Goal: Communication & Community: Answer question/provide support

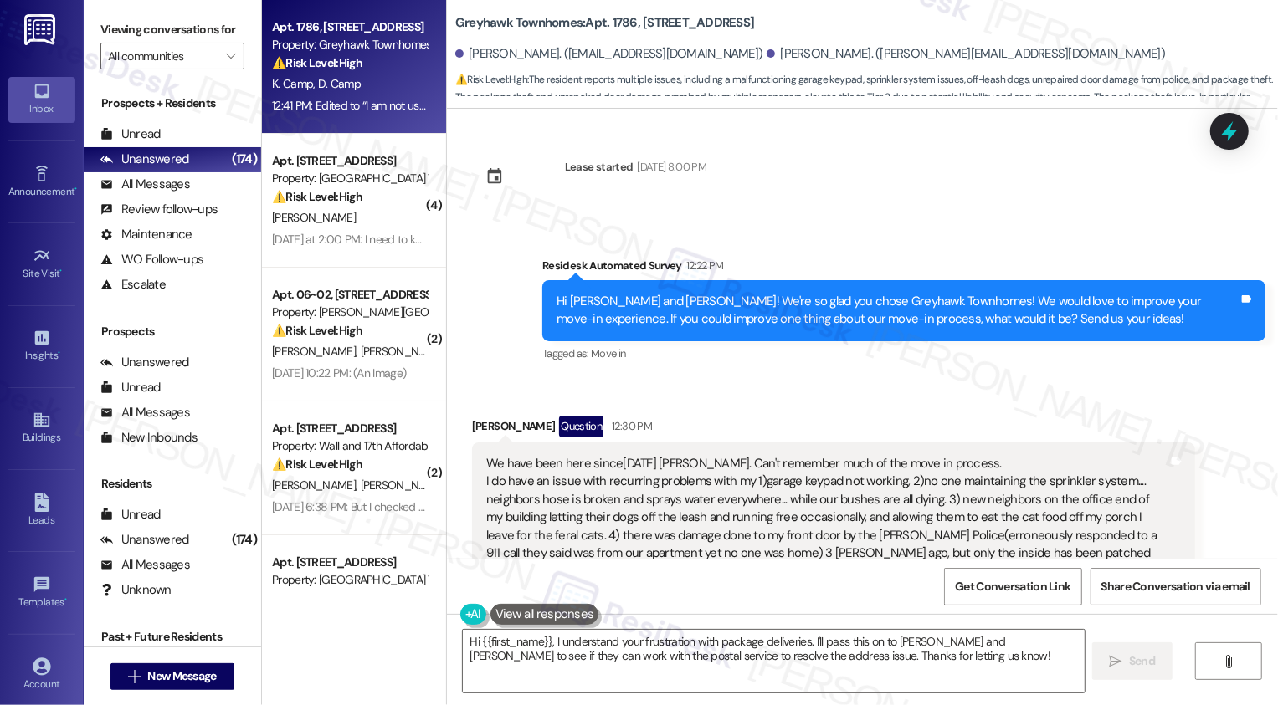
scroll to position [222, 0]
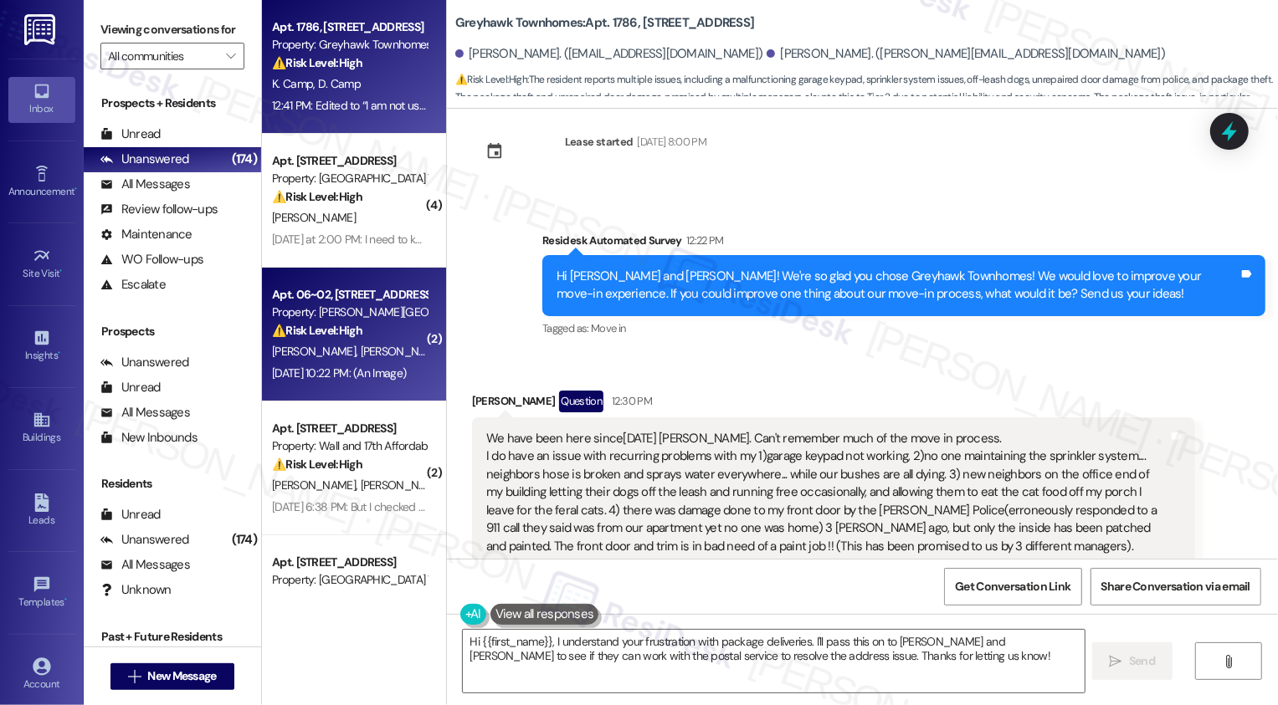
click at [356, 349] on div "[PERSON_NAME] [PERSON_NAME]" at bounding box center [349, 351] width 158 height 21
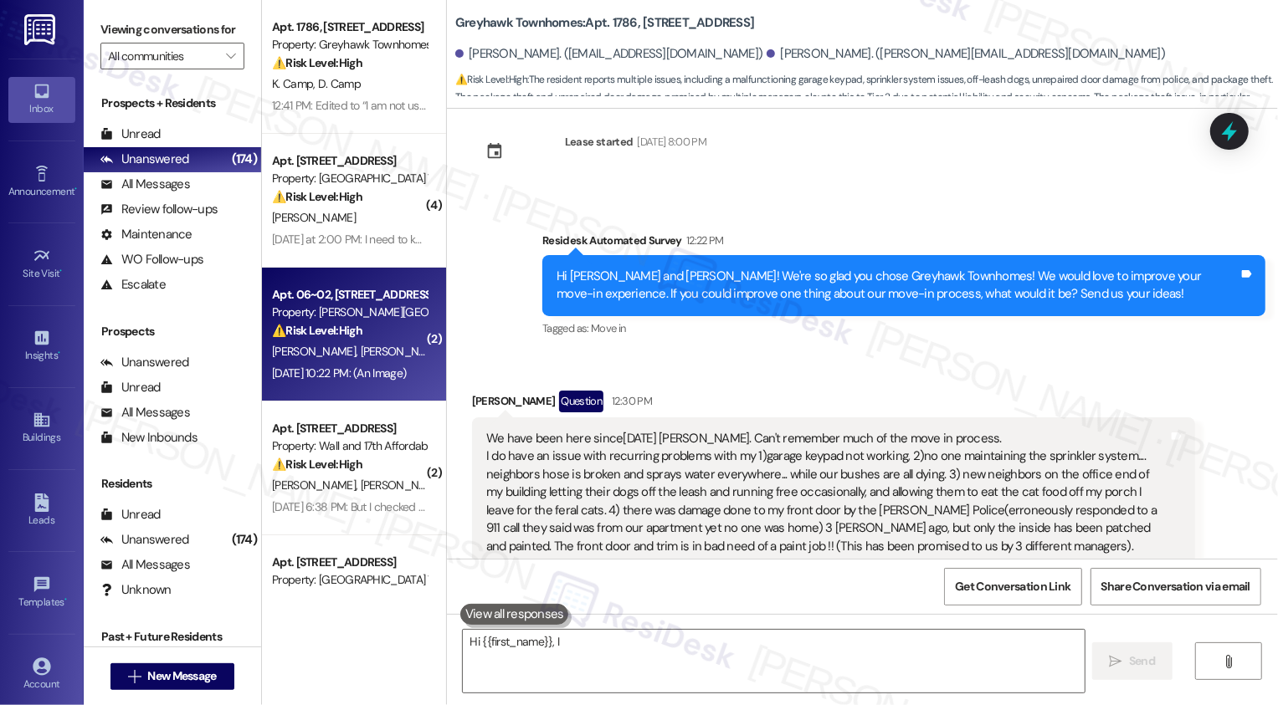
click at [356, 349] on div "[PERSON_NAME] [PERSON_NAME]" at bounding box center [349, 351] width 158 height 21
type textarea "Hi {{first_name}}, I understand your frustration with package deliveries. I'll …"
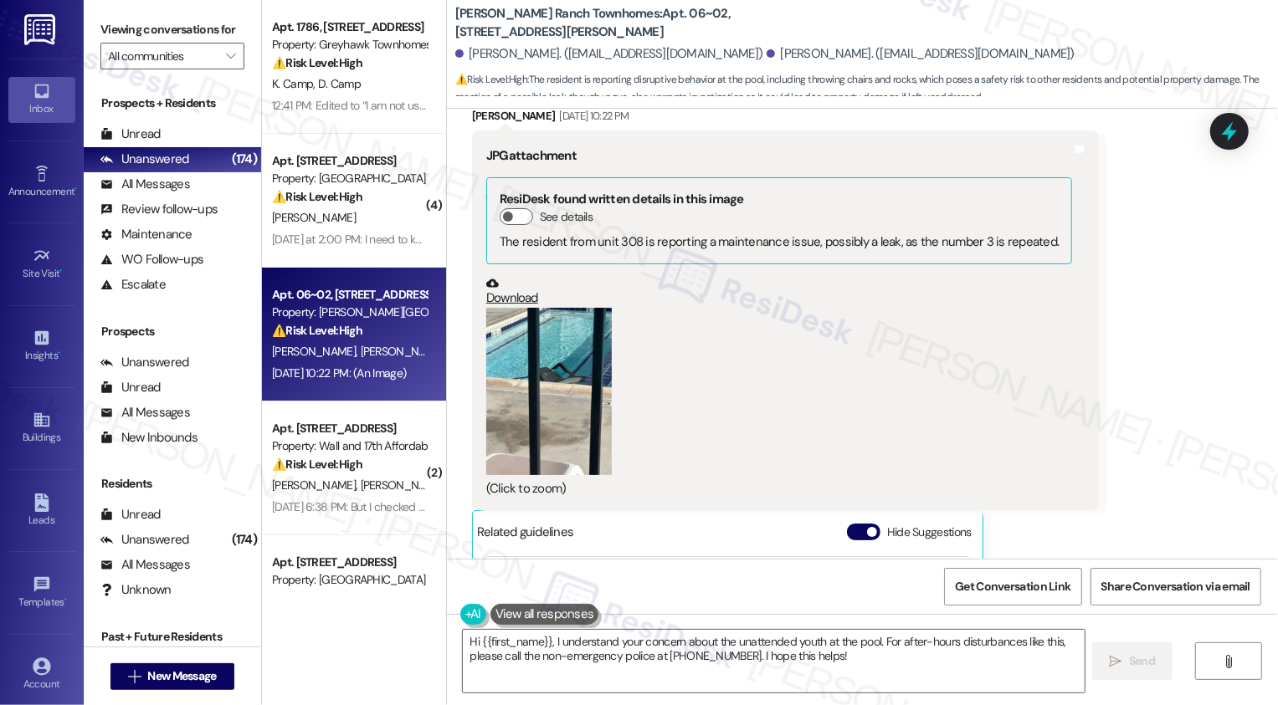
scroll to position [951, 0]
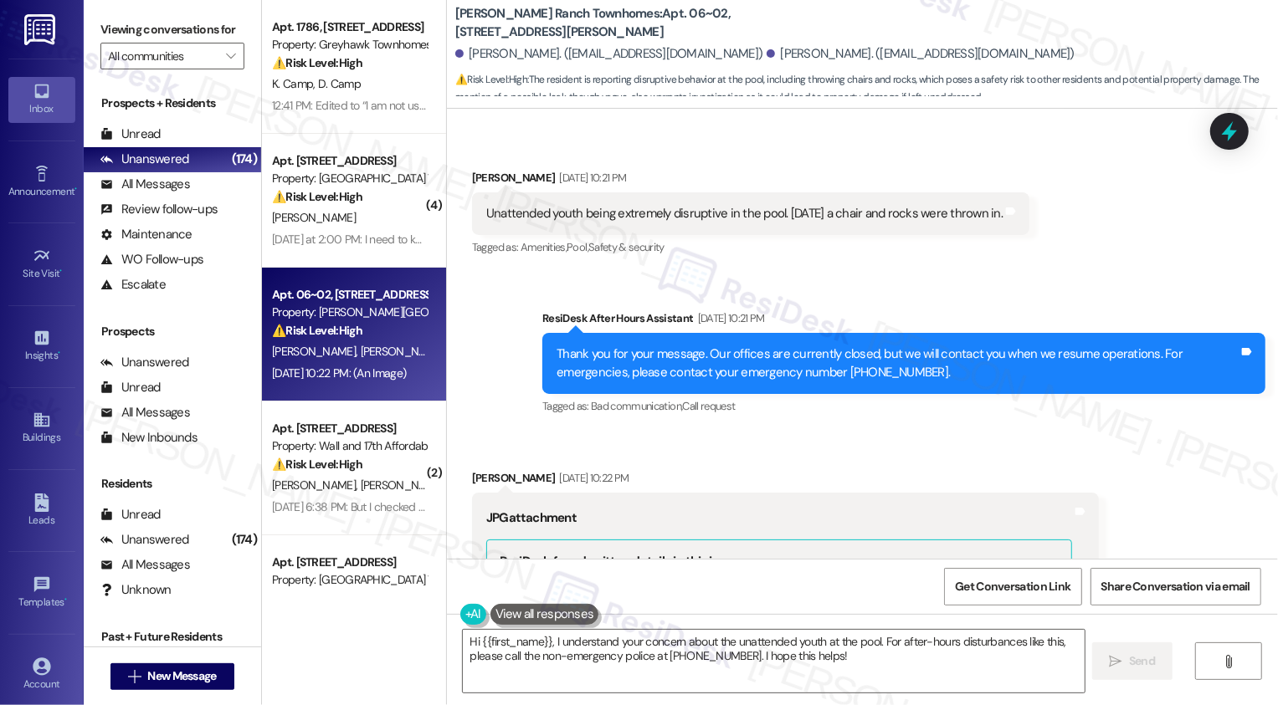
click at [475, 177] on div "Nicholas Lioi Sep 06, 2025 at 10:21 PM" at bounding box center [750, 180] width 557 height 23
copy div "Nicholas"
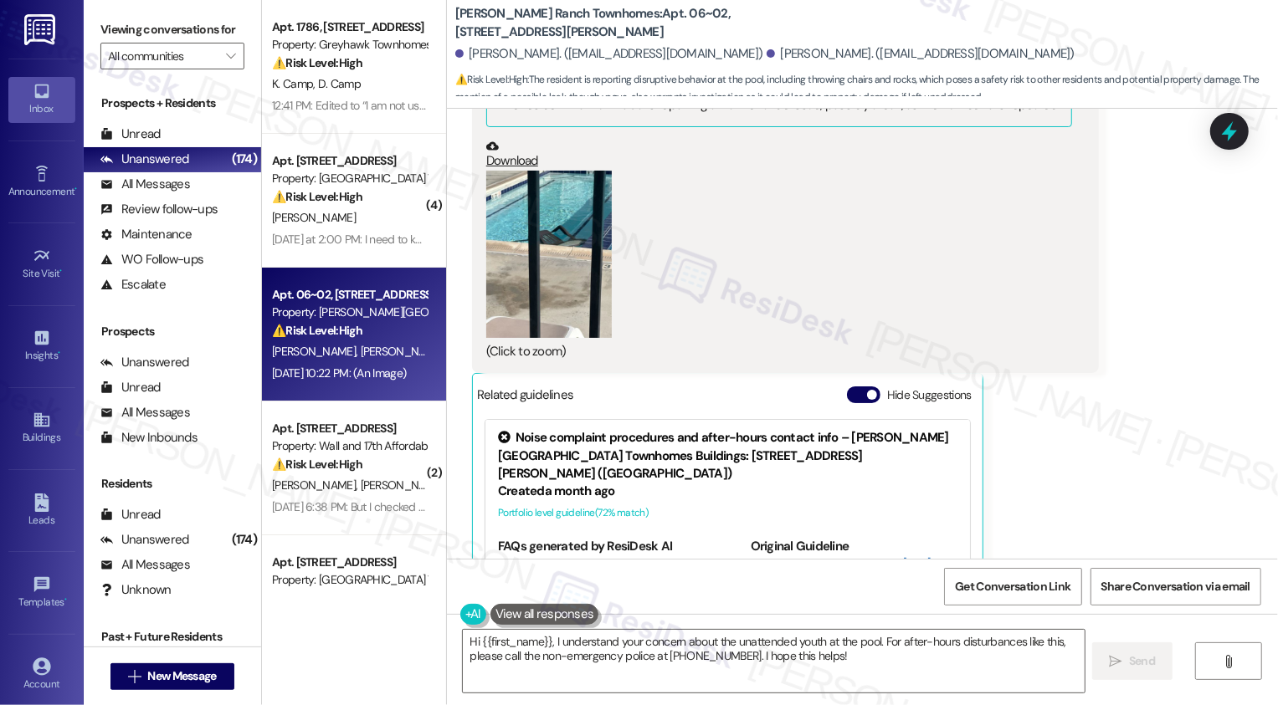
scroll to position [1597, 0]
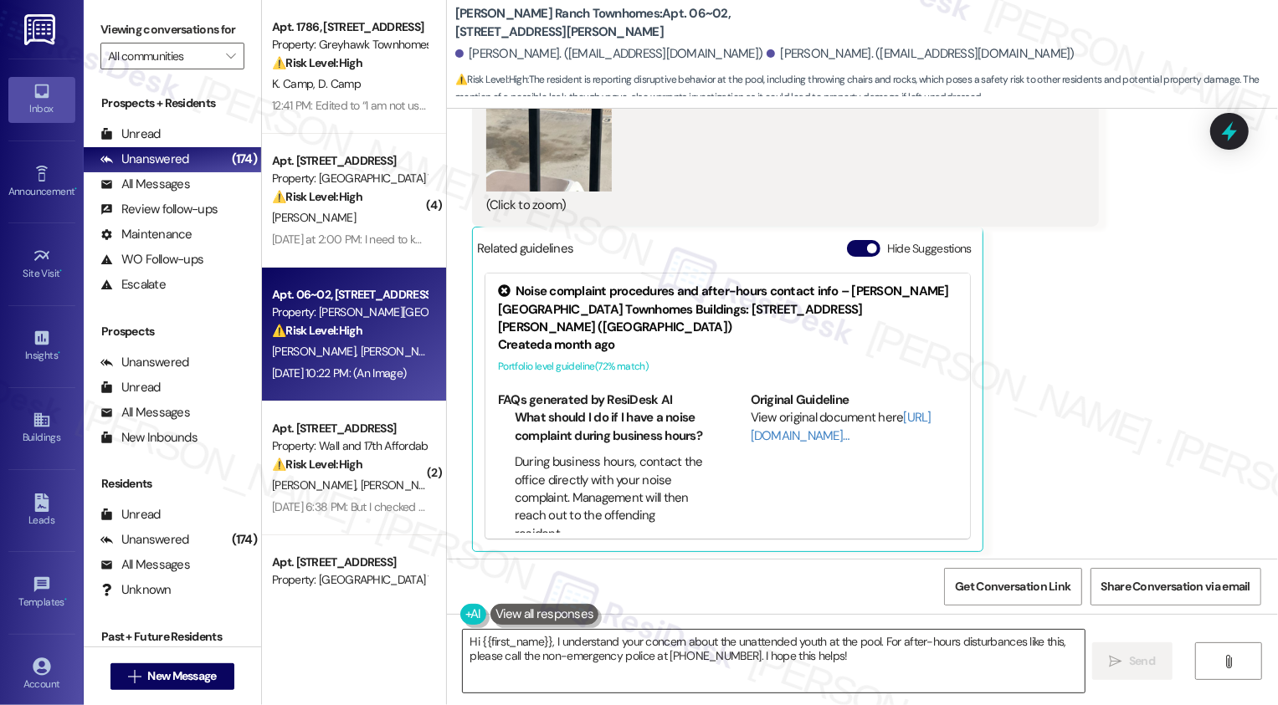
click at [589, 641] on textarea "Hi {{first_name}}, I understand your concern about the unattended youth at the …" at bounding box center [774, 661] width 622 height 63
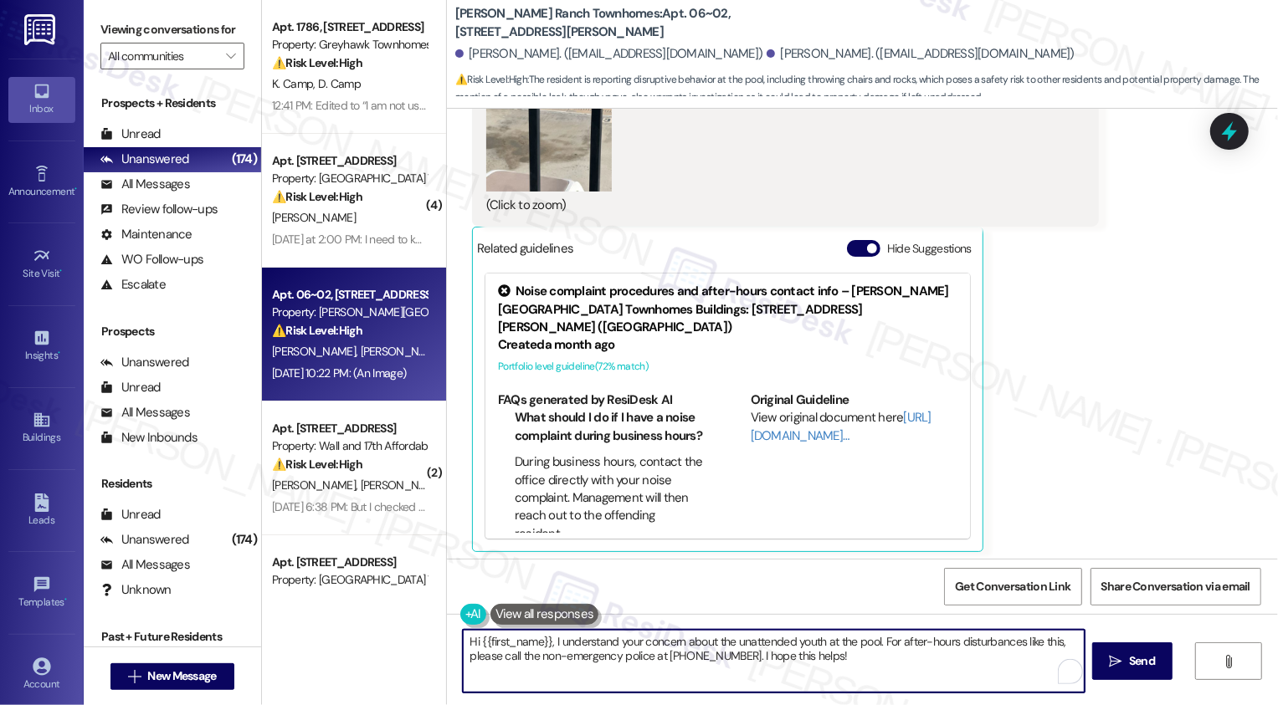
drag, startPoint x: 471, startPoint y: 641, endPoint x: 824, endPoint y: 681, distance: 355.4
click at [824, 682] on textarea "Hi {{first_name}}, I understand your concern about the unattended youth at the …" at bounding box center [774, 661] width 622 height 63
paste textarea "Nicholas"
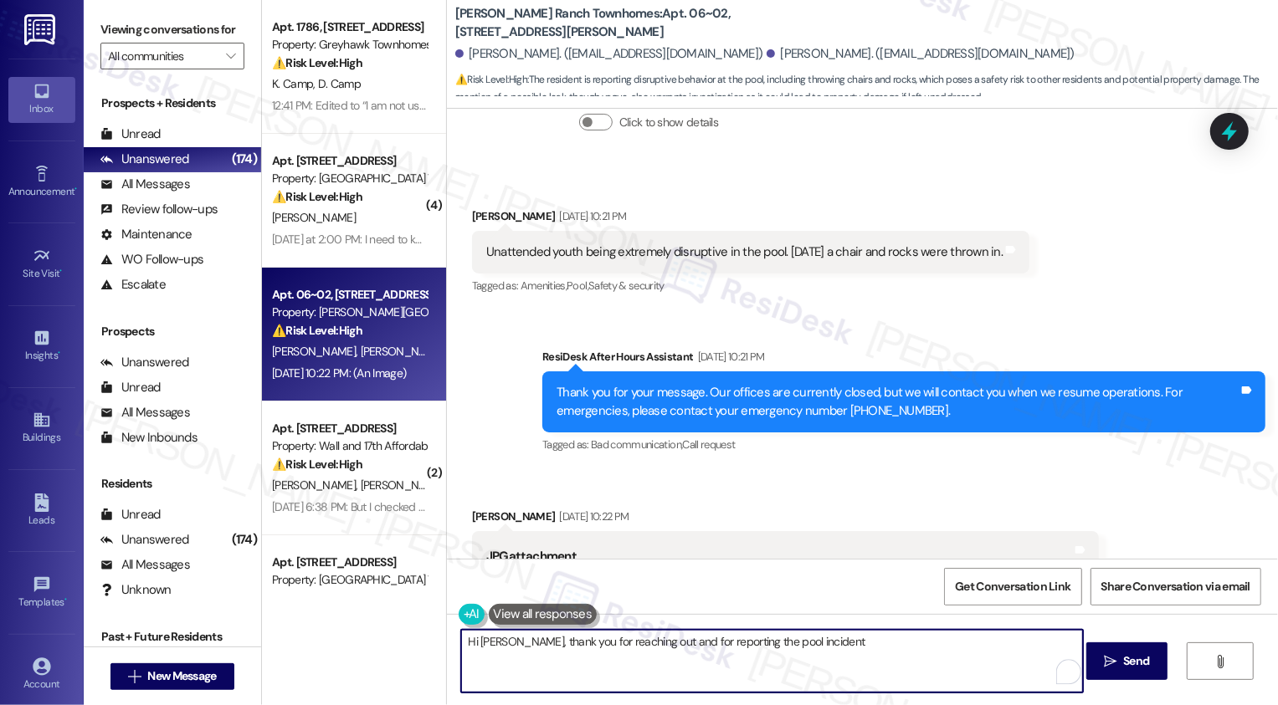
scroll to position [907, 0]
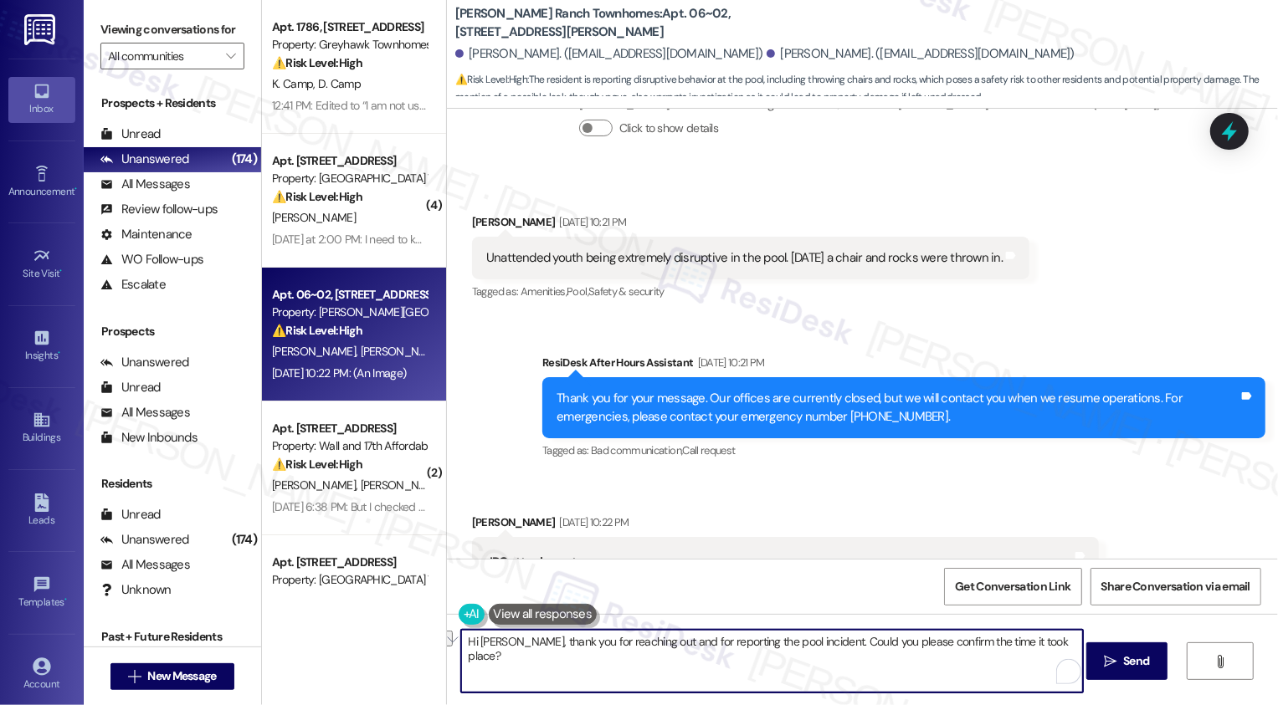
paste textarea "confirm what"
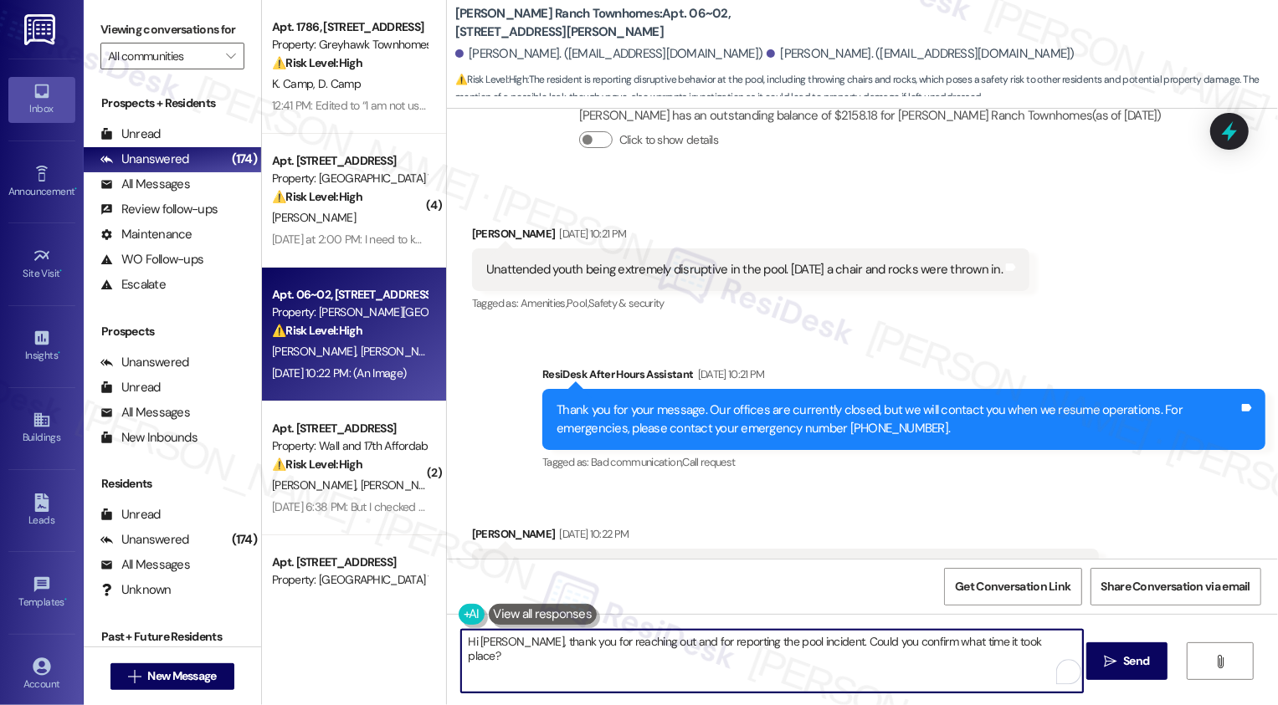
scroll to position [905, 0]
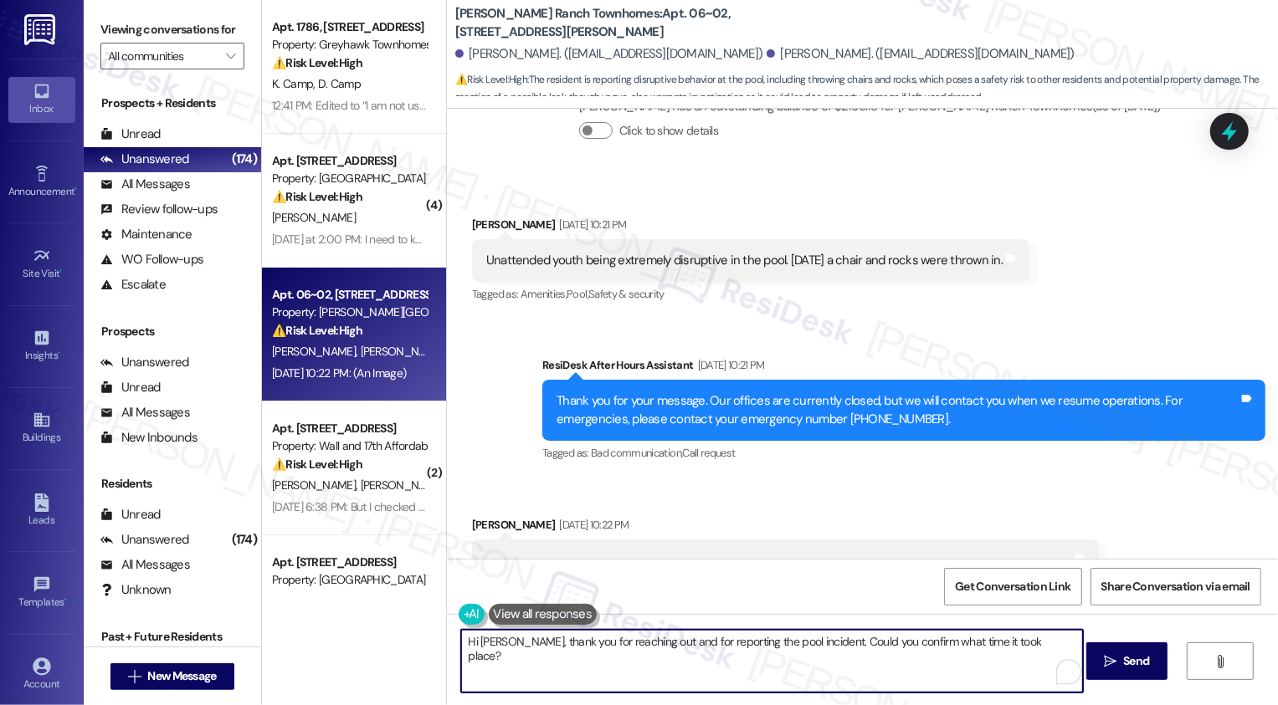
click at [801, 643] on textarea "Hi Nicholas, thank you for reaching out and for reporting the pool incident. Co…" at bounding box center [772, 661] width 622 height 63
click at [862, 646] on textarea "Hi Nicholas, thank you for reaching out and for reporting the pool incident. Co…" at bounding box center [772, 661] width 622 height 63
click at [894, 645] on textarea "Hi Nicholas, thank you for reaching out and for reporting the pool incident. Co…" at bounding box center [772, 661] width 622 height 63
click at [938, 646] on textarea "Hi Nicholas, thank you for reaching out and for reporting the pool incident. Co…" at bounding box center [772, 661] width 622 height 63
type textarea "Hi Nicholas, thank you for reaching out and for reporting the pool incident. Co…"
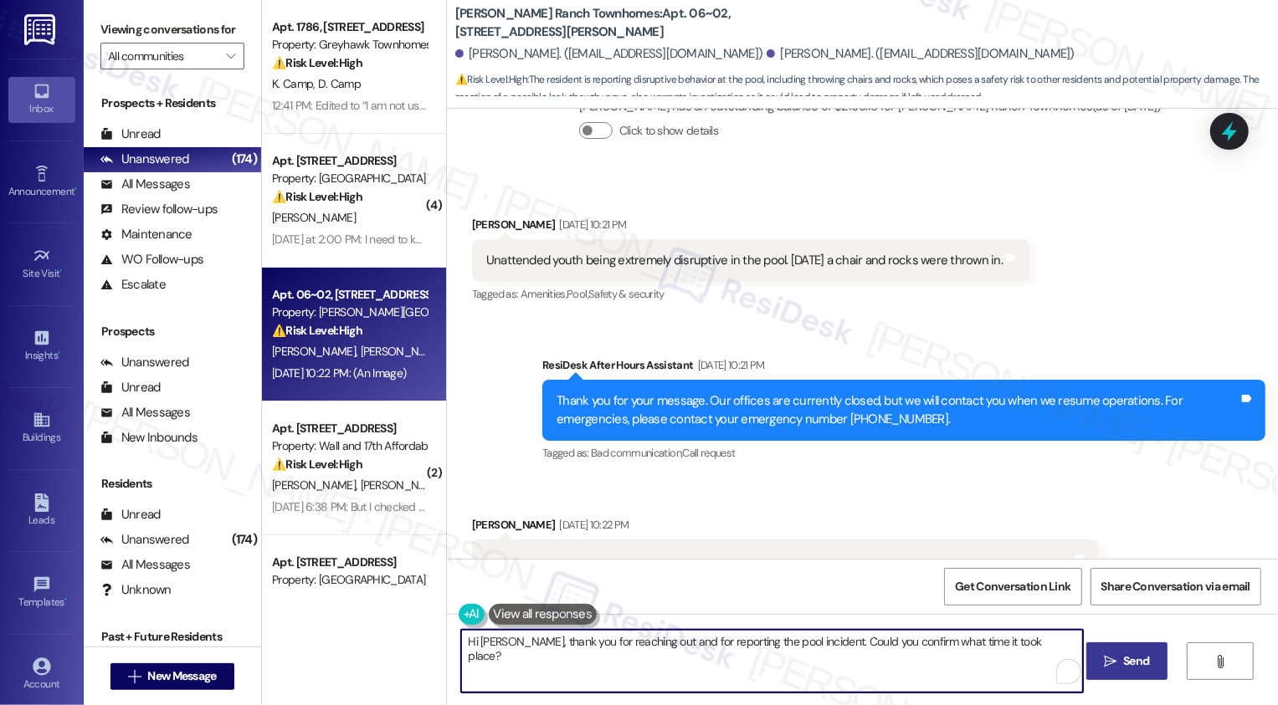
click at [1144, 661] on span "Send" at bounding box center [1136, 662] width 26 height 18
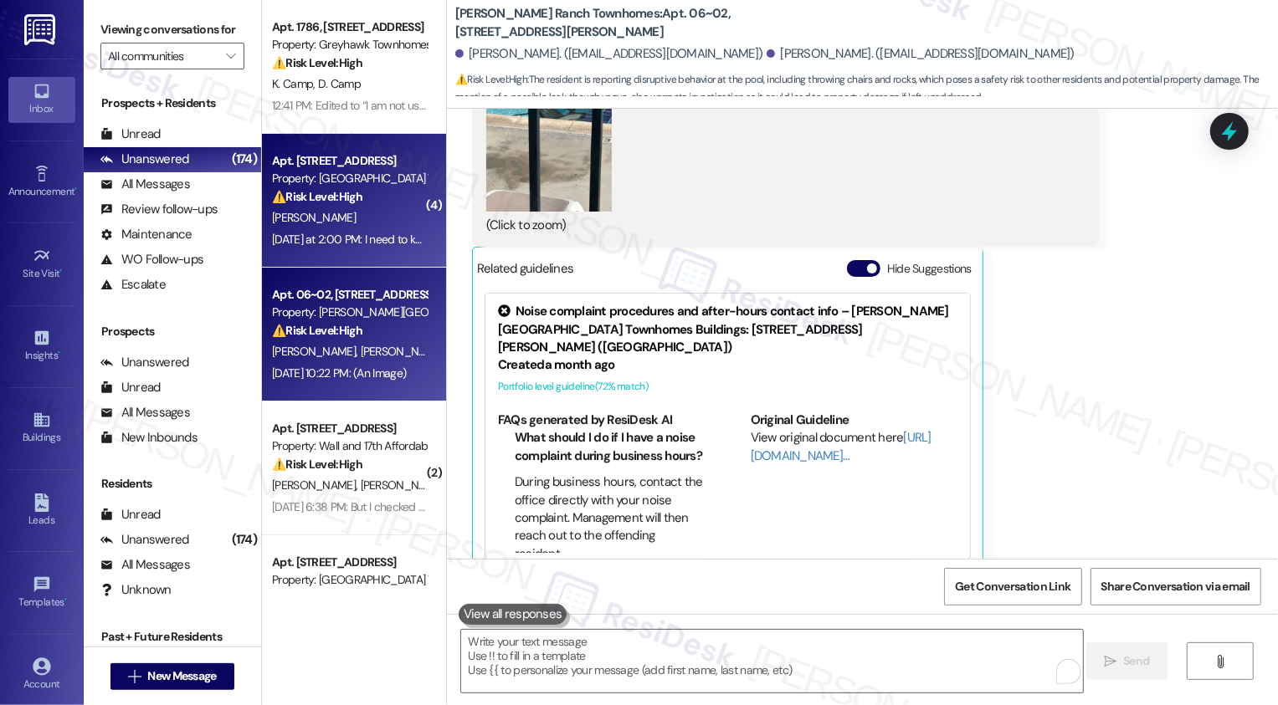
scroll to position [1597, 0]
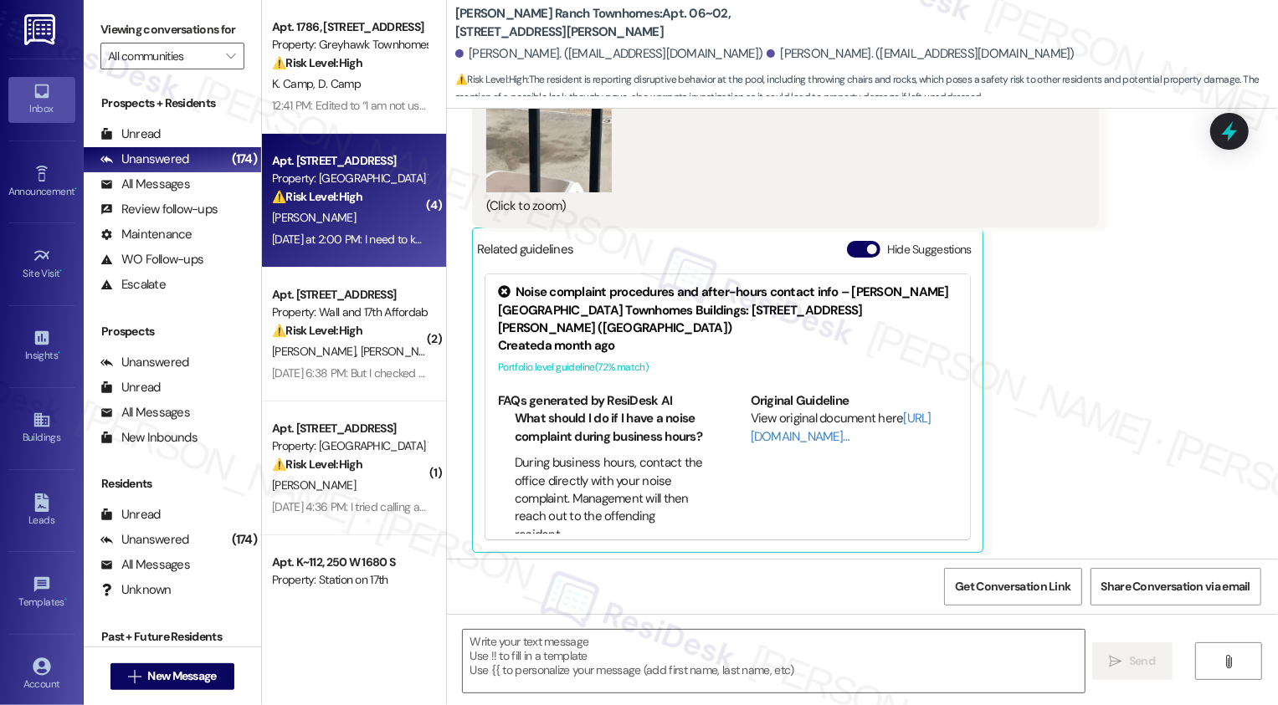
click at [356, 203] on div "⚠️ Risk Level: High The resident is concerned about a potential eviction due to…" at bounding box center [349, 197] width 155 height 18
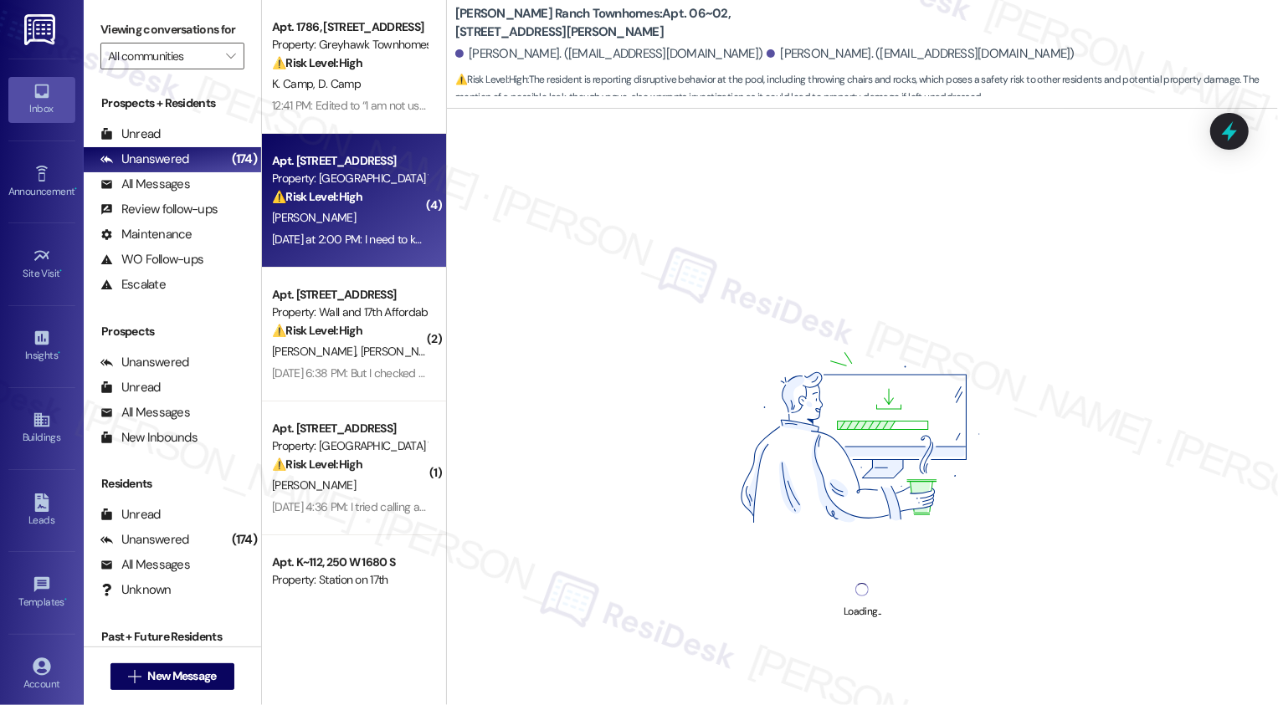
click at [356, 203] on div "⚠️ Risk Level: High The resident is concerned about a potential eviction due to…" at bounding box center [349, 197] width 155 height 18
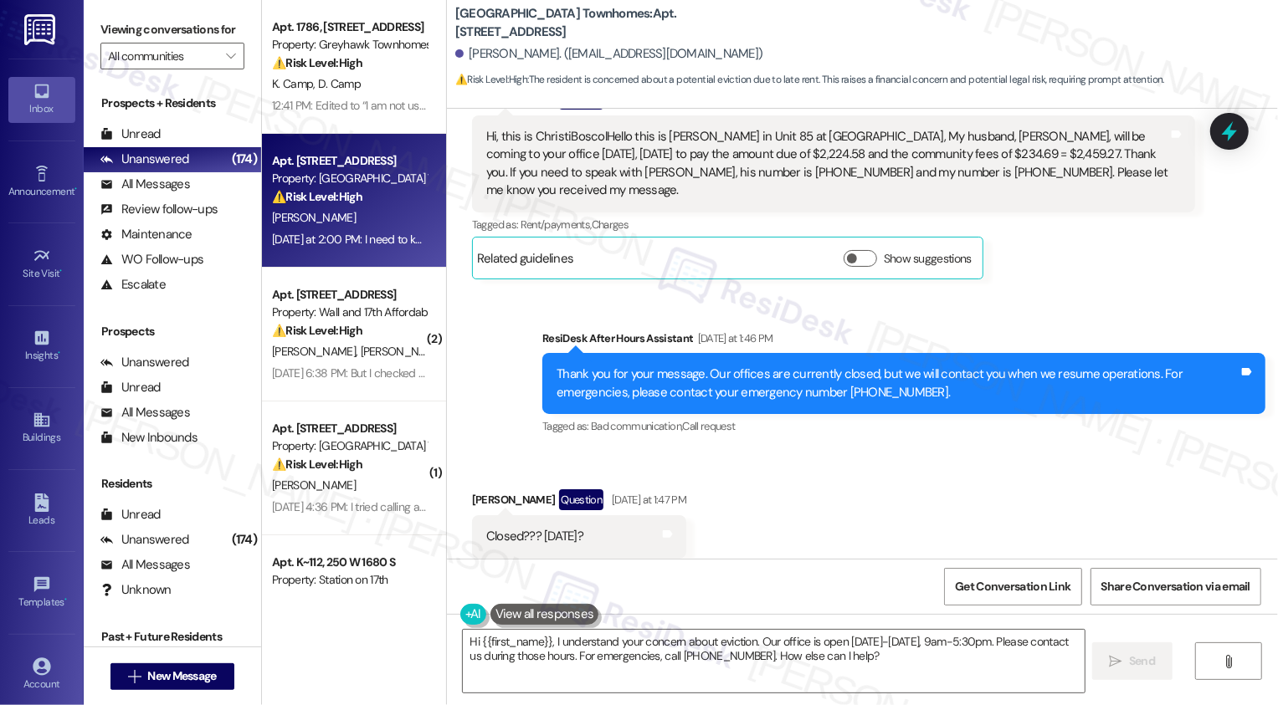
scroll to position [773, 0]
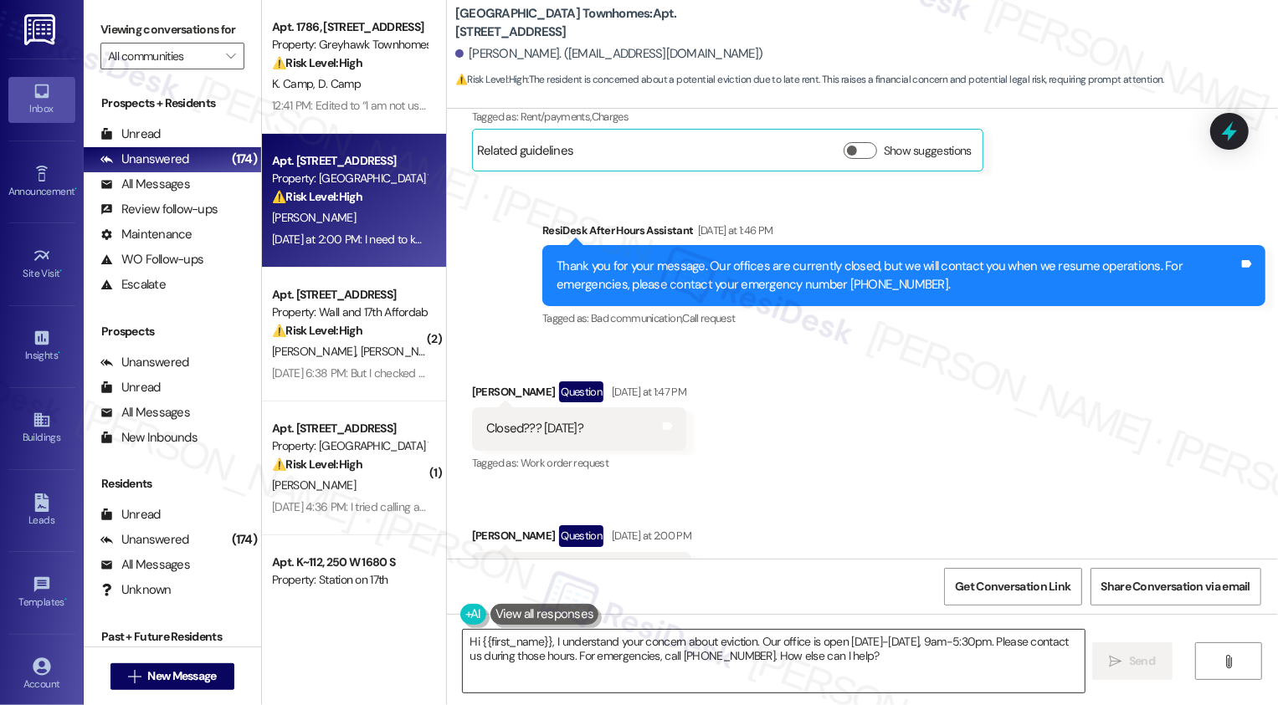
click at [705, 643] on textarea "Hi {{first_name}}, I understand your concern about eviction. Our office is open…" at bounding box center [774, 661] width 622 height 63
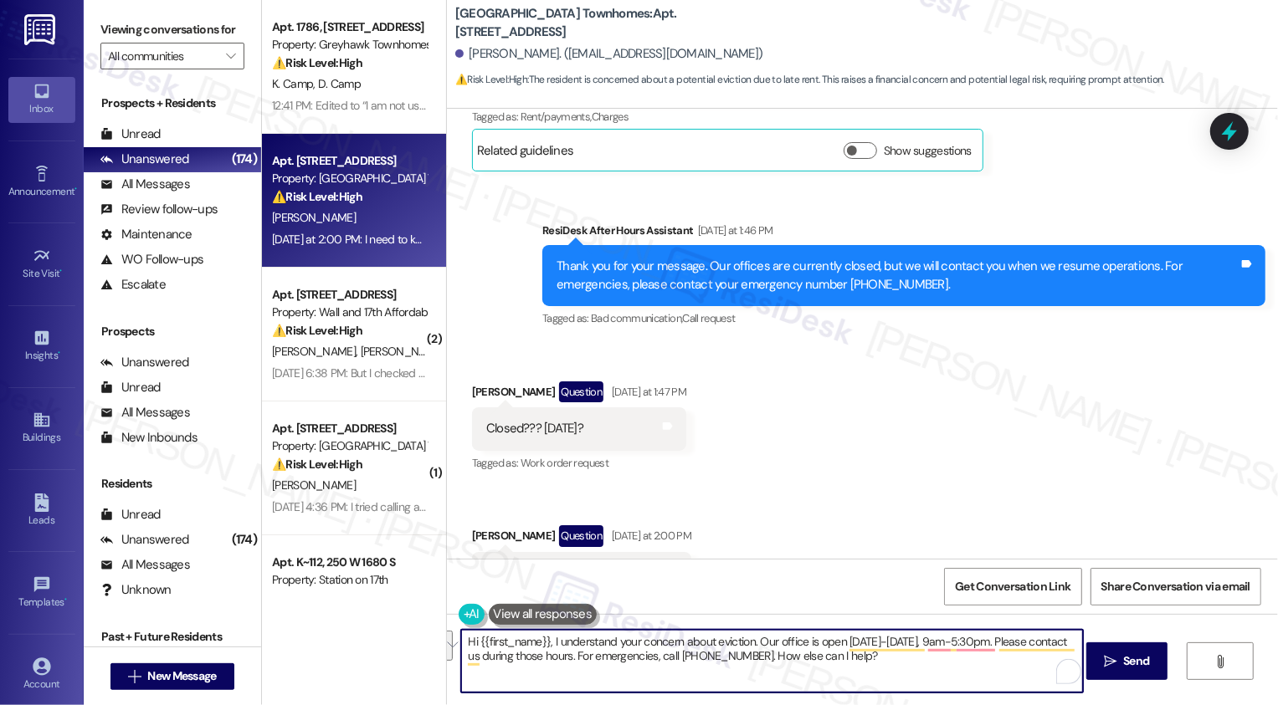
drag, startPoint x: 751, startPoint y: 640, endPoint x: 902, endPoint y: 674, distance: 154.5
click at [902, 674] on textarea "Hi {{first_name}}, I understand your concern about eviction. Our office is open…" at bounding box center [772, 661] width 622 height 63
type textarea "t"
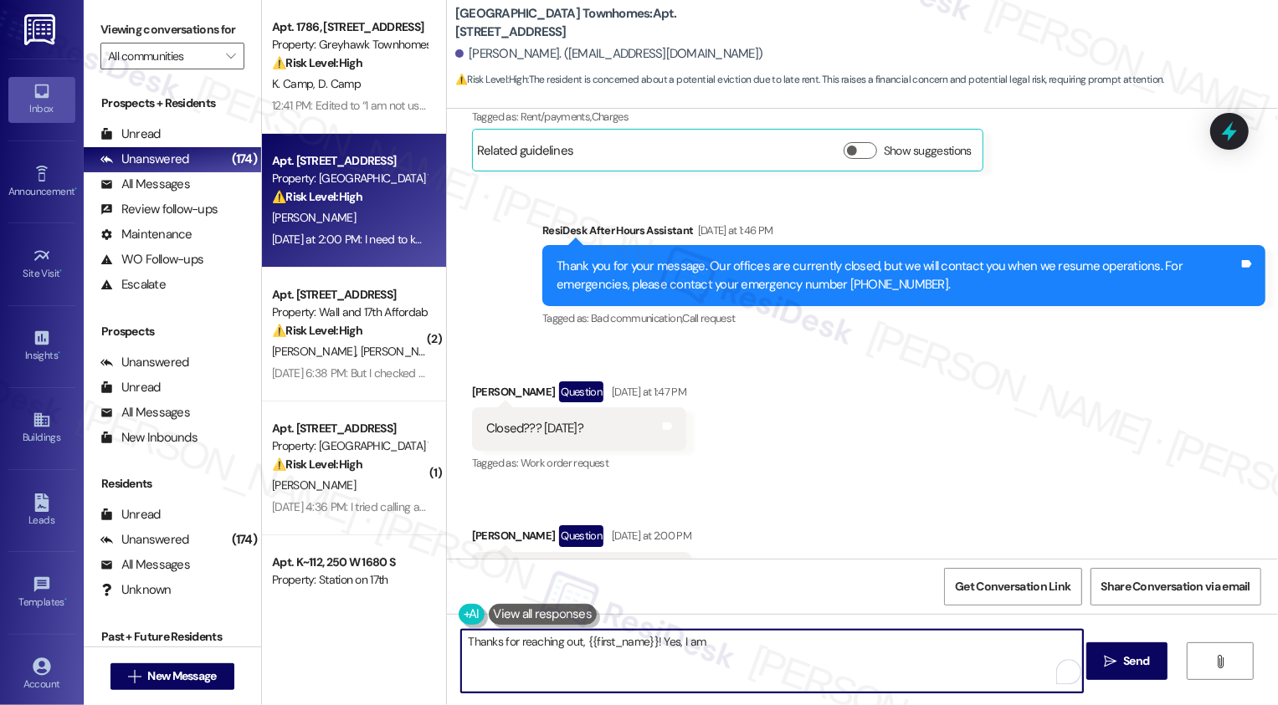
drag, startPoint x: 651, startPoint y: 641, endPoint x: 774, endPoint y: 641, distance: 123.0
click at [766, 641] on textarea "Thanks for reaching out, {{first_name}}! Yes, I am" at bounding box center [772, 661] width 622 height 63
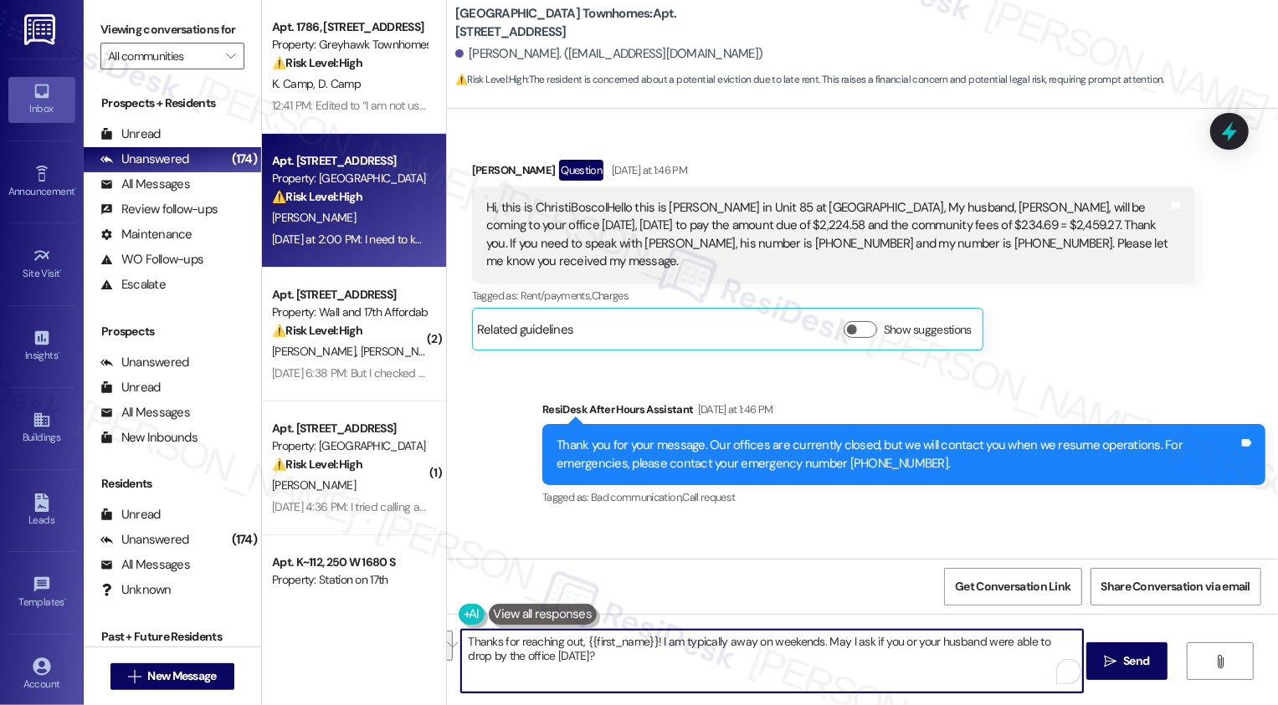
scroll to position [542, 0]
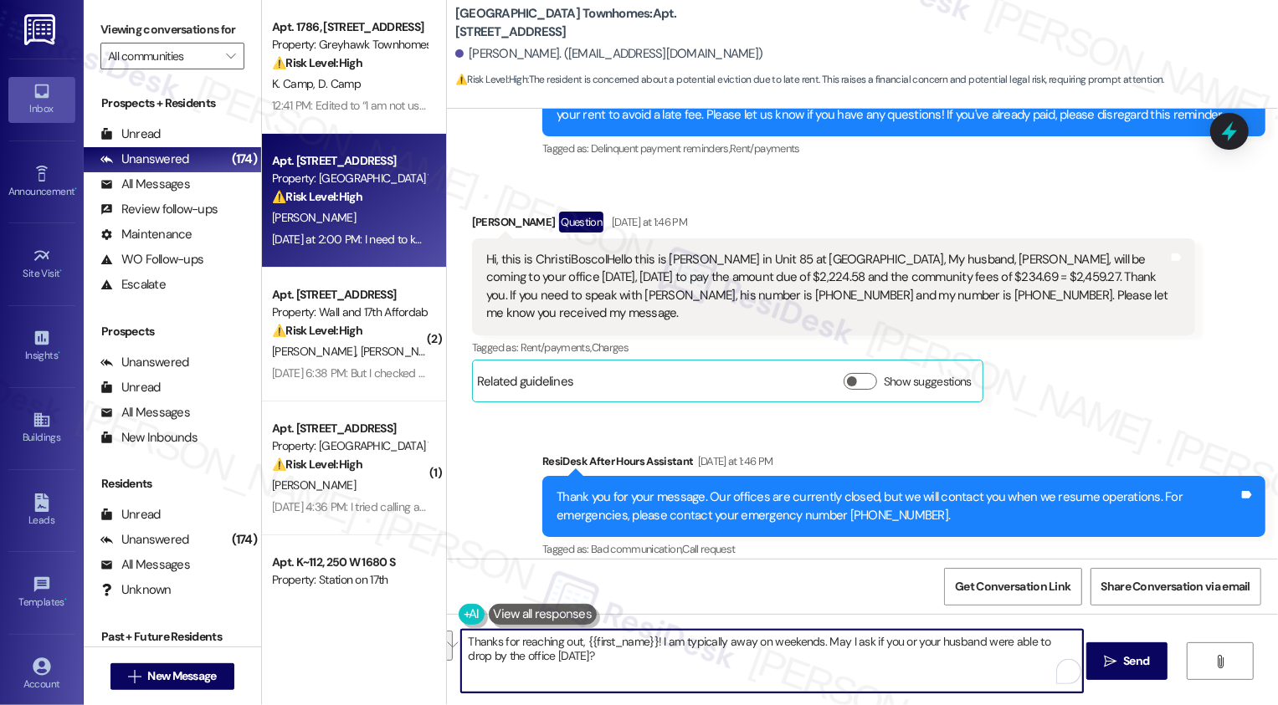
paste textarea "’m typically away on weekends. May I ask if you or your husband were able to st"
drag, startPoint x: 896, startPoint y: 643, endPoint x: 960, endPoint y: 643, distance: 63.6
click at [961, 644] on textarea "Thanks for reaching out, {{first_name}}! I’m typically away on weekends. May I …" at bounding box center [772, 661] width 622 height 63
click at [966, 666] on textarea "Thanks for reaching out, {{first_name}}! I’m typically away on weekends. May I …" at bounding box center [772, 661] width 622 height 63
click at [791, 655] on textarea "Thanks for reaching out, {{first_name}}! I’m typically away on weekends. May I …" at bounding box center [772, 661] width 622 height 63
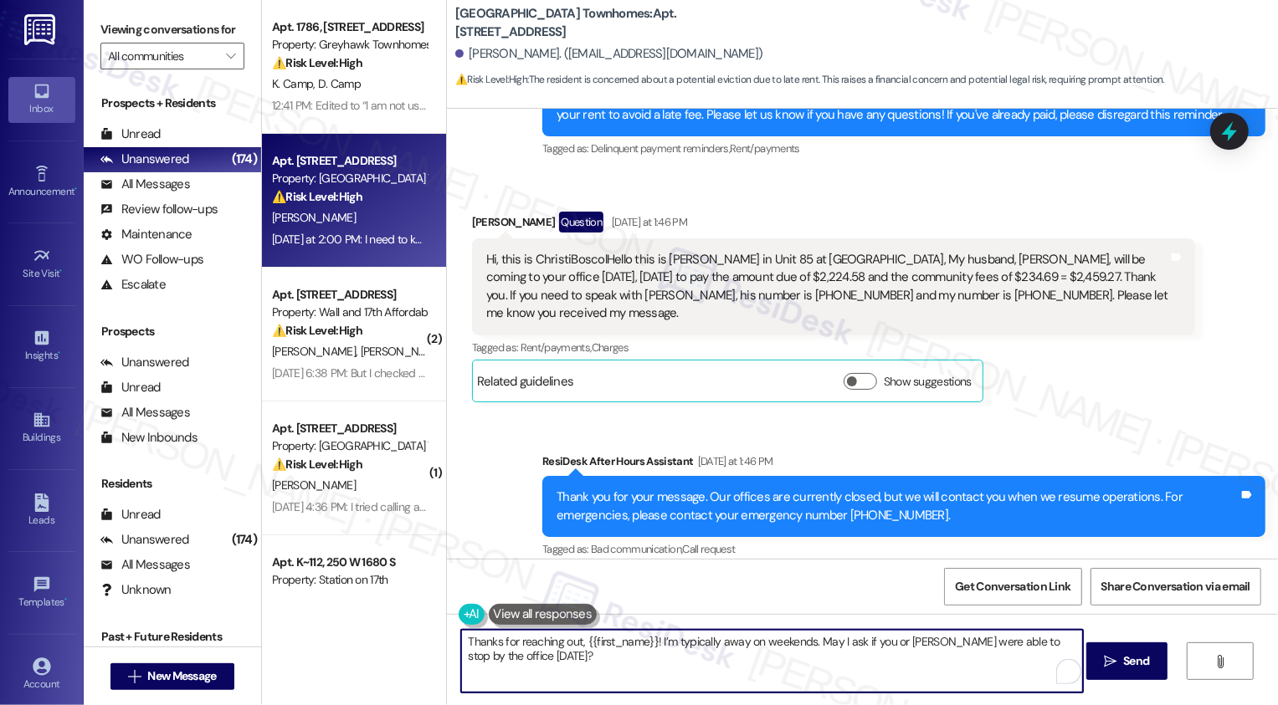
click at [811, 650] on textarea "Thanks for reaching out, {{first_name}}! I’m typically away on weekends. May I …" at bounding box center [772, 661] width 622 height 63
click at [828, 664] on textarea "Thanks for reaching out, {{first_name}}! I’m typically away on weekends. May I …" at bounding box center [772, 661] width 622 height 63
click at [843, 664] on textarea "Thanks for reaching out, {{first_name}}! I’m typically away on weekends. May I …" at bounding box center [772, 661] width 622 height 63
type textarea "Thanks for reaching out, {{first_name}}! I’m typically away on weekends. May I …"
click at [1113, 668] on icon "" at bounding box center [1110, 661] width 13 height 13
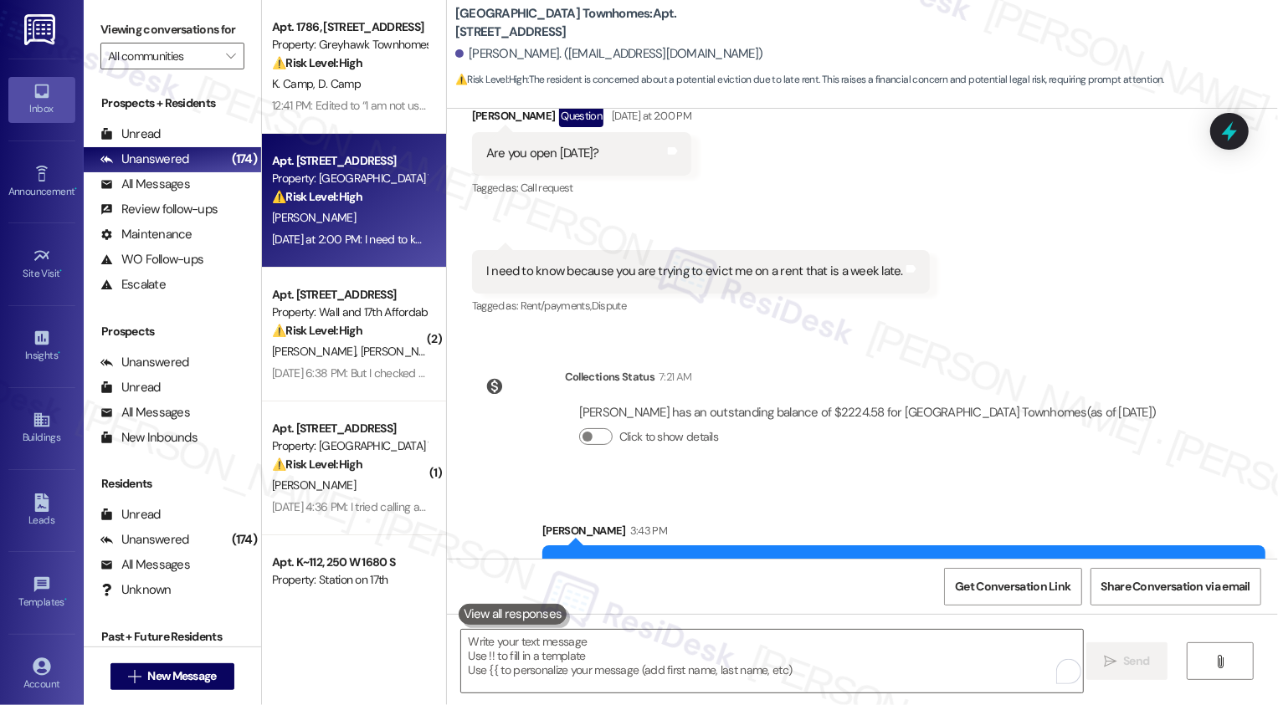
scroll to position [1235, 0]
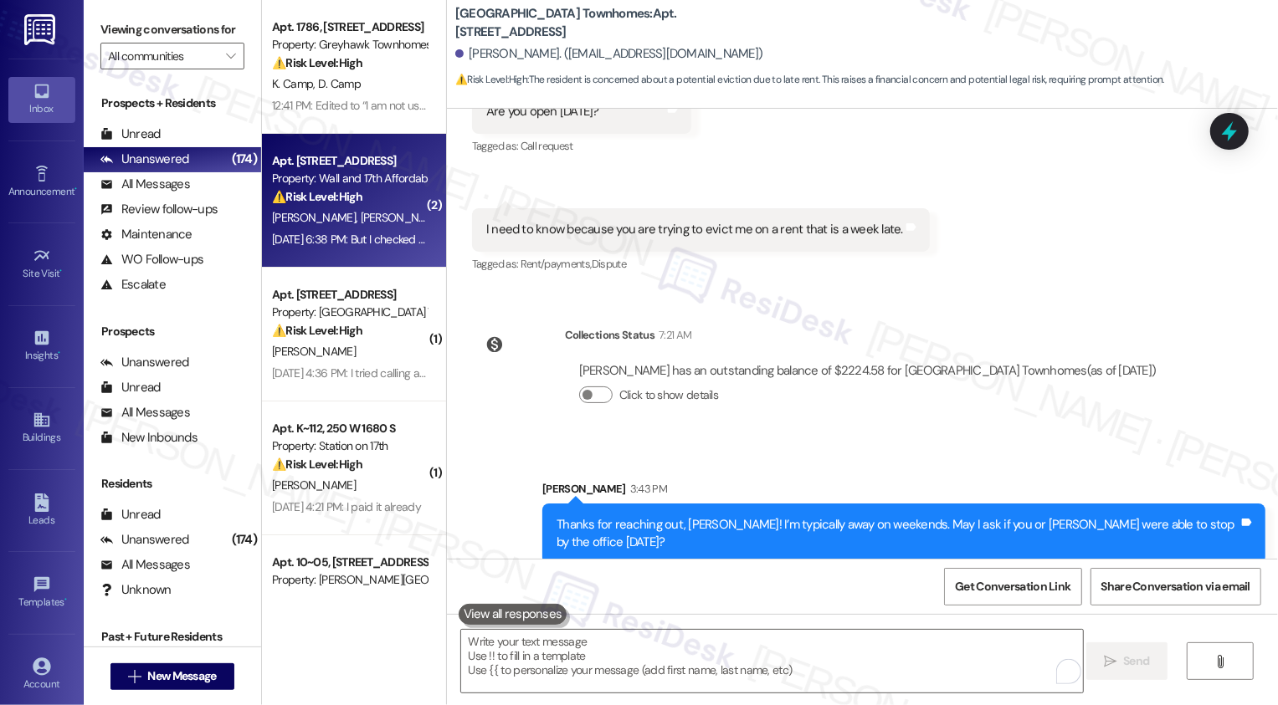
click at [362, 240] on div "Sep 05, 2025 at 6:38 PM: But I checked on the 4th after the "late" text from Sa…" at bounding box center [615, 239] width 686 height 15
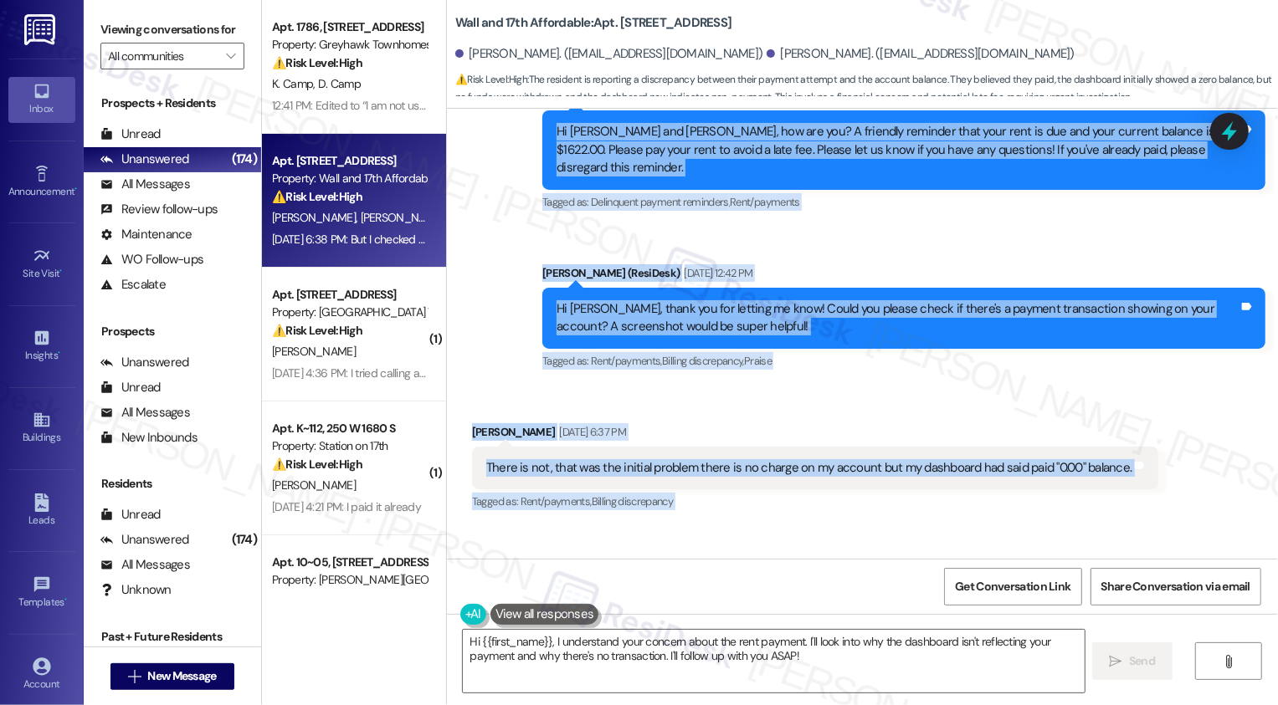
scroll to position [1409, 0]
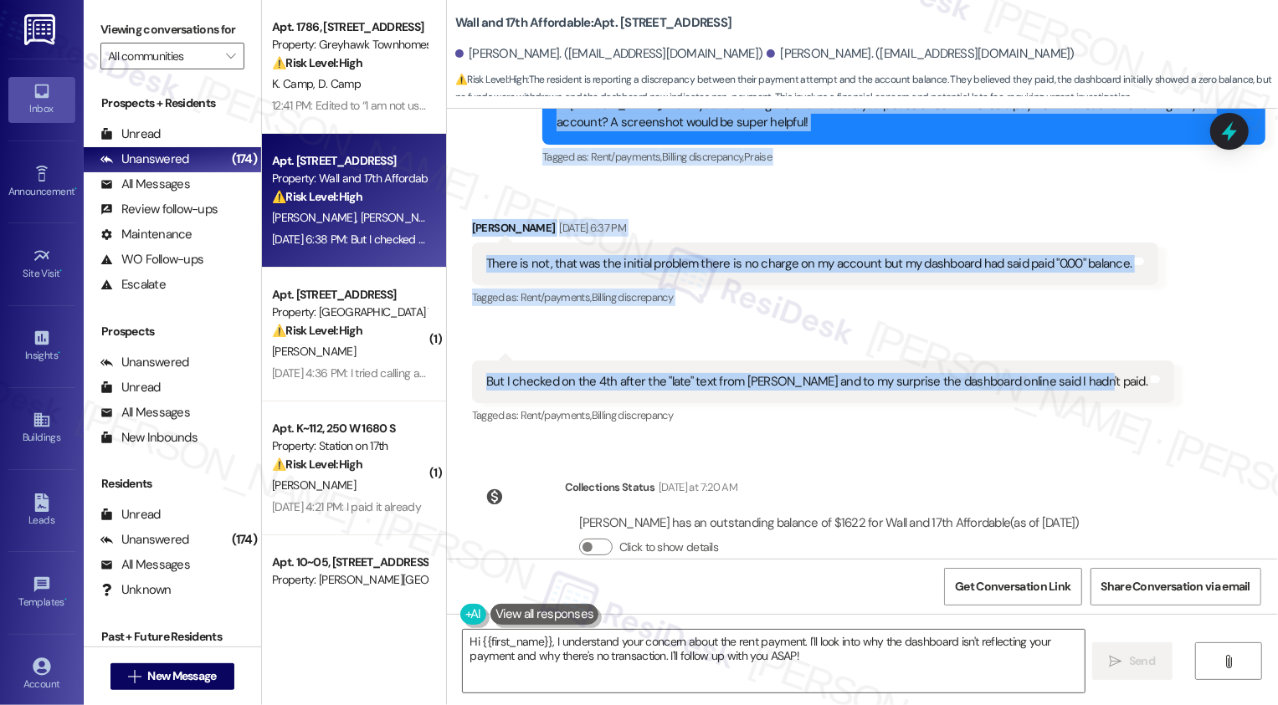
drag, startPoint x: 460, startPoint y: 290, endPoint x: 1057, endPoint y: 358, distance: 600.5
click at [1057, 358] on div "Lease started Dec 31, 2024 at 7:00 PM Survey, sent via SMS Residesk Automated S…" at bounding box center [862, 334] width 831 height 450
copy div "Ignacio Rios Sep 04, 2025 at 8:48 AM Sarah, I paid our rent yesterday and the i…"
click at [1156, 355] on div "Received via SMS Ignacio Rios Sep 05, 2025 at 6:37 PM There is not, that was th…" at bounding box center [862, 311] width 831 height 259
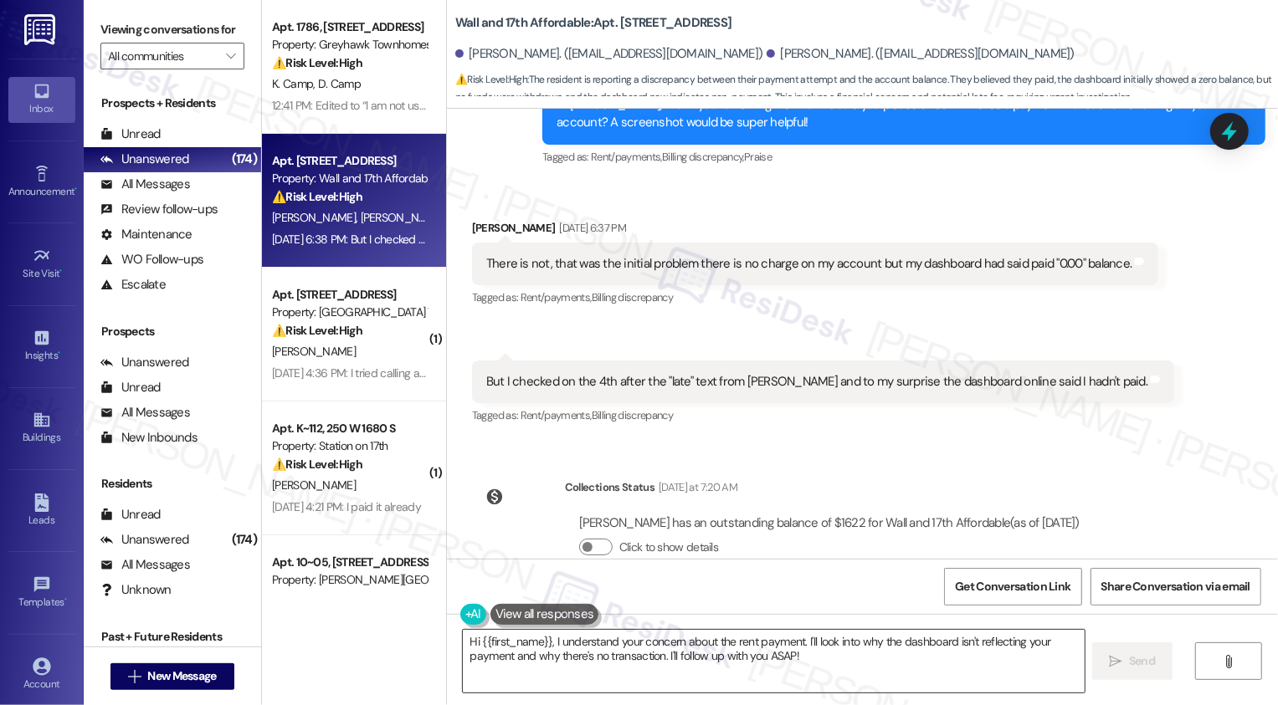
click at [625, 646] on textarea "Hi {{first_name}}, I understand your concern about the rent payment. I'll look …" at bounding box center [774, 661] width 622 height 63
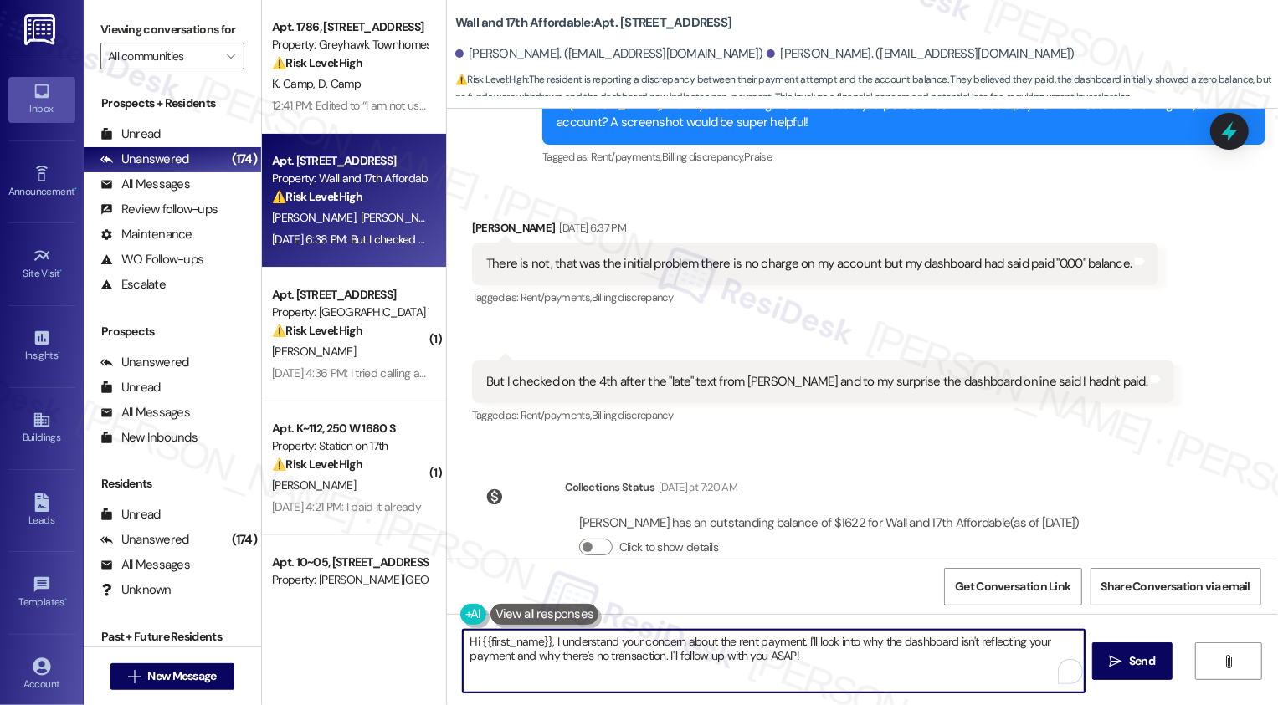
click at [767, 662] on textarea "Hi {{first_name}}, I understand your concern about the rent payment. I'll look …" at bounding box center [774, 661] width 622 height 63
click at [825, 657] on textarea "Hi {{first_name}}, I understand your concern about the rent payment. I'll look …" at bounding box center [774, 661] width 622 height 63
click at [736, 654] on textarea "Hi {{first_name}}, I understand your concern about the rent payment. I'll look …" at bounding box center [772, 661] width 622 height 63
drag, startPoint x: 798, startPoint y: 642, endPoint x: 829, endPoint y: 669, distance: 41.5
click at [829, 669] on textarea "Hi {{first_name}}, I understand your concern about the rent payment. I'll look …" at bounding box center [772, 661] width 622 height 63
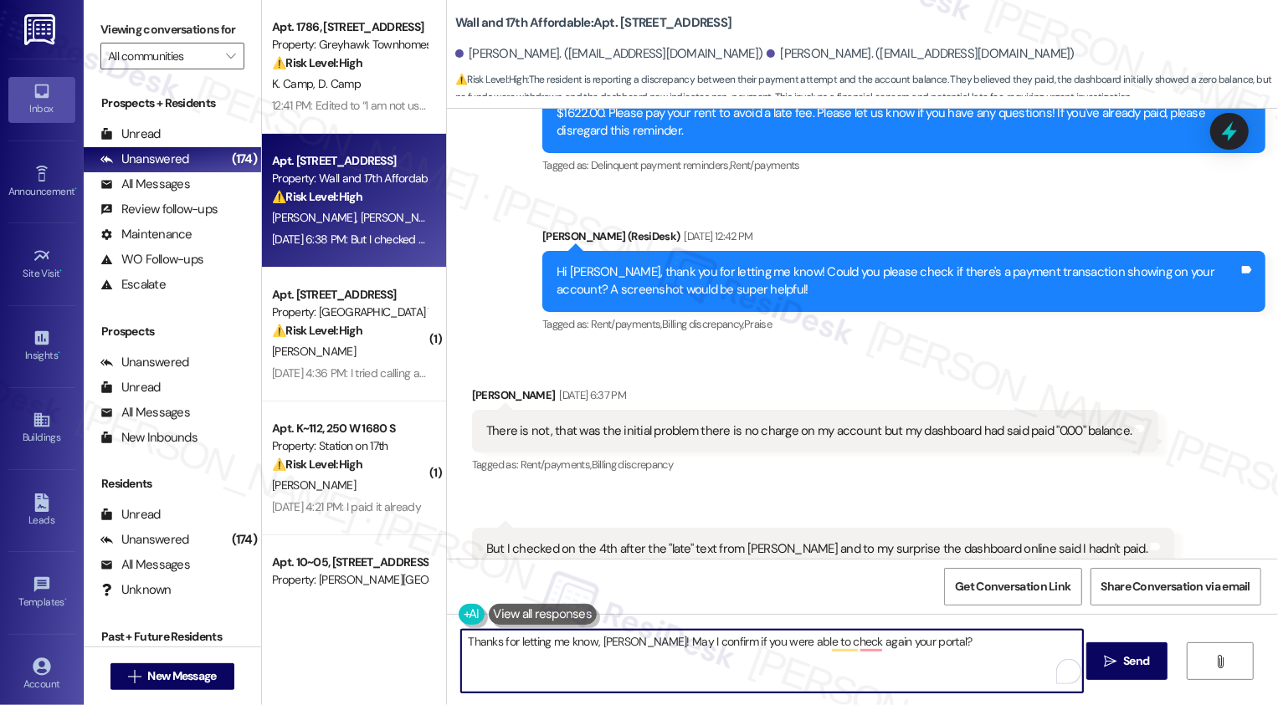
scroll to position [1345, 0]
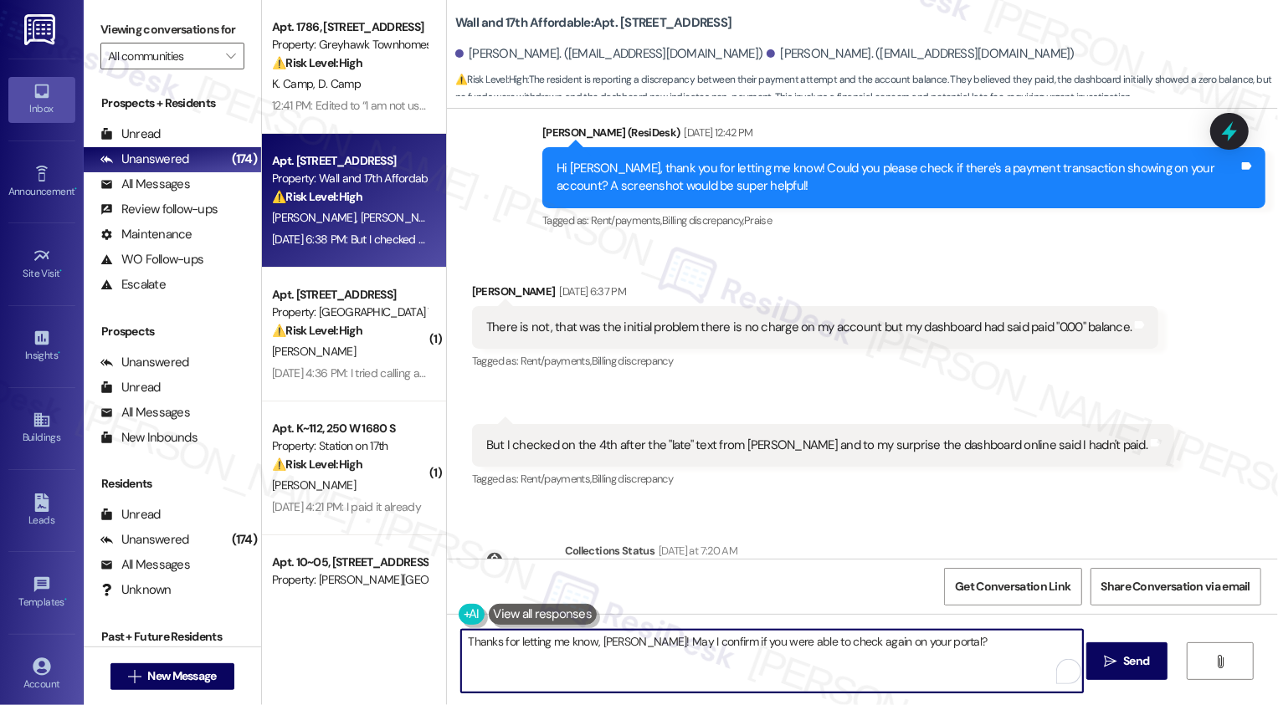
click at [946, 647] on textarea "Thanks for letting me know, Ignacia! May I confirm if you were able to check ag…" at bounding box center [772, 661] width 622 height 63
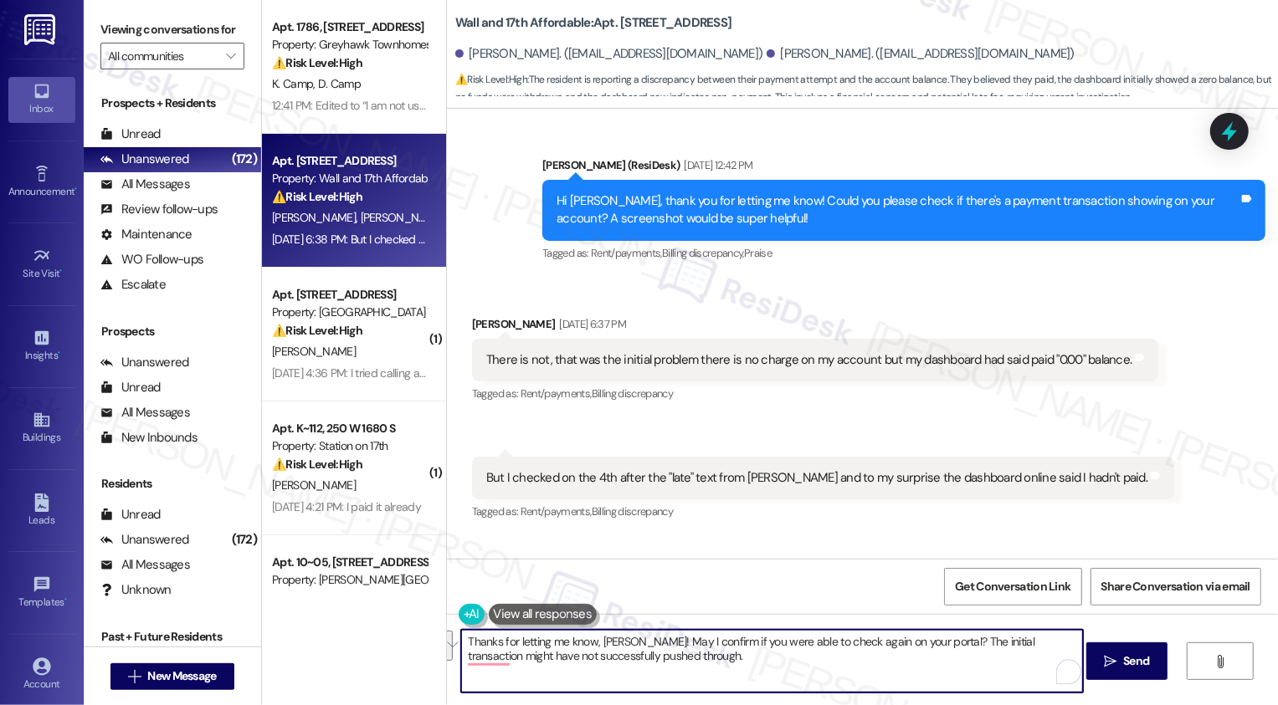
scroll to position [1311, 0]
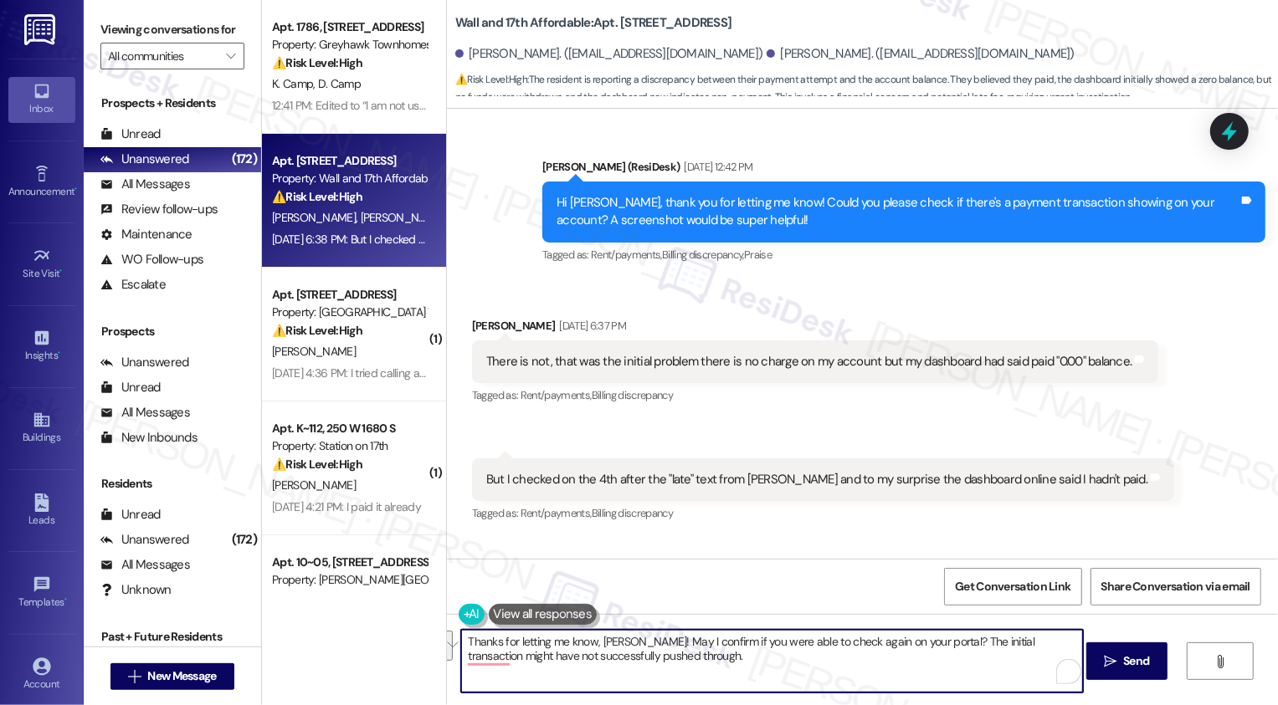
paste textarea "’ve had a chance to check your portal again? It looks like the initial transact…"
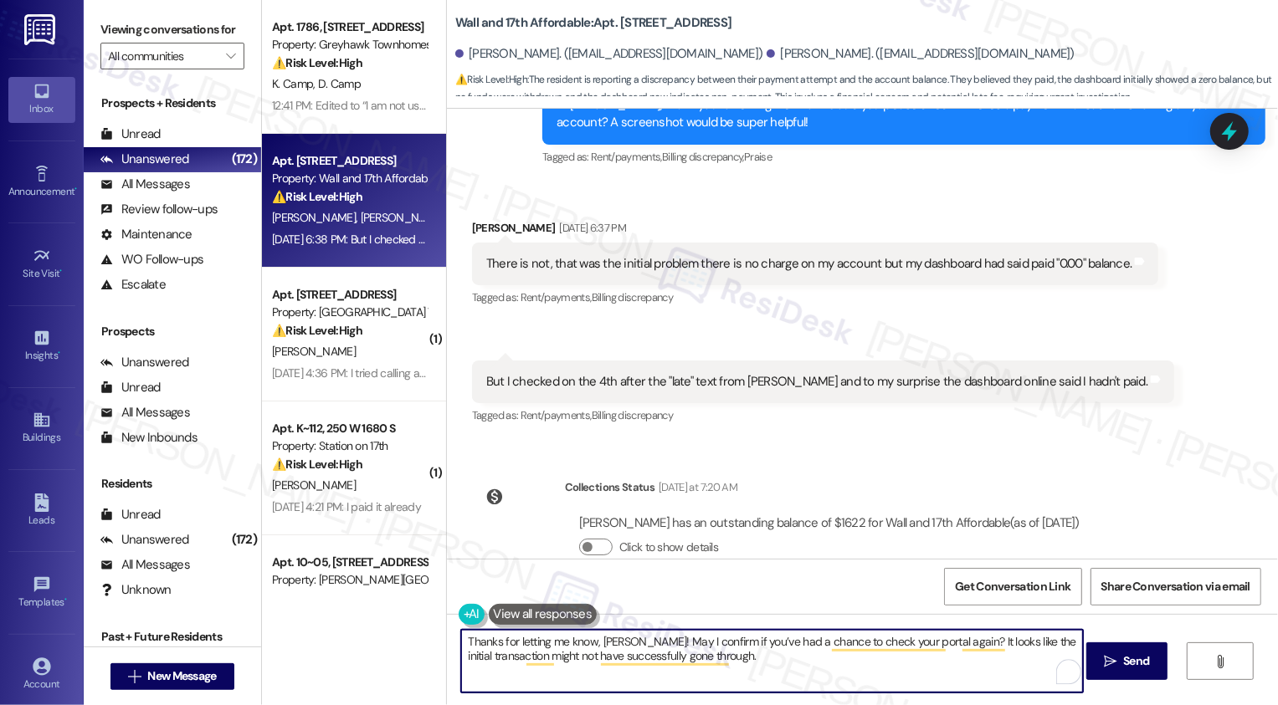
click at [768, 648] on textarea "Thanks for letting me know, Ignacia! May I confirm if you’ve had a chance to ch…" at bounding box center [772, 661] width 622 height 63
click at [910, 668] on textarea "Thanks for letting me know, Ignacia! May I confirm if you’ve had a chance to ch…" at bounding box center [772, 661] width 622 height 63
type textarea "Thanks for letting me know, Ignacia! May I confirm if you’ve had a chance to ch…"
click at [1146, 658] on span "Send" at bounding box center [1136, 662] width 26 height 18
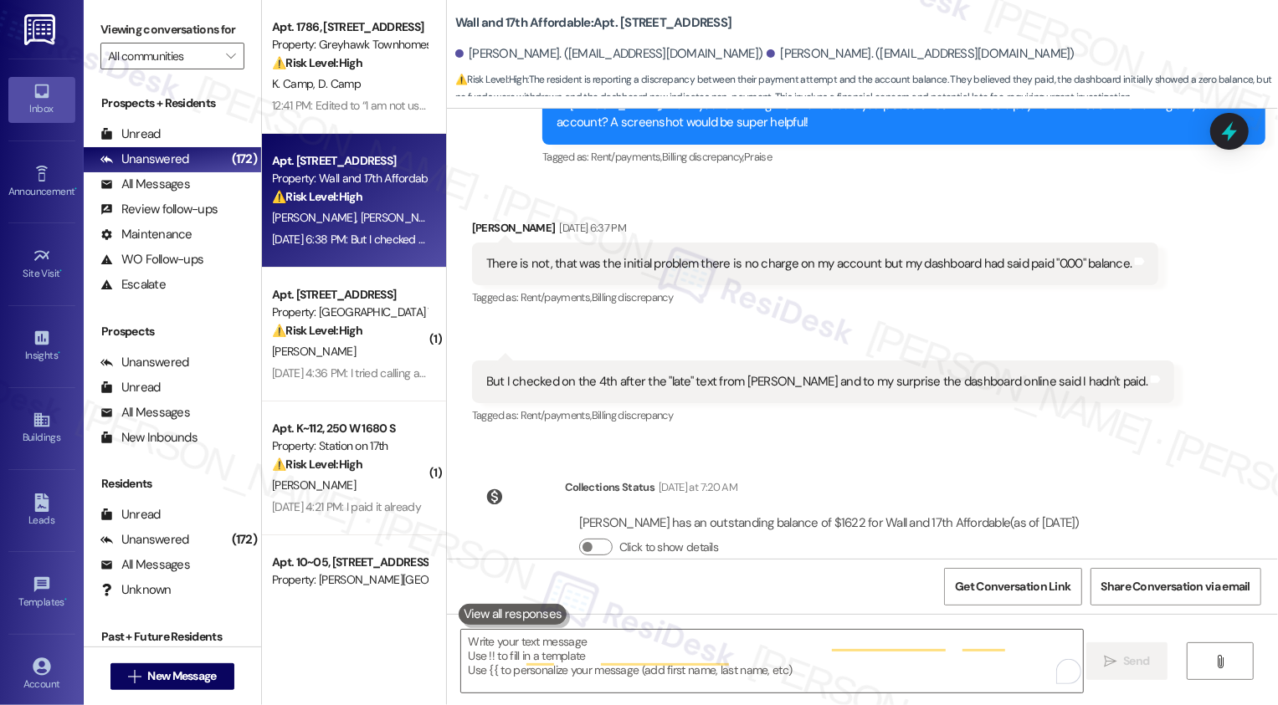
scroll to position [1254, 0]
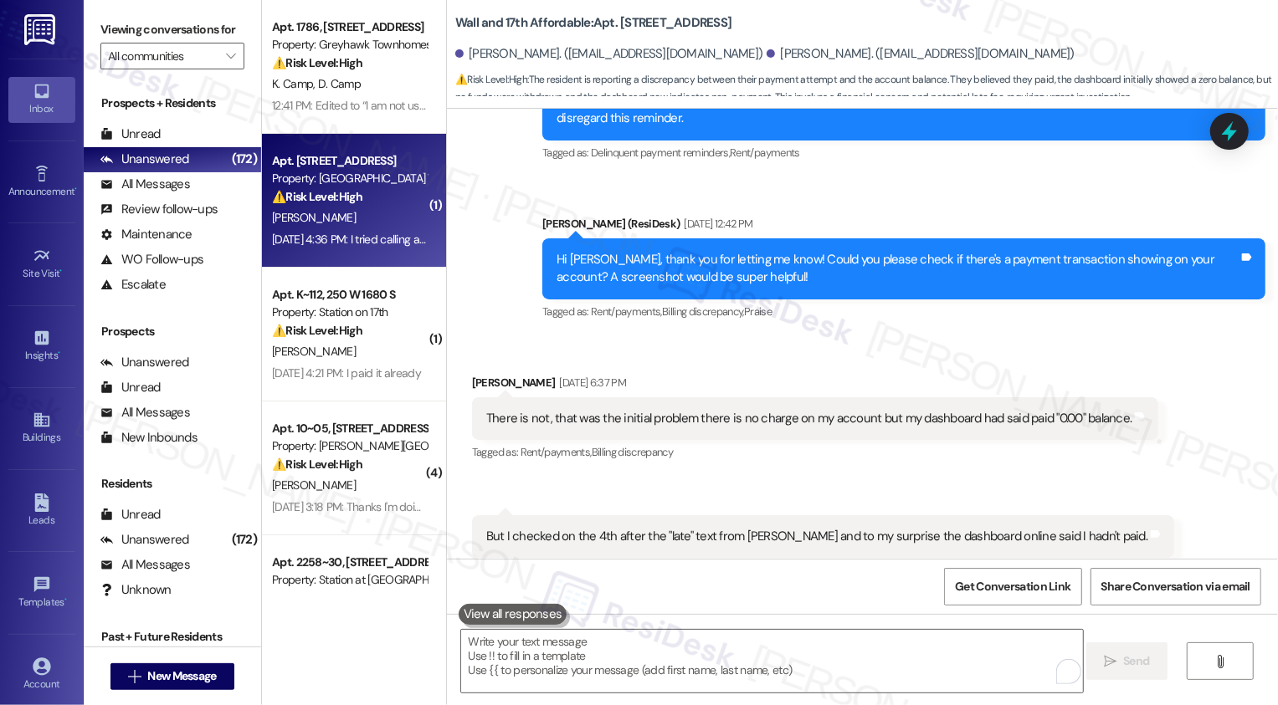
click at [393, 197] on div "⚠️ Risk Level: High The resident is disputing a late fee due to a perceived aut…" at bounding box center [349, 197] width 155 height 18
type textarea "Fetching suggested responses. Please feel free to read through the conversation…"
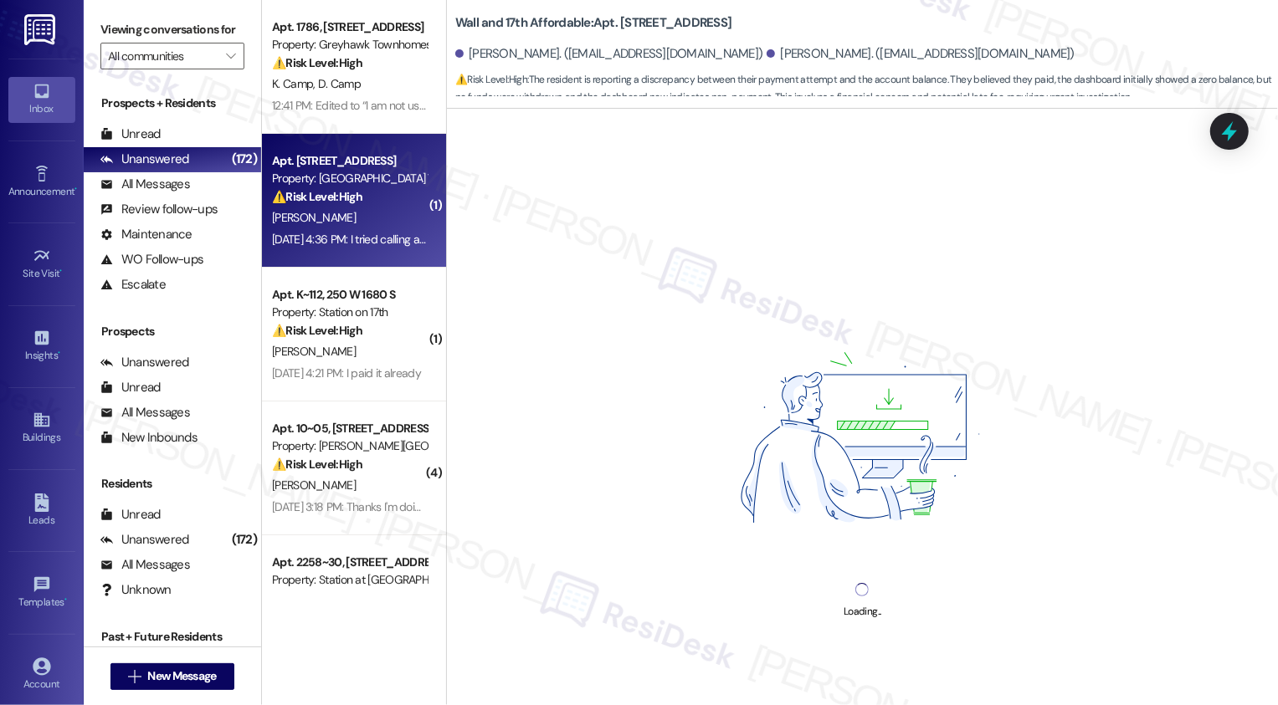
click at [393, 197] on div "⚠️ Risk Level: High The resident is disputing a late fee due to a perceived aut…" at bounding box center [349, 197] width 155 height 18
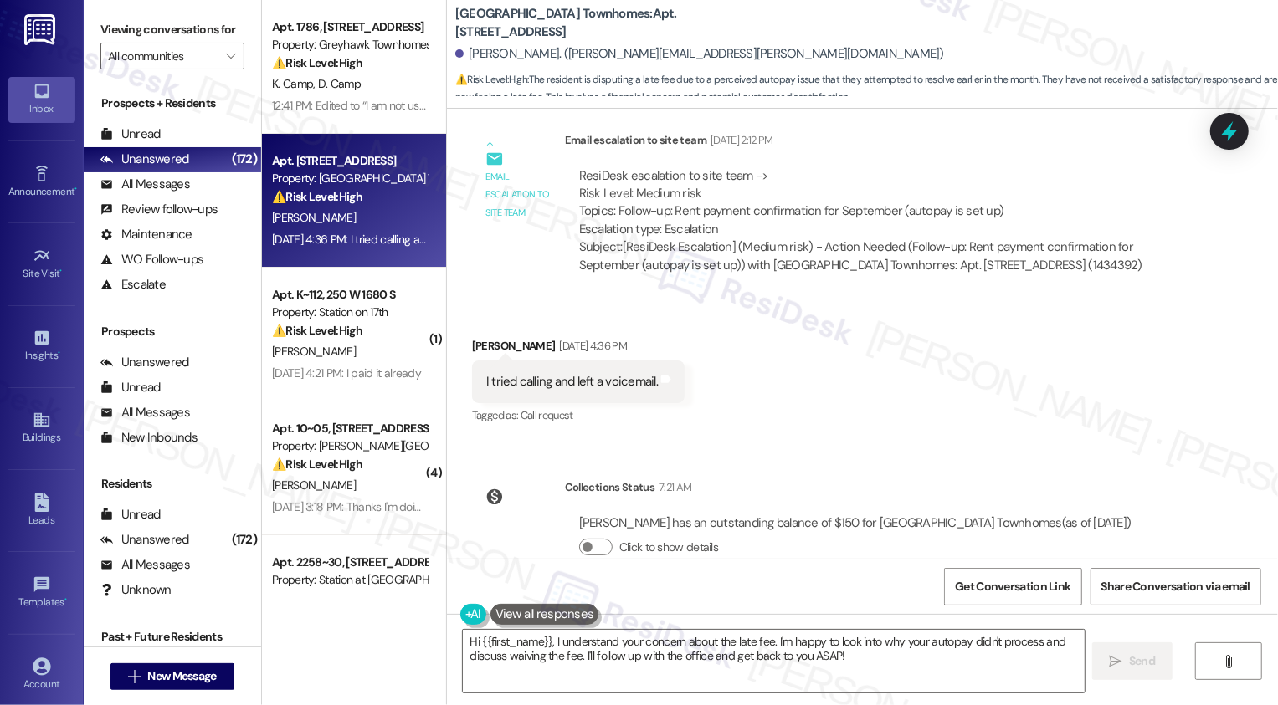
scroll to position [2657, 0]
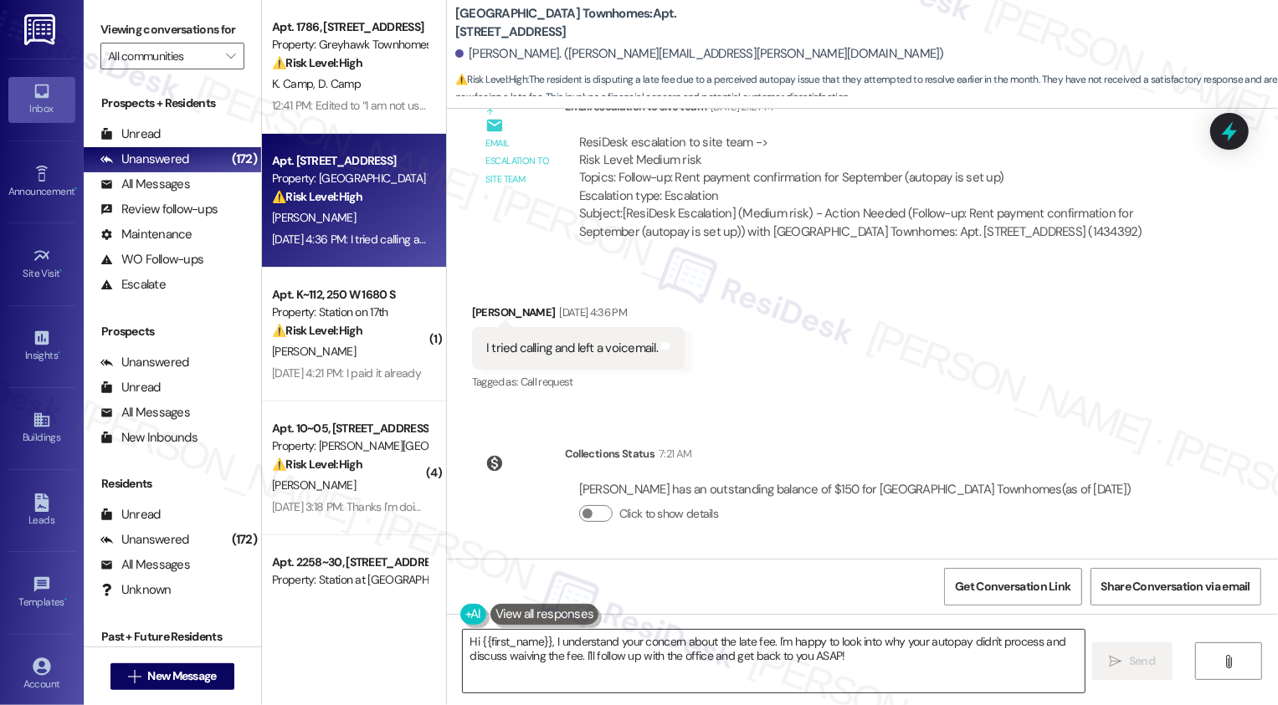
click at [520, 651] on textarea "Hi {{first_name}}, I understand your concern about the late fee. I'm happy to l…" at bounding box center [774, 661] width 622 height 63
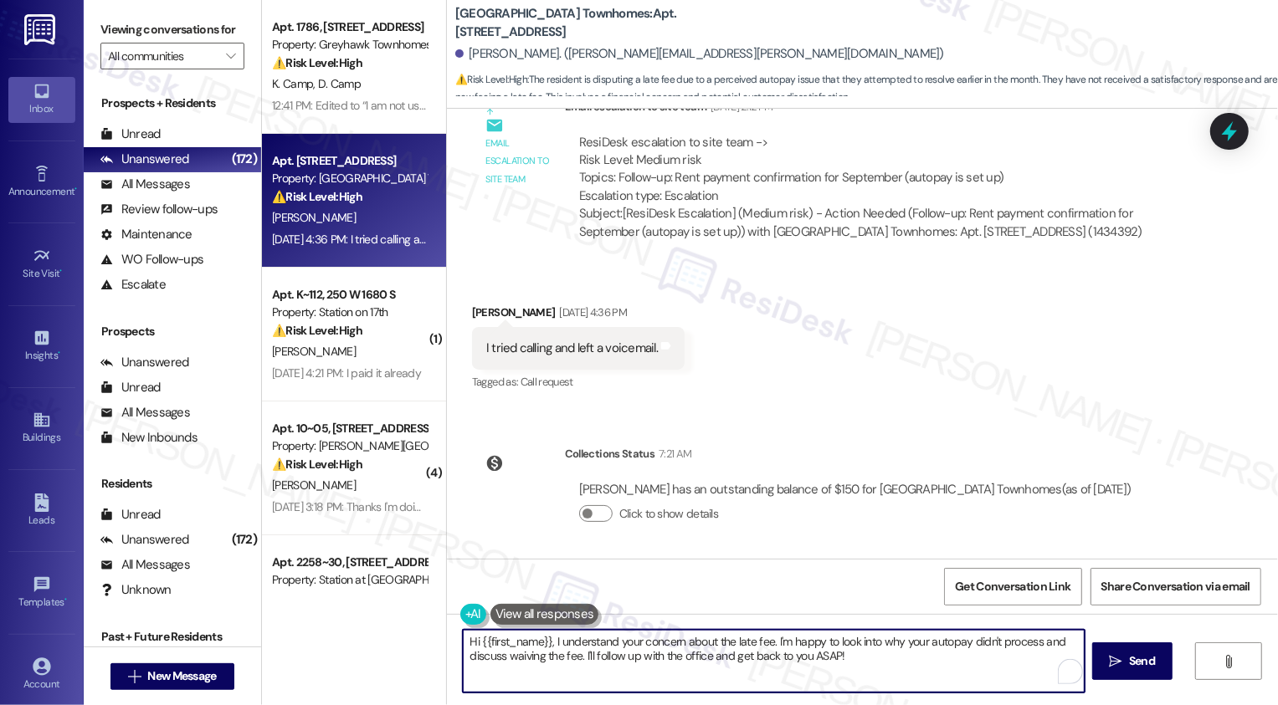
click at [603, 651] on textarea "Hi {{first_name}}, I understand your concern about the late fee. I'm happy to l…" at bounding box center [774, 661] width 622 height 63
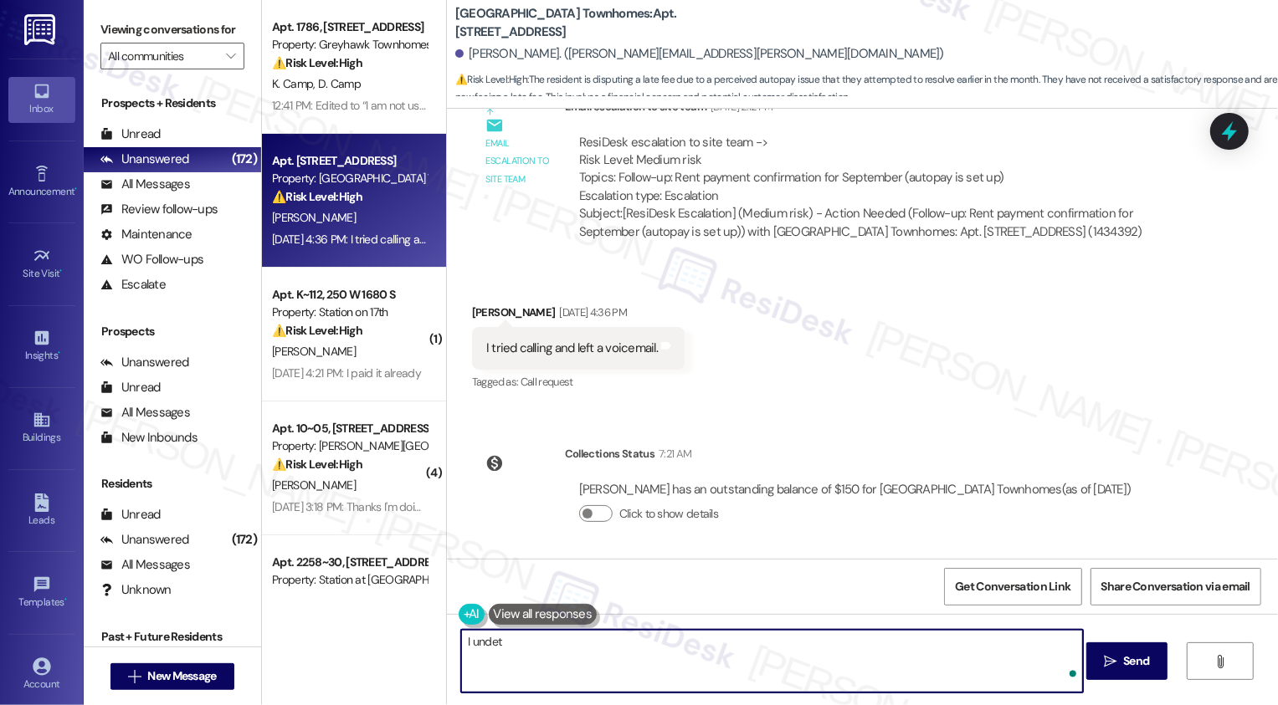
type textarea "I unde"
click at [461, 642] on textarea "Hi Angela, just checking in. May I ask if you were able to get in touch with th…" at bounding box center [772, 661] width 622 height 63
click at [461, 643] on textarea "Angela, just checking in. May I ask if you were able to get in touch with the t…" at bounding box center [772, 661] width 622 height 63
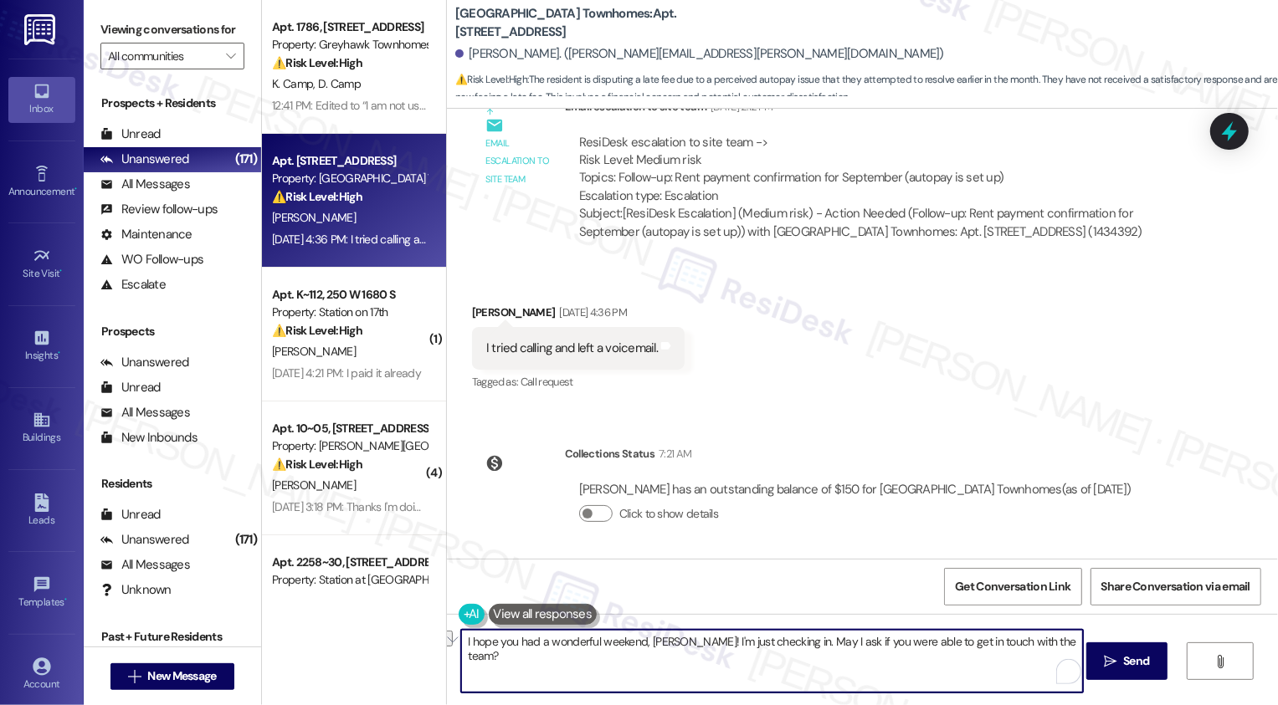
paste textarea "just wanted to check in—have you been"
click at [570, 679] on textarea "I hope you had a wonderful weekend, Angela! I just wanted to check in—have you …" at bounding box center [772, 661] width 622 height 63
click at [593, 655] on textarea "I hope you had a wonderful weekend, Angela! I just wanted to check in—have you …" at bounding box center [772, 661] width 622 height 63
click at [669, 654] on textarea "I hope you had a wonderful weekend, Angela! I just wanted to check in—have you …" at bounding box center [772, 661] width 622 height 63
click at [766, 654] on textarea "I hope you had a wonderful weekend, Angela! I just wanted to check in—have you …" at bounding box center [772, 661] width 622 height 63
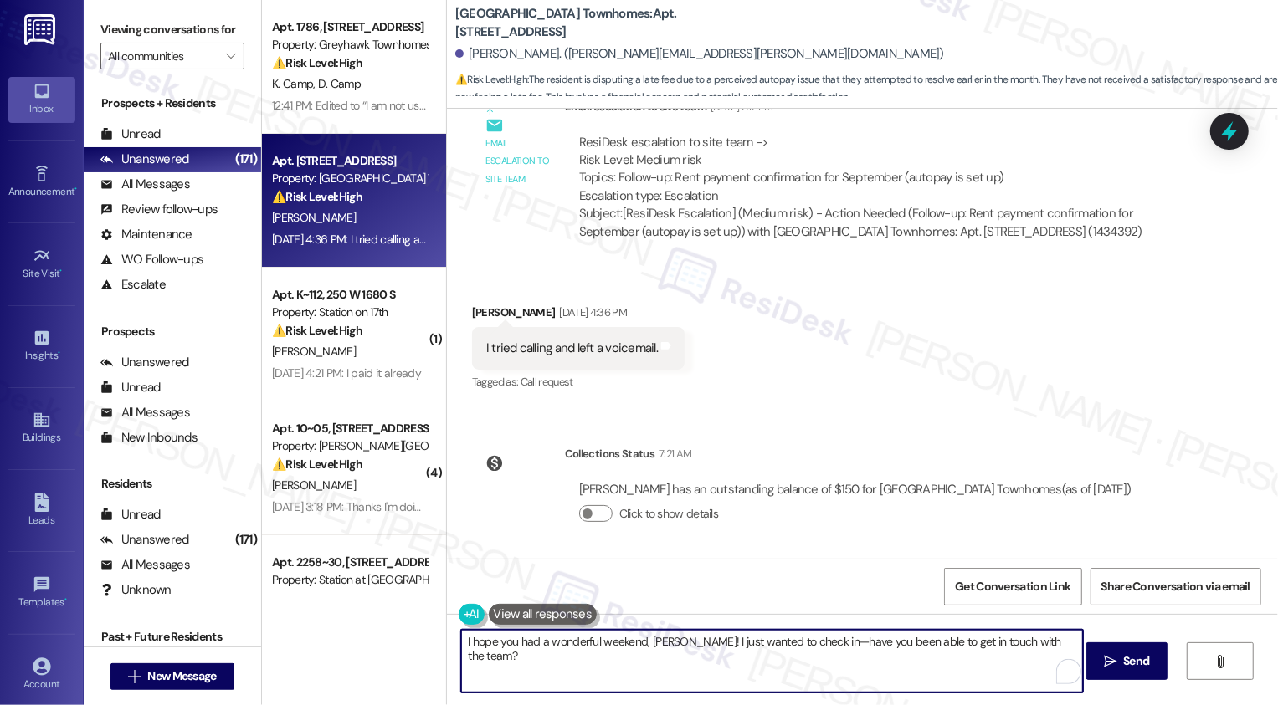
click at [803, 642] on textarea "I hope you had a wonderful weekend, Angela! I just wanted to check in—have you …" at bounding box center [772, 661] width 622 height 63
type textarea "I hope you had a wonderful weekend, Angela! I just wanted to check in. Have you…"
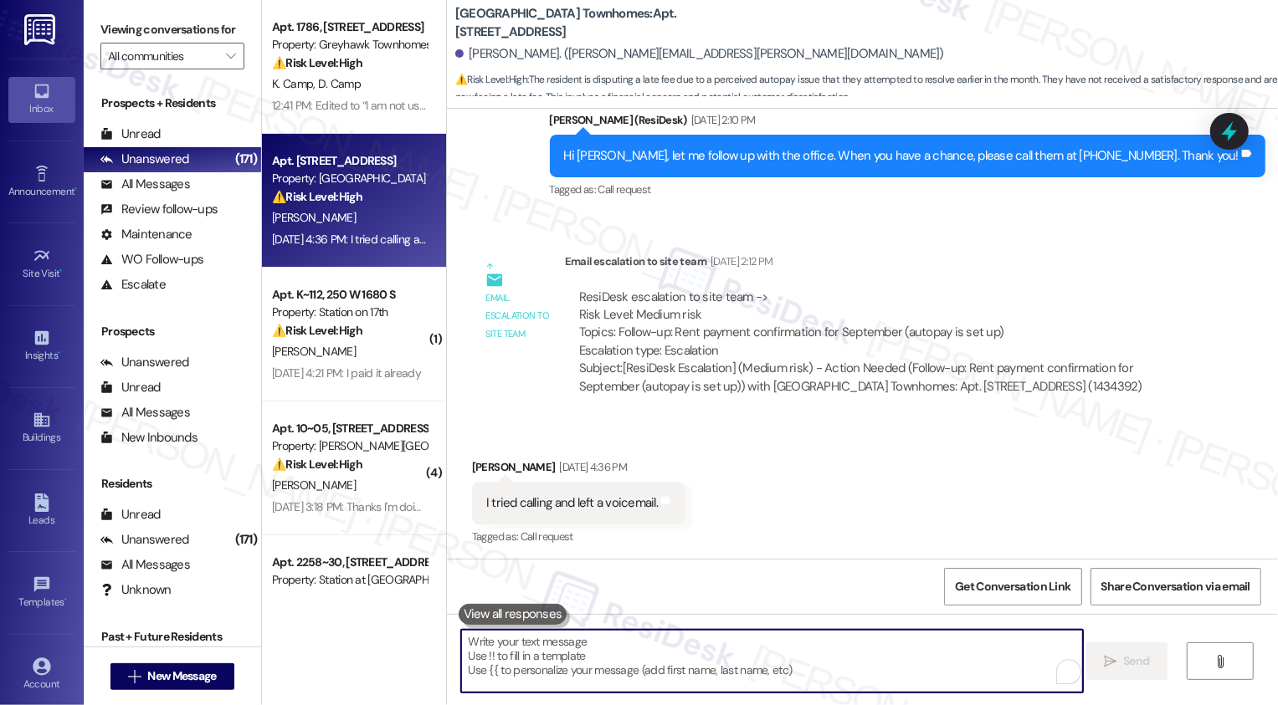
scroll to position [2774, 0]
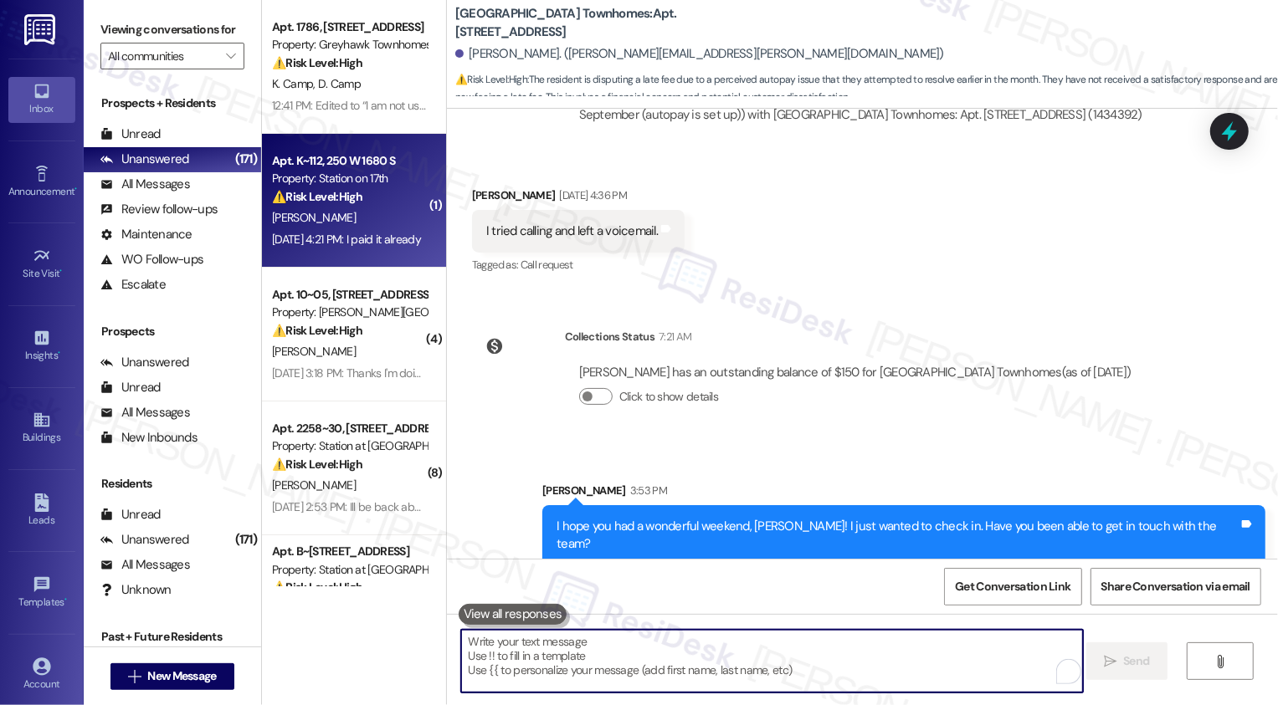
click at [354, 214] on div "[PERSON_NAME]" at bounding box center [349, 218] width 158 height 21
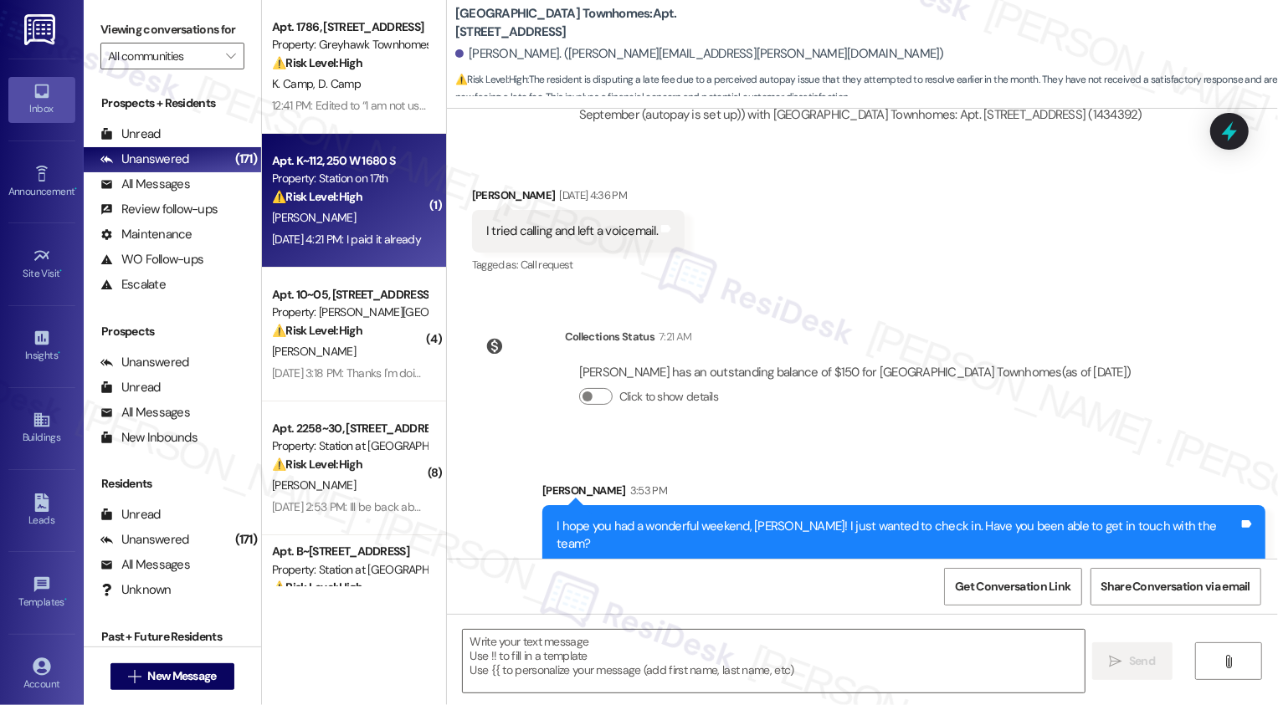
click at [354, 214] on div "[PERSON_NAME]" at bounding box center [349, 218] width 158 height 21
type textarea "Fetching suggested responses. Please feel free to read through the conversation…"
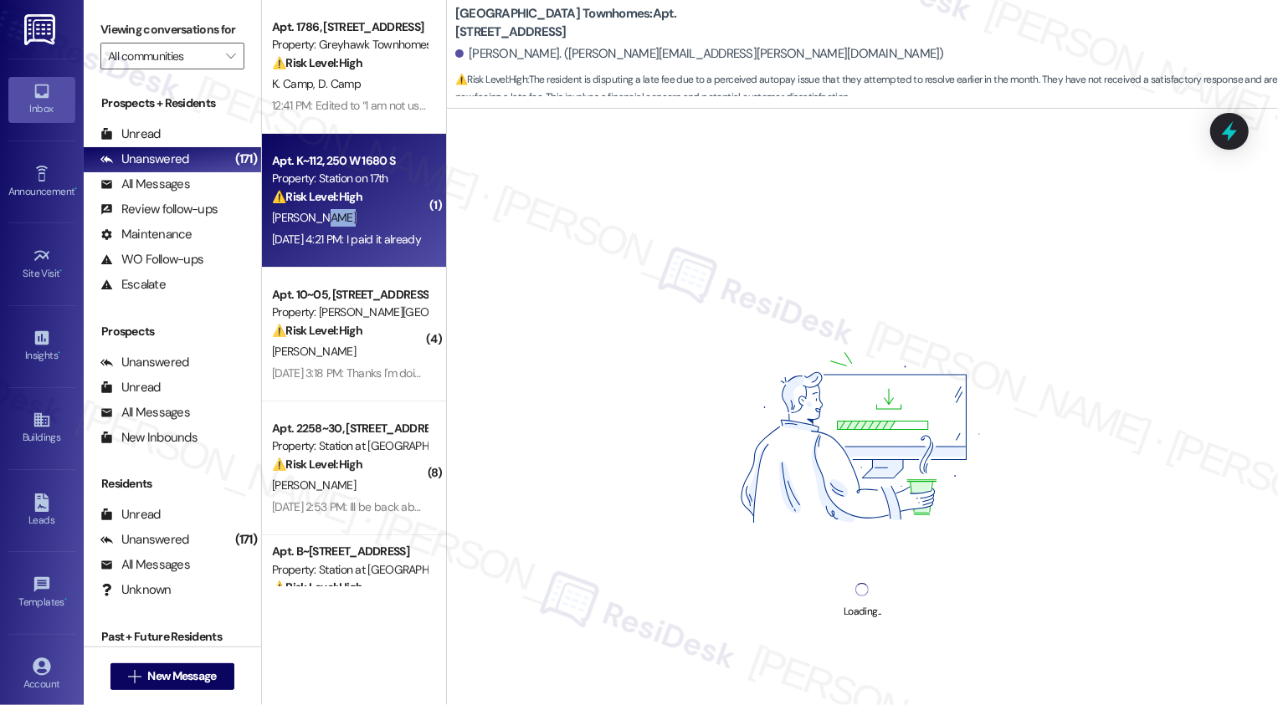
click at [354, 214] on div "[PERSON_NAME]" at bounding box center [349, 218] width 158 height 21
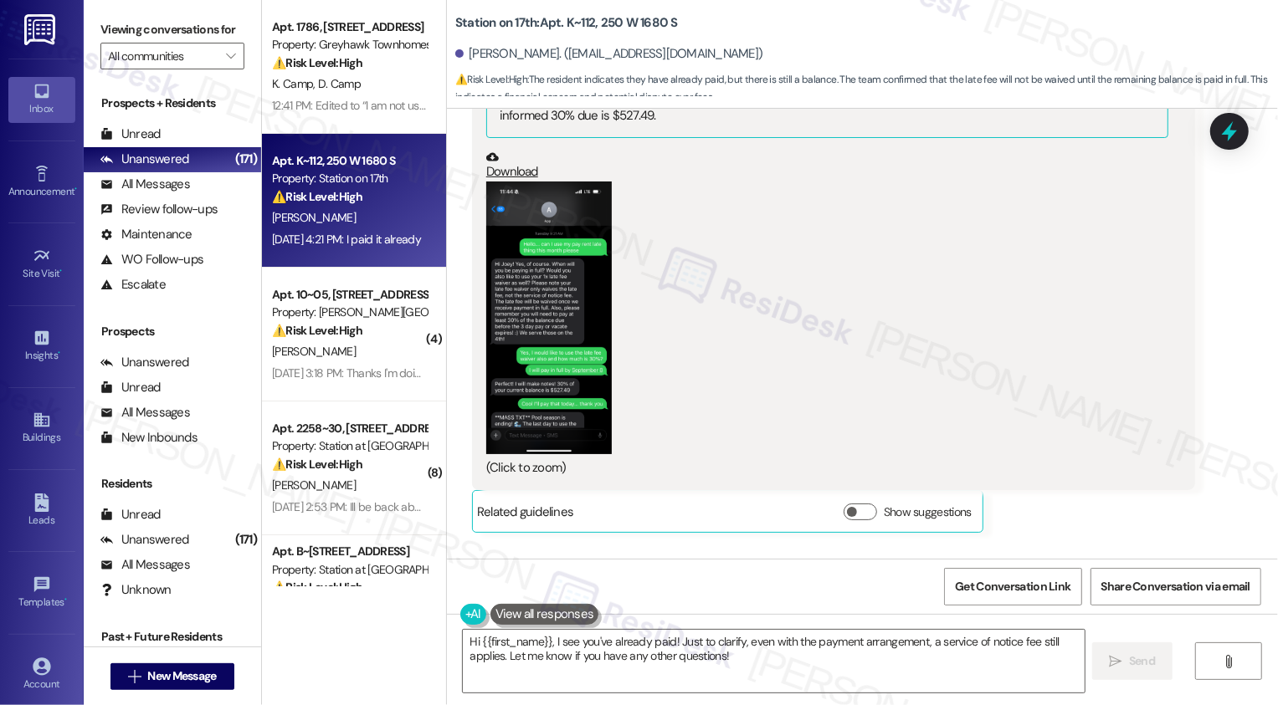
scroll to position [6004, 0]
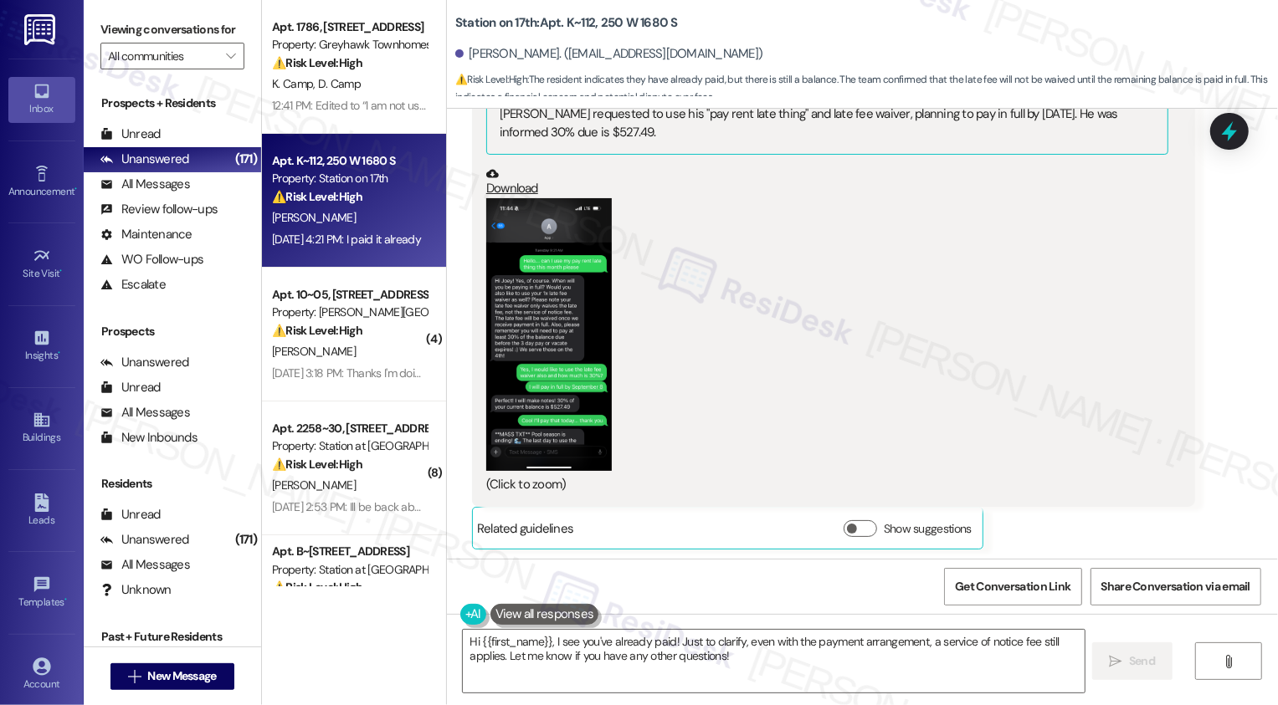
click at [489, 278] on button "Zoom image" at bounding box center [549, 334] width 126 height 273
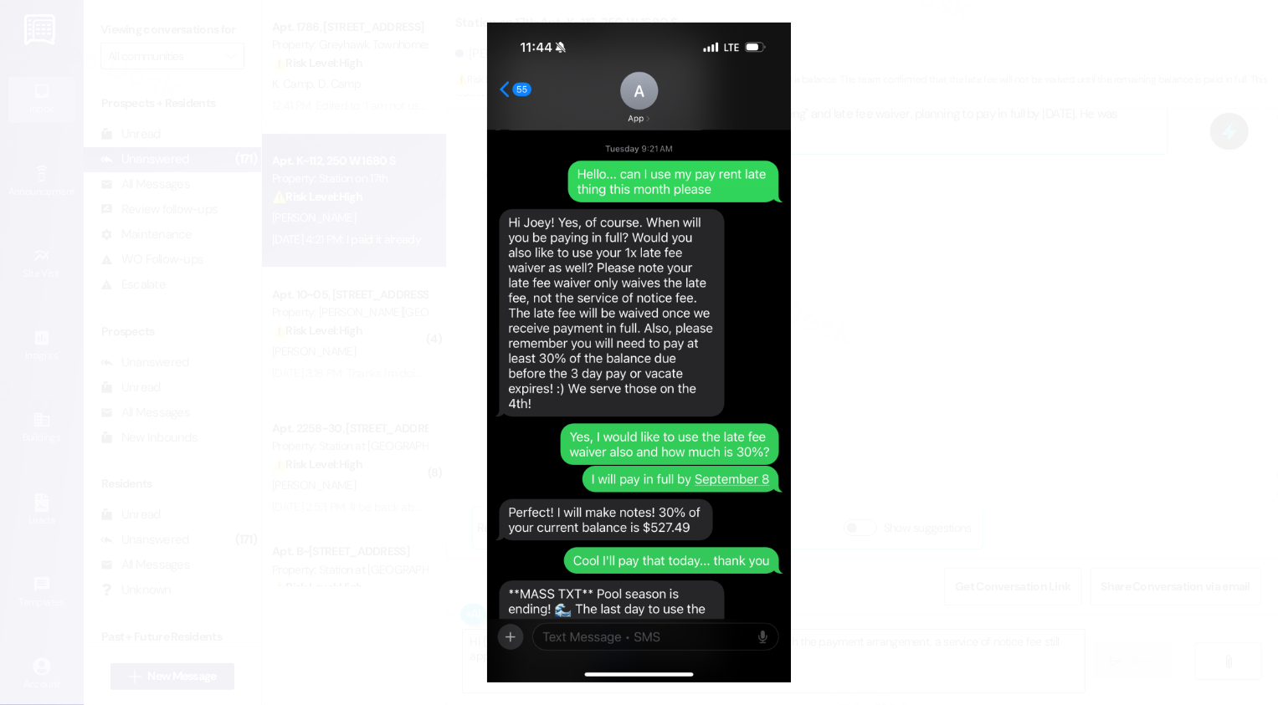
click at [880, 292] on button "Unzoom image" at bounding box center [639, 352] width 1278 height 705
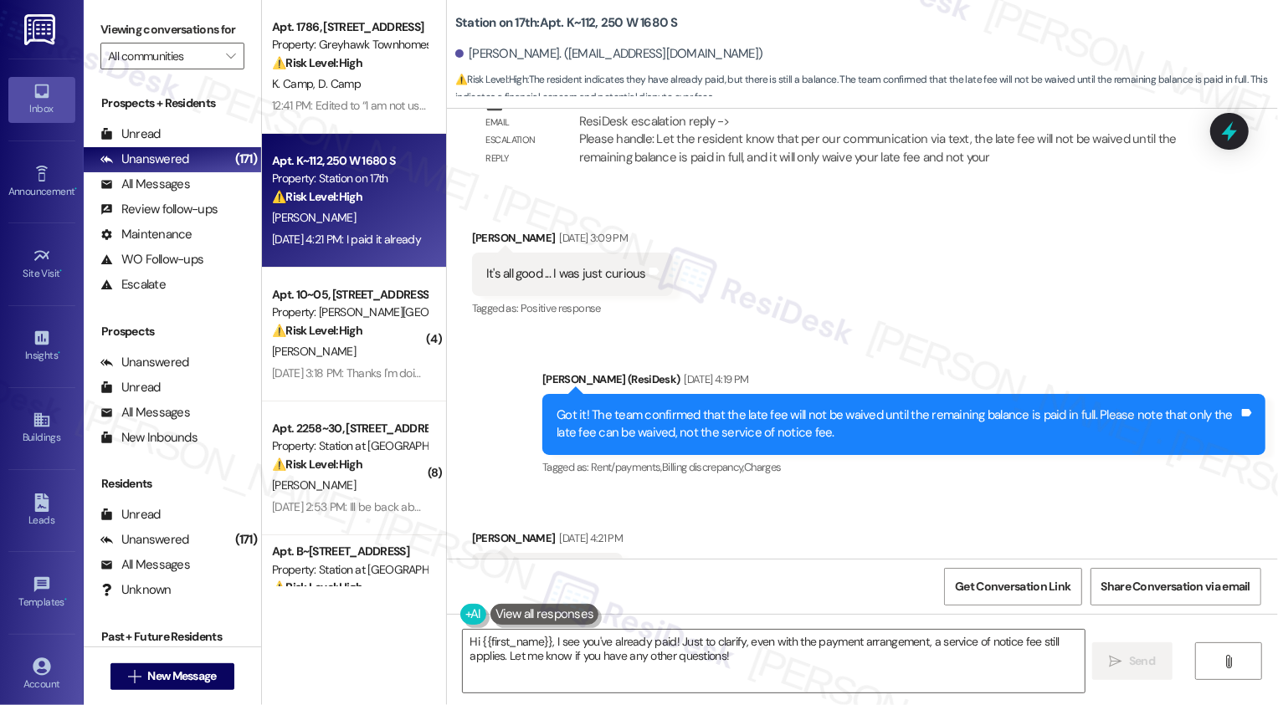
scroll to position [7166, 0]
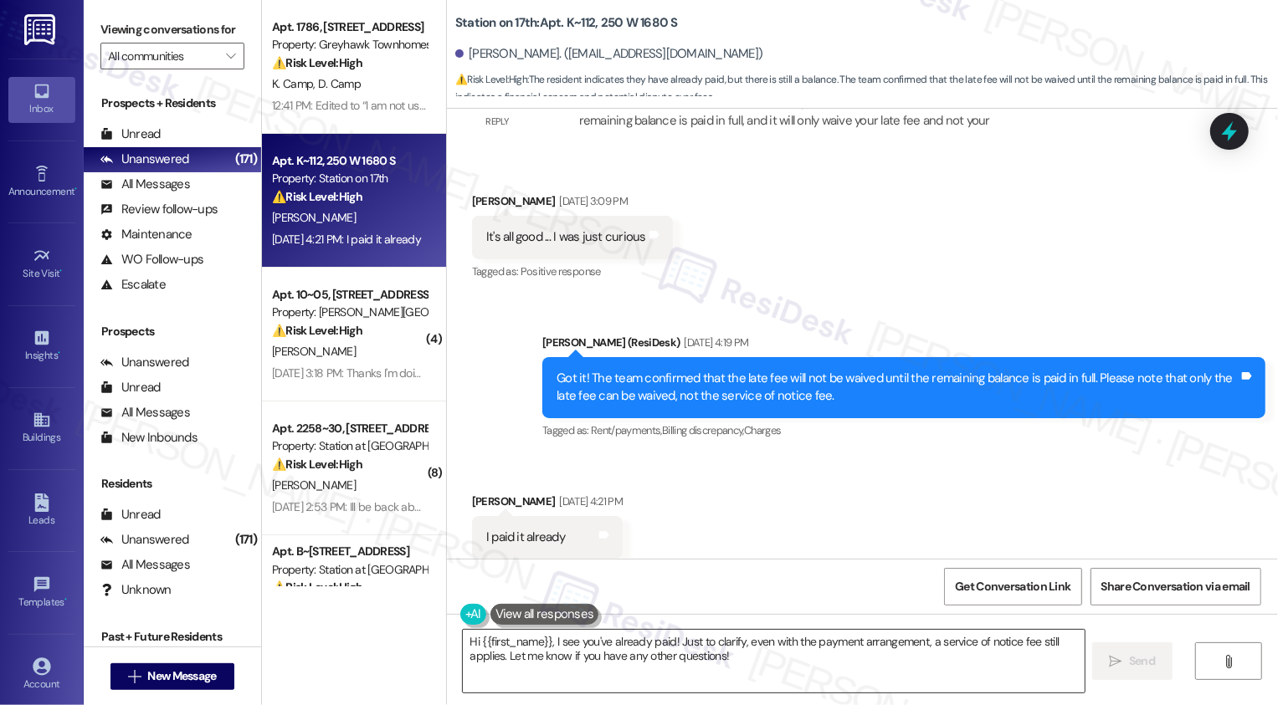
click at [633, 642] on textarea "Hi {{first_name}}, I see you've already paid! Just to clarify, even with the pa…" at bounding box center [774, 661] width 622 height 63
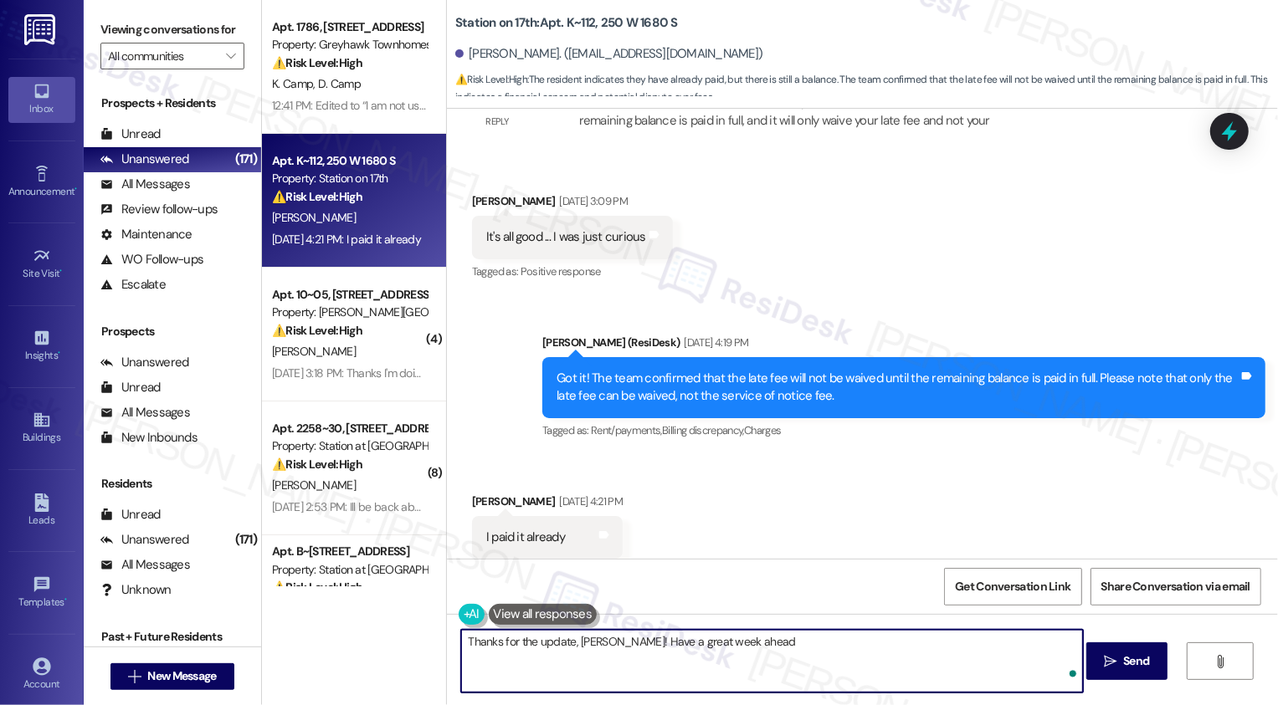
type textarea "Thanks for the update, Joey! Have a great week ahead!"
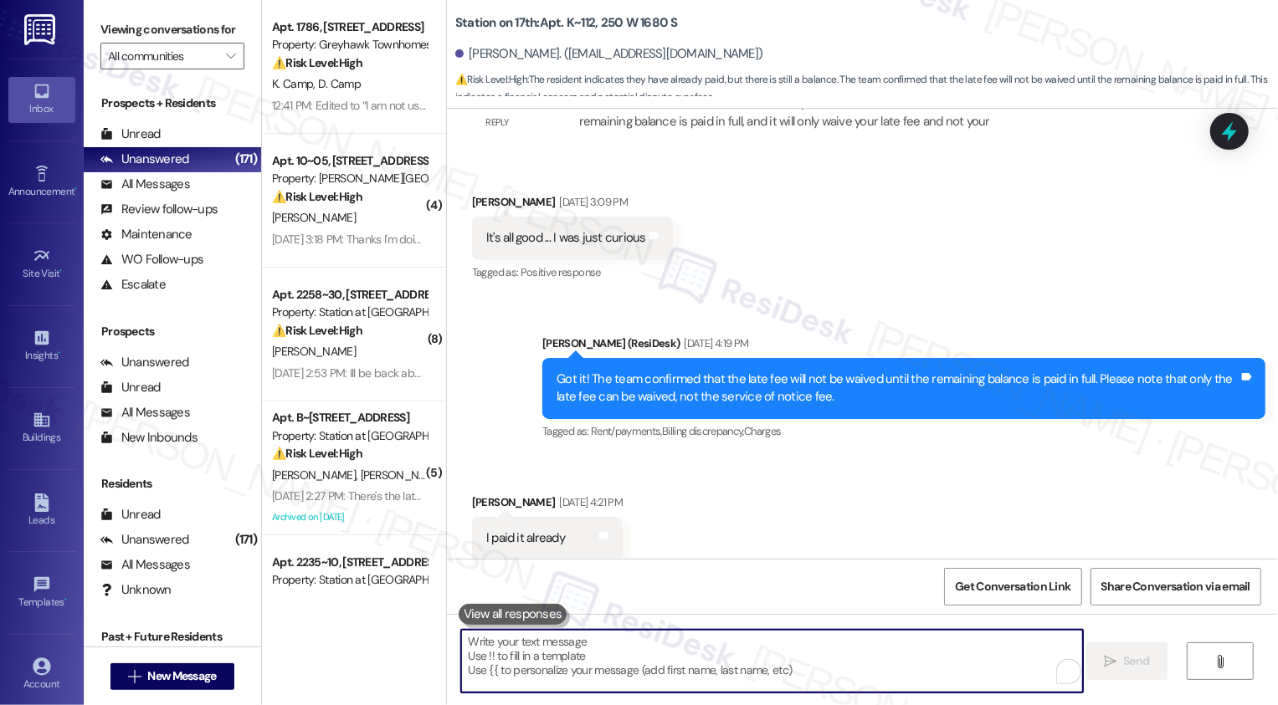
scroll to position [7283, 0]
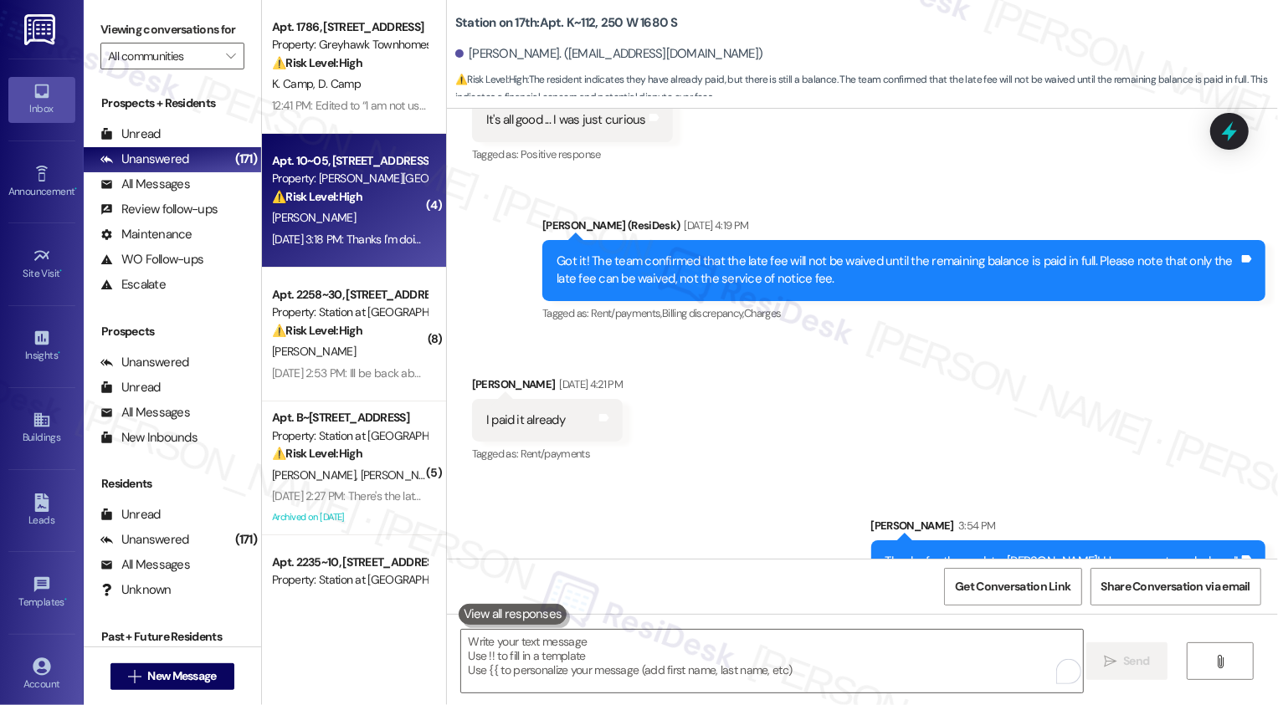
click at [357, 172] on div "Property: [PERSON_NAME][GEOGRAPHIC_DATA] Townhomes" at bounding box center [349, 179] width 155 height 18
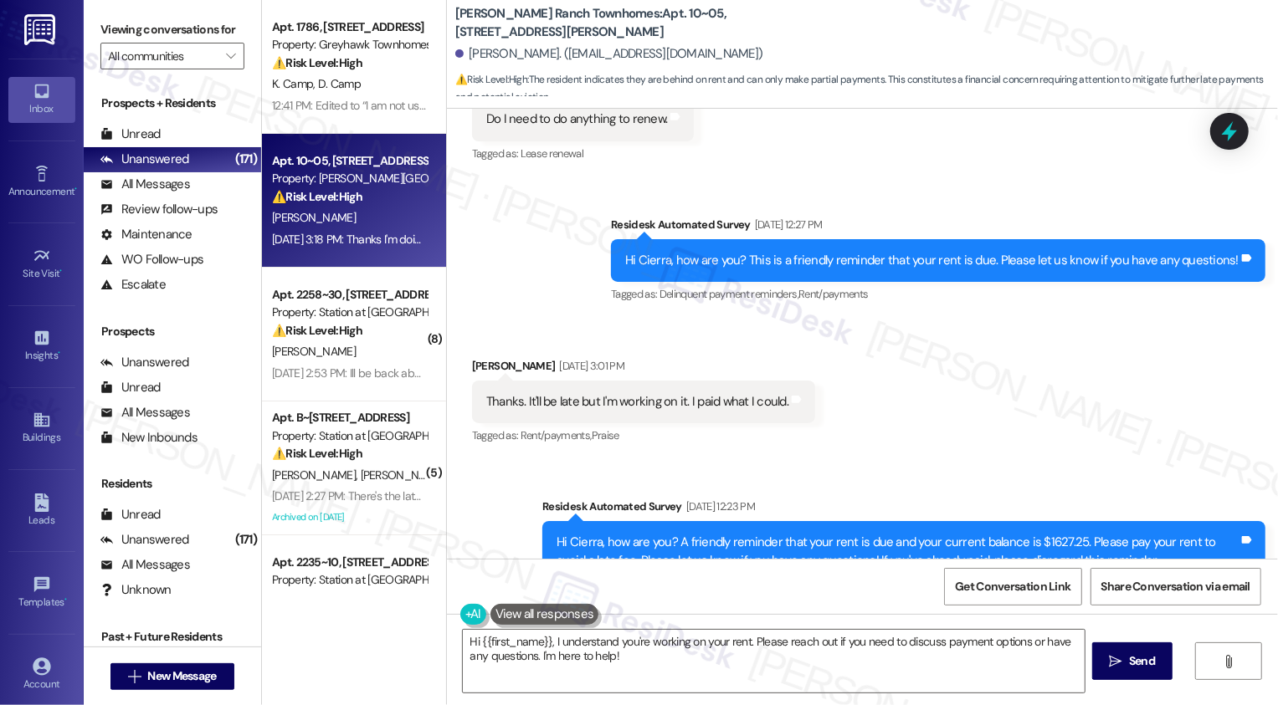
scroll to position [1171, 0]
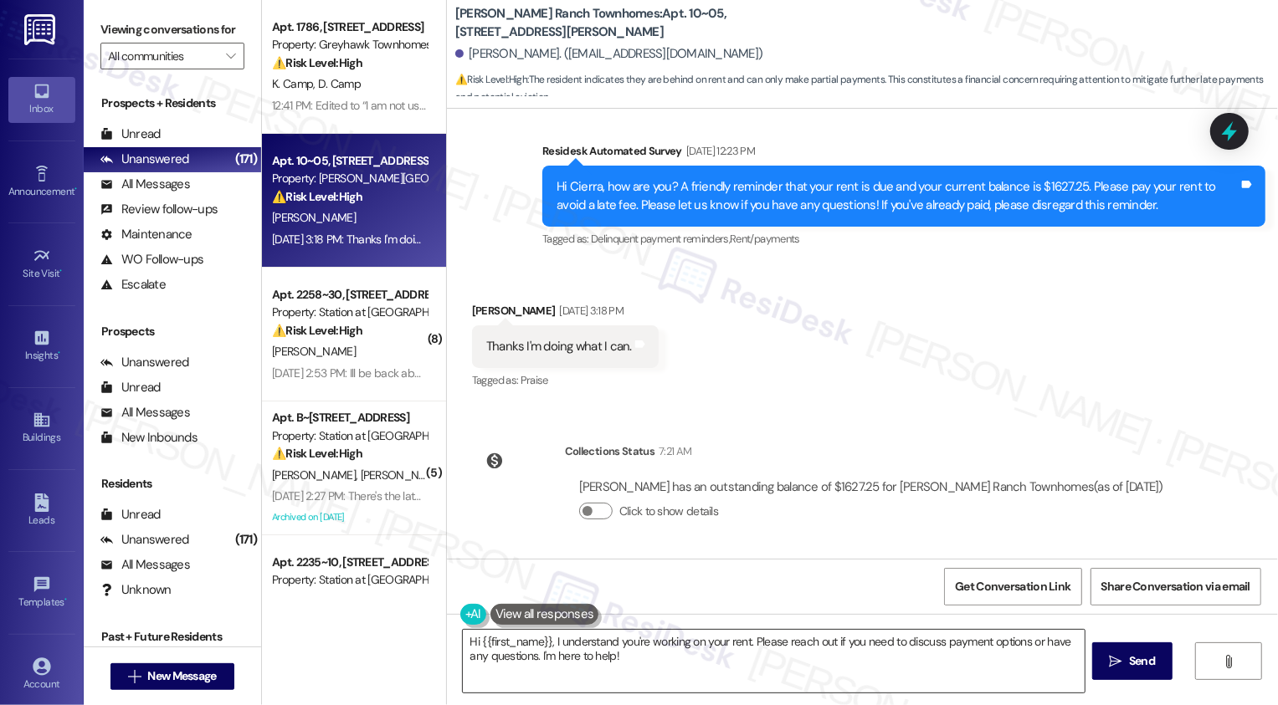
click at [672, 662] on textarea "Hi {{first_name}}, I understand you're working on your rent. Please reach out i…" at bounding box center [774, 661] width 622 height 63
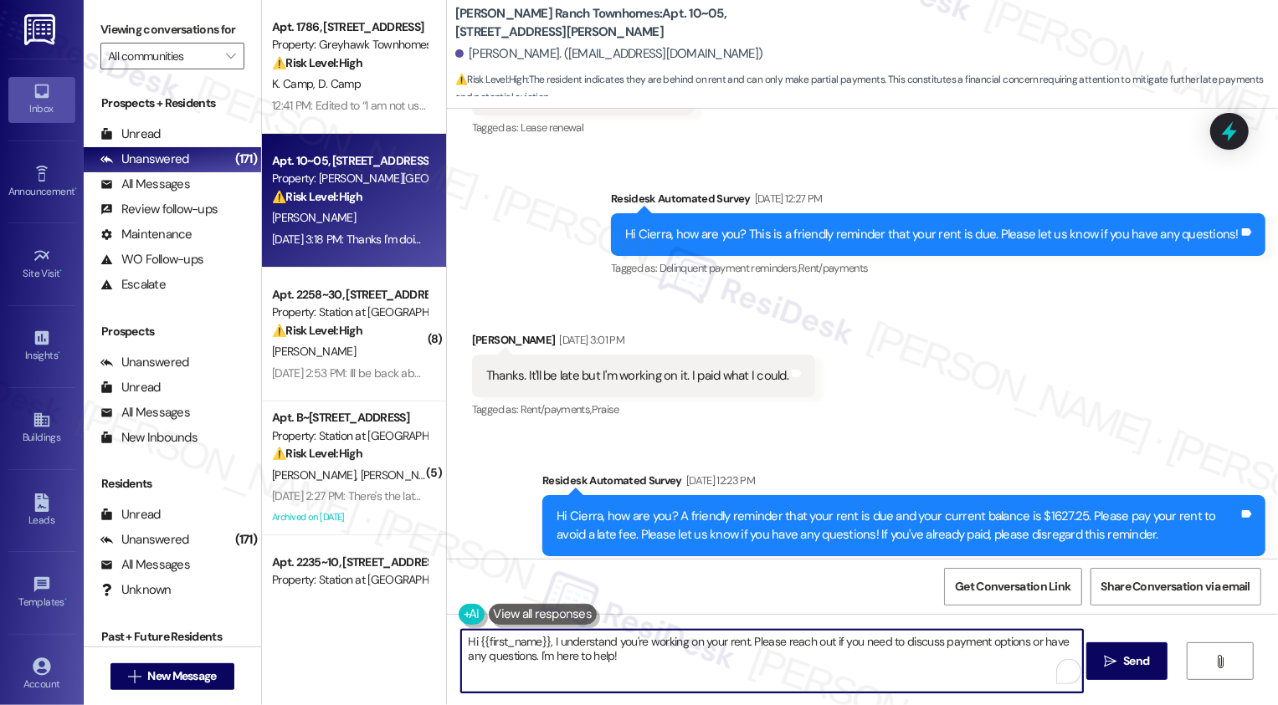
scroll to position [917, 0]
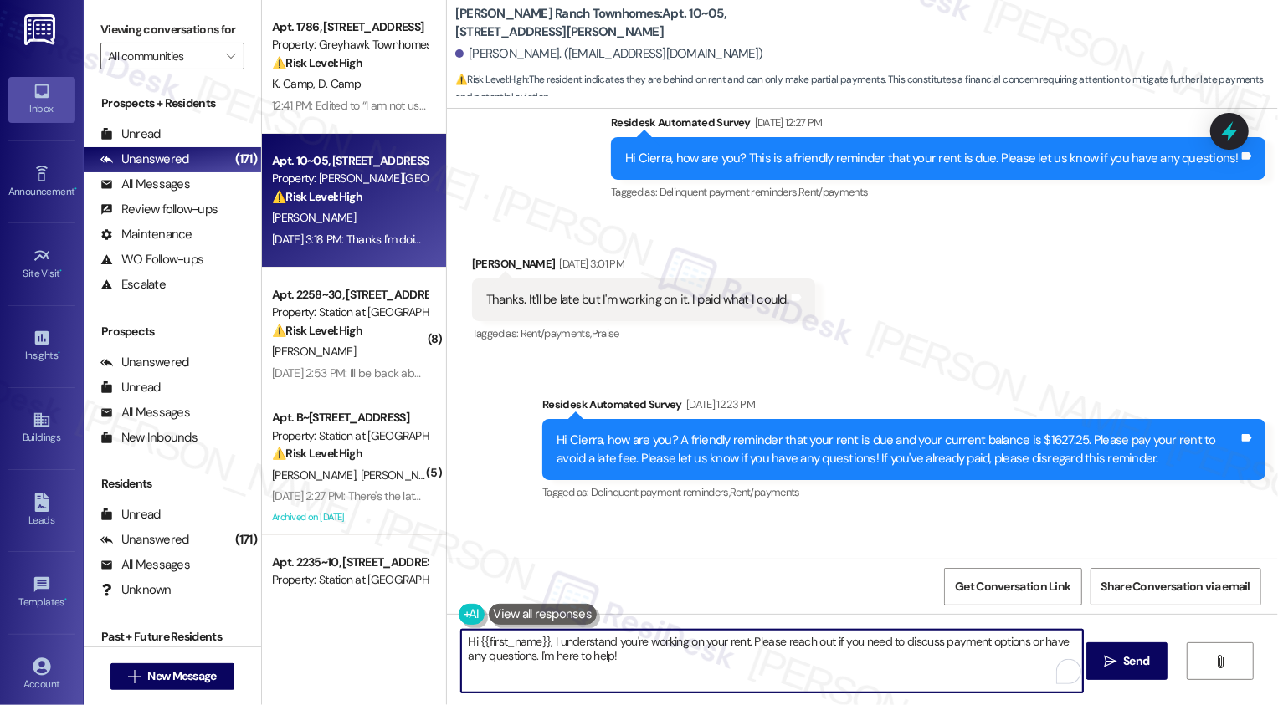
click at [604, 656] on textarea "Hi {{first_name}}, I understand you're working on your rent. Please reach out i…" at bounding box center [772, 661] width 622 height 63
click at [704, 659] on textarea "Hi {{first_name}}, I understand you're working on your rent. Please reach out i…" at bounding box center [772, 661] width 622 height 63
drag, startPoint x: 742, startPoint y: 639, endPoint x: 766, endPoint y: 665, distance: 35.5
click at [766, 665] on textarea "Hi {{first_name}}, I understand you're working on your rent. Please reach out i…" at bounding box center [772, 661] width 622 height 63
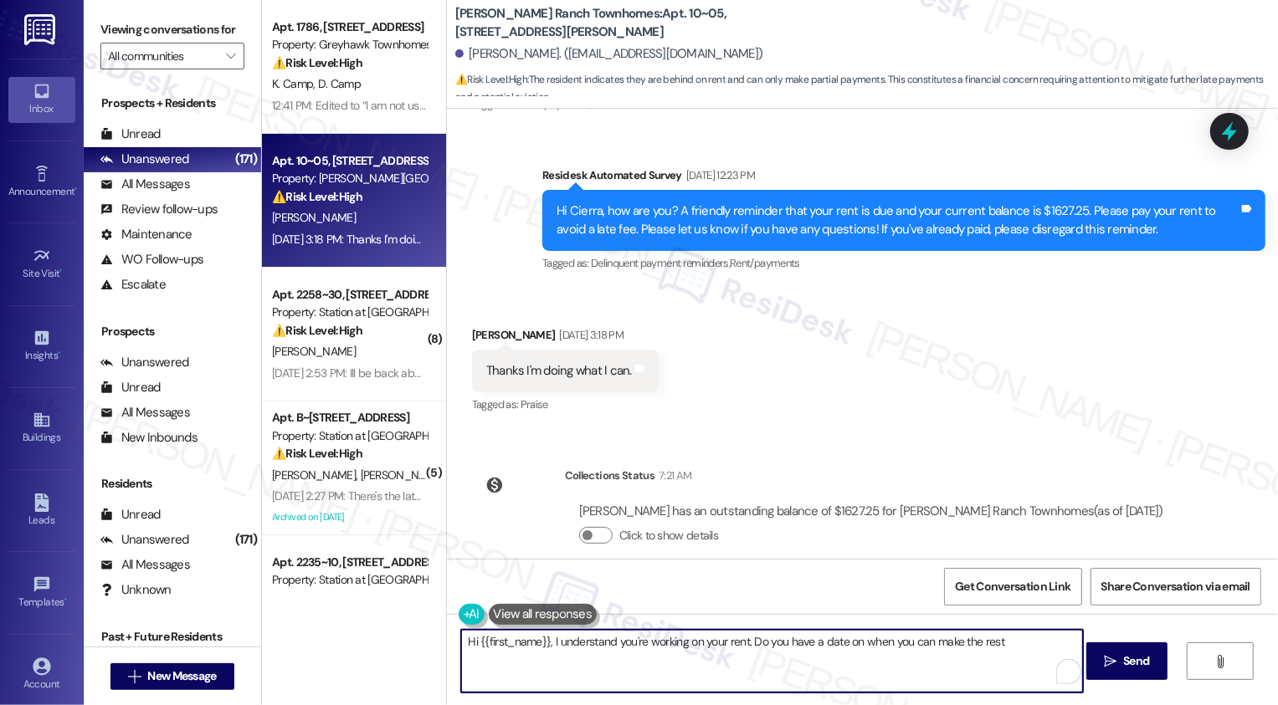
scroll to position [1171, 0]
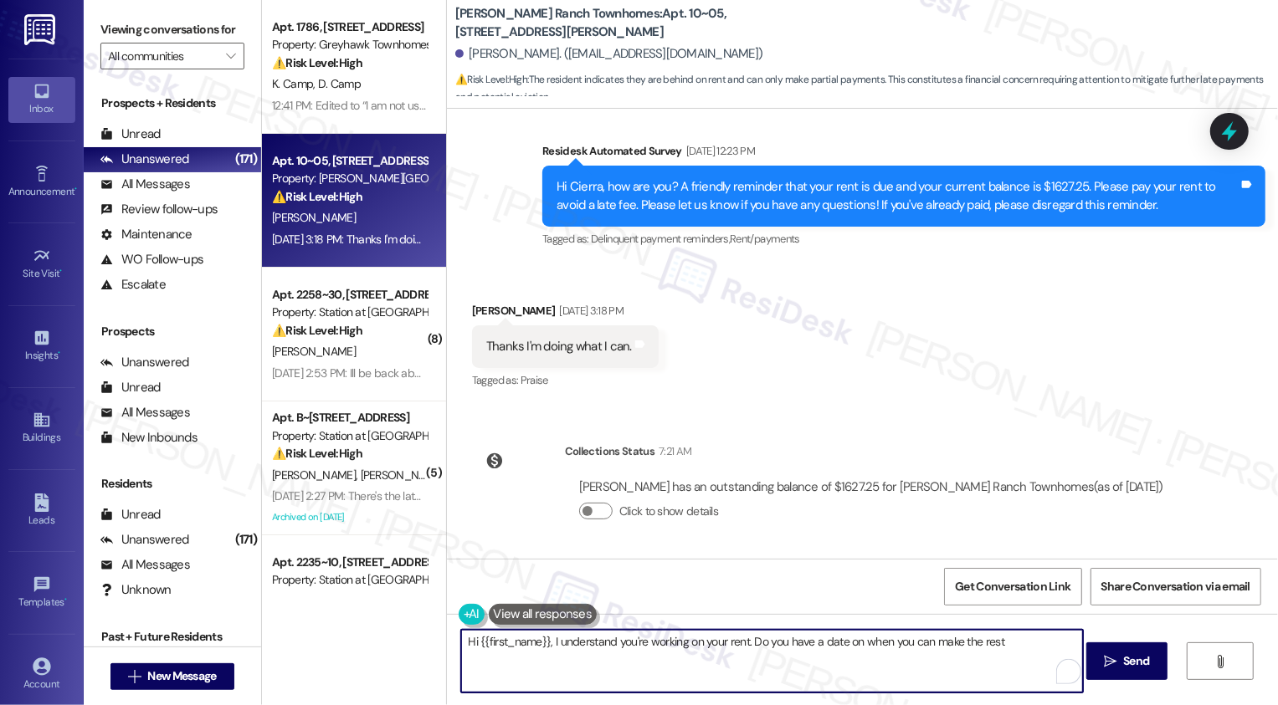
drag, startPoint x: 956, startPoint y: 642, endPoint x: 1021, endPoint y: 652, distance: 65.2
click at [1021, 652] on textarea "Hi {{first_name}}, I understand you're working on your rent. Do you have a date…" at bounding box center [772, 661] width 622 height 63
click at [971, 637] on textarea "Hi {{first_name}}, I understand you're working on your rent. Do you have a date…" at bounding box center [772, 661] width 622 height 63
click at [825, 680] on textarea "Hi {{first_name}}, I understand you're working on your rent. Do you have a date…" at bounding box center [772, 661] width 622 height 63
click at [876, 659] on textarea "Hi {{first_name}}, I understand you're working on your rent. Do you have a date…" at bounding box center [772, 661] width 622 height 63
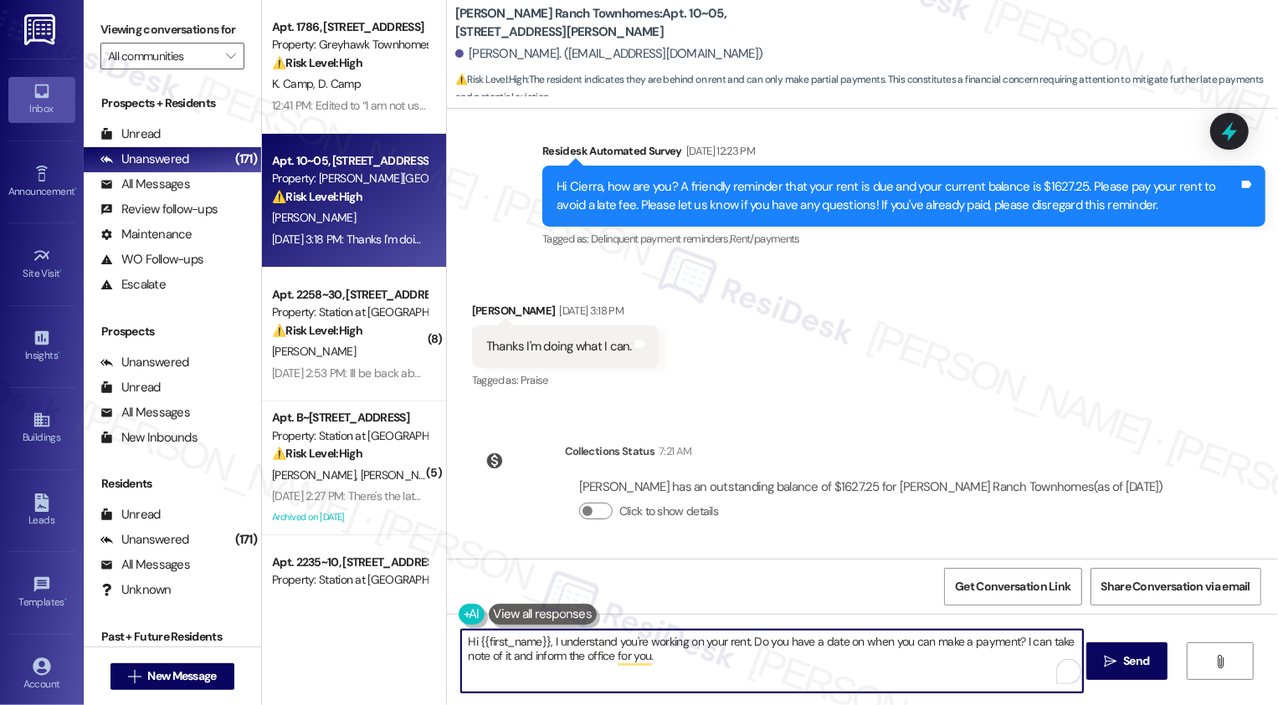
click at [910, 663] on textarea "Hi {{first_name}}, I understand you're working on your rent. Do you have a date…" at bounding box center [772, 661] width 622 height 63
type textarea "Hi {{first_name}}, I understand you're working on your rent. Do you have a date…"
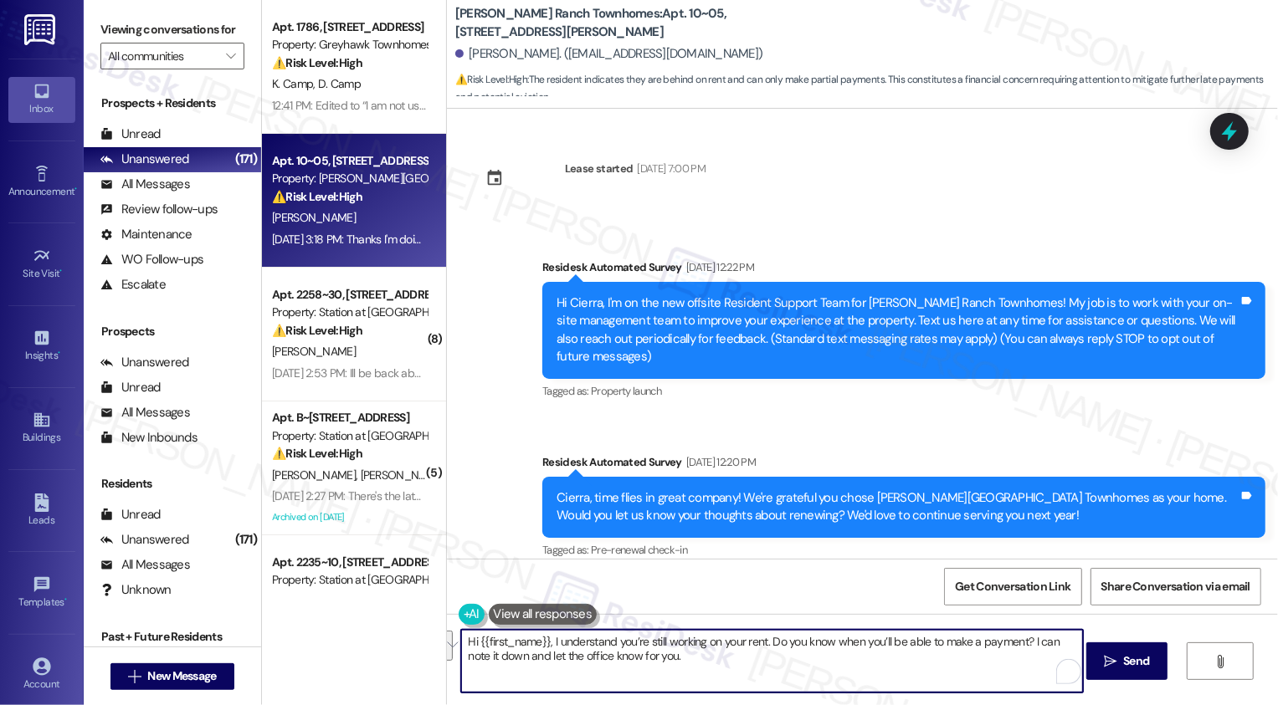
scroll to position [1171, 0]
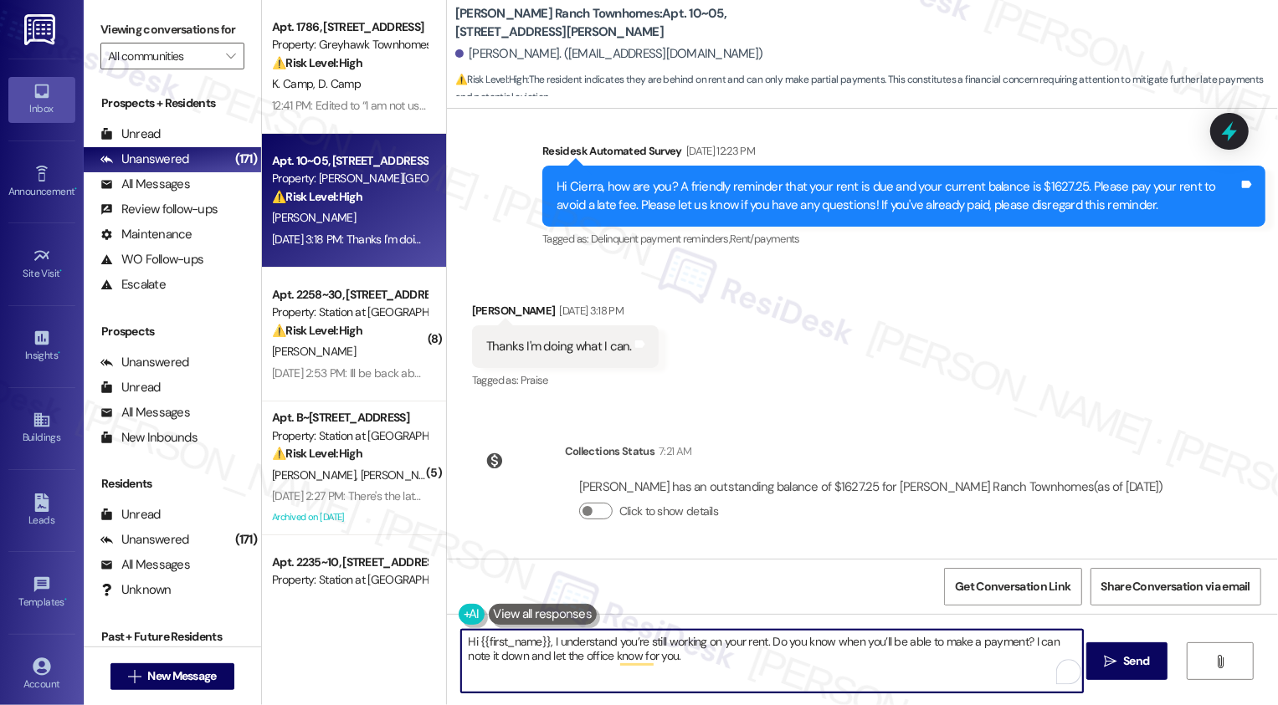
click at [696, 654] on textarea "Hi {{first_name}}, I understand you’re still working on your rent. Do you know …" at bounding box center [772, 661] width 622 height 63
click at [810, 664] on textarea "Hi {{first_name}}, I understand you’re still working on your rent. Do you know …" at bounding box center [772, 661] width 622 height 63
type textarea "Hi {{first_name}}, I understand you’re still working on your rent. Do you know …"
click at [1120, 669] on span "Send" at bounding box center [1136, 662] width 33 height 18
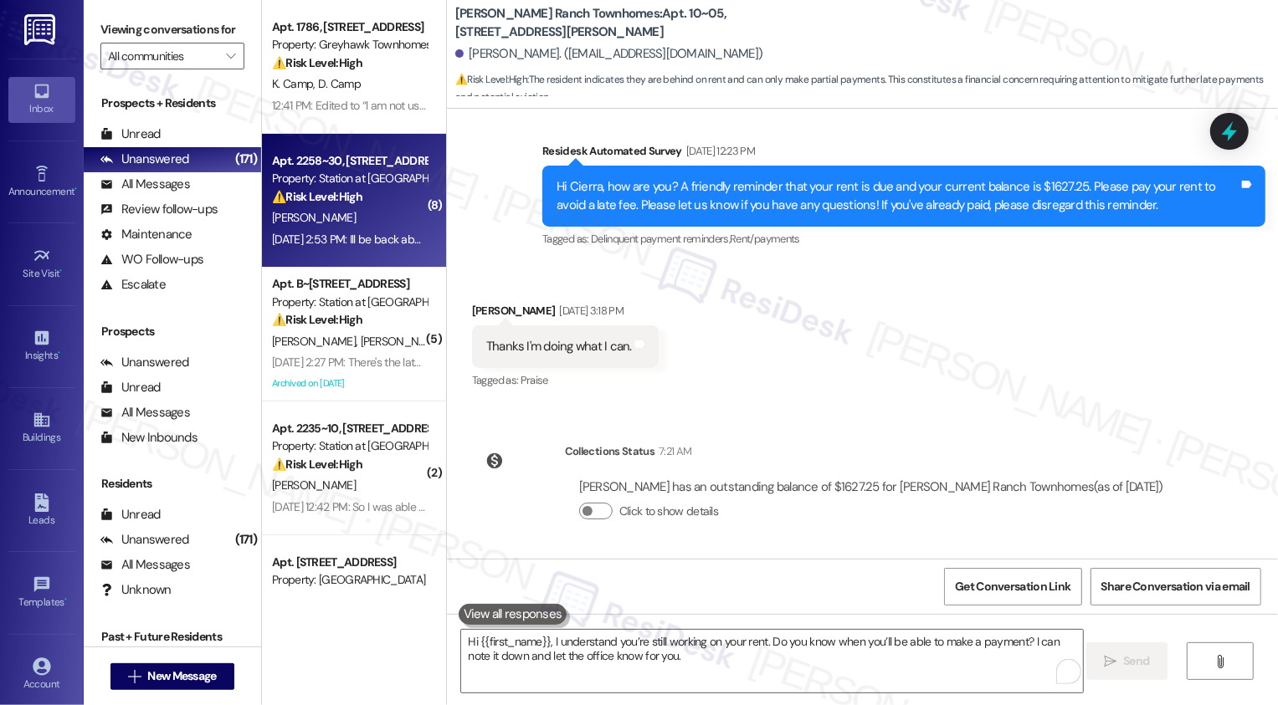
click at [367, 201] on div "⚠️ Risk Level: High The resident's dog kennel is broken, forcing them to confin…" at bounding box center [349, 197] width 155 height 18
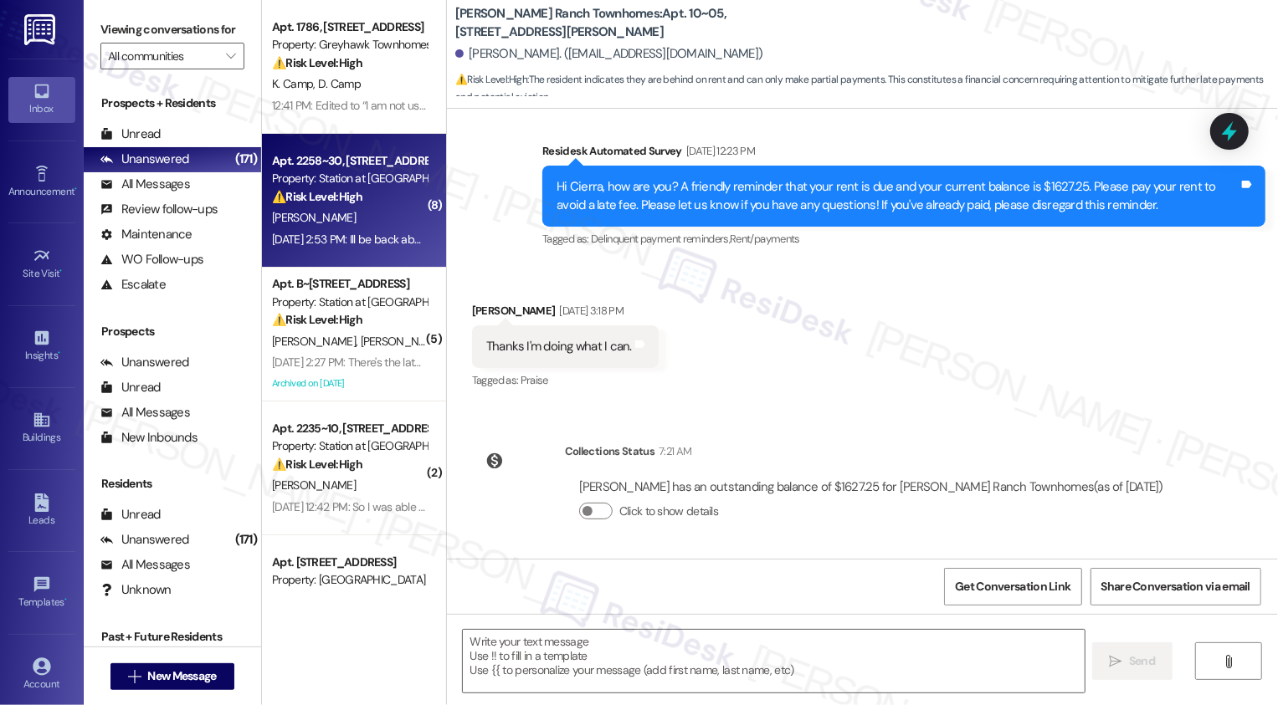
type textarea "Fetching suggested responses. Please feel free to read through the conversation…"
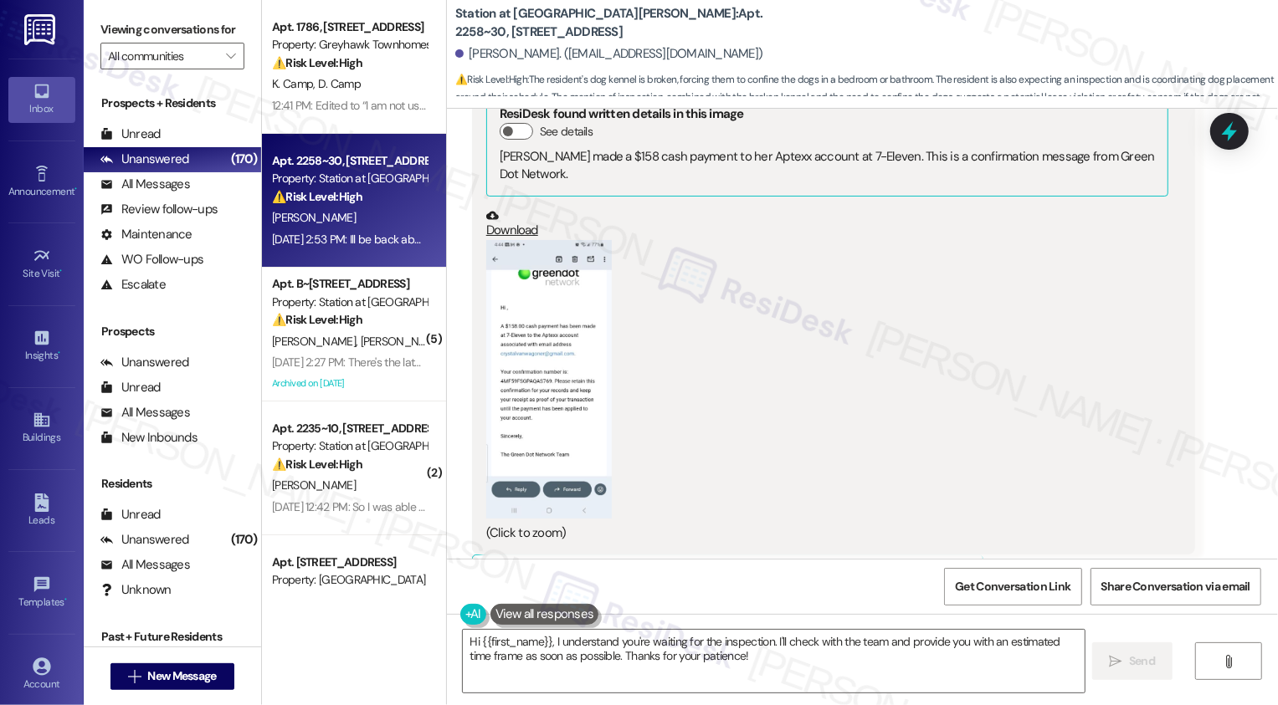
scroll to position [1247, 0]
click at [557, 342] on button "Zoom image" at bounding box center [549, 378] width 126 height 279
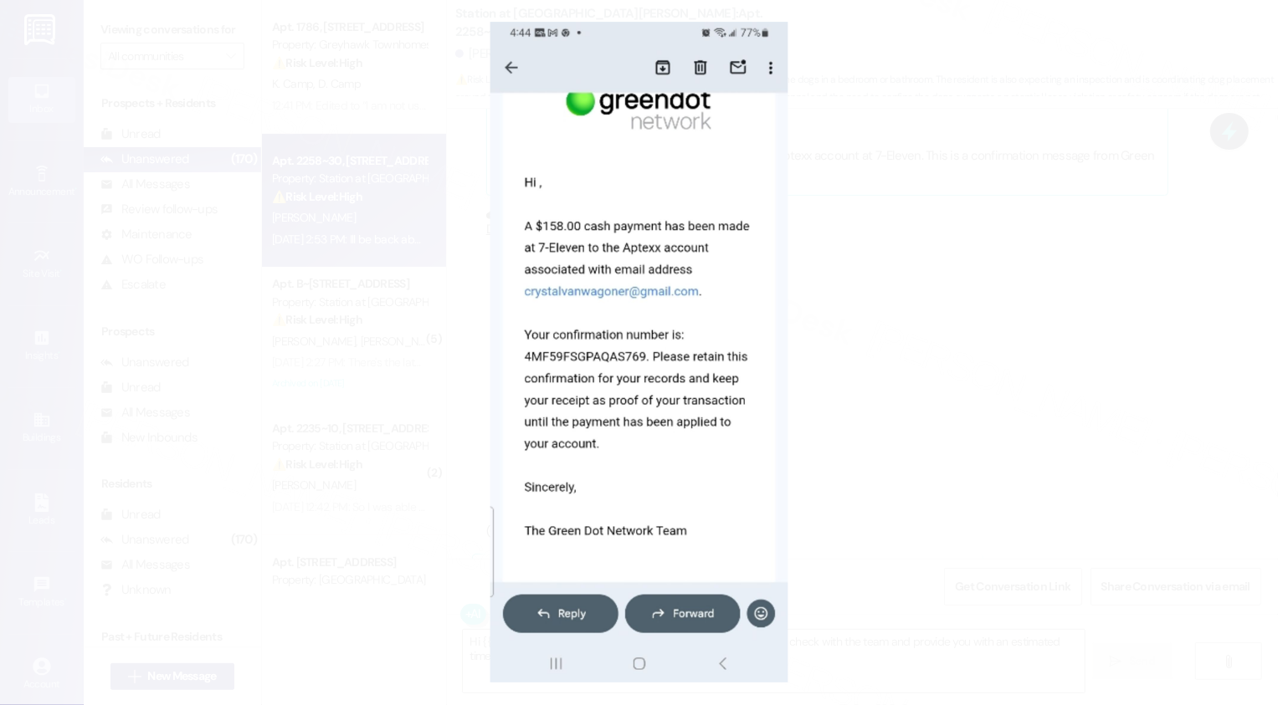
click at [821, 377] on button "Unzoom image" at bounding box center [639, 352] width 1278 height 705
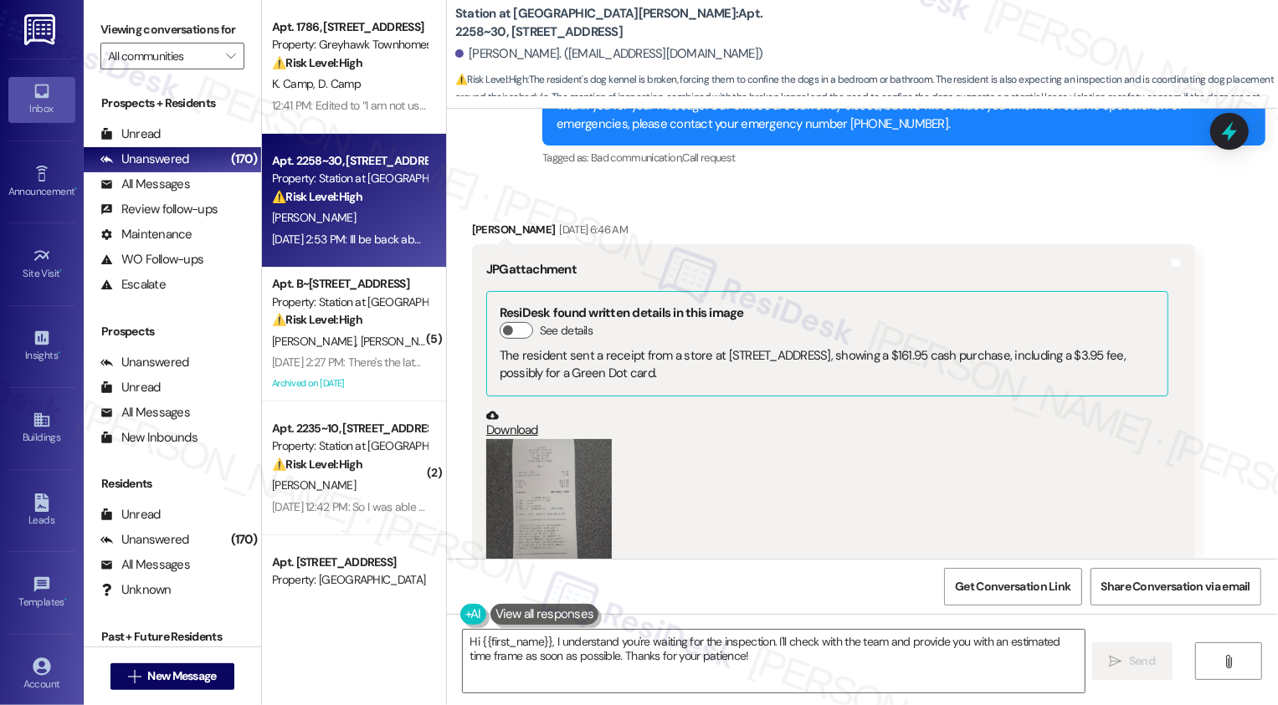
scroll to position [1904, 0]
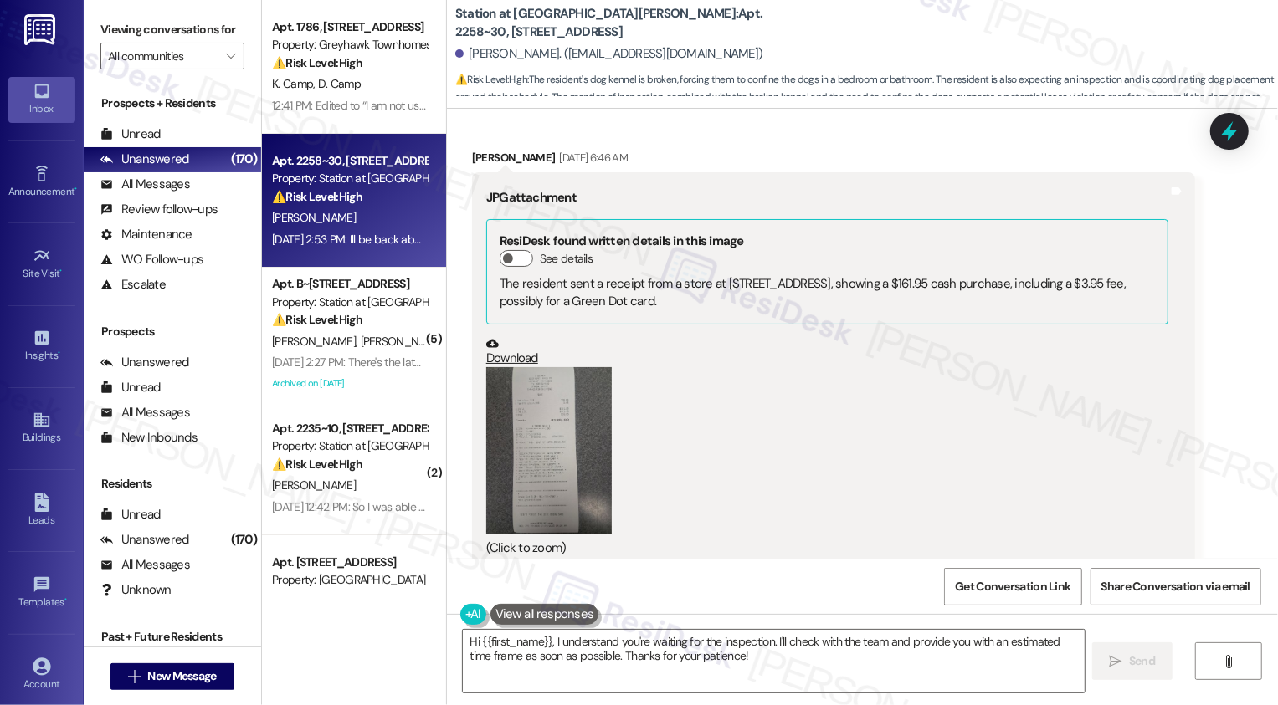
click at [576, 393] on button "Zoom image" at bounding box center [549, 450] width 126 height 167
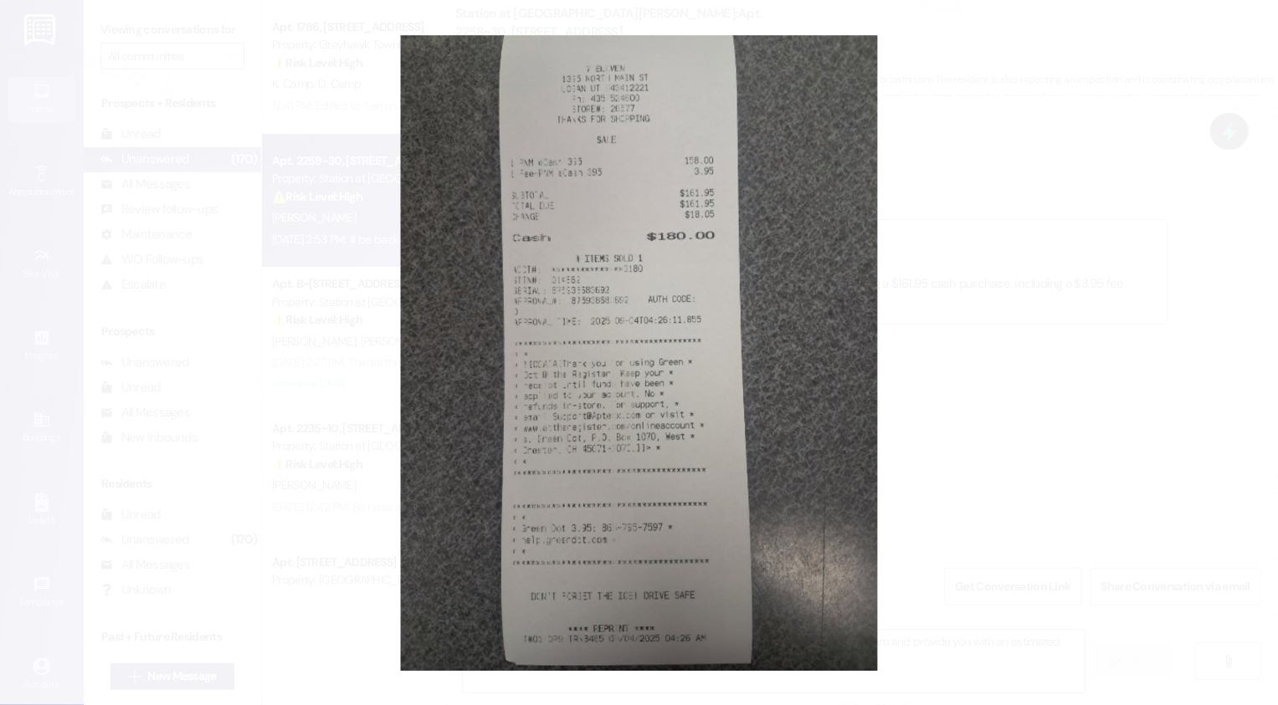
click at [957, 405] on button "Unzoom image" at bounding box center [639, 352] width 1278 height 705
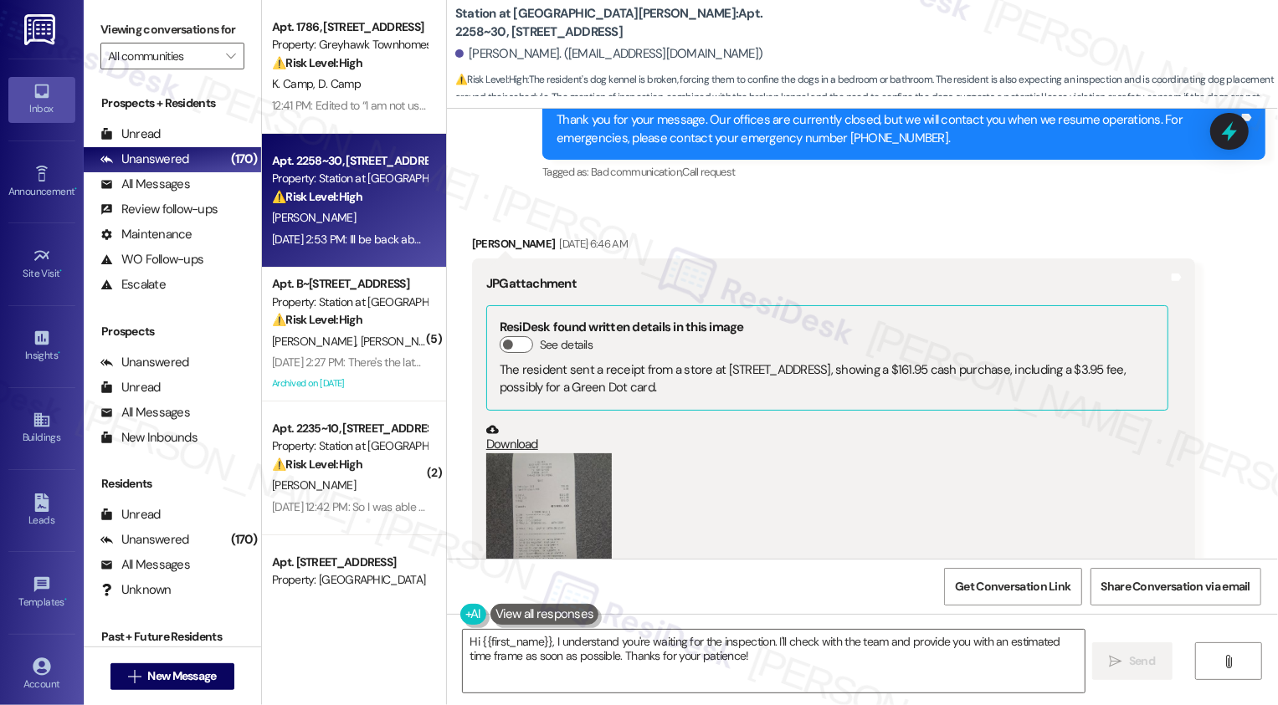
scroll to position [1908, 0]
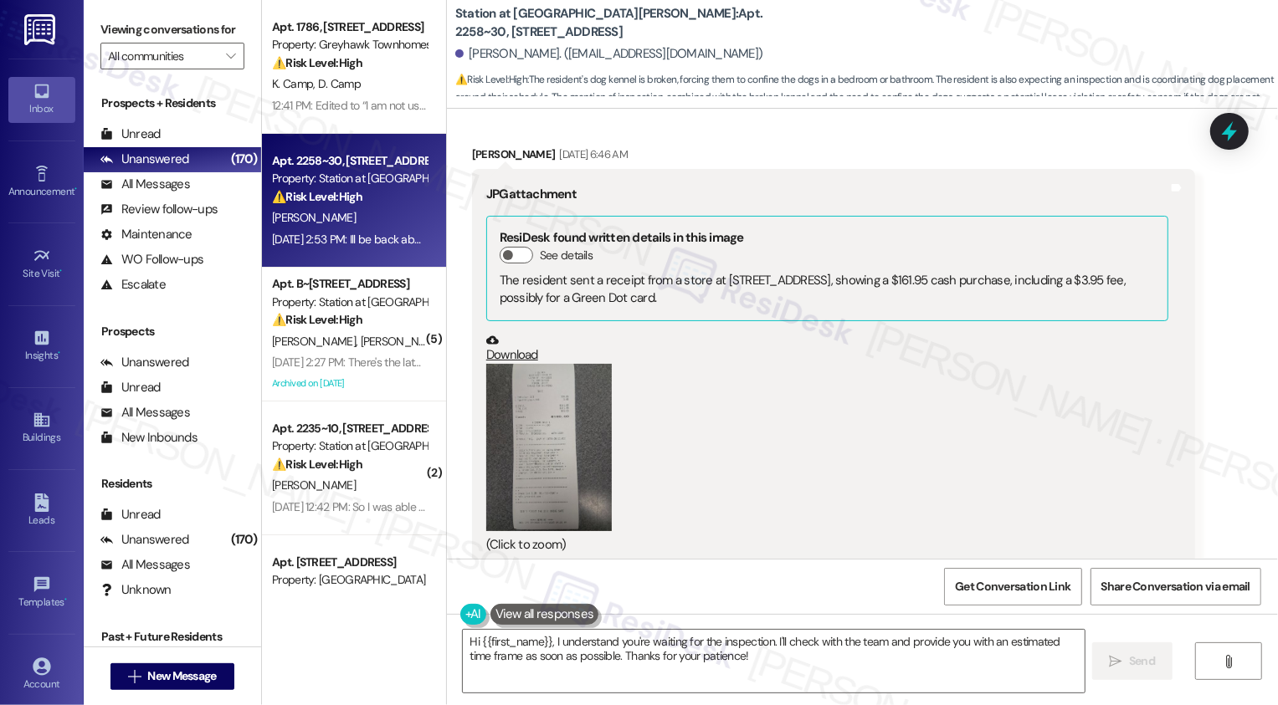
click at [546, 447] on button "Zoom image" at bounding box center [549, 447] width 126 height 167
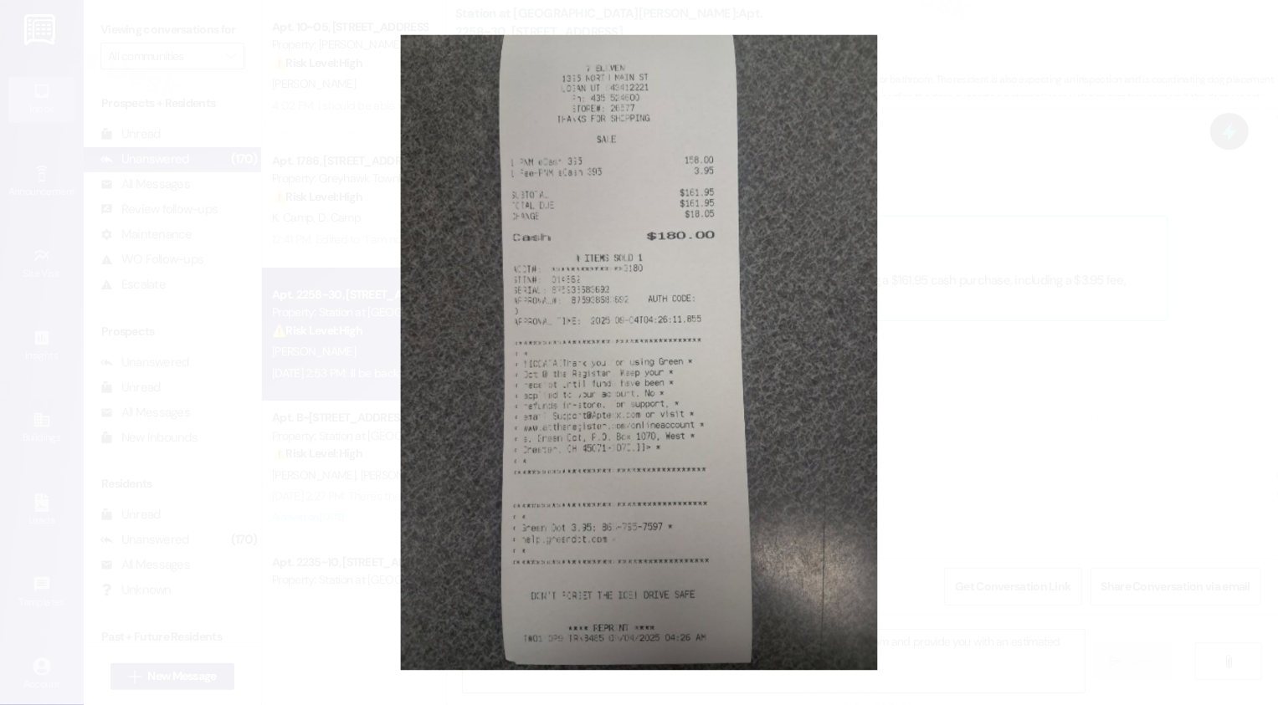
click at [1045, 482] on button "Unzoom image" at bounding box center [639, 352] width 1278 height 705
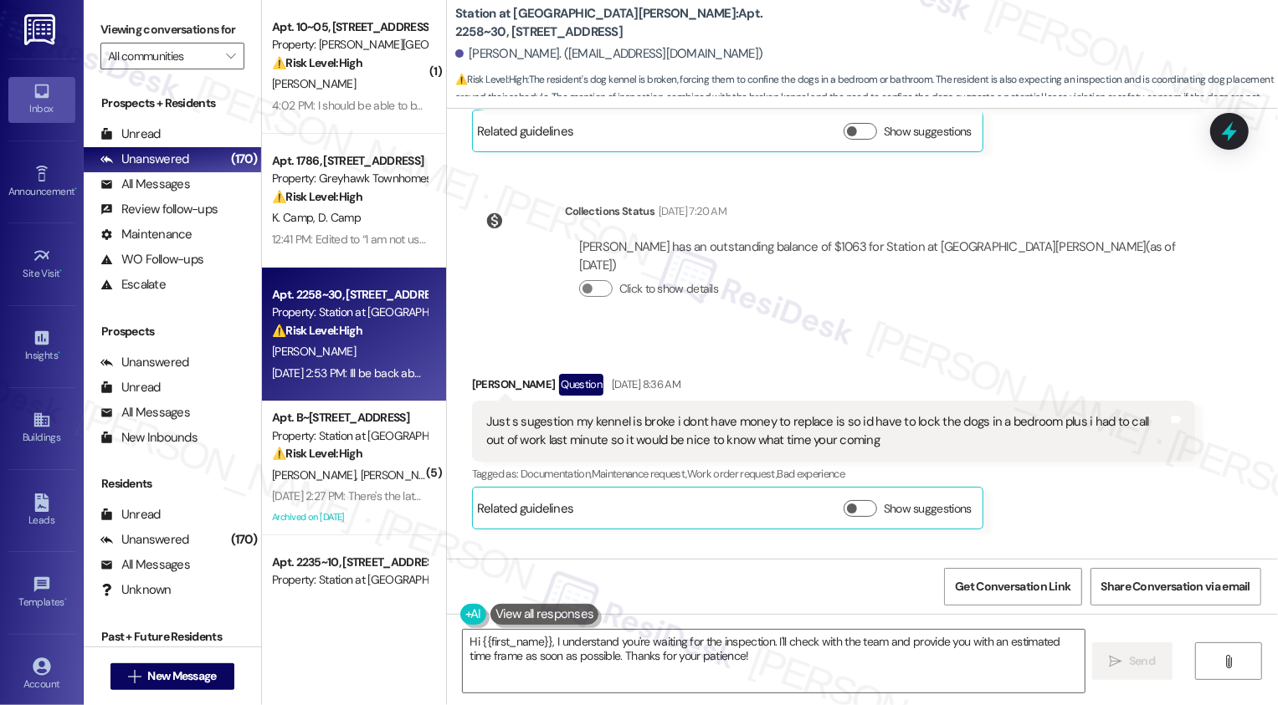
scroll to position [2370, 0]
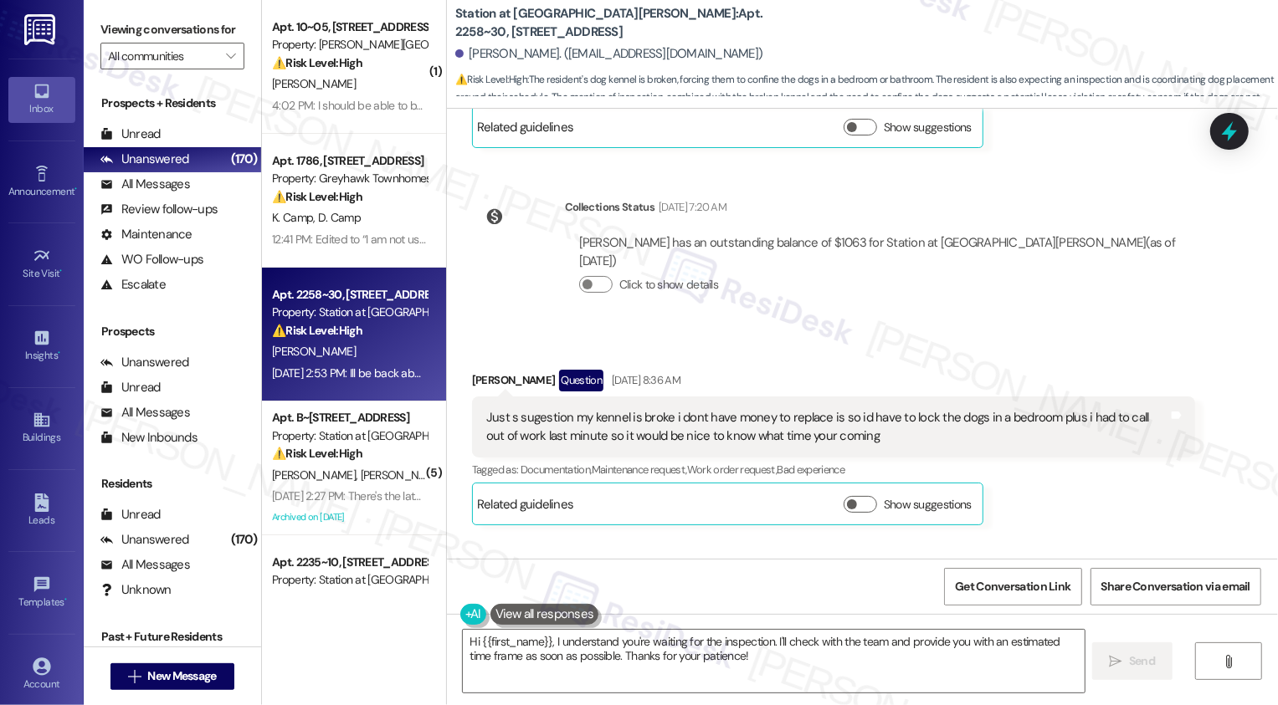
click at [582, 409] on div "Just s sugestion my kennel is broke i dont have money to replace is so id have …" at bounding box center [827, 427] width 682 height 36
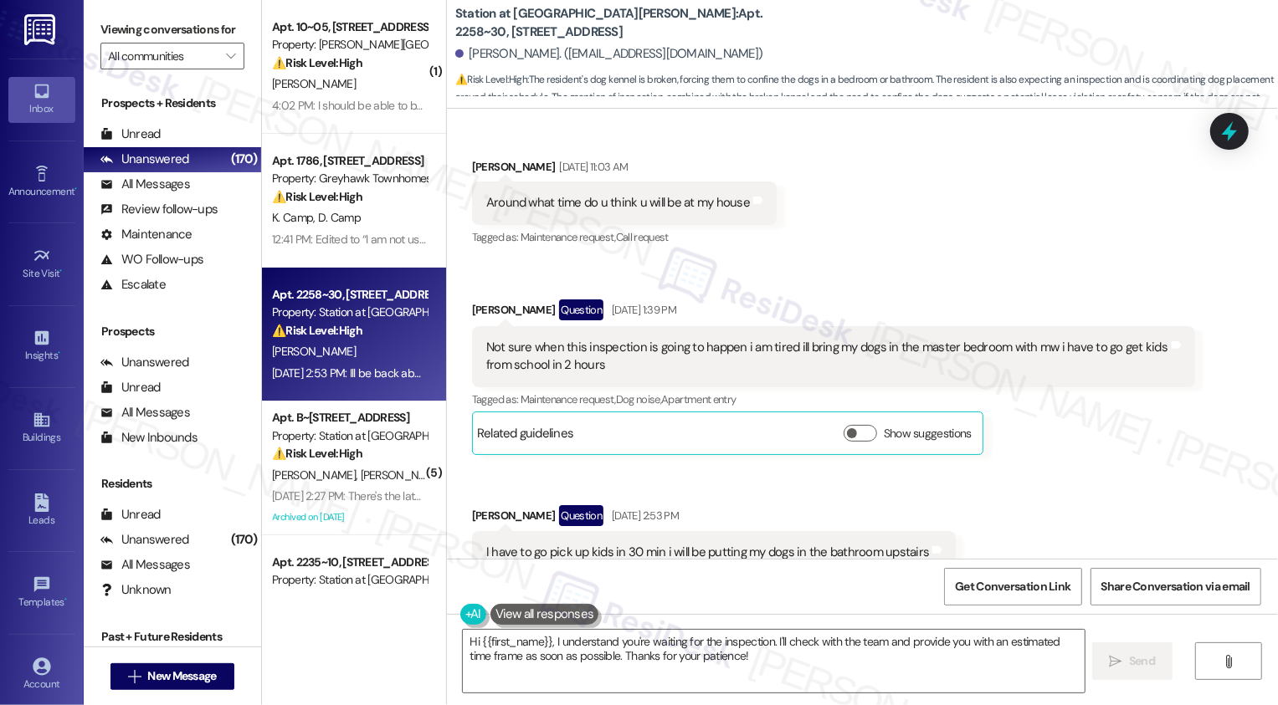
scroll to position [3037, 0]
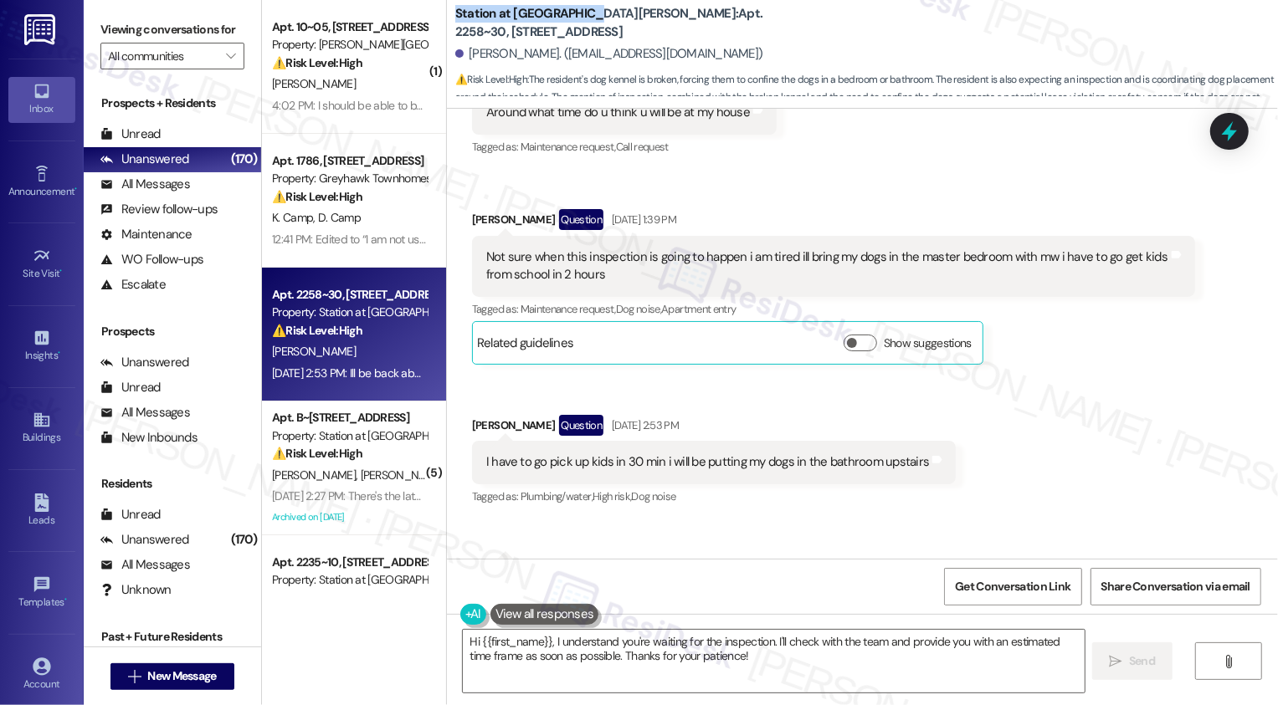
drag, startPoint x: 446, startPoint y: 13, endPoint x: 580, endPoint y: 22, distance: 134.2
click at [580, 22] on b "Station at [GEOGRAPHIC_DATA][PERSON_NAME]: Apt. 2258~30, [STREET_ADDRESS]" at bounding box center [622, 23] width 335 height 36
copy b "Station at [GEOGRAPHIC_DATA][PERSON_NAME]"
click at [603, 647] on textarea "Hi {{first_name}}, I understand you're waiting for the inspection. I'll check w…" at bounding box center [774, 661] width 622 height 63
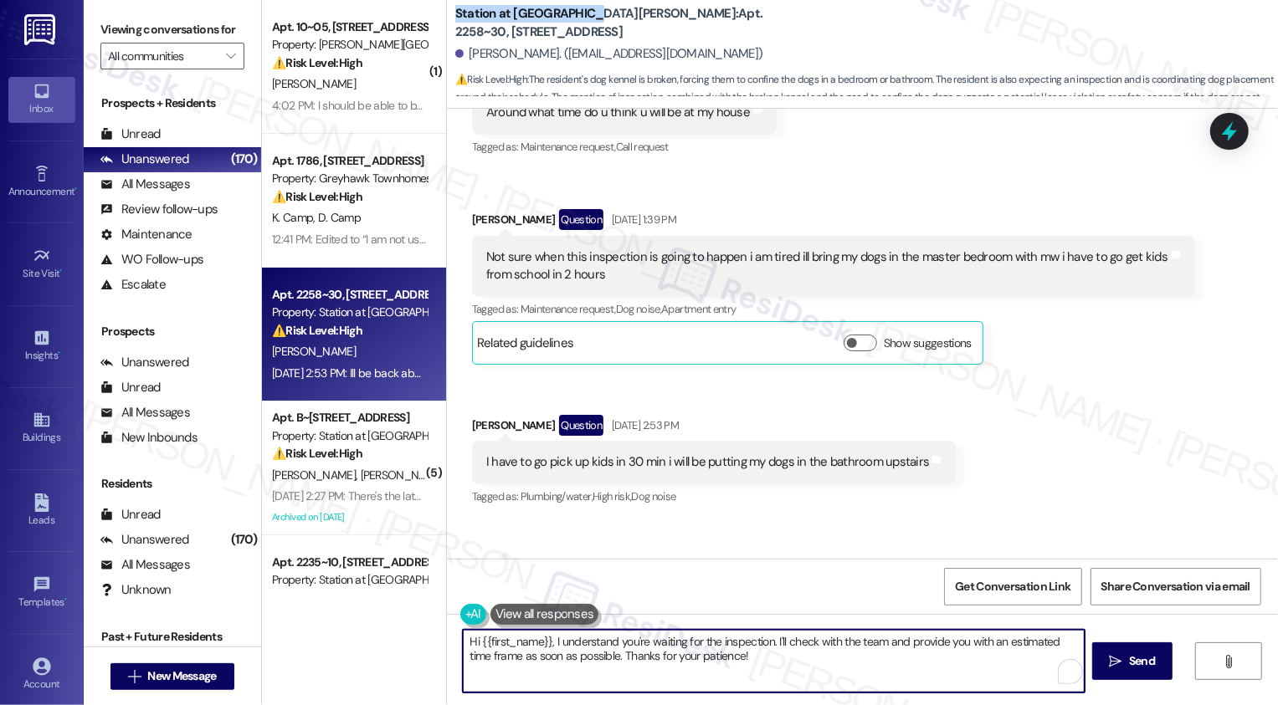
scroll to position [2924, 0]
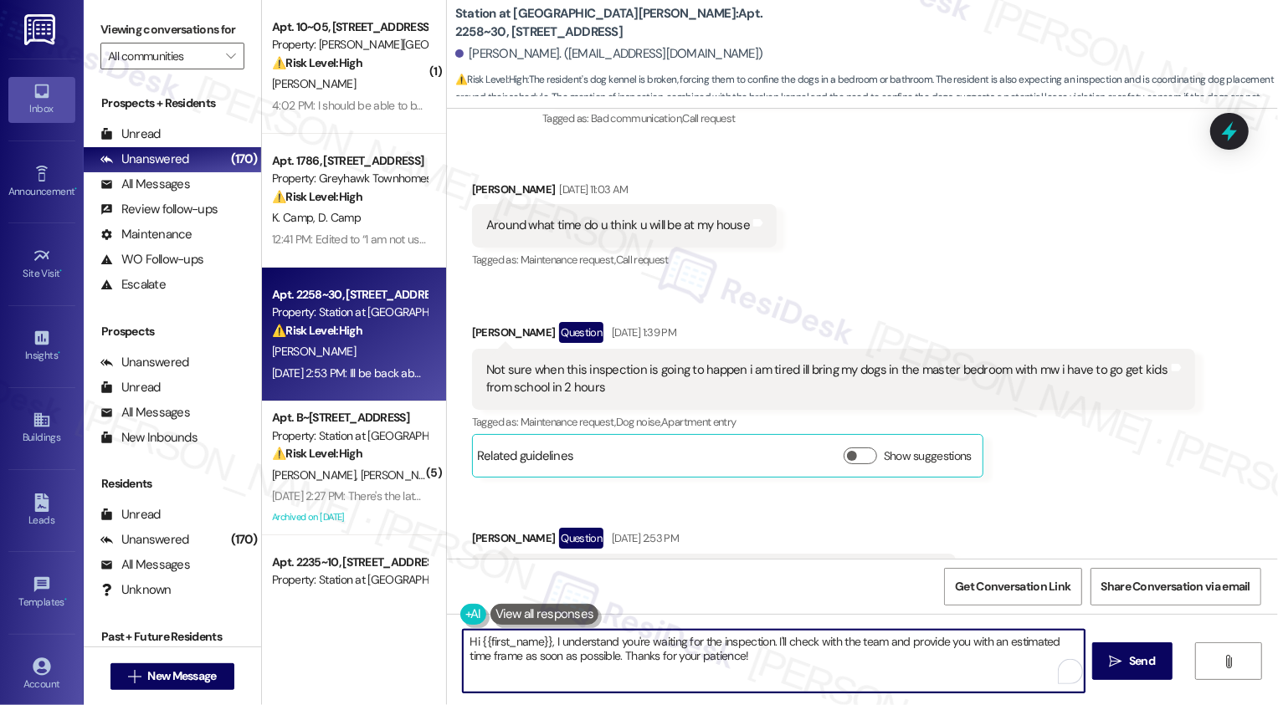
click at [571, 658] on textarea "Hi {{first_name}}, I understand you're waiting for the inspection. I'll check w…" at bounding box center [774, 661] width 622 height 63
click at [669, 643] on textarea "Hi {{first_name}}, I understand you're waiting for the inspection. I'll check w…" at bounding box center [772, 661] width 622 height 63
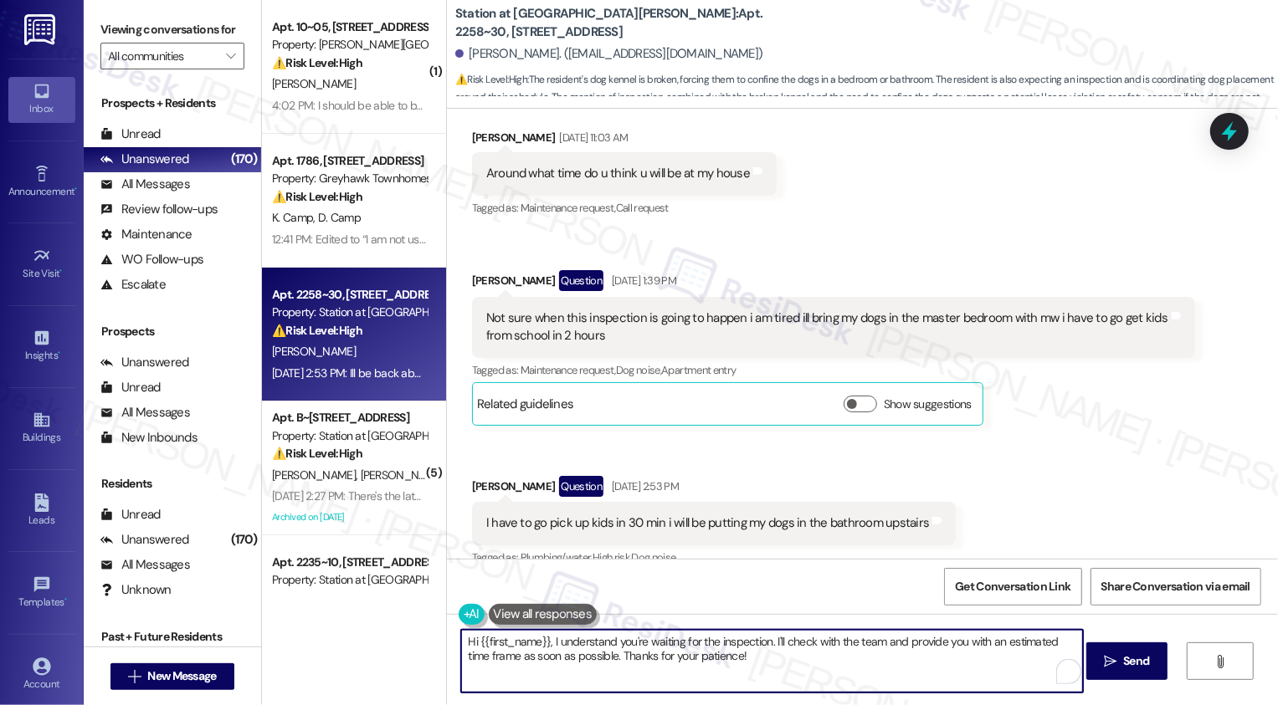
scroll to position [3037, 0]
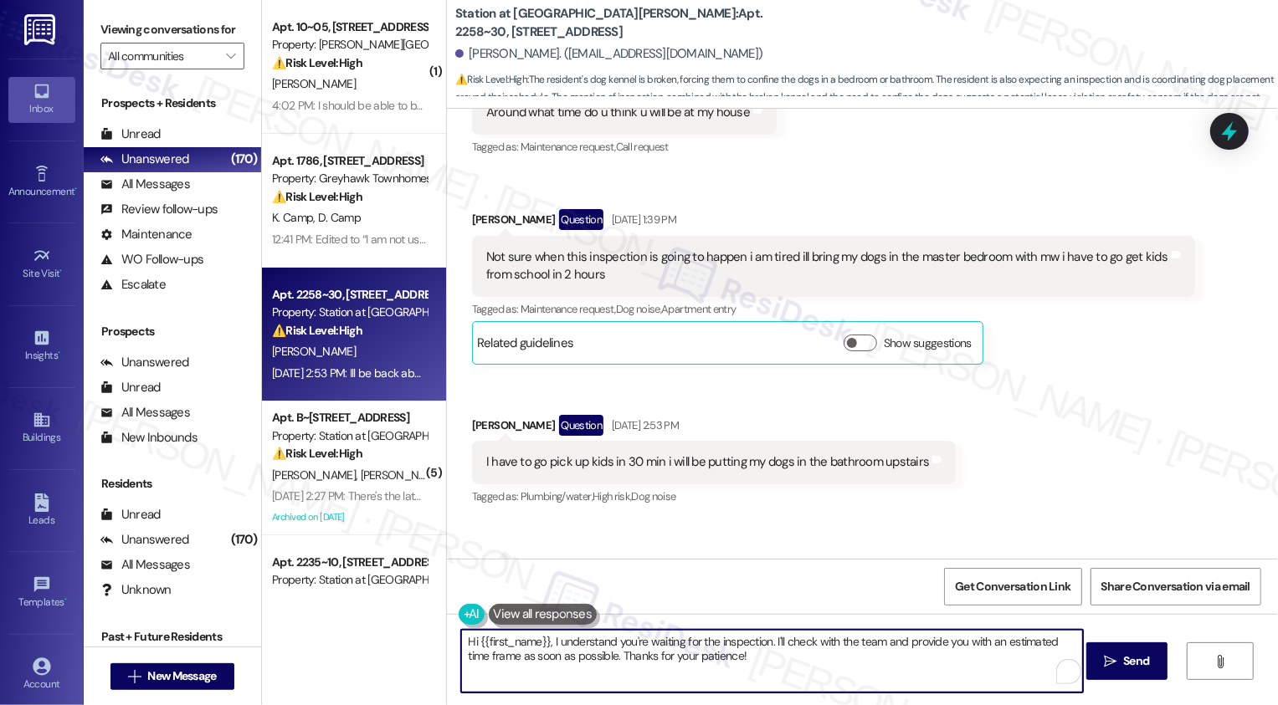
click at [676, 618] on div "Hi {{first_name}}, I understand you're waiting for the inspection. I'll check w…" at bounding box center [862, 677] width 831 height 126
click at [661, 645] on textarea "Hi {{first_name}}, I understand you're waiting for the inspection. I'll check w…" at bounding box center [772, 661] width 622 height 63
click at [673, 641] on textarea "Hi {{first_name}}, I understand you're waiting for the inspection. I'll check w…" at bounding box center [772, 661] width 622 height 63
click at [484, 415] on div "[PERSON_NAME] Question [DATE] 2:53 PM" at bounding box center [714, 428] width 484 height 27
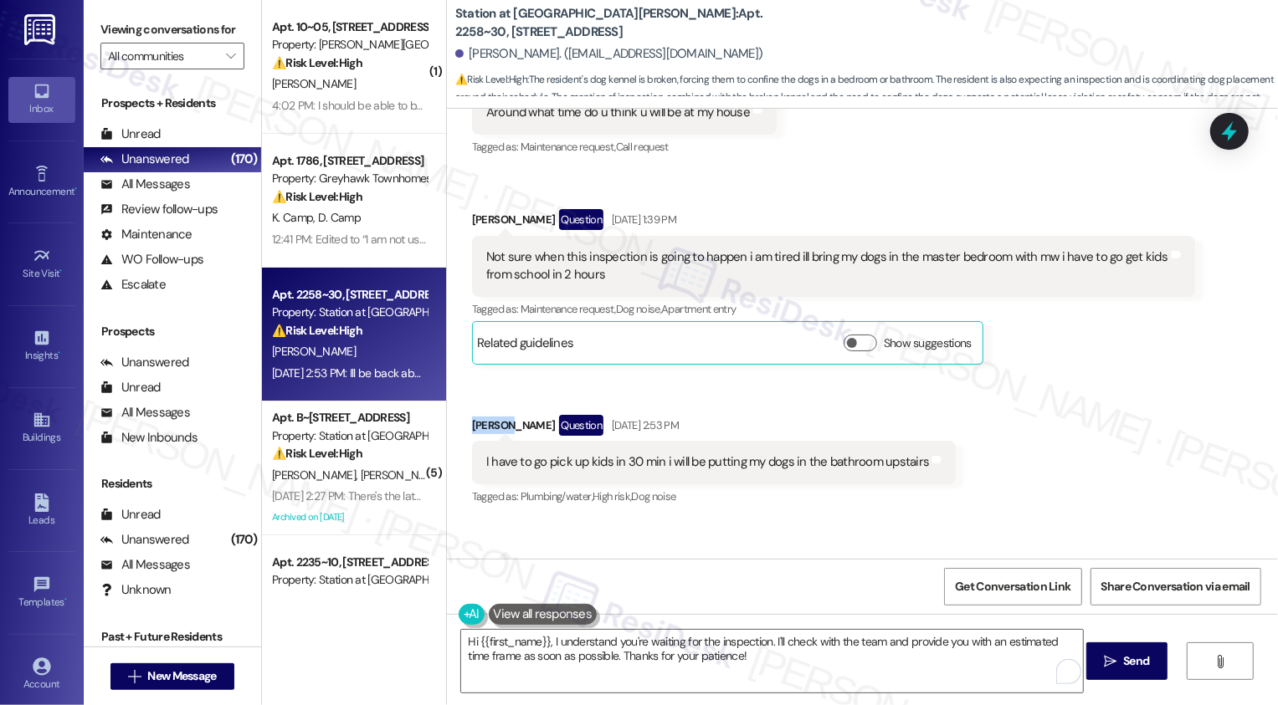
copy div "Crystal"
click at [545, 643] on textarea "Hi {{first_name}}, I understand you're waiting for the inspection. I'll check w…" at bounding box center [772, 661] width 622 height 63
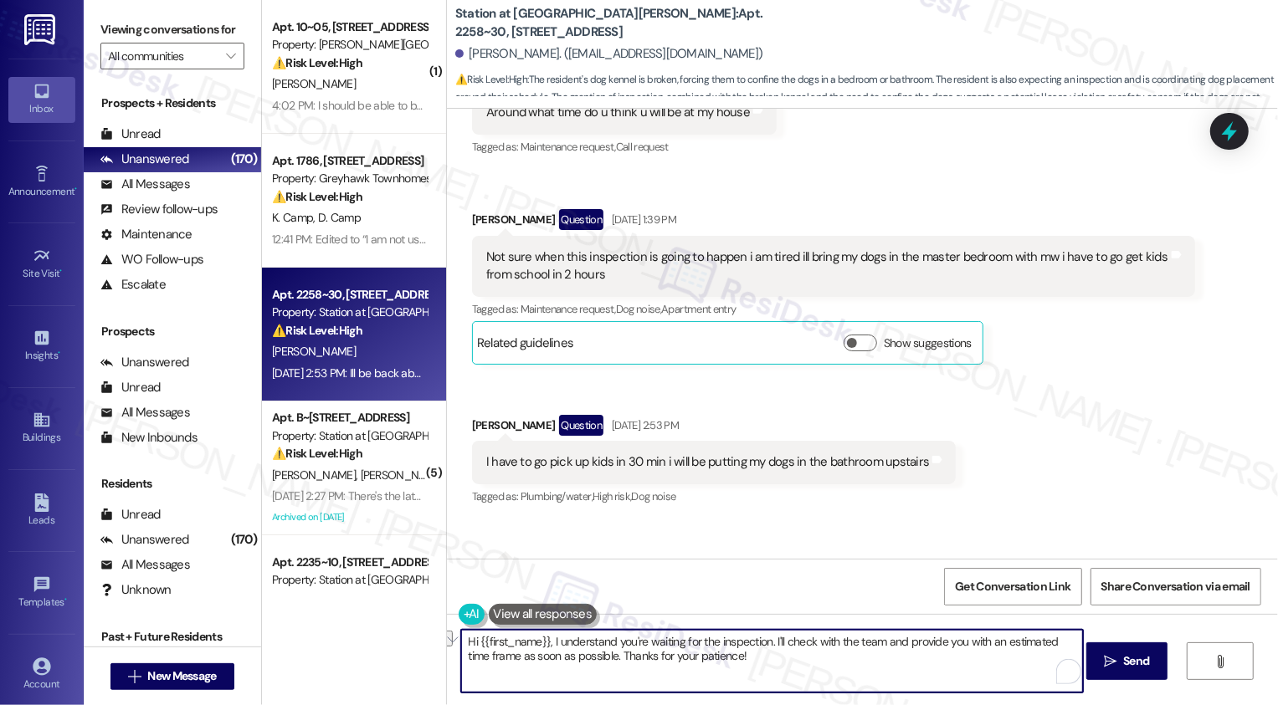
drag, startPoint x: 677, startPoint y: 643, endPoint x: 709, endPoint y: 642, distance: 31.8
click at [709, 643] on textarea "Hi {{first_name}}, I understand you're waiting for the inspection. I'll check w…" at bounding box center [772, 661] width 622 height 63
paste textarea "Crystal"
click at [747, 666] on textarea "Hi {{first_name}}, I understand you're waiting on the inspection. I'll check wi…" at bounding box center [772, 661] width 622 height 63
click at [757, 646] on textarea "Hi {{first_name}}, I understand you're waiting on the inspection. I'll check wi…" at bounding box center [772, 661] width 622 height 63
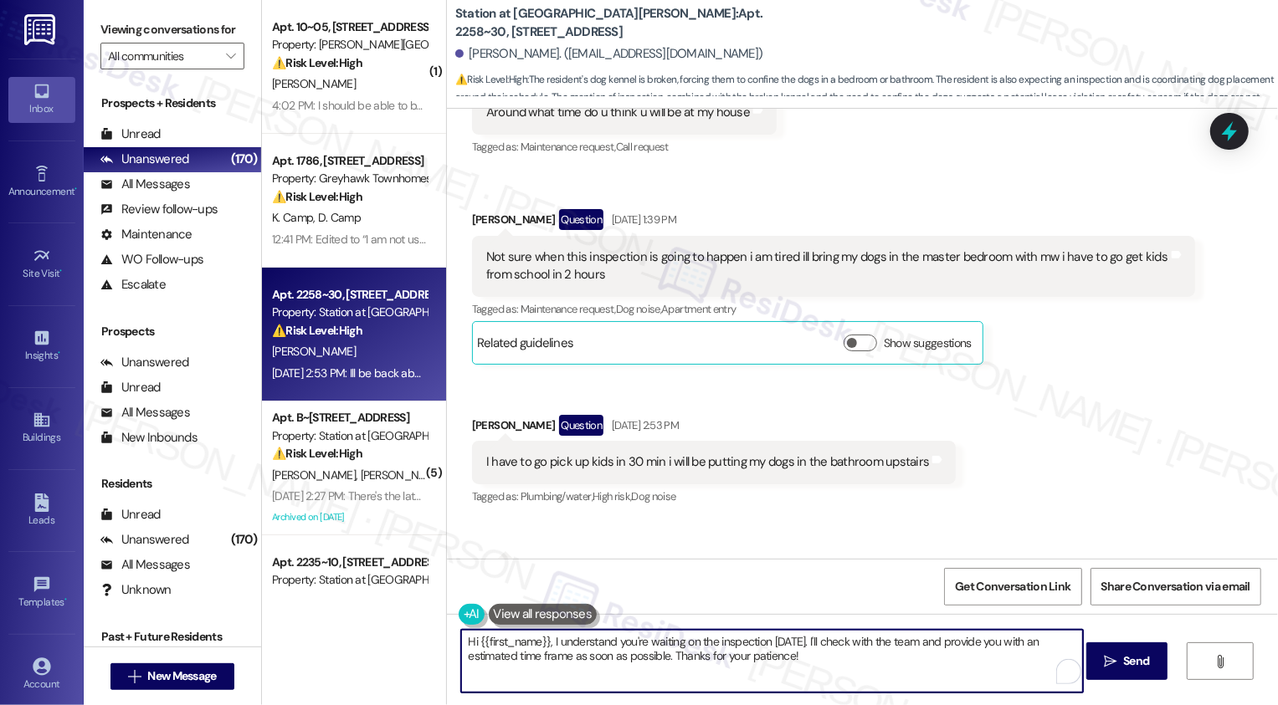
click at [831, 672] on textarea "Hi {{first_name}}, I understand you're waiting on the inspection [DATE]. I'll c…" at bounding box center [772, 661] width 622 height 63
drag, startPoint x: 817, startPoint y: 640, endPoint x: 877, endPoint y: 679, distance: 71.9
click at [877, 680] on textarea "Hi {{first_name}}, I understand you're waiting on the inspection [DATE]. I'll c…" at bounding box center [772, 661] width 622 height 63
paste textarea "were waiting on the inspection [DATE]. Could you"
click at [563, 654] on textarea "Hi {{first_name}}, I understand you were waiting on the inspection [DATE]. Coul…" at bounding box center [772, 661] width 622 height 63
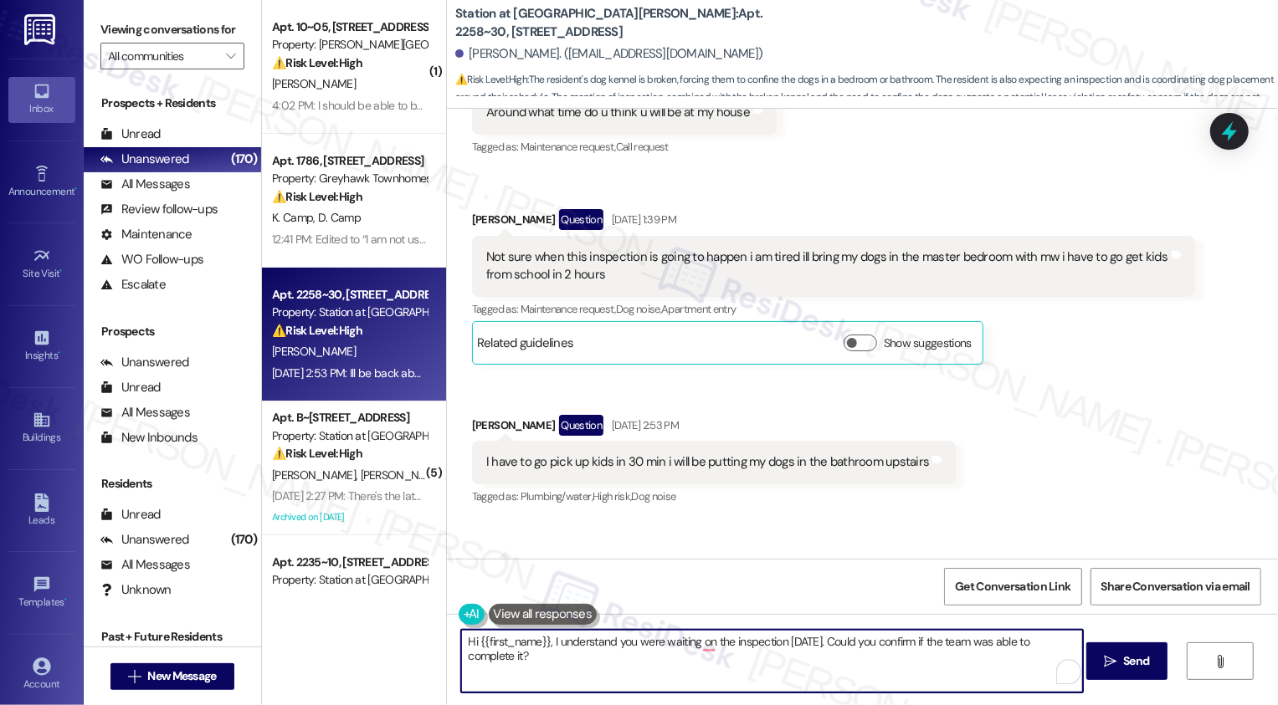
click at [541, 642] on textarea "Hi {{first_name}}, I understand you were waiting on the inspection [DATE]. Coul…" at bounding box center [772, 661] width 622 height 63
click at [698, 664] on textarea "Hi {{first_name}}, I hope you had a wonderful weekend! I understand you were wa…" at bounding box center [772, 661] width 622 height 63
click at [879, 647] on textarea "Hi {{first_name}}, I hope you had a wonderful weekend! I understand you were wa…" at bounding box center [772, 661] width 622 height 63
type textarea "Hi {{first_name}}, I hope you had a wonderful weekend! I understand you were wa…"
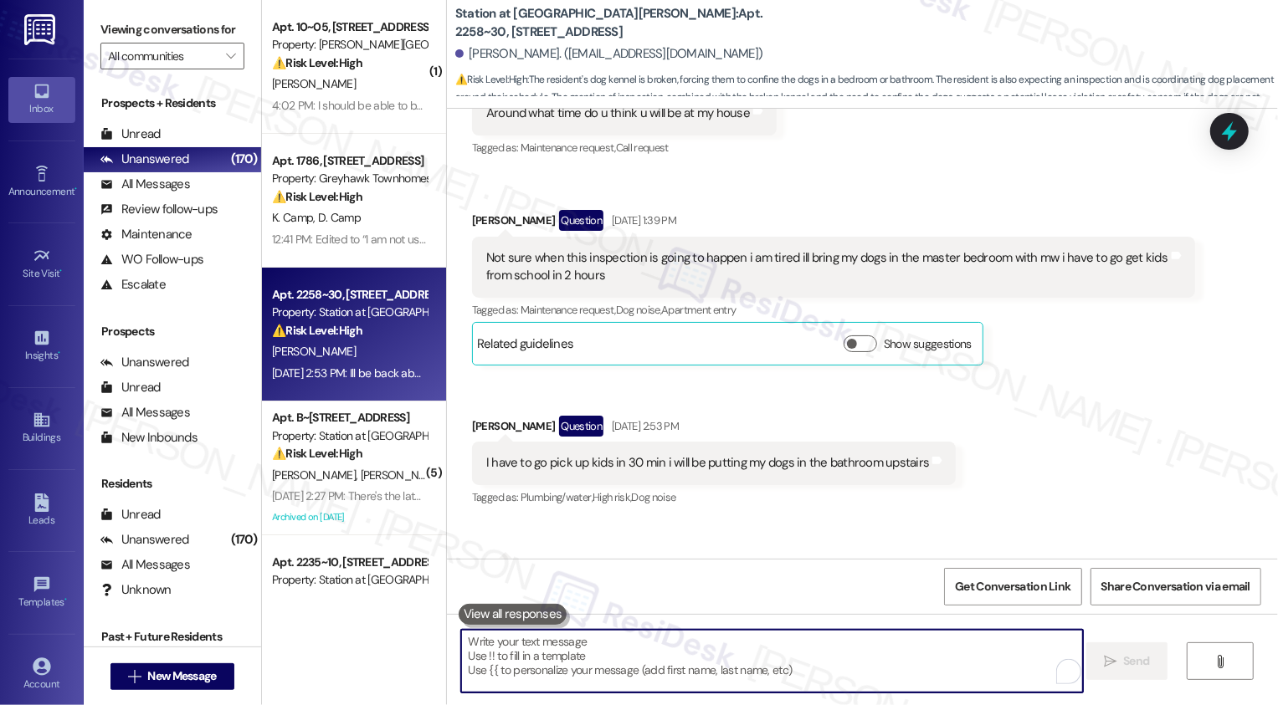
scroll to position [3171, 0]
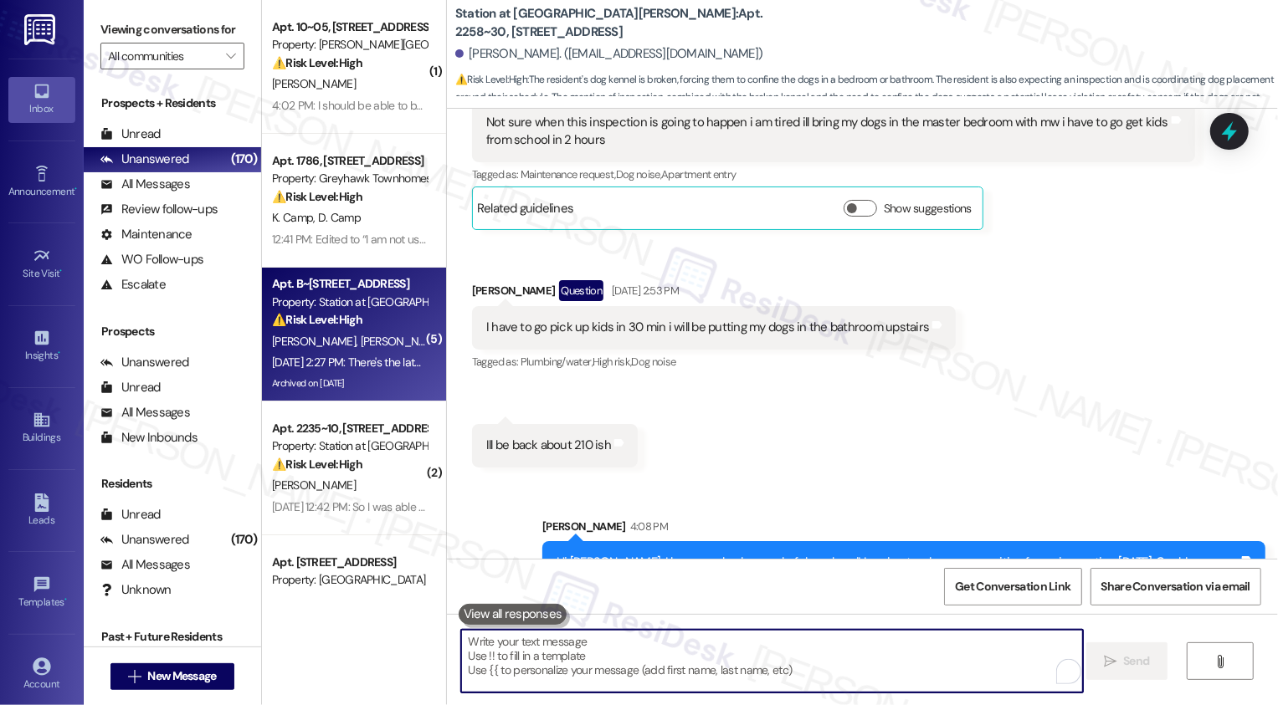
click at [407, 336] on div "[PERSON_NAME] [PERSON_NAME]" at bounding box center [349, 341] width 158 height 21
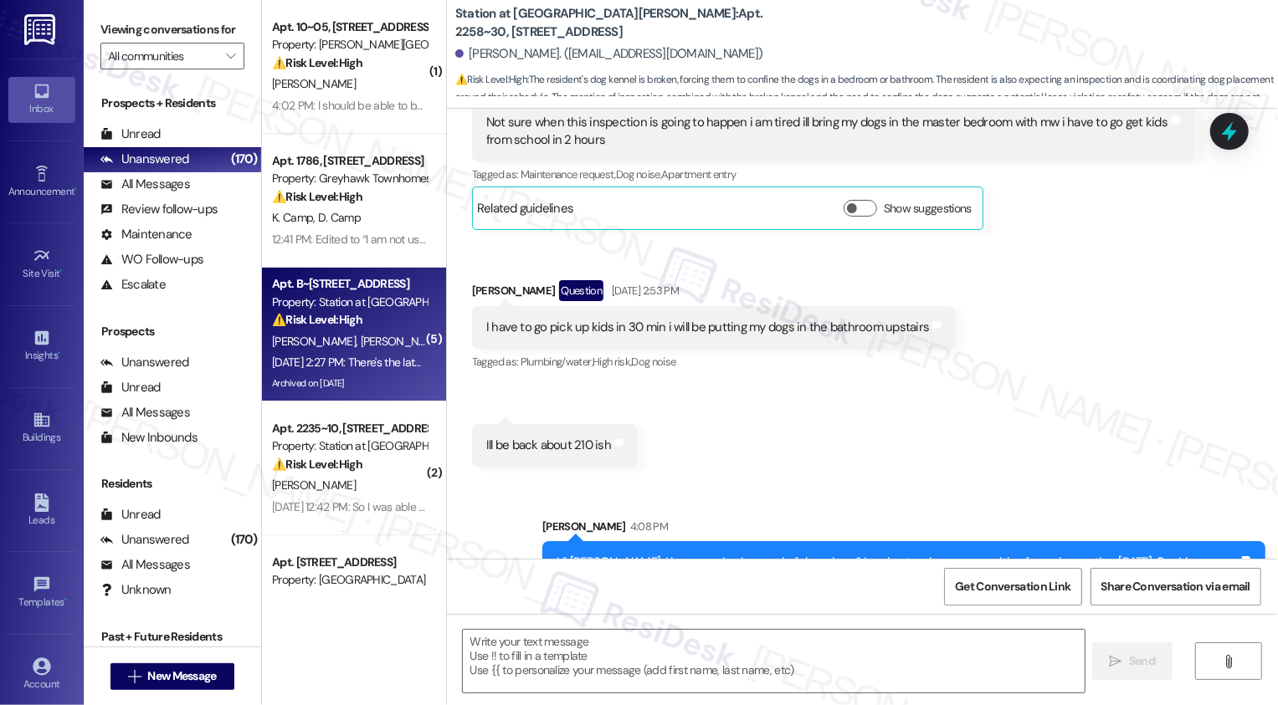
click at [407, 336] on div "[PERSON_NAME] [PERSON_NAME]" at bounding box center [349, 341] width 158 height 21
type textarea "Fetching suggested responses. Please feel free to read through the conversation…"
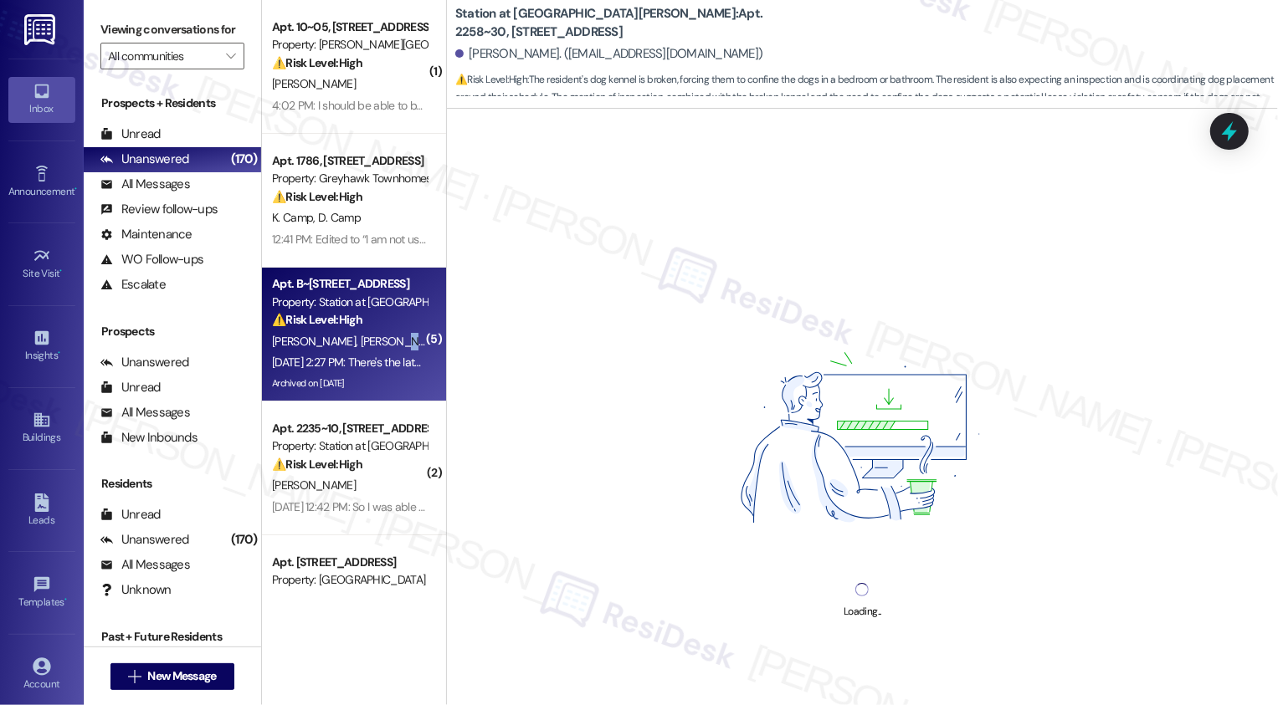
click at [407, 336] on div "[PERSON_NAME] [PERSON_NAME]" at bounding box center [349, 341] width 158 height 21
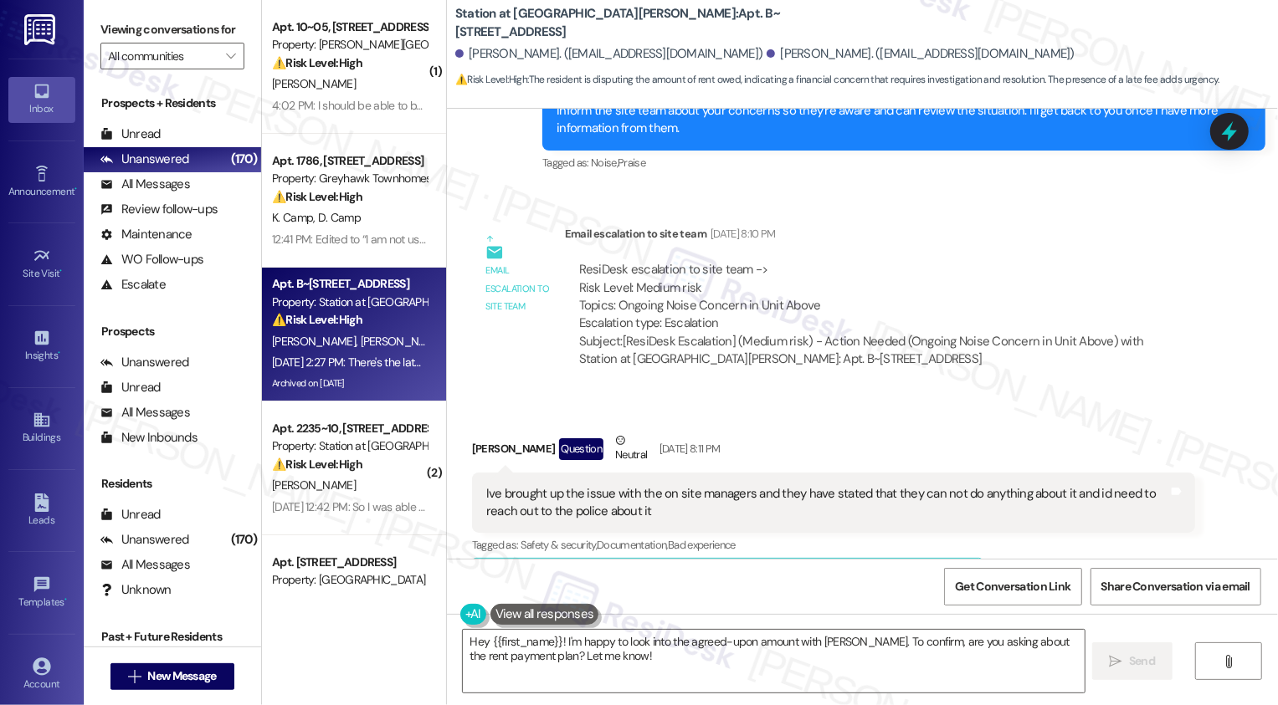
scroll to position [2288, 0]
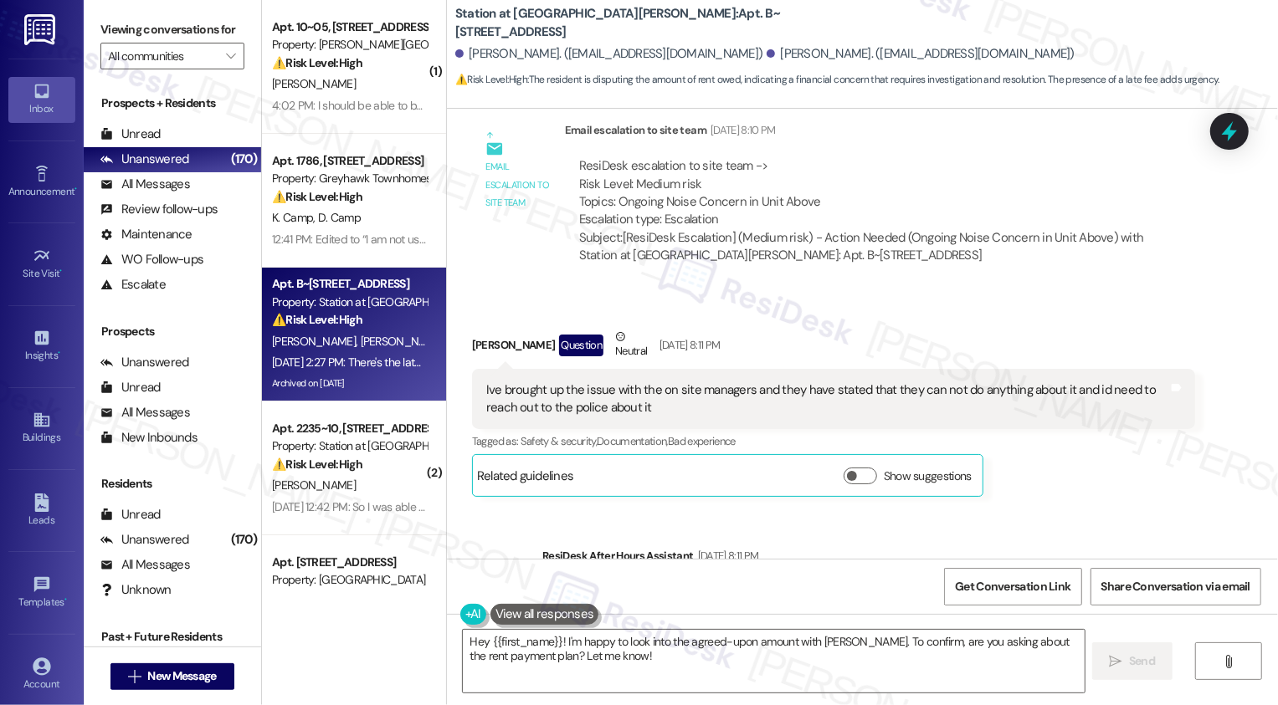
drag, startPoint x: 440, startPoint y: 18, endPoint x: 797, endPoint y: 23, distance: 357.3
click at [798, 23] on div "Station at [GEOGRAPHIC_DATA][PERSON_NAME]: Apt. B~201, [STREET_ADDRESS][PERSON_…" at bounding box center [862, 46] width 831 height 85
copy b "Station at [GEOGRAPHIC_DATA][PERSON_NAME]: Apt. B~[STREET_ADDRESS]"
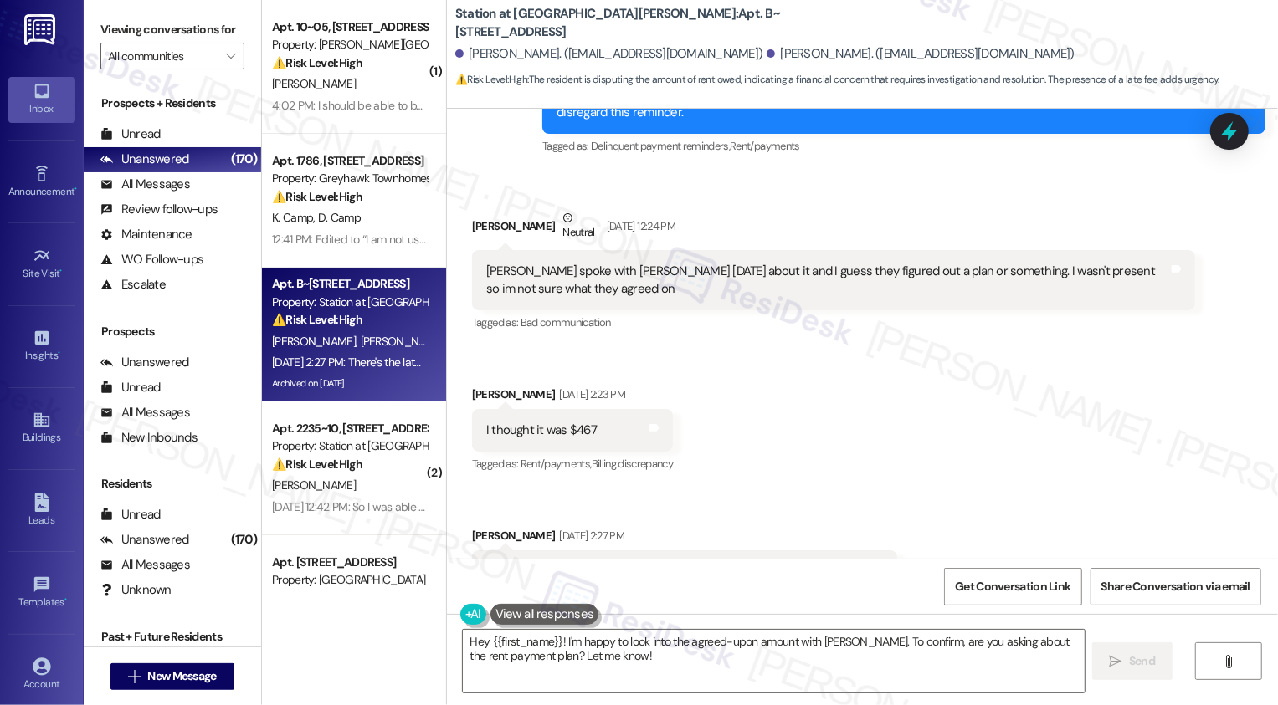
scroll to position [4832, 0]
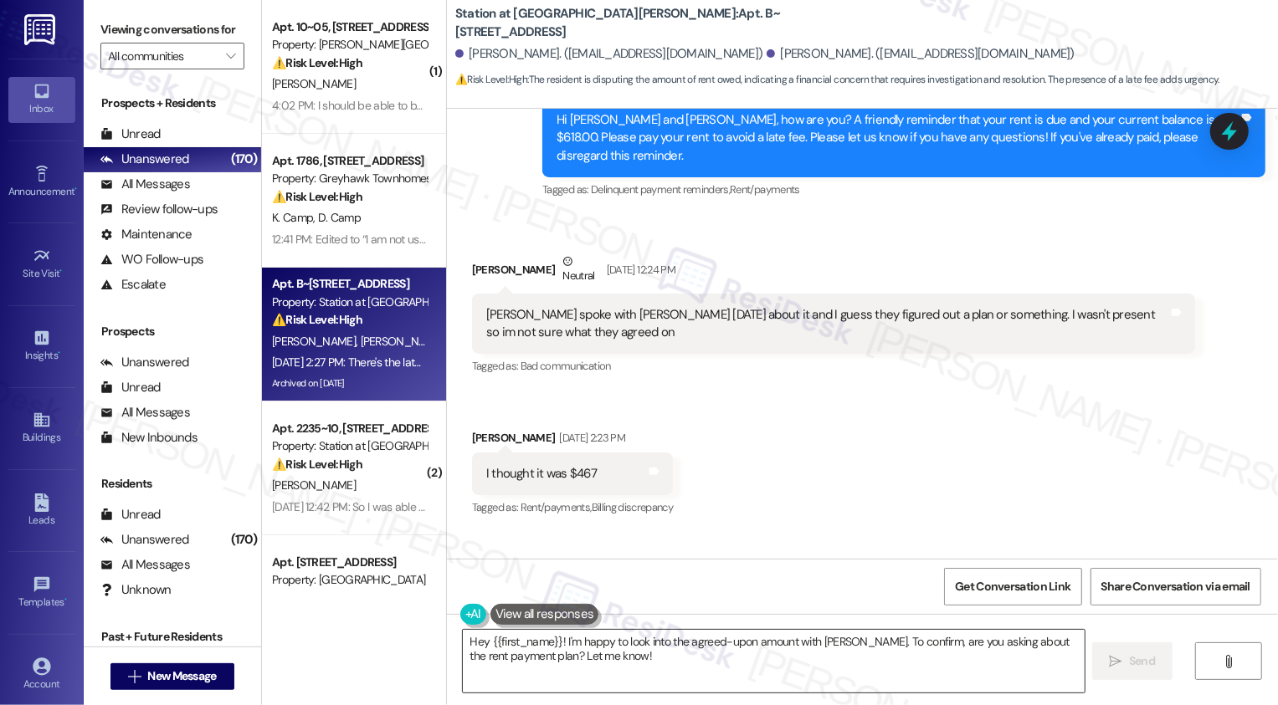
click at [500, 668] on textarea "Hey {{first_name}}! I'm happy to look into the agreed-upon amount with [PERSON_…" at bounding box center [774, 661] width 622 height 63
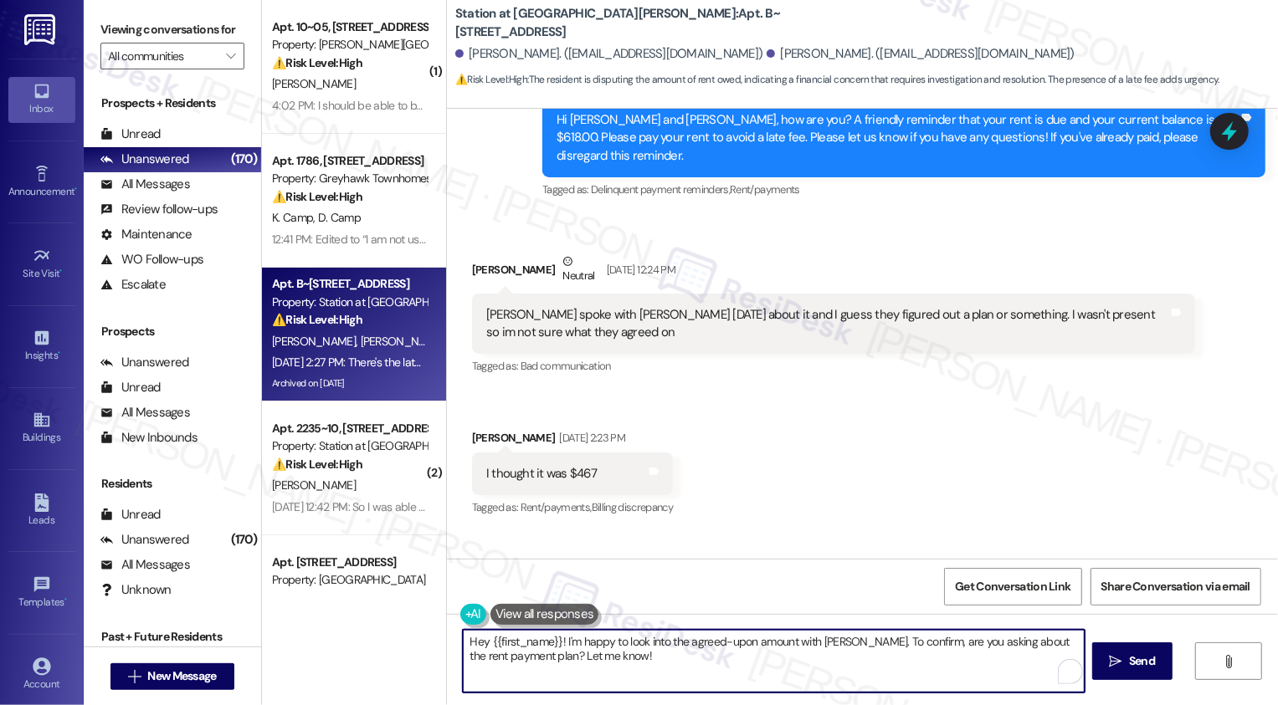
click at [478, 253] on div "[PERSON_NAME] Neutral [DATE] 12:24 PM" at bounding box center [833, 273] width 723 height 41
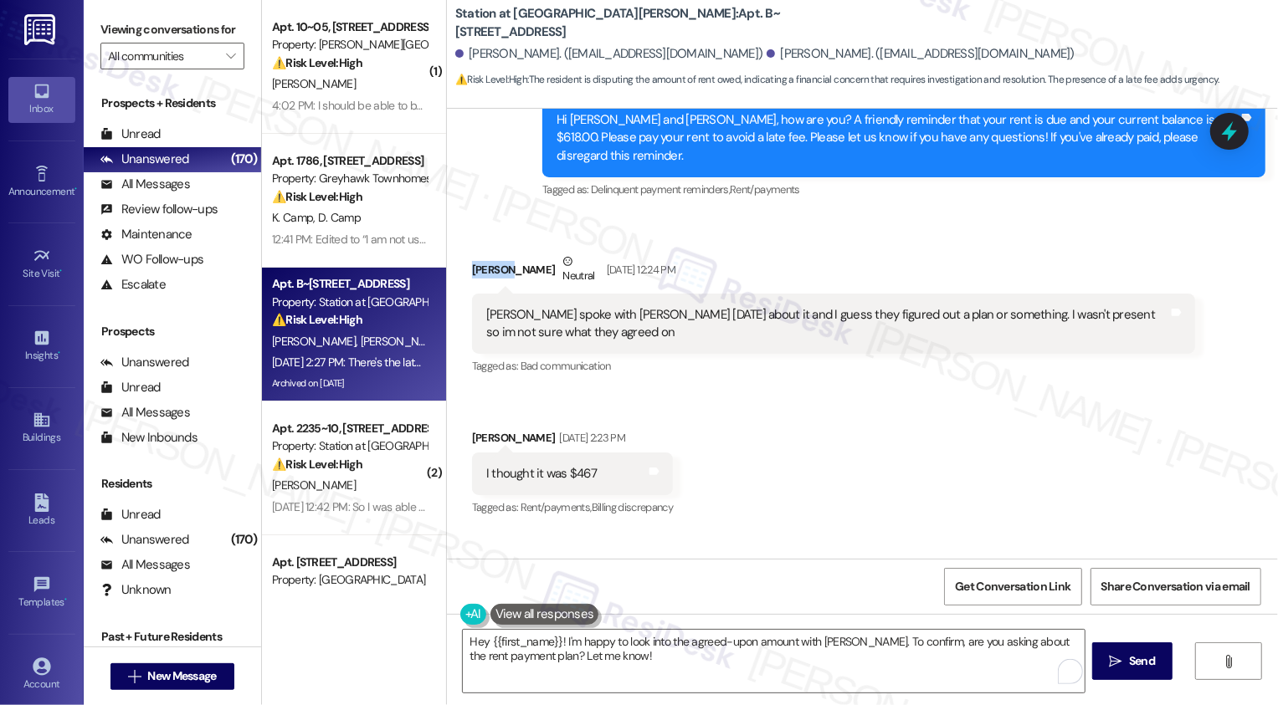
copy div "[PERSON_NAME]"
click at [575, 651] on textarea "Hey {{first_name}}! I'm happy to look into the agreed-upon amount with [PERSON_…" at bounding box center [772, 661] width 622 height 63
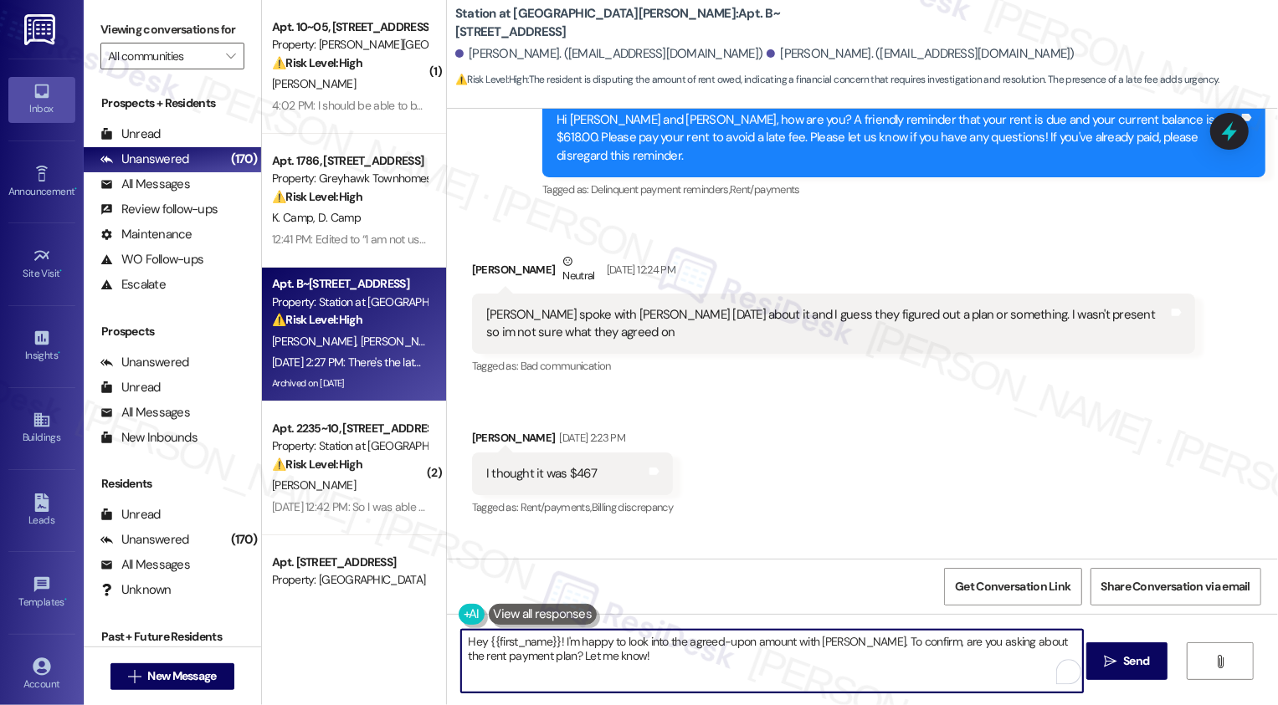
click at [602, 653] on textarea "Hey {{first_name}}! I'm happy to look into the agreed-upon amount with [PERSON_…" at bounding box center [772, 661] width 622 height 63
drag, startPoint x: 556, startPoint y: 642, endPoint x: 698, endPoint y: 690, distance: 150.3
click at [698, 690] on textarea "Hey {{first_name}}! I'm happy to look into the agreed-upon amount with [PERSON_…" at bounding box center [772, 661] width 622 height 63
drag, startPoint x: 557, startPoint y: 641, endPoint x: 648, endPoint y: 682, distance: 99.2
click at [648, 682] on textarea "Hey {{first_name}}! I'm happy to look into the agreed-upon amount with [PERSON_…" at bounding box center [772, 661] width 622 height 63
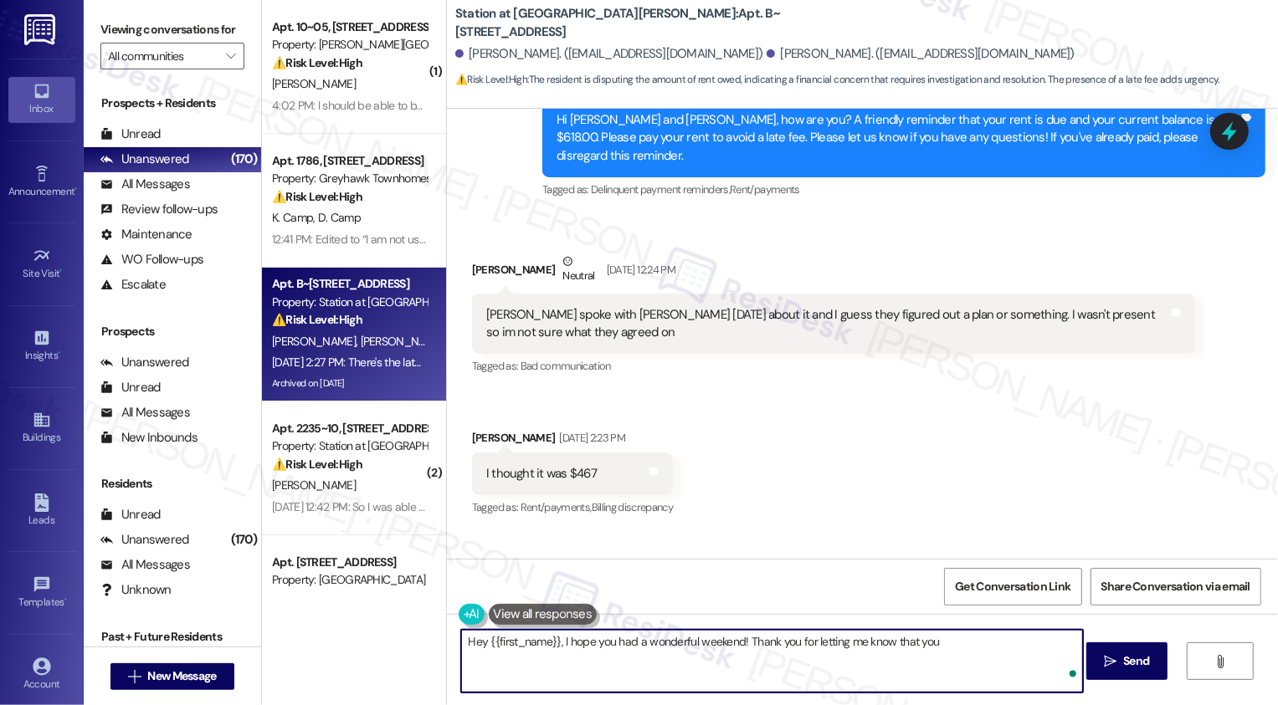
scroll to position [4836, 0]
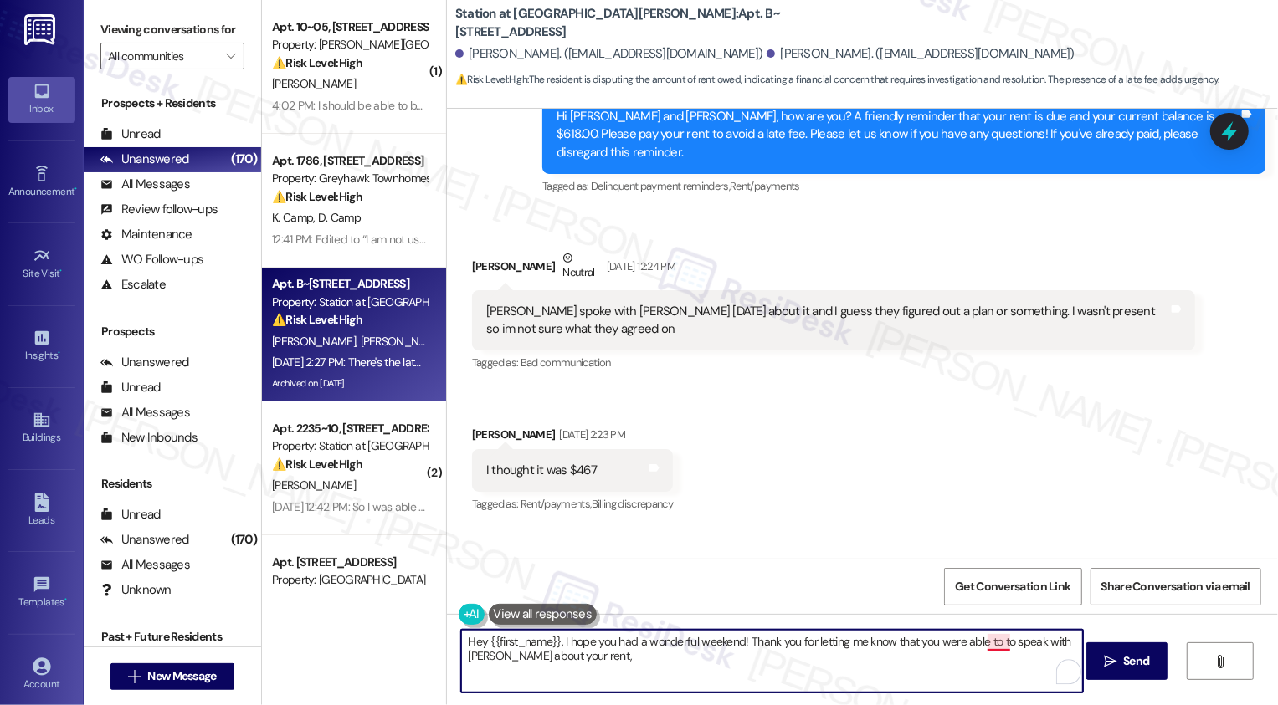
click at [990, 640] on textarea "Hey {{first_name}}, I hope you had a wonderful weekend! Thank you for letting m…" at bounding box center [772, 661] width 622 height 63
click at [945, 659] on textarea "Hey {{first_name}}, I hope you had a wonderful weekend! Thank you for letting m…" at bounding box center [772, 661] width 622 height 63
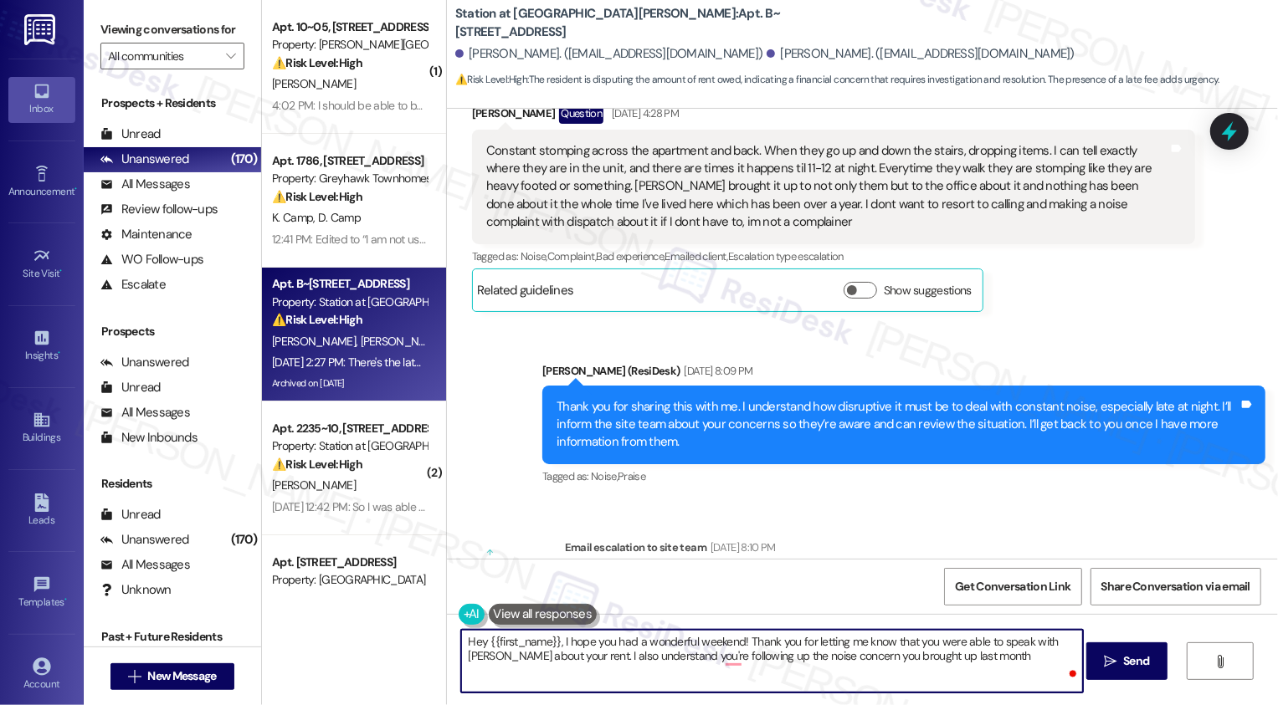
scroll to position [1868, 0]
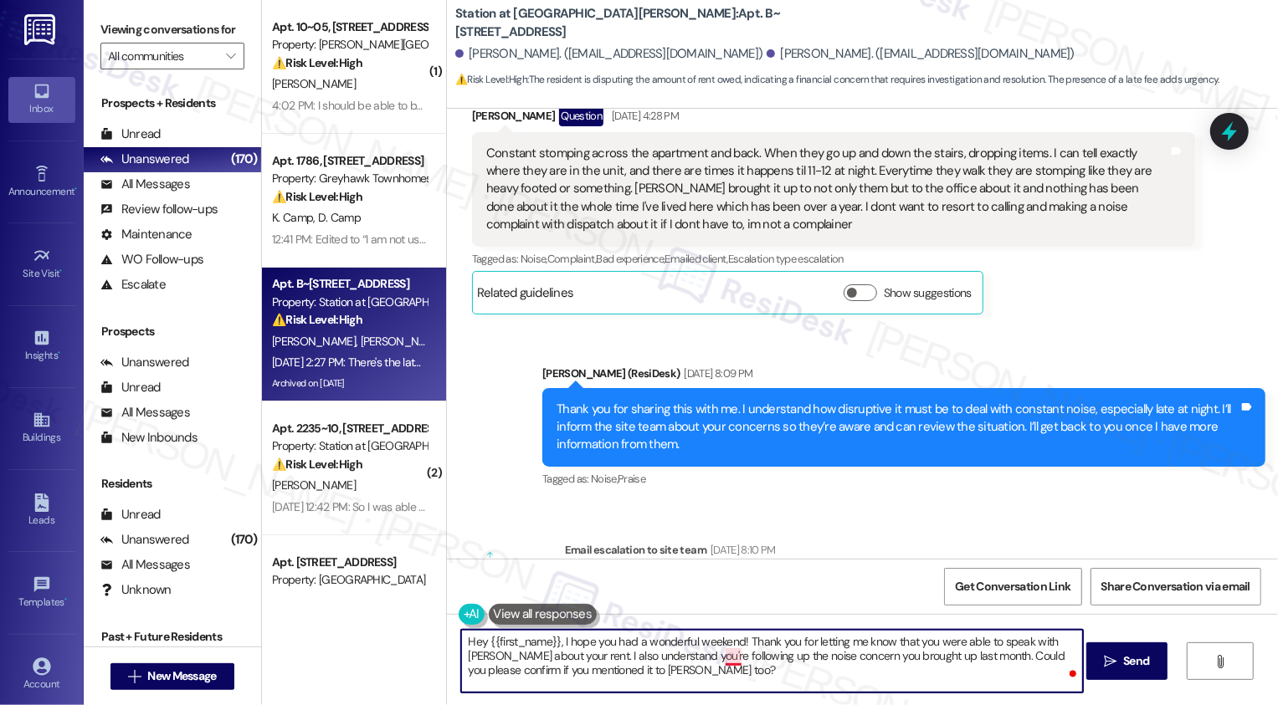
click at [721, 658] on textarea "Hey {{first_name}}, I hope you had a wonderful weekend! Thank you for letting m…" at bounding box center [772, 661] width 622 height 63
click at [922, 675] on textarea "Hey {{first_name}}, I hope you had a wonderful weekend! Thank you for letting m…" at bounding box center [772, 661] width 622 height 63
drag, startPoint x: 497, startPoint y: 670, endPoint x: 721, endPoint y: 670, distance: 224.2
click at [721, 671] on textarea "Hey {{first_name}}, I hope you had a wonderful weekend! Thank you for letting m…" at bounding box center [772, 661] width 622 height 63
click at [601, 646] on textarea "Hey {{first_name}}, I hope you had a wonderful weekend! Thank you for letting m…" at bounding box center [772, 661] width 622 height 63
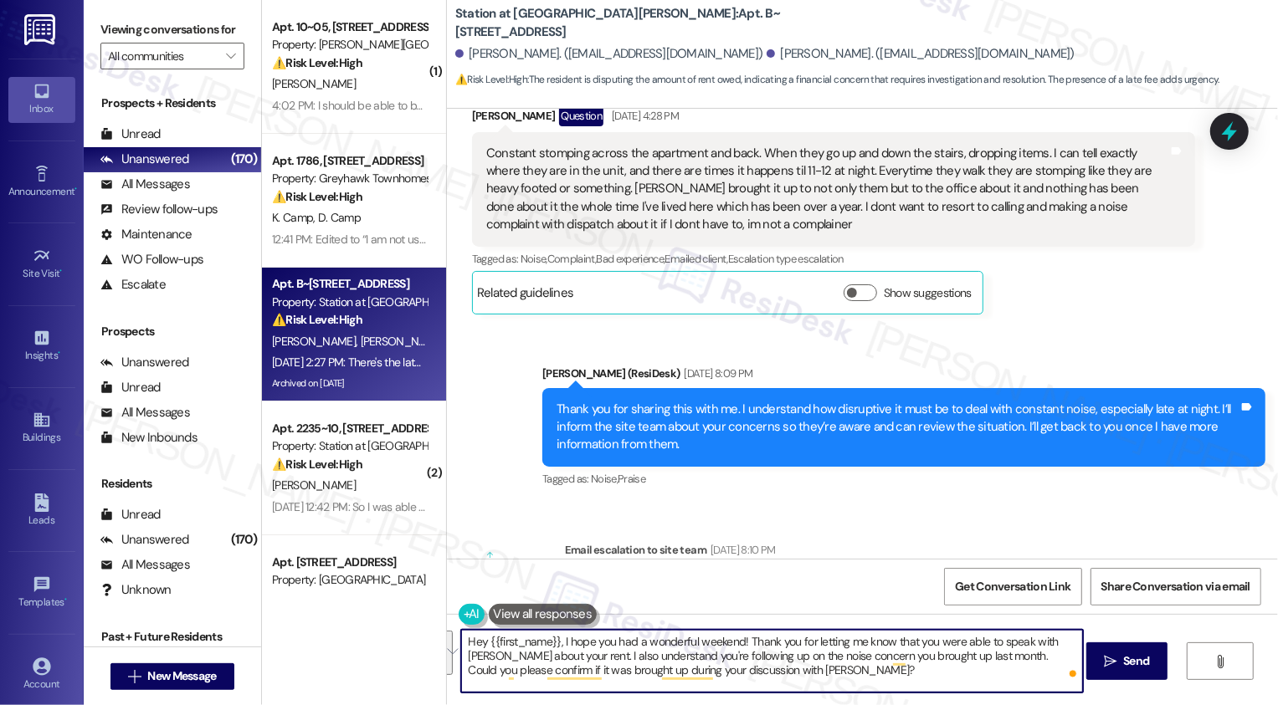
drag, startPoint x: 553, startPoint y: 639, endPoint x: 836, endPoint y: 701, distance: 289.5
click at [836, 702] on div "Hey {{first_name}}, I hope you had a wonderful weekend! Thank you for letting m…" at bounding box center [862, 677] width 831 height 126
paste textarea "you were able to speak with [PERSON_NAME] about your rent. I also understand yo…"
click at [607, 641] on textarea "Hey {{first_name}}, I hope you had a wonderful weekend! Thank you for letting m…" at bounding box center [772, 661] width 622 height 63
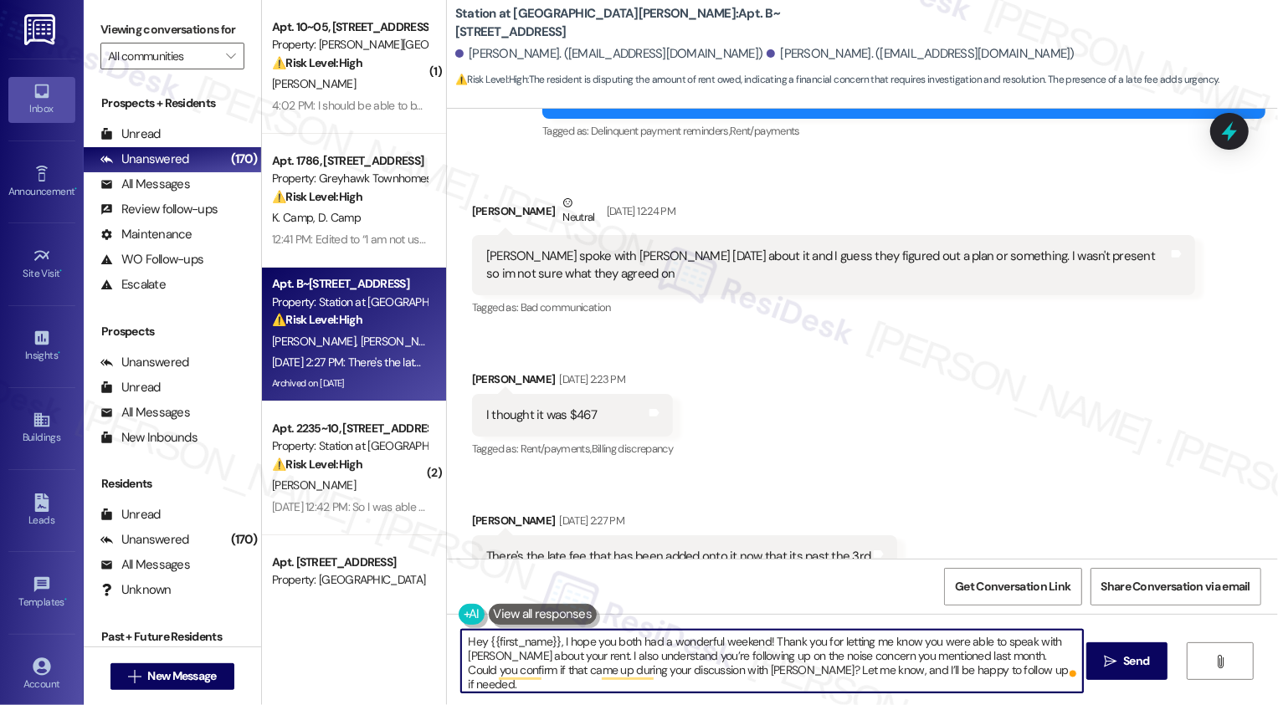
scroll to position [5047, 0]
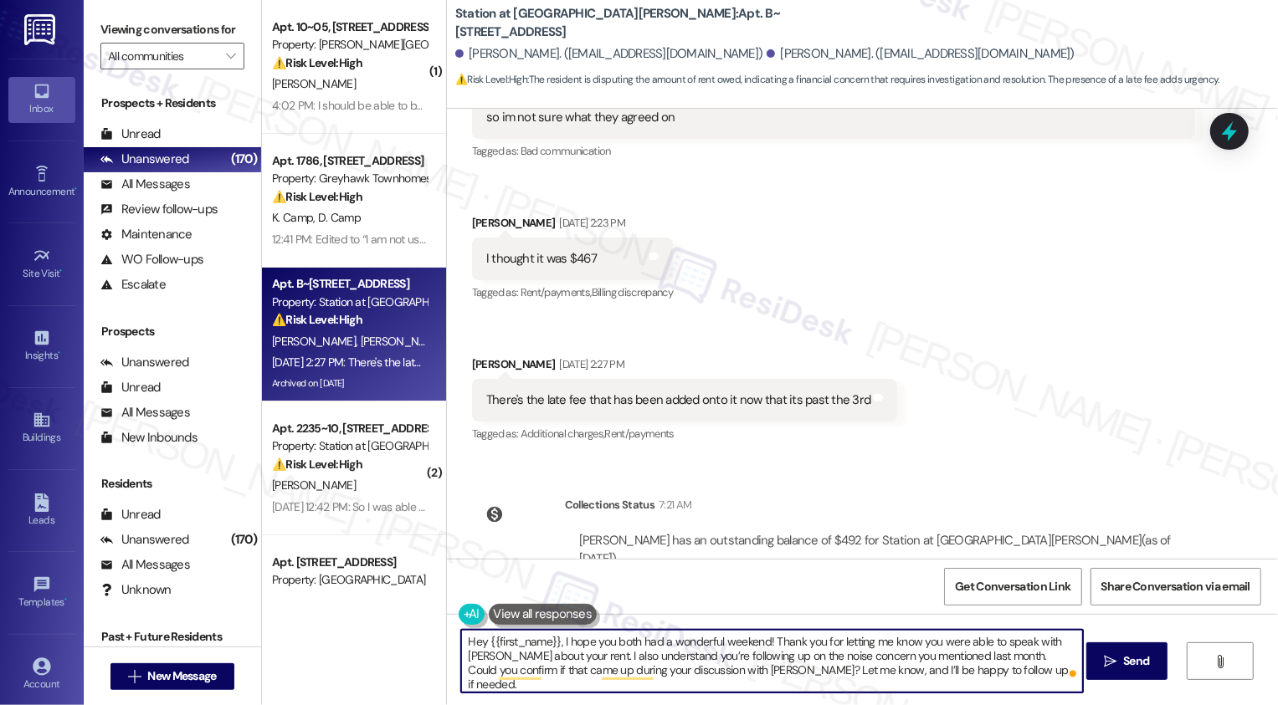
click at [467, 643] on textarea "Hey {{first_name}}, I hope you both had a wonderful weekend! Thank you for lett…" at bounding box center [772, 661] width 622 height 63
click at [942, 670] on textarea "Hi {{first_name}}, I hope you both had a wonderful weekend! Thank you for letti…" at bounding box center [772, 661] width 622 height 63
type textarea "Hi {{first_name}}, I hope you both had a wonderful weekend! Thank you for letti…"
click at [1105, 660] on icon "" at bounding box center [1110, 661] width 13 height 13
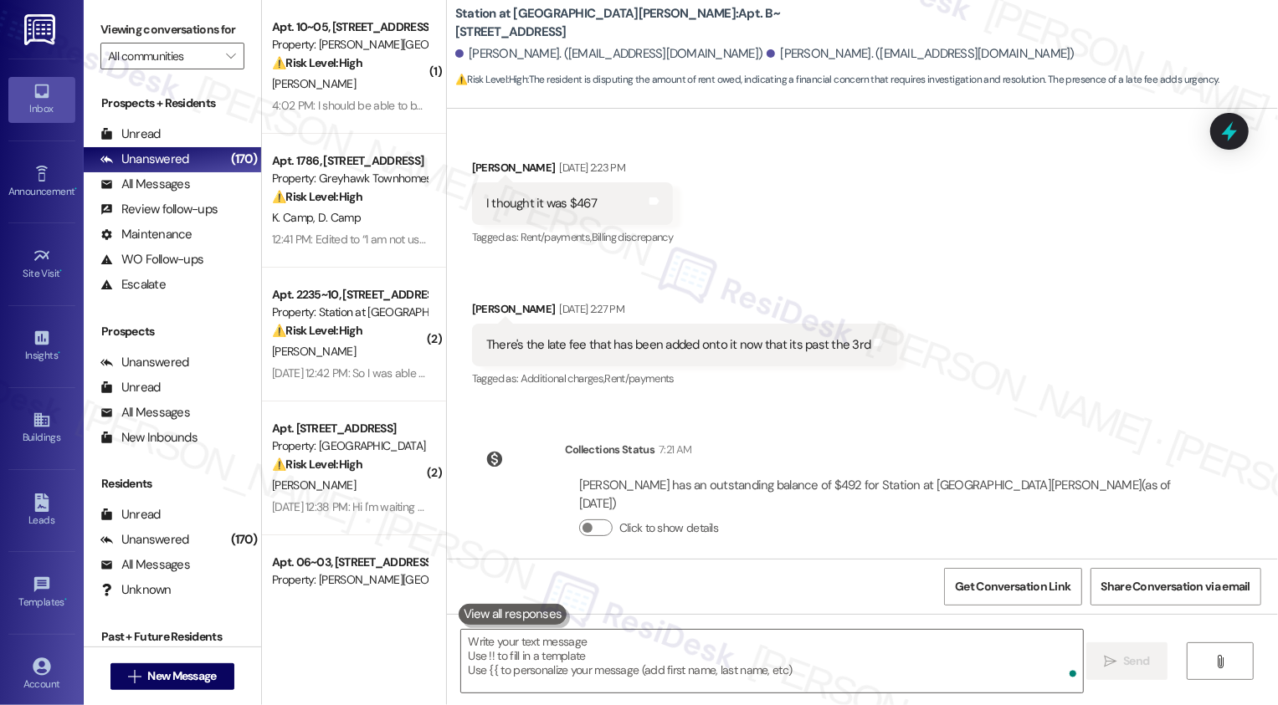
scroll to position [5200, 0]
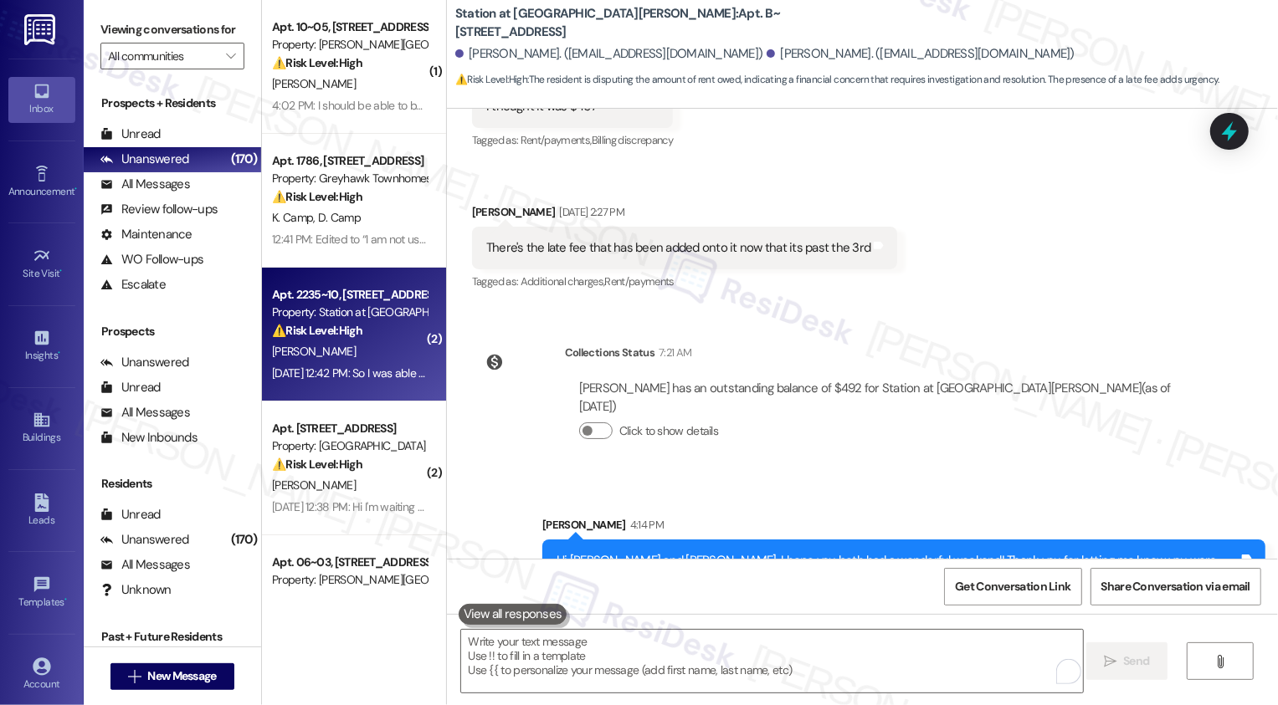
click at [336, 366] on div "[DATE] 12:42 PM: So I was able to submit what I can right now. I meant this job…" at bounding box center [757, 373] width 971 height 15
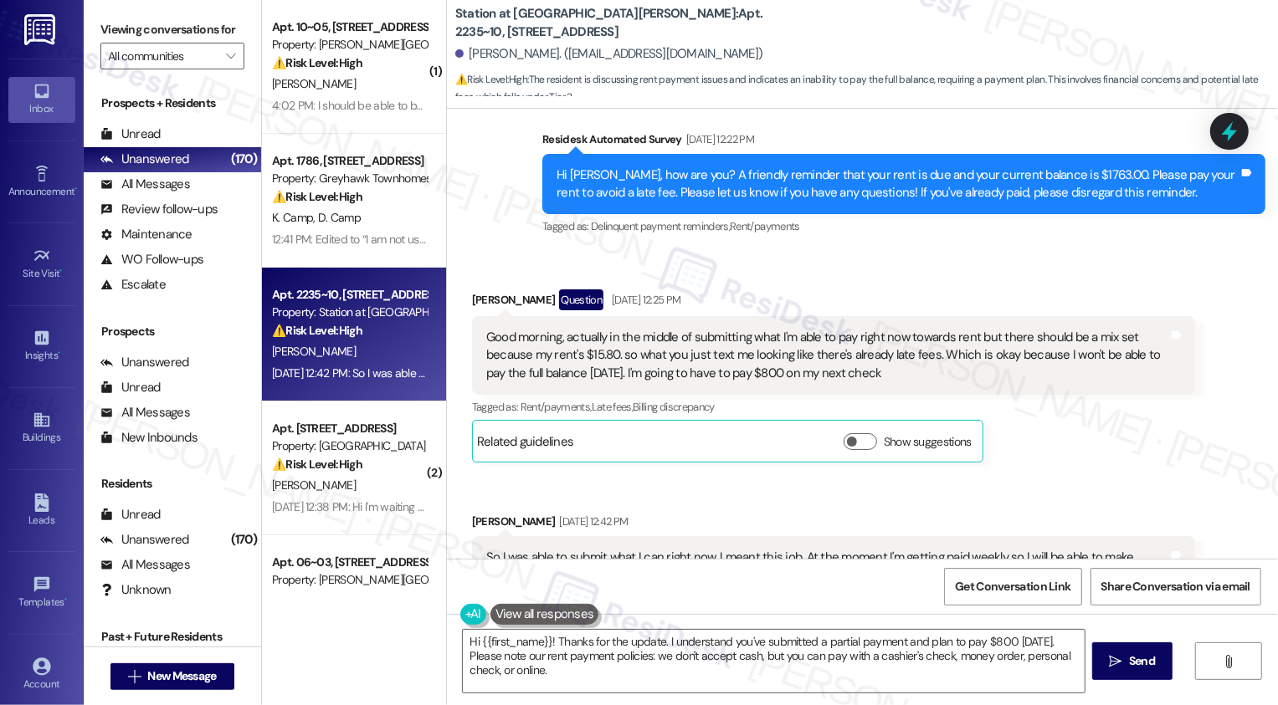
scroll to position [441, 0]
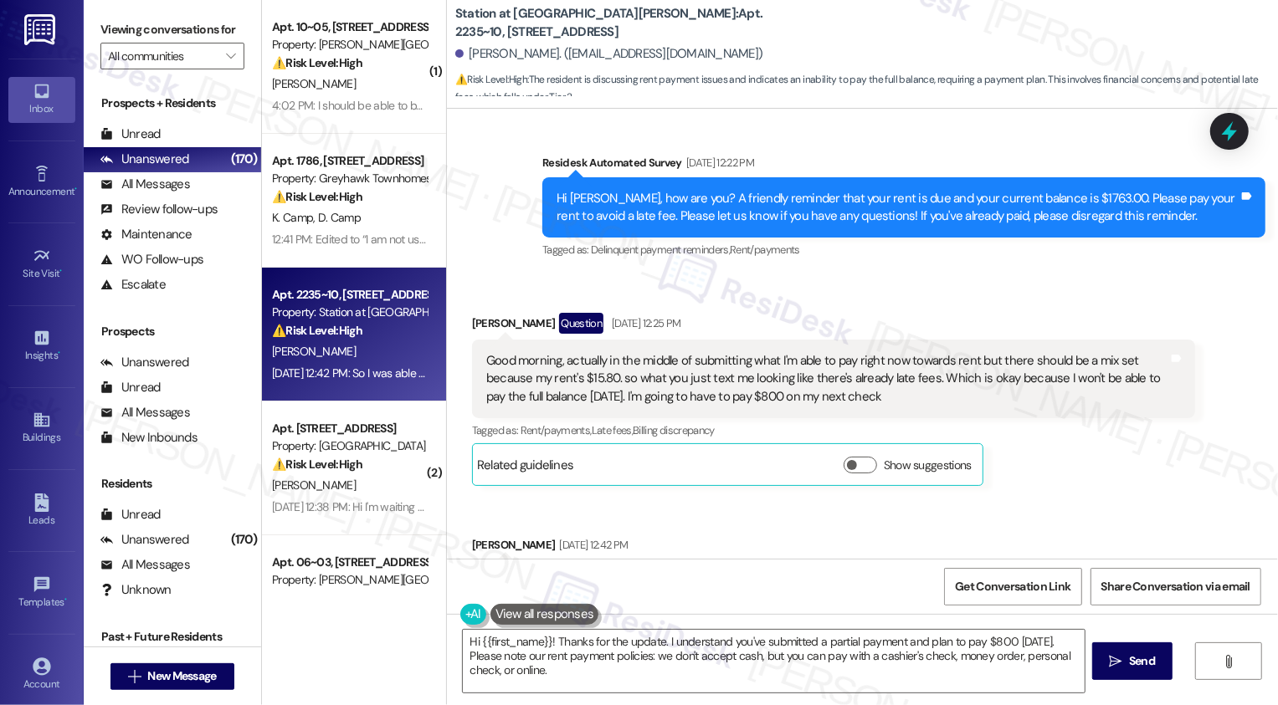
click at [526, 361] on div "Good morning, actually in the middle of submitting what I'm able to pay right n…" at bounding box center [827, 379] width 682 height 54
click at [557, 362] on div "Good morning, actually in the middle of submitting what I'm able to pay right n…" at bounding box center [827, 379] width 682 height 54
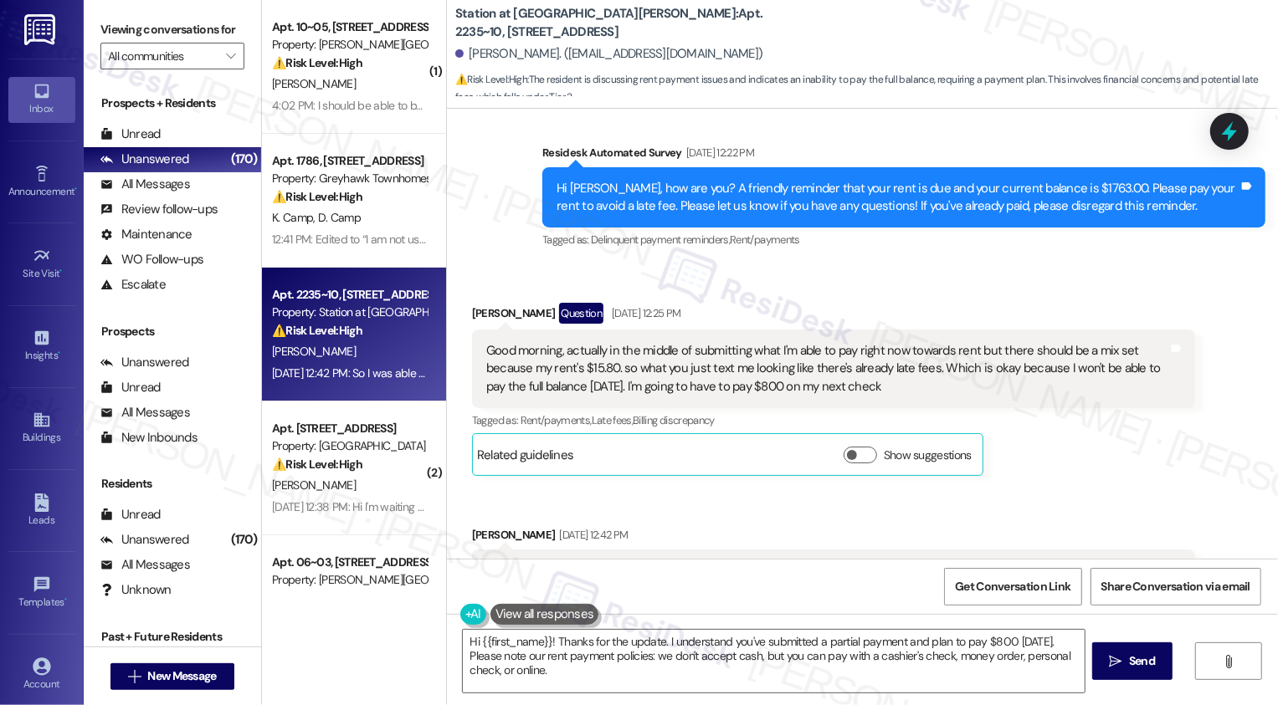
scroll to position [510, 0]
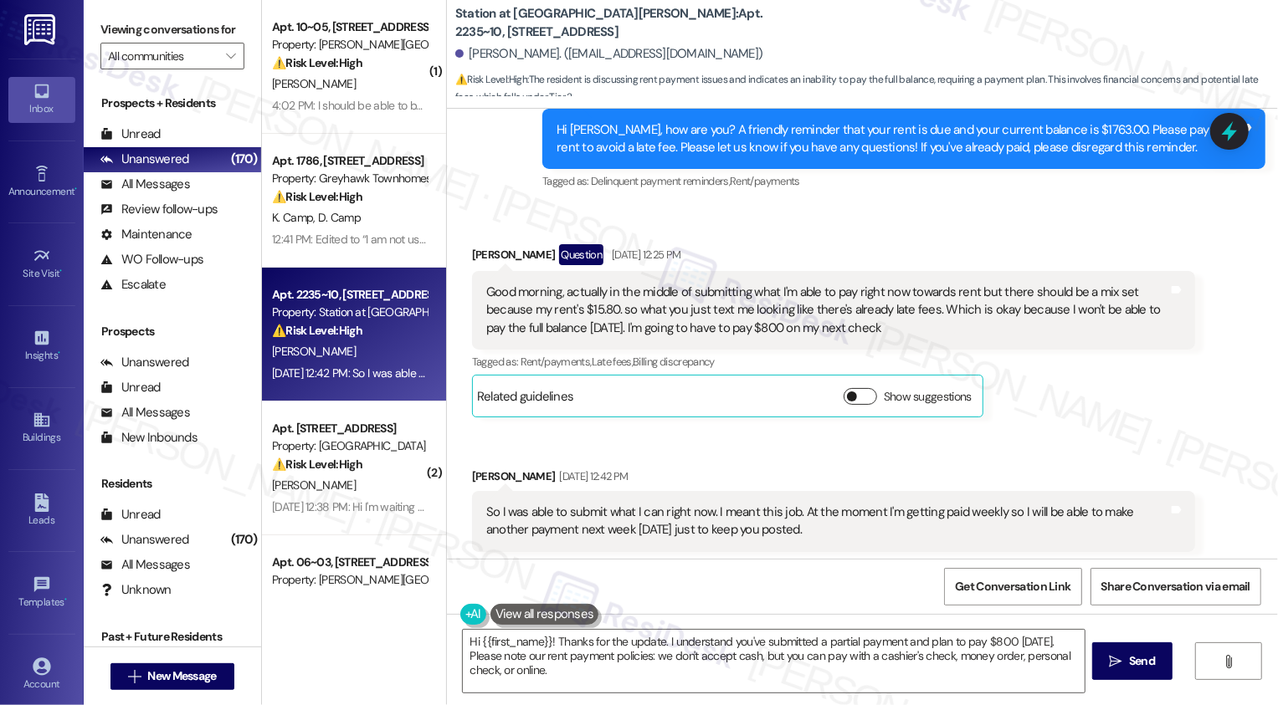
click at [853, 395] on button "Show suggestions" at bounding box center [859, 396] width 33 height 17
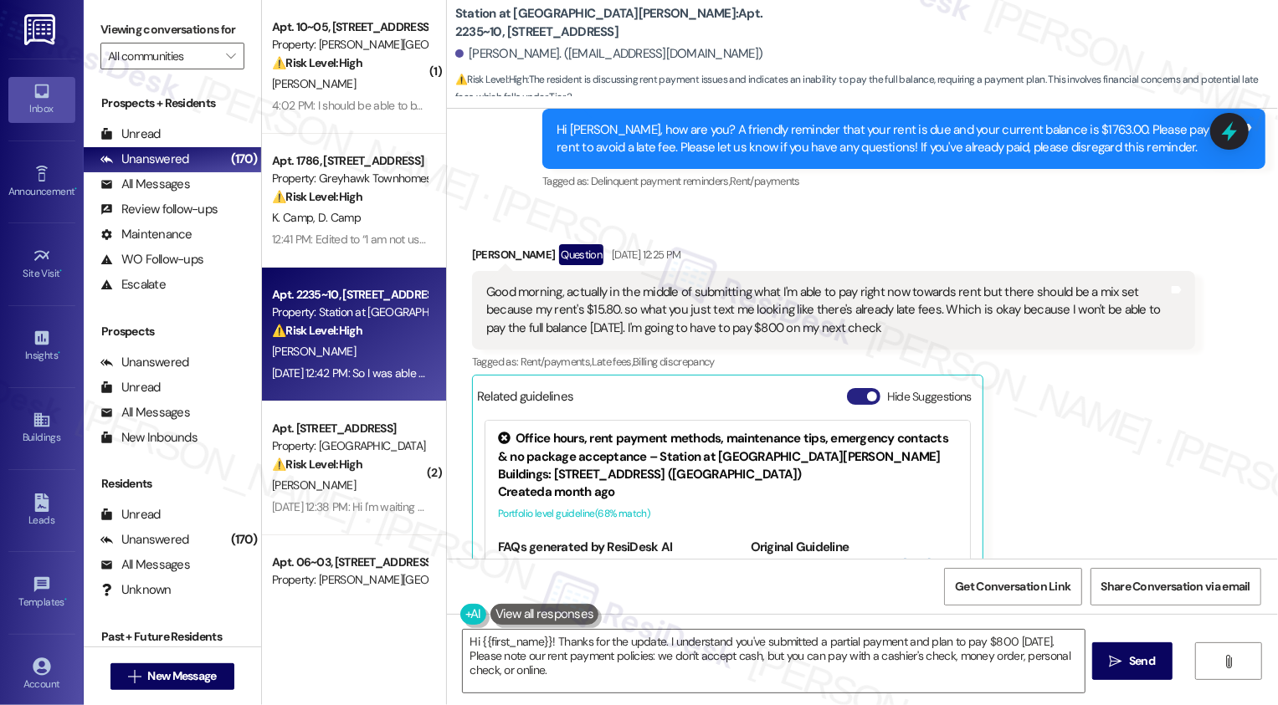
click at [853, 395] on button "Hide Suggestions" at bounding box center [863, 396] width 33 height 17
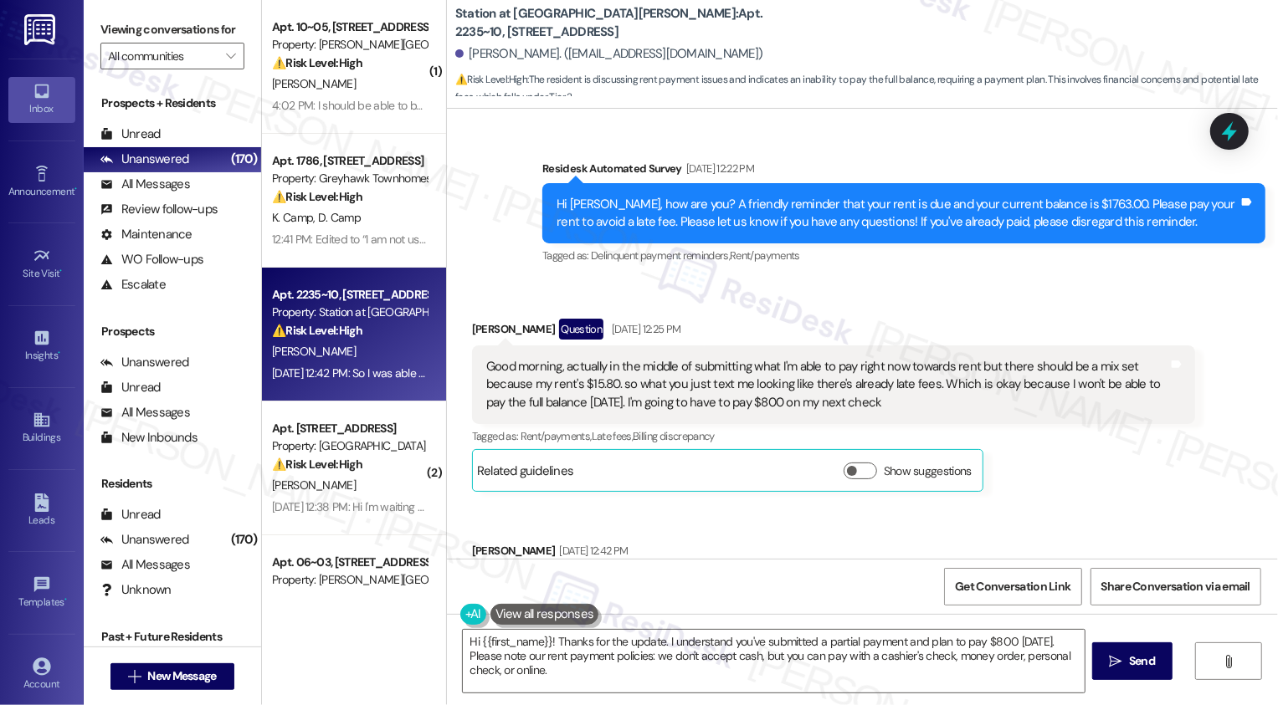
scroll to position [451, 0]
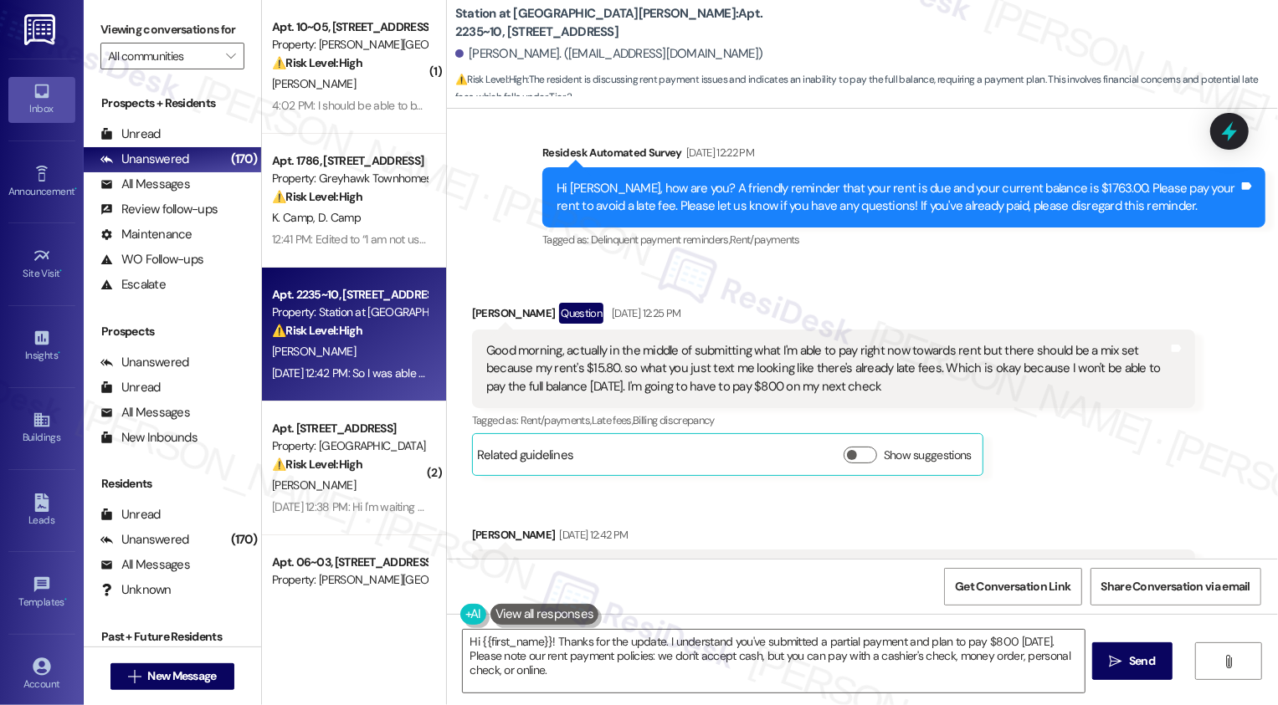
click at [489, 351] on div "Good morning, actually in the middle of submitting what I'm able to pay right n…" at bounding box center [827, 369] width 682 height 54
click at [552, 360] on div "Good morning, actually in the middle of submitting what I'm able to pay right n…" at bounding box center [827, 369] width 682 height 54
click at [622, 361] on div "Good morning, actually in the middle of submitting what I'm able to pay right n…" at bounding box center [827, 369] width 682 height 54
click at [715, 363] on div "Good morning, actually in the middle of submitting what I'm able to pay right n…" at bounding box center [827, 369] width 682 height 54
click at [732, 363] on div "Good morning, actually in the middle of submitting what I'm able to pay right n…" at bounding box center [827, 369] width 682 height 54
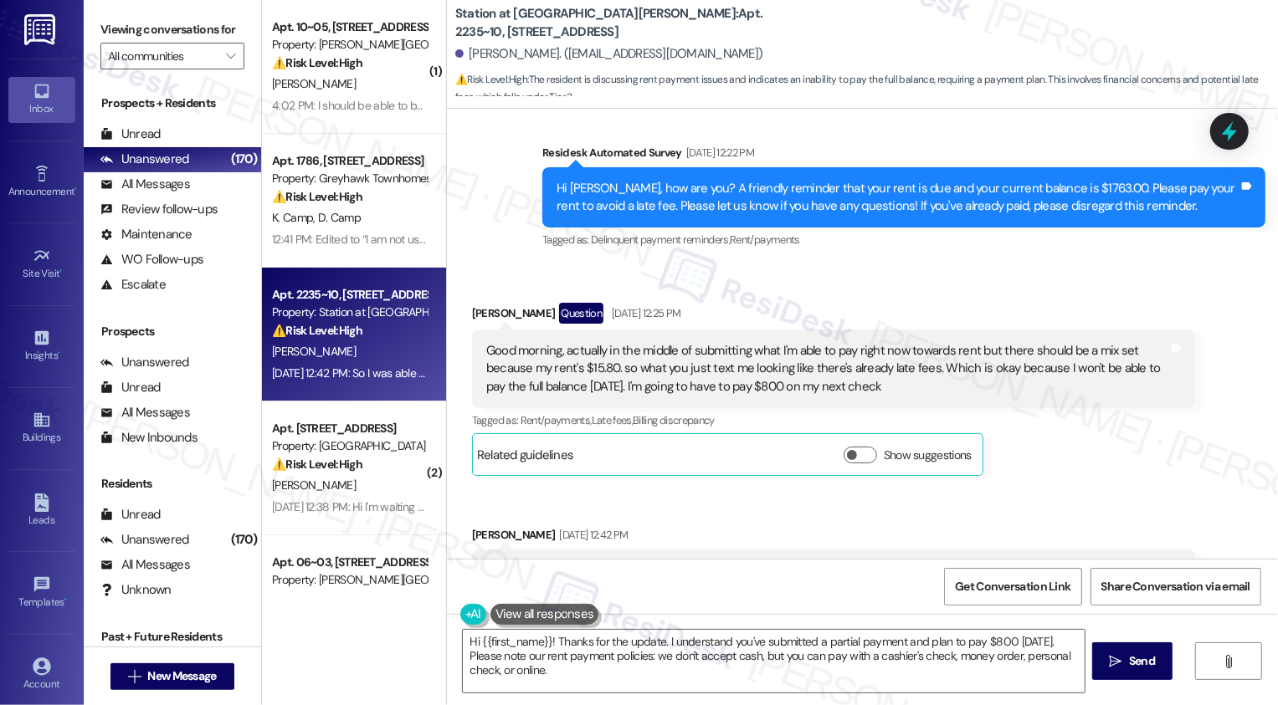
click at [832, 353] on div "Good morning, actually in the middle of submitting what I'm able to pay right n…" at bounding box center [827, 369] width 682 height 54
click at [912, 363] on div "Good morning, actually in the middle of submitting what I'm able to pay right n…" at bounding box center [827, 369] width 682 height 54
click at [962, 351] on div "Good morning, actually in the middle of submitting what I'm able to pay right n…" at bounding box center [827, 369] width 682 height 54
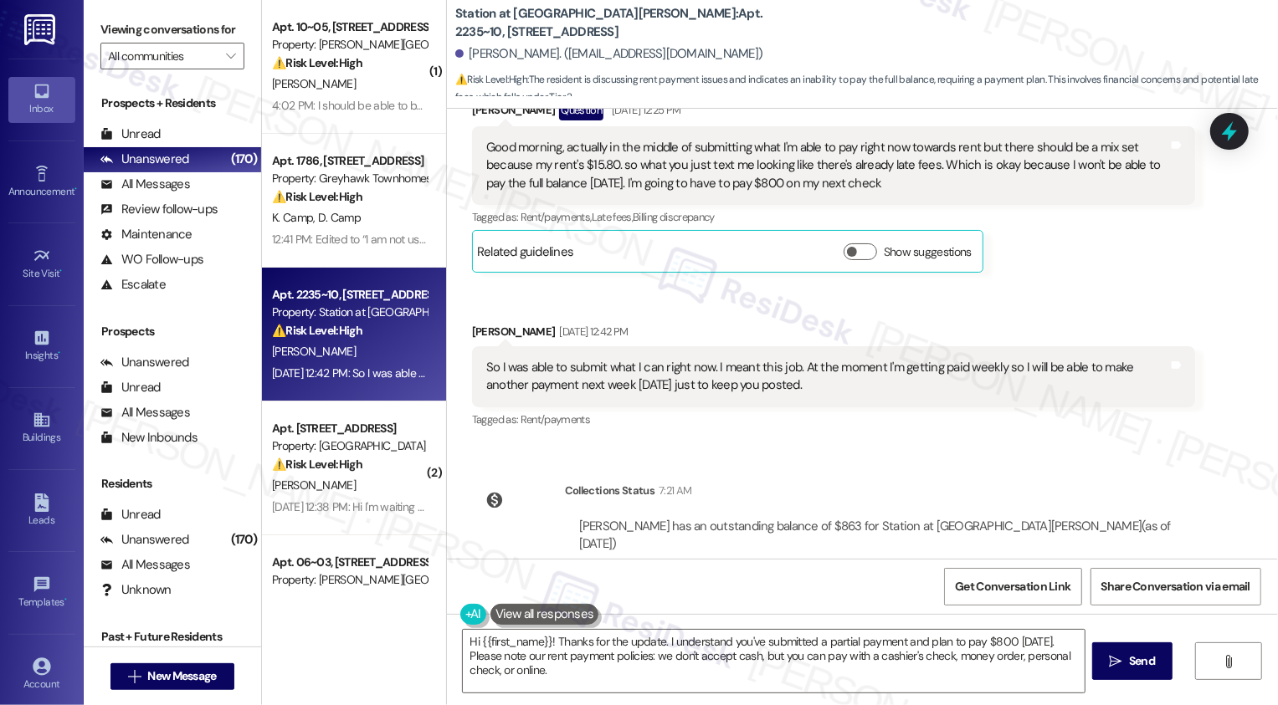
scroll to position [664, 0]
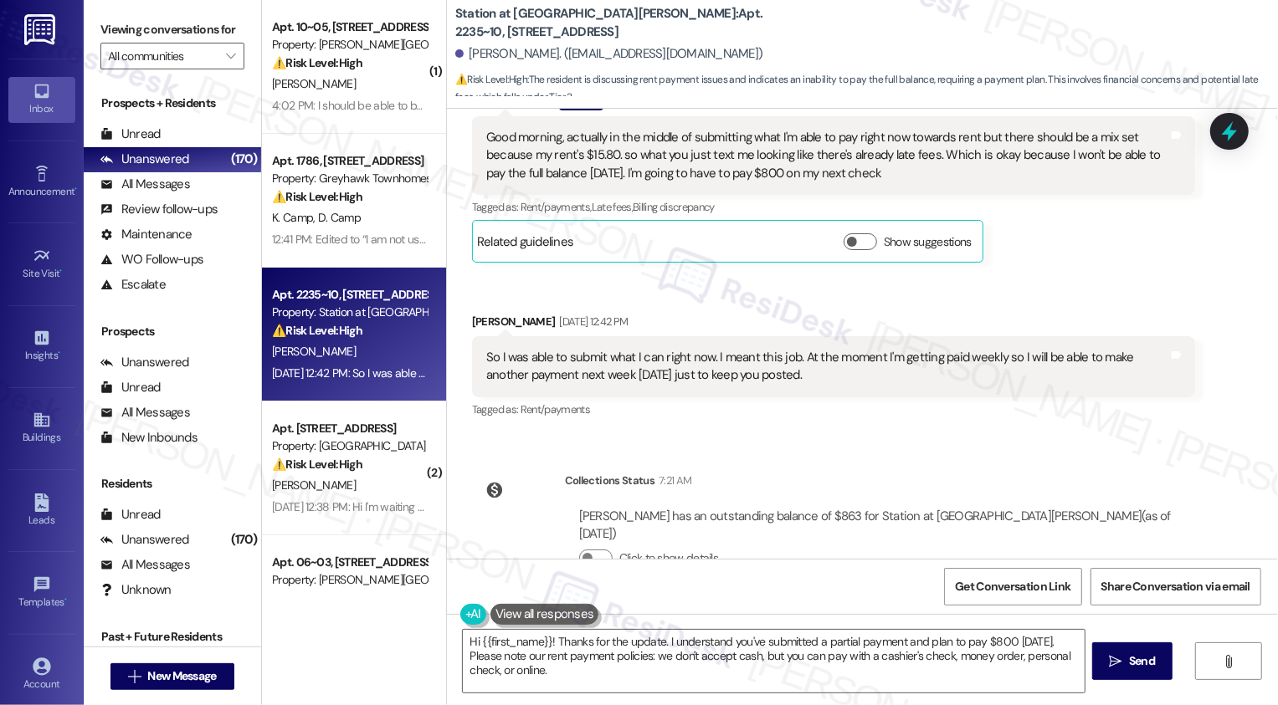
click at [826, 369] on div "So I was able to submit what I can right now. I meant this job. At the moment I…" at bounding box center [827, 367] width 682 height 36
click at [652, 362] on div "So I was able to submit what I can right now. I meant this job. At the moment I…" at bounding box center [827, 367] width 682 height 36
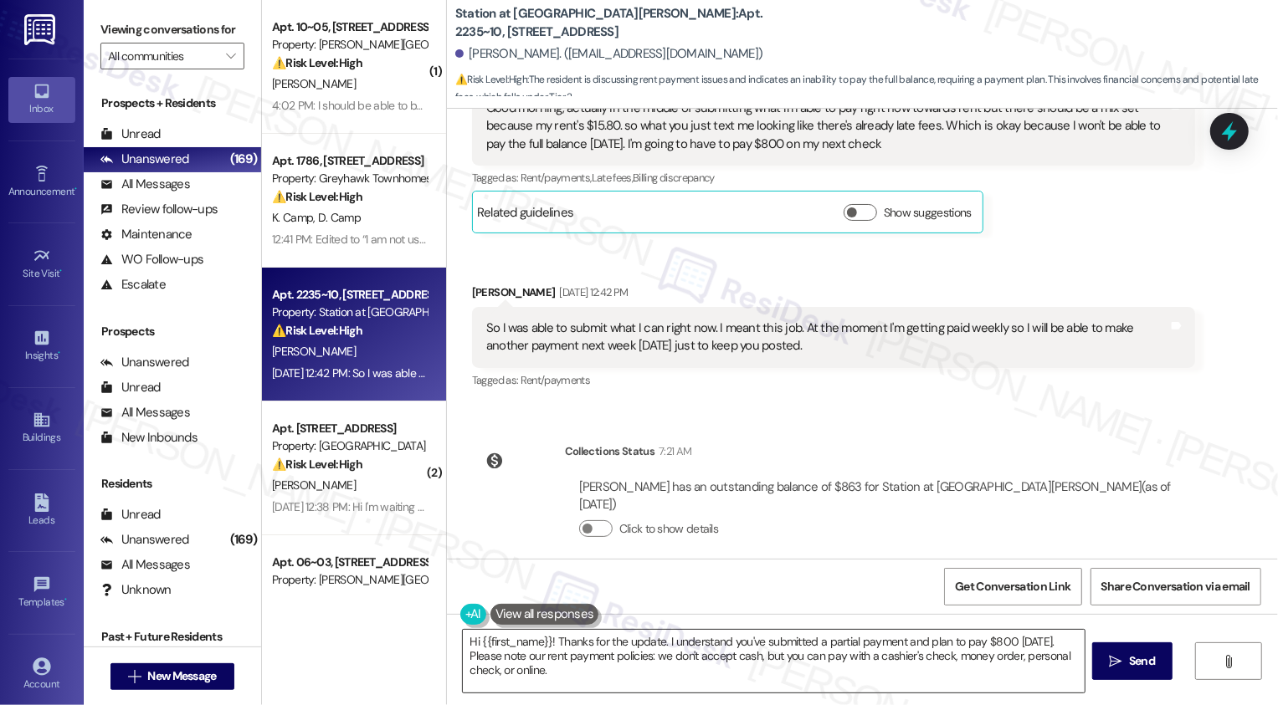
click at [575, 659] on textarea "Hi {{first_name}}! Thanks for the update. I understand you've submitted a parti…" at bounding box center [774, 661] width 622 height 63
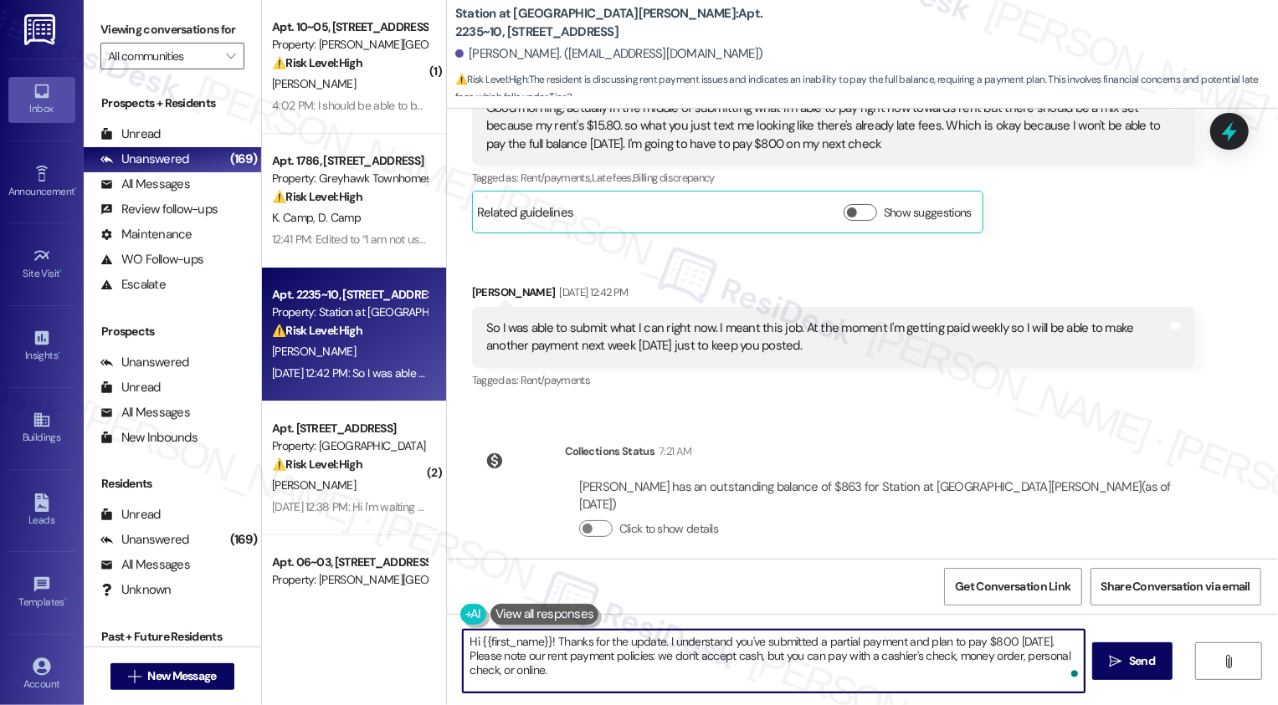
click at [466, 642] on textarea "Hi {{first_name}}! Thanks for the update. I understand you've submitted a parti…" at bounding box center [774, 661] width 622 height 63
click at [577, 669] on textarea "I hope you had a wonderful weekend, {{first_name}}! Thanks for the update. I un…" at bounding box center [772, 661] width 622 height 63
click at [607, 669] on textarea "I hope you had a wonderful weekend, {{first_name}}! Thanks for the update. I un…" at bounding box center [772, 661] width 622 height 63
click at [752, 662] on textarea "I hope you had a wonderful weekend, {{first_name}}! Thanks for the update. I un…" at bounding box center [772, 661] width 622 height 63
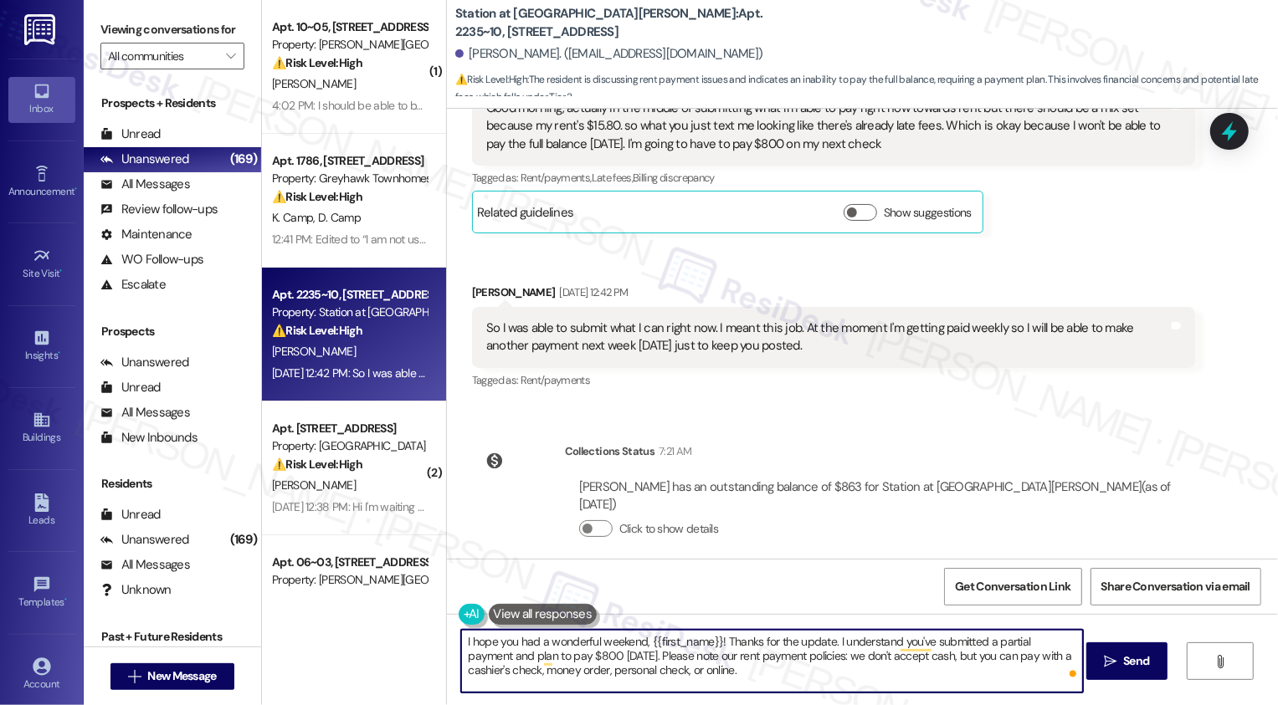
click at [922, 664] on textarea "I hope you had a wonderful weekend, {{first_name}}! Thanks for the update. I un…" at bounding box center [772, 661] width 622 height 63
click at [588, 660] on textarea "I hope you had a wonderful weekend, {{first_name}}! Thanks for the update. I un…" at bounding box center [772, 661] width 622 height 63
click at [575, 659] on textarea "I hope you had a wonderful weekend, {{first_name}}! Thanks for the update. I un…" at bounding box center [772, 661] width 622 height 63
click at [754, 679] on textarea "I hope you had a wonderful weekend, {{first_name}}! Thanks for the update. I un…" at bounding box center [772, 661] width 622 height 63
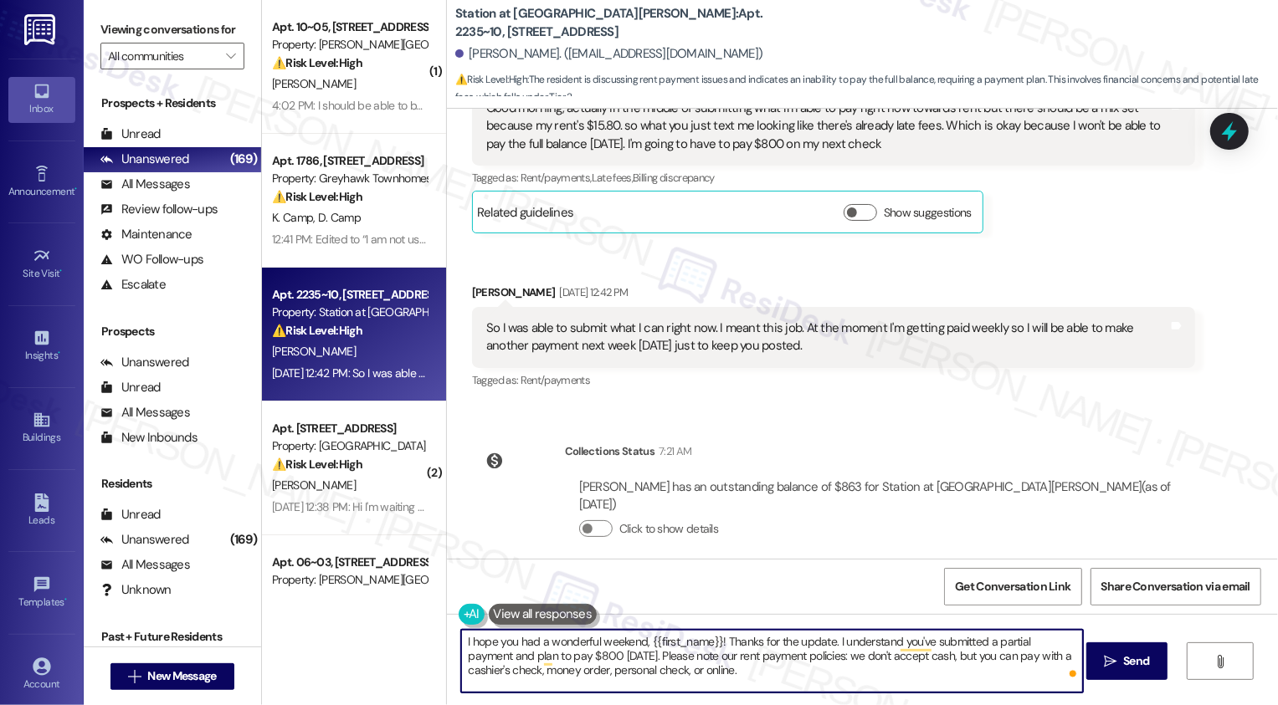
drag, startPoint x: 614, startPoint y: 653, endPoint x: 766, endPoint y: 694, distance: 157.7
click at [766, 694] on div "I hope you had a wonderful weekend, {{first_name}}! Thanks for the update. I un…" at bounding box center [771, 661] width 623 height 64
type textarea "I hope you had a wonderful weekend, {{first_name}}! Thanks for the update. I un…"
click at [785, 646] on textarea "I hope you had a wonderful weekend, {{first_name}}! Thanks for the update. I un…" at bounding box center [772, 661] width 622 height 63
click at [846, 649] on textarea "I hope you had a wonderful weekend, {{first_name}}! Thanks for the update. I un…" at bounding box center [772, 661] width 622 height 63
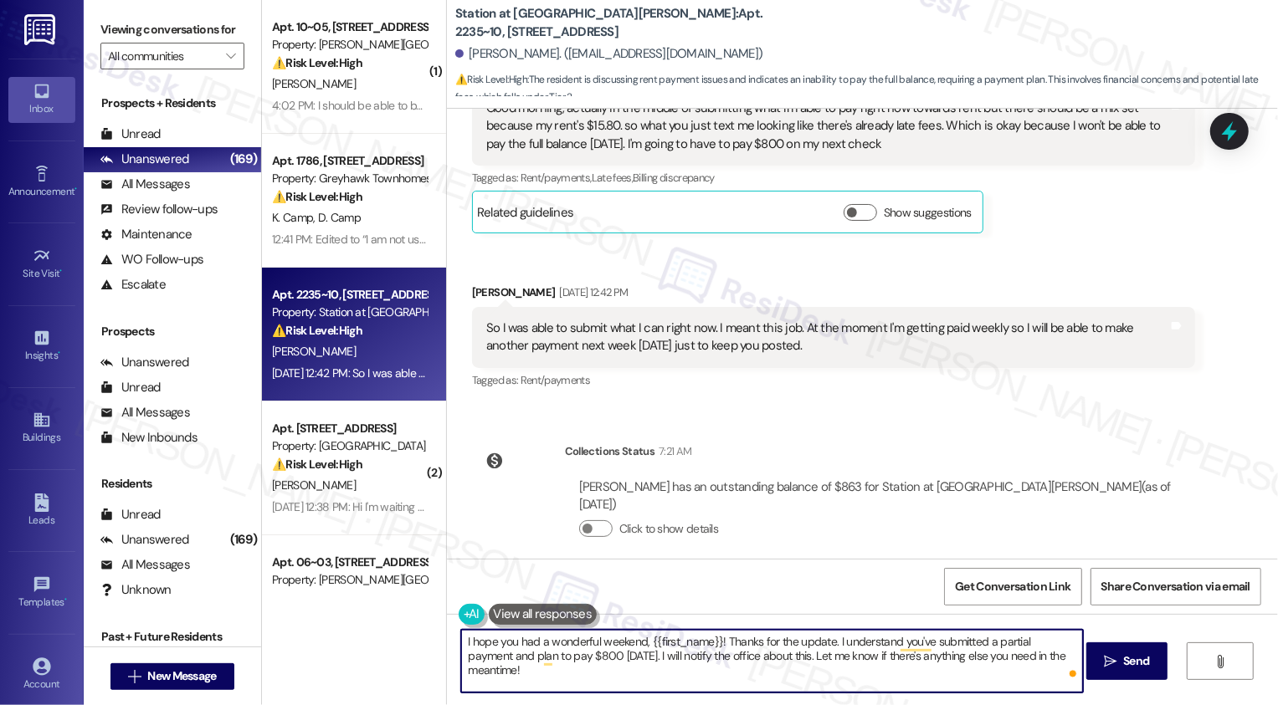
click at [881, 649] on textarea "I hope you had a wonderful weekend, {{first_name}}! Thanks for the update. I un…" at bounding box center [772, 661] width 622 height 63
click at [896, 657] on textarea "I hope you had a wonderful weekend, {{first_name}}! Thanks for the update. I un…" at bounding box center [772, 661] width 622 height 63
click at [785, 645] on textarea "I hope you had a wonderful weekend, {{first_name}}! Thanks for the update. I un…" at bounding box center [772, 661] width 622 height 63
click at [801, 645] on textarea "I hope you had a wonderful weekend, {{first_name}}! Thanks for the update. I un…" at bounding box center [772, 661] width 622 height 63
click at [849, 643] on textarea "I hope you had a wonderful weekend, {{first_name}}! Thanks for the update. I un…" at bounding box center [772, 661] width 622 height 63
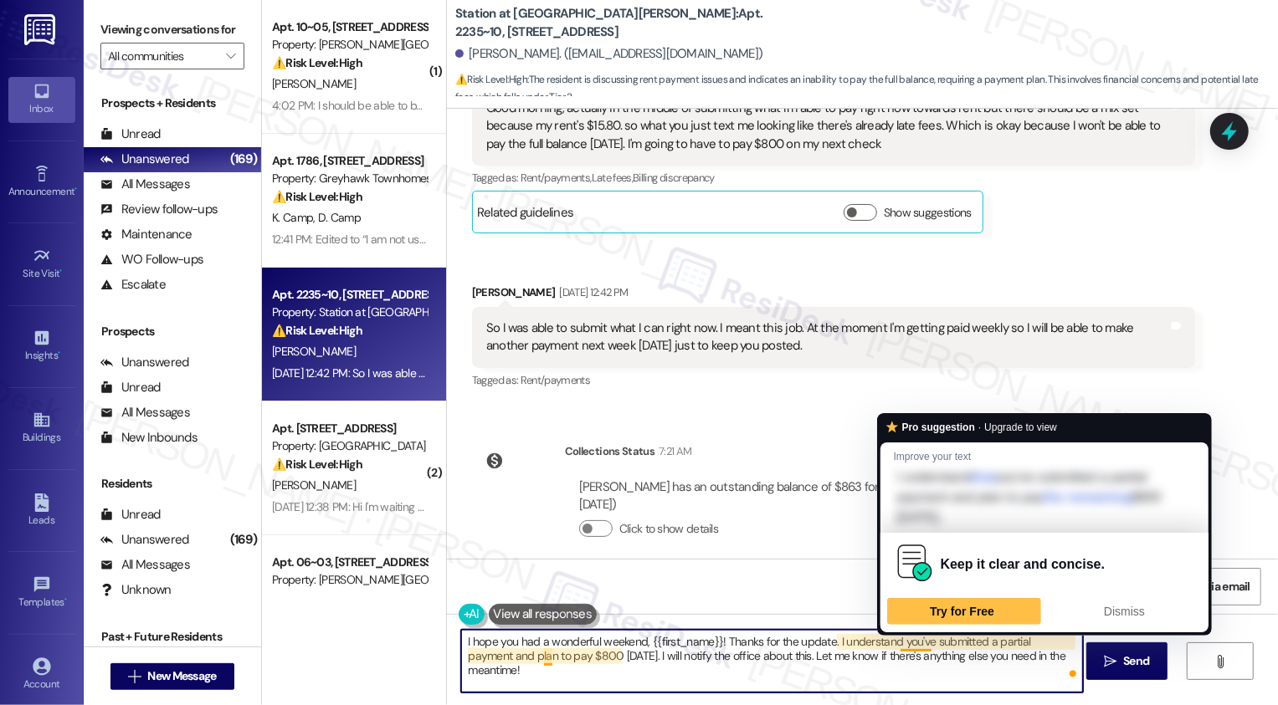
click at [905, 659] on textarea "I hope you had a wonderful weekend, {{first_name}}! Thanks for the update. I un…" at bounding box center [772, 661] width 622 height 63
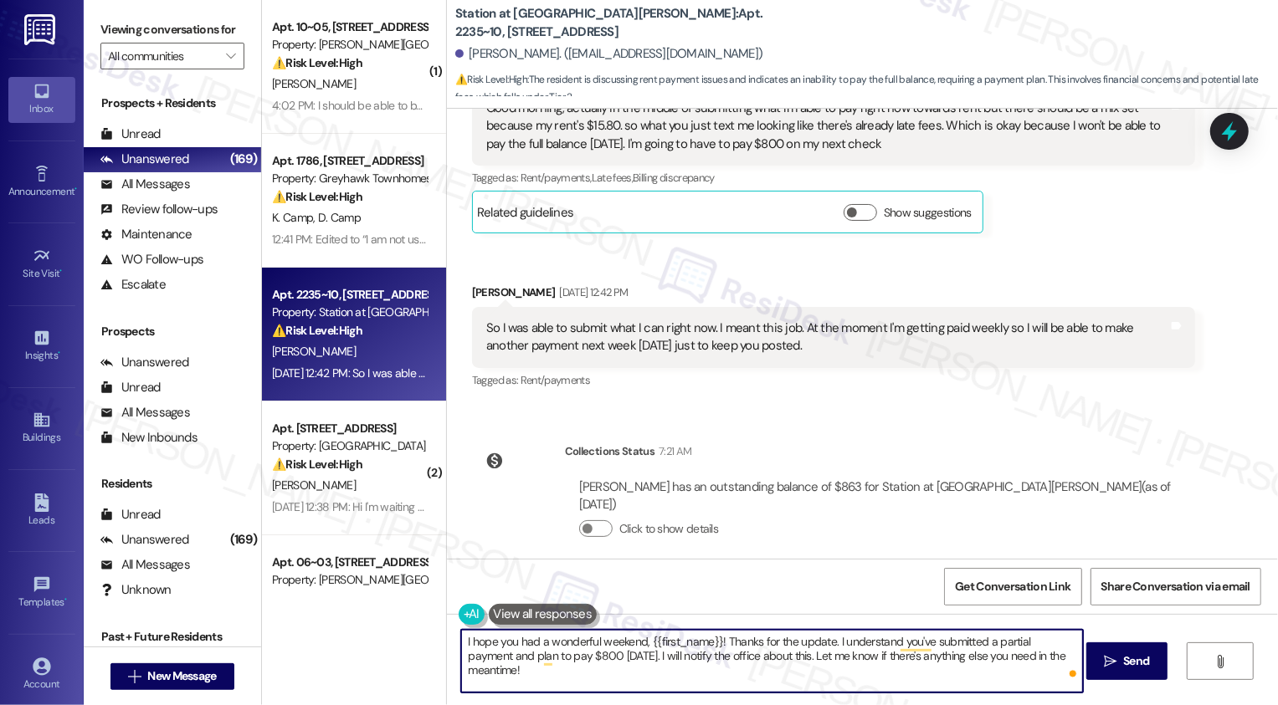
click at [951, 654] on textarea "I hope you had a wonderful weekend, {{first_name}}! Thanks for the update. I un…" at bounding box center [772, 661] width 622 height 63
click at [598, 659] on textarea "I hope you had a wonderful weekend, {{first_name}}! Thanks for the update. I un…" at bounding box center [772, 661] width 622 height 63
click at [672, 662] on textarea "I hope you had a wonderful weekend, {{first_name}}! Thanks for the update. I un…" at bounding box center [772, 661] width 622 height 63
click at [779, 659] on textarea "I hope you had a wonderful weekend, {{first_name}}! Thanks for the update. I un…" at bounding box center [772, 661] width 622 height 63
click at [896, 671] on textarea "I hope you had a wonderful weekend, {{first_name}}! Thanks for the update. I un…" at bounding box center [772, 661] width 622 height 63
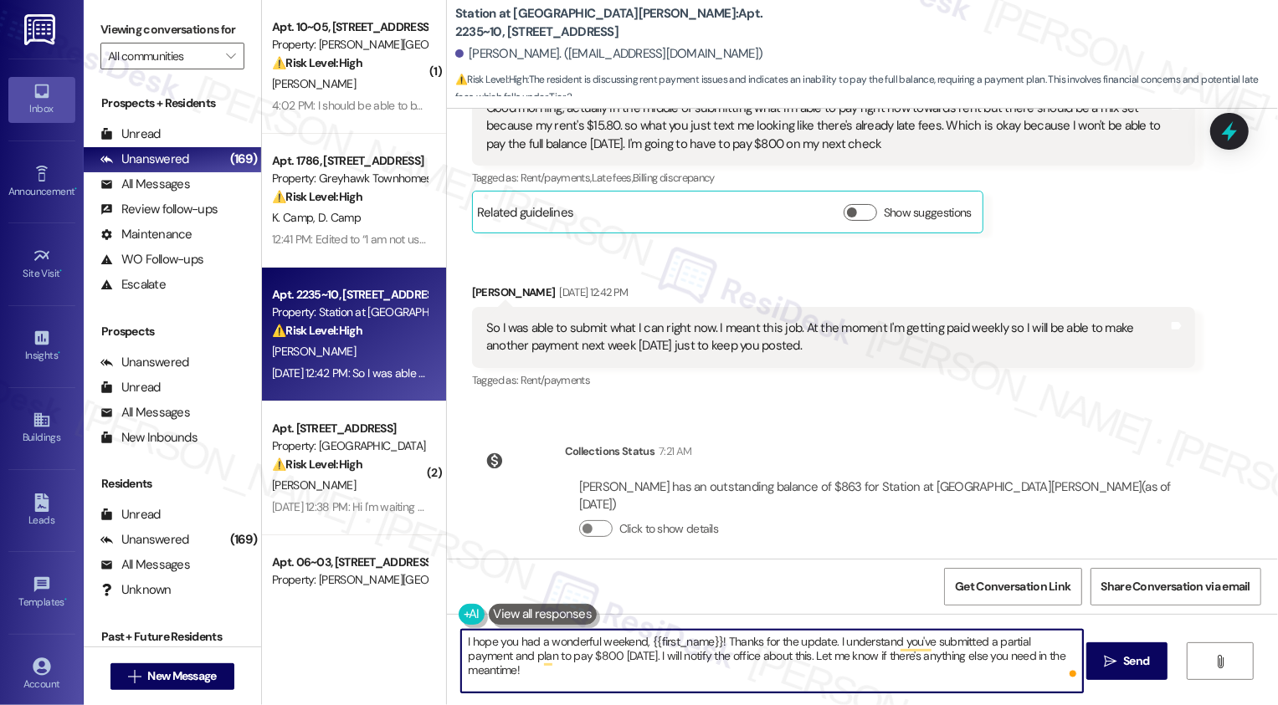
click at [625, 657] on textarea "I hope you had a wonderful weekend, {{first_name}}! Thanks for the update. I un…" at bounding box center [772, 661] width 622 height 63
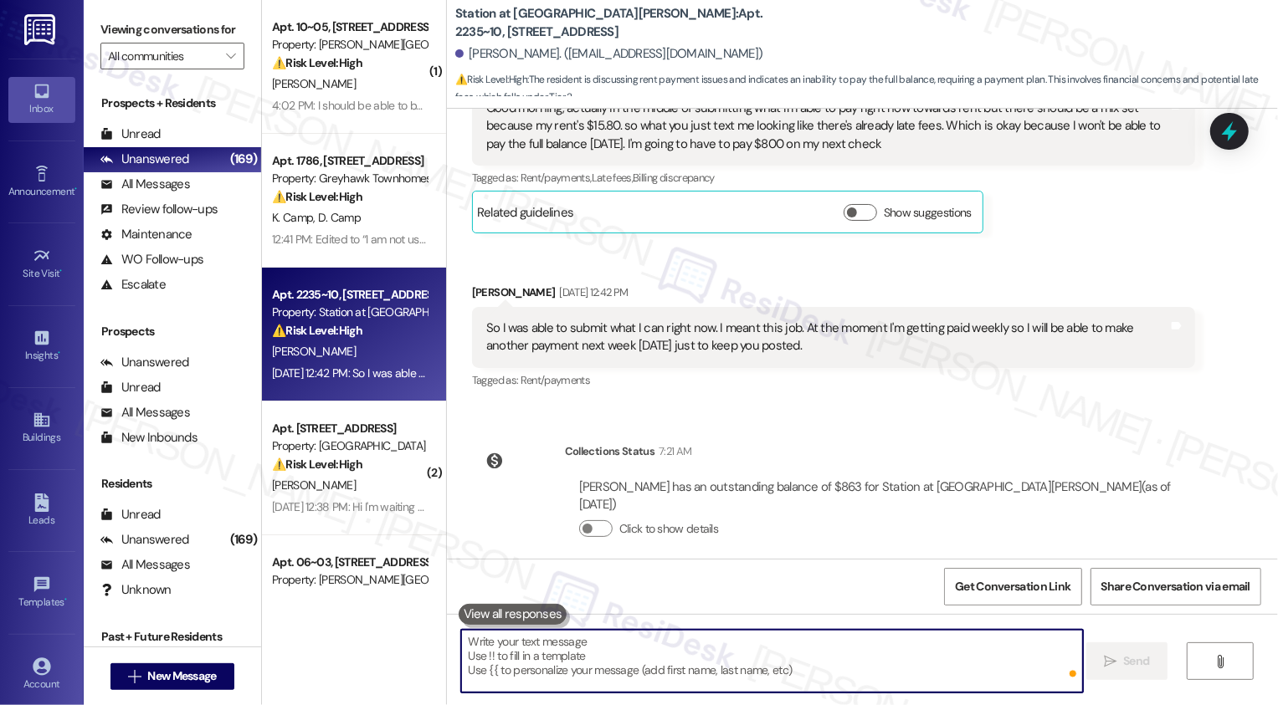
scroll to position [828, 0]
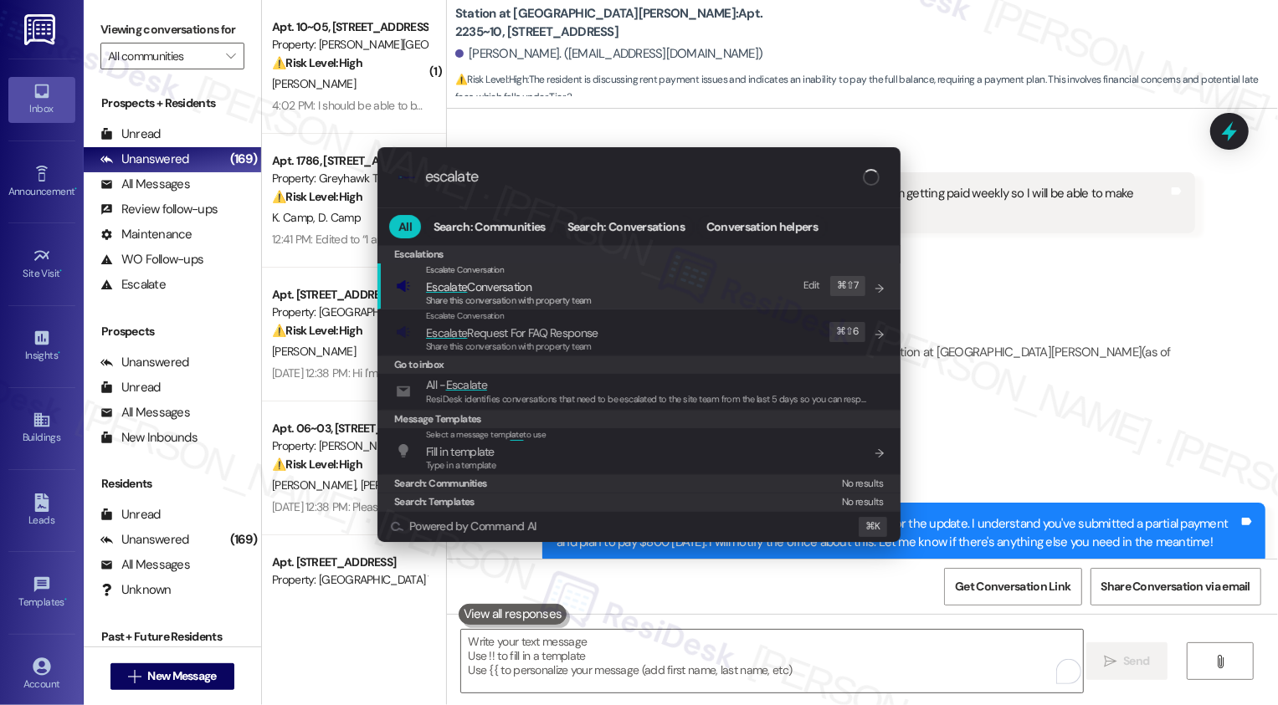
type input "escalate"
click at [479, 289] on span "Escalate Conversation" at bounding box center [478, 286] width 105 height 15
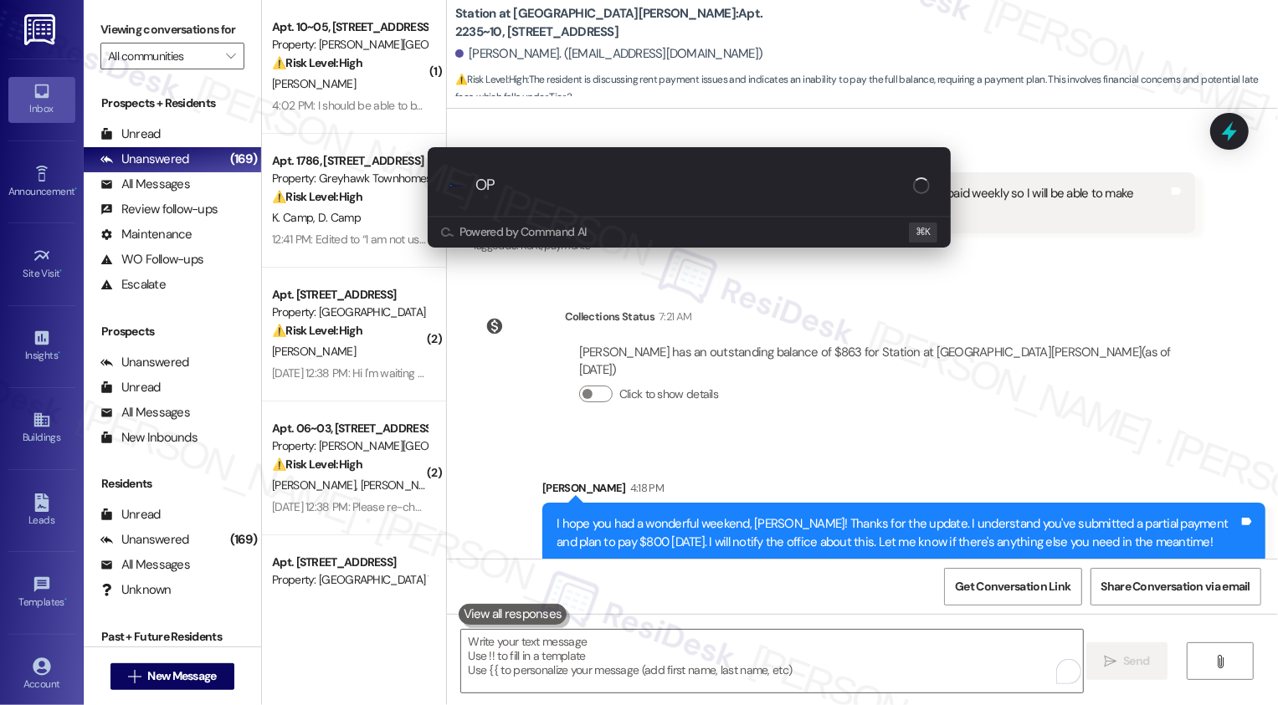
type input "O"
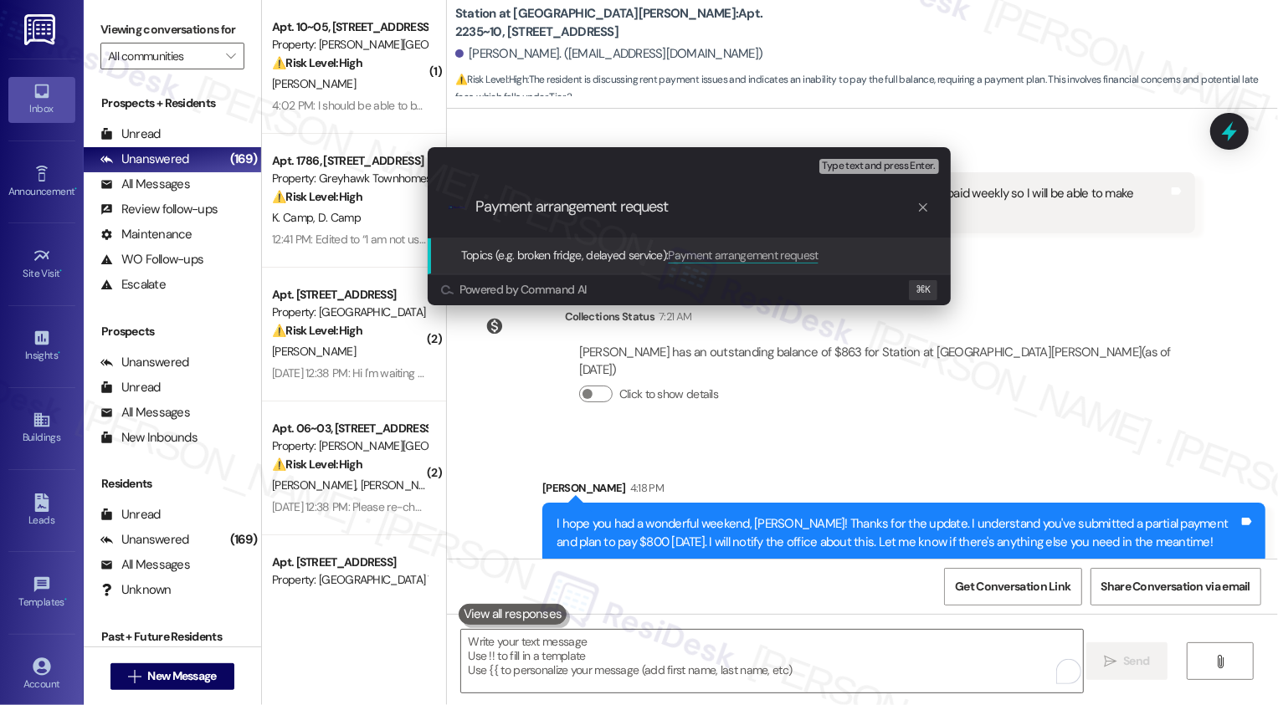
click at [546, 202] on input "Payment arrangement request" at bounding box center [695, 207] width 441 height 18
type input "Payment Arrangement Request"
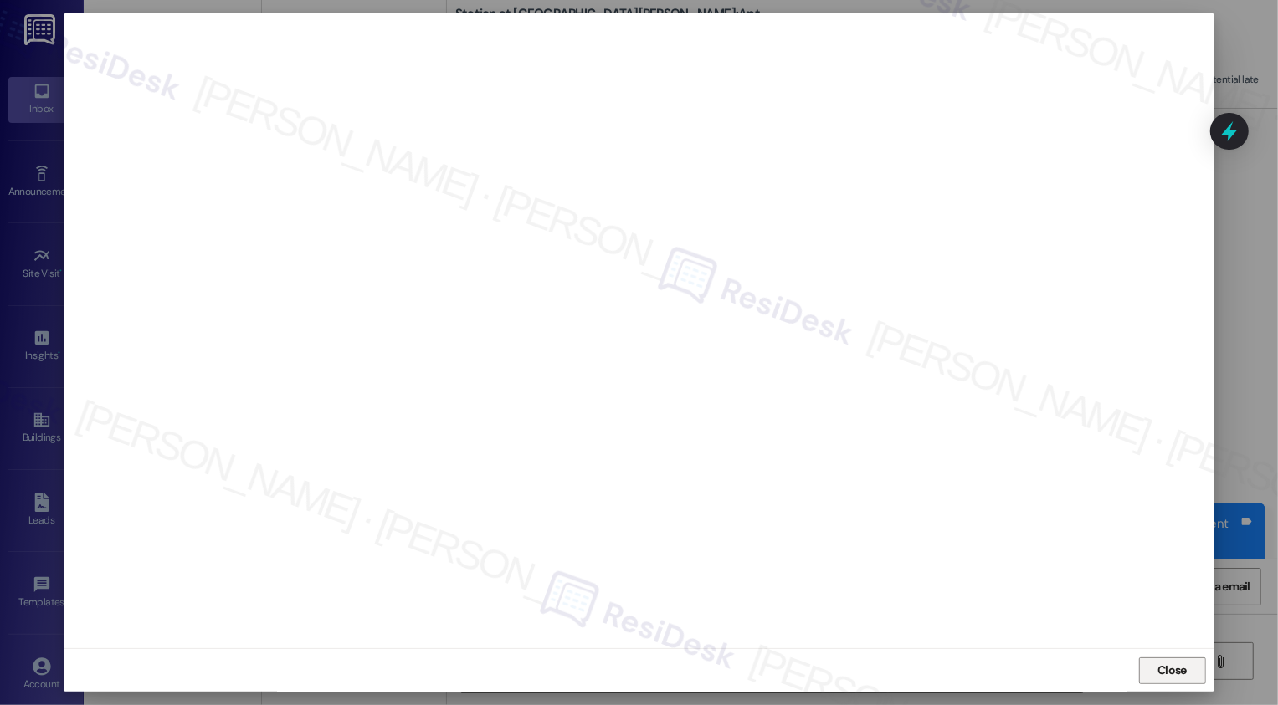
click at [1149, 669] on button "Close" at bounding box center [1172, 671] width 67 height 27
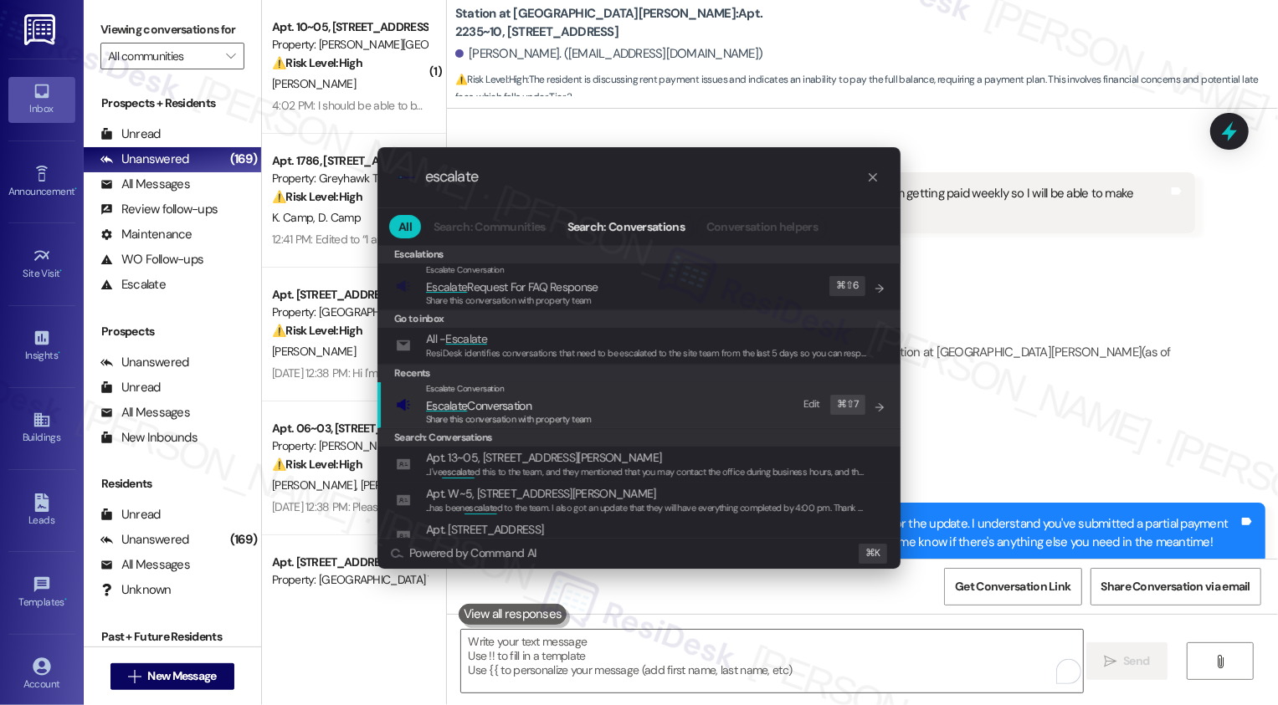
type input "escalate"
click at [525, 412] on span "Escalate Conversation" at bounding box center [478, 405] width 105 height 15
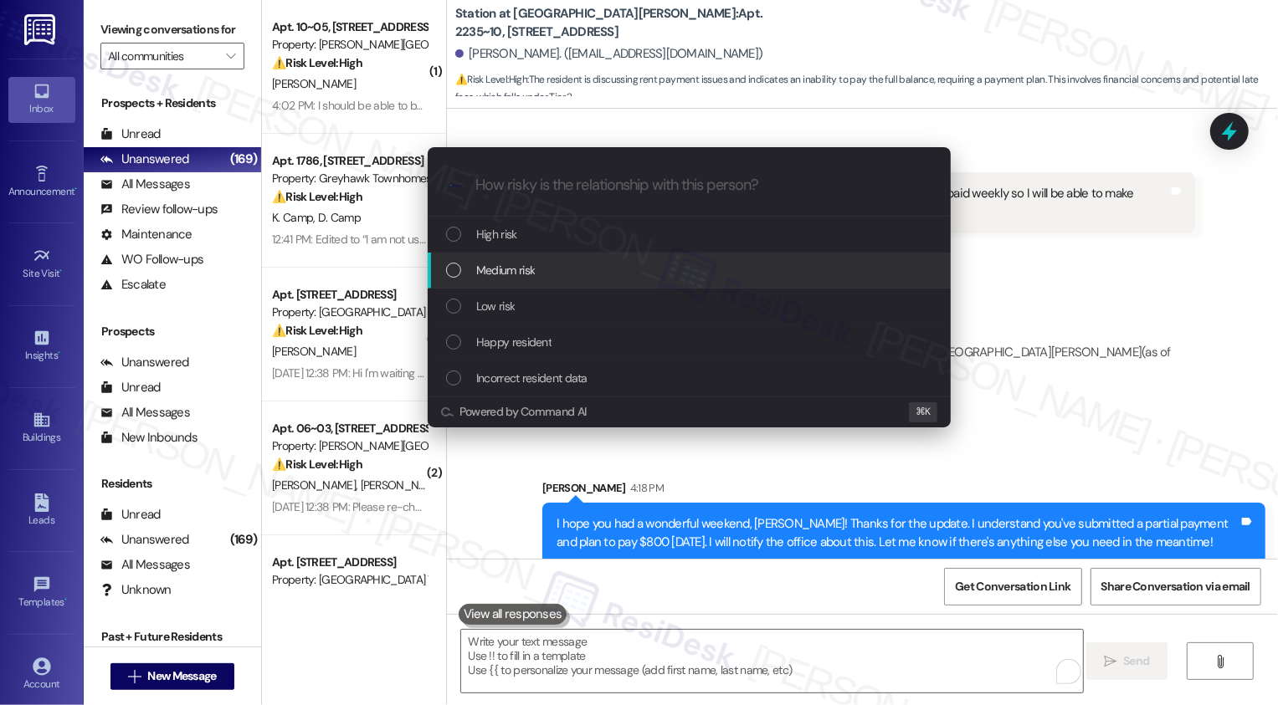
click at [484, 297] on span "Low risk" at bounding box center [495, 306] width 38 height 18
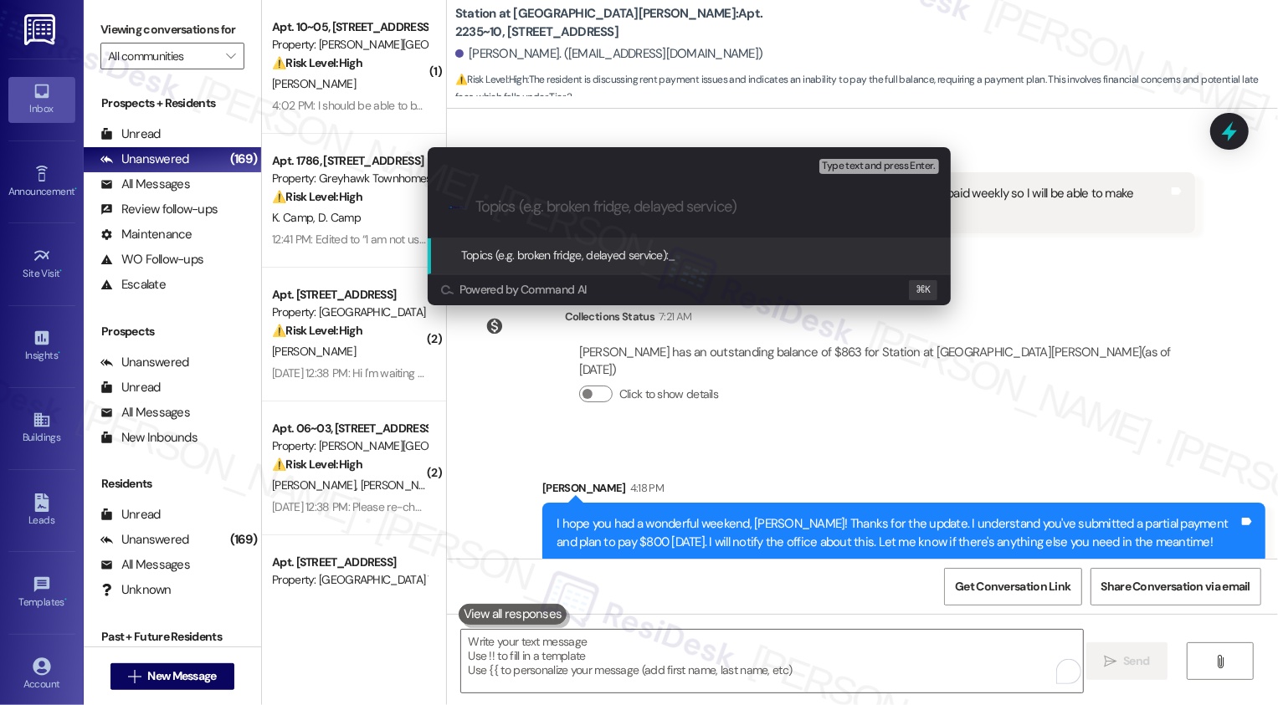
paste input "Payment Arrangement Request"
type input "Payment Arrangement Request"
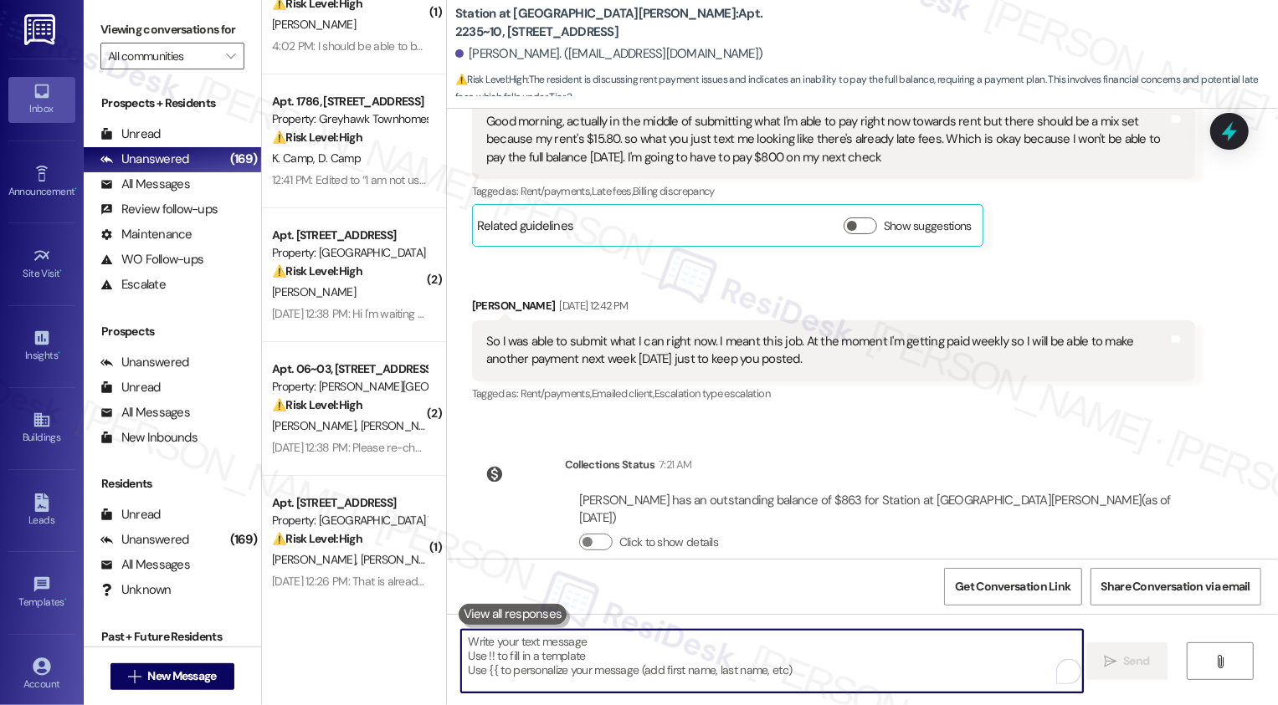
scroll to position [853, 0]
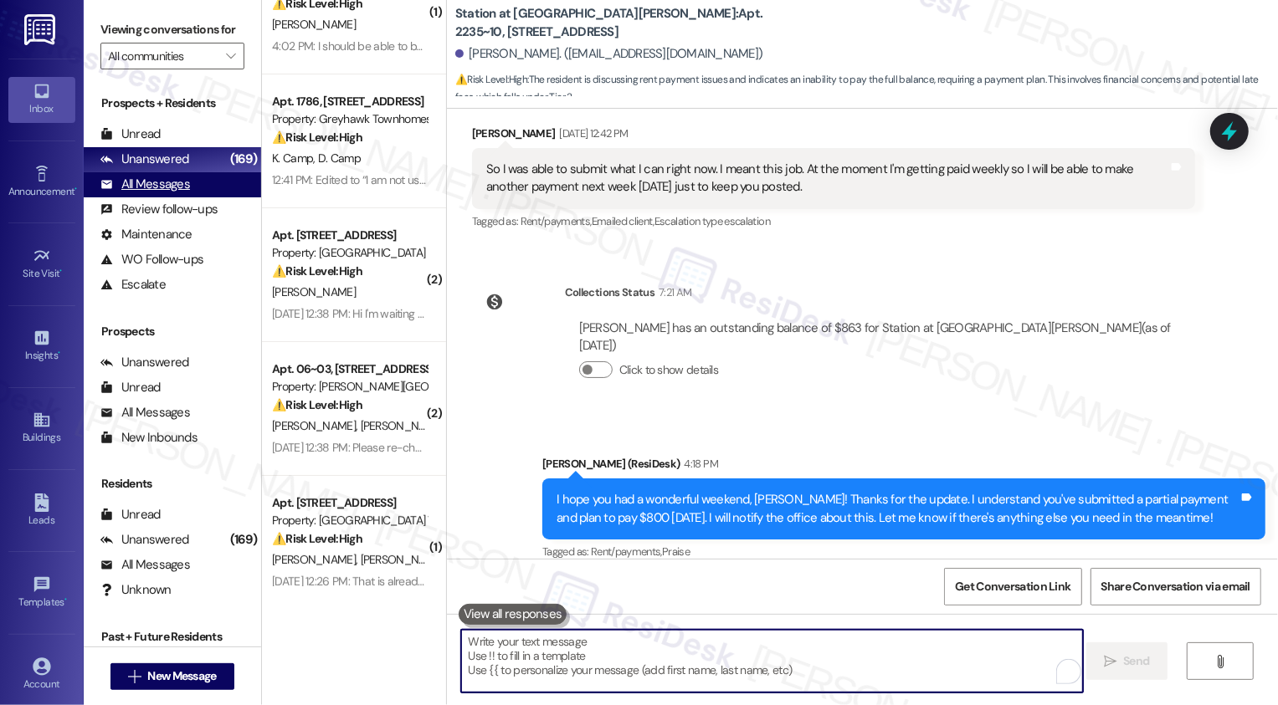
click at [214, 197] on div "All Messages (undefined)" at bounding box center [172, 184] width 177 height 25
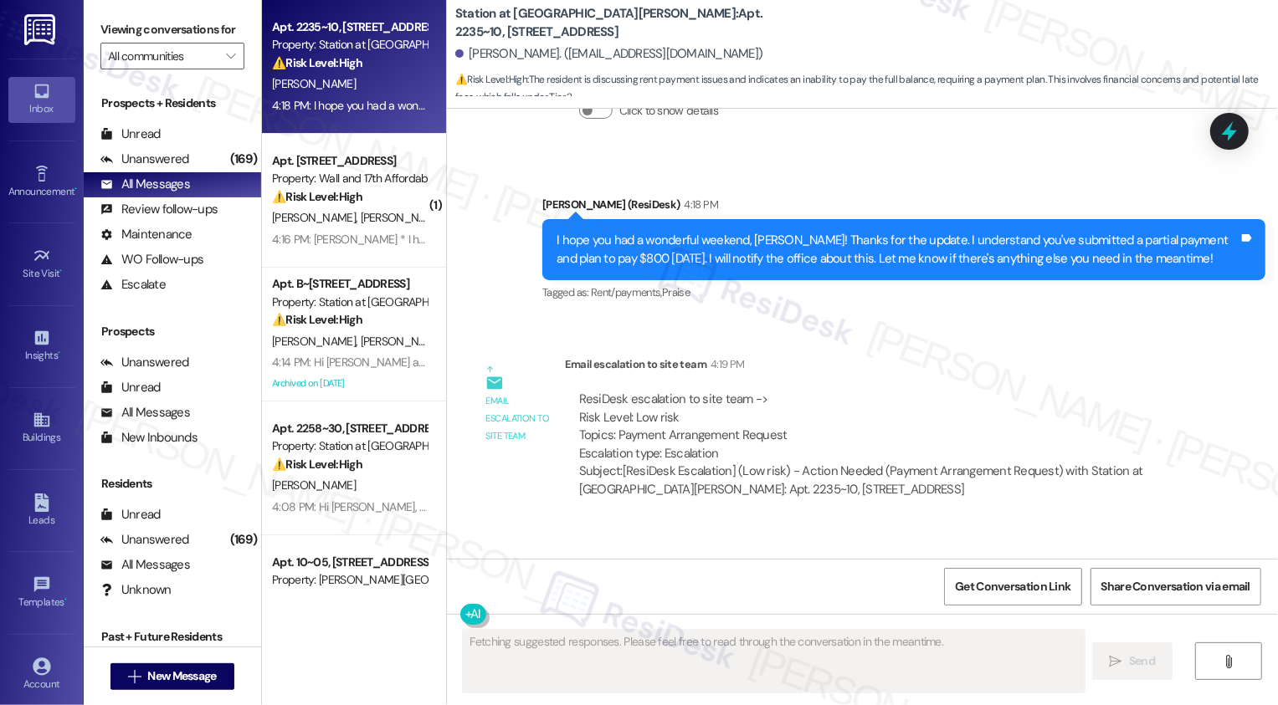
scroll to position [1193, 0]
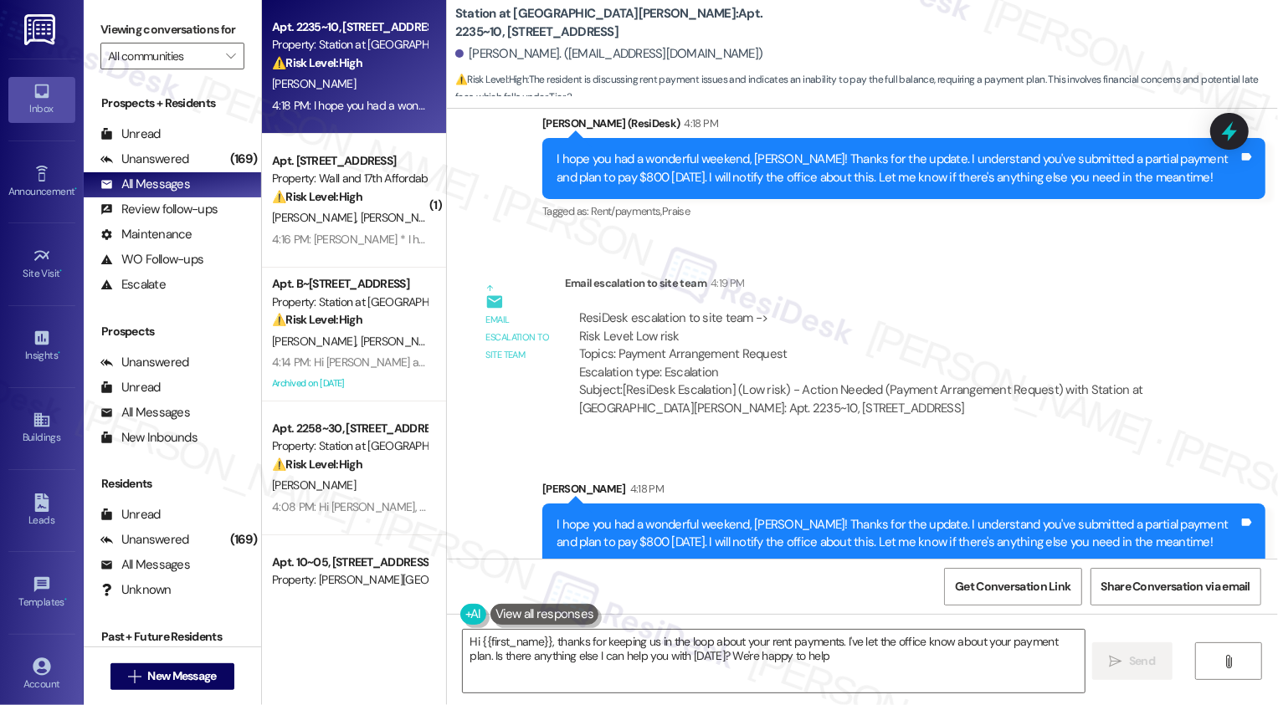
type textarea "Hi {{first_name}}, thanks for keeping us in the loop about your rent payments. …"
click at [226, 172] on div "(169)" at bounding box center [243, 159] width 35 height 26
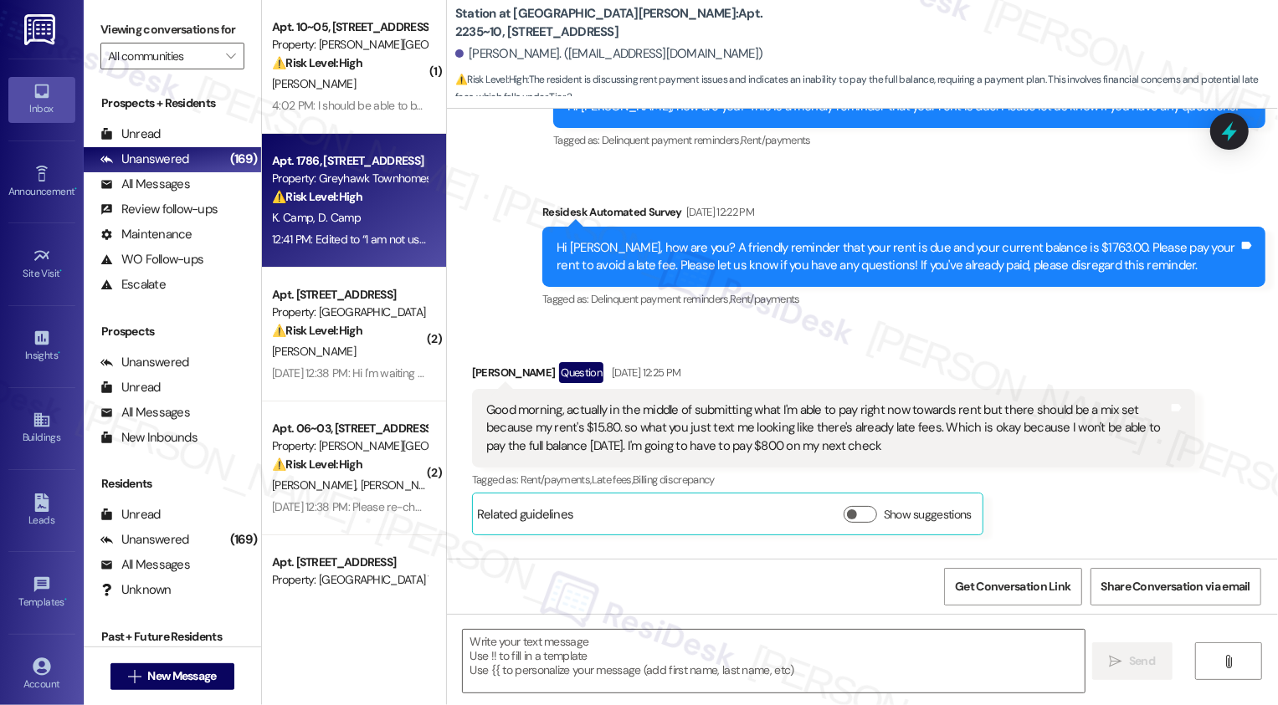
type textarea "Fetching suggested responses. Please feel free to read through the conversation…"
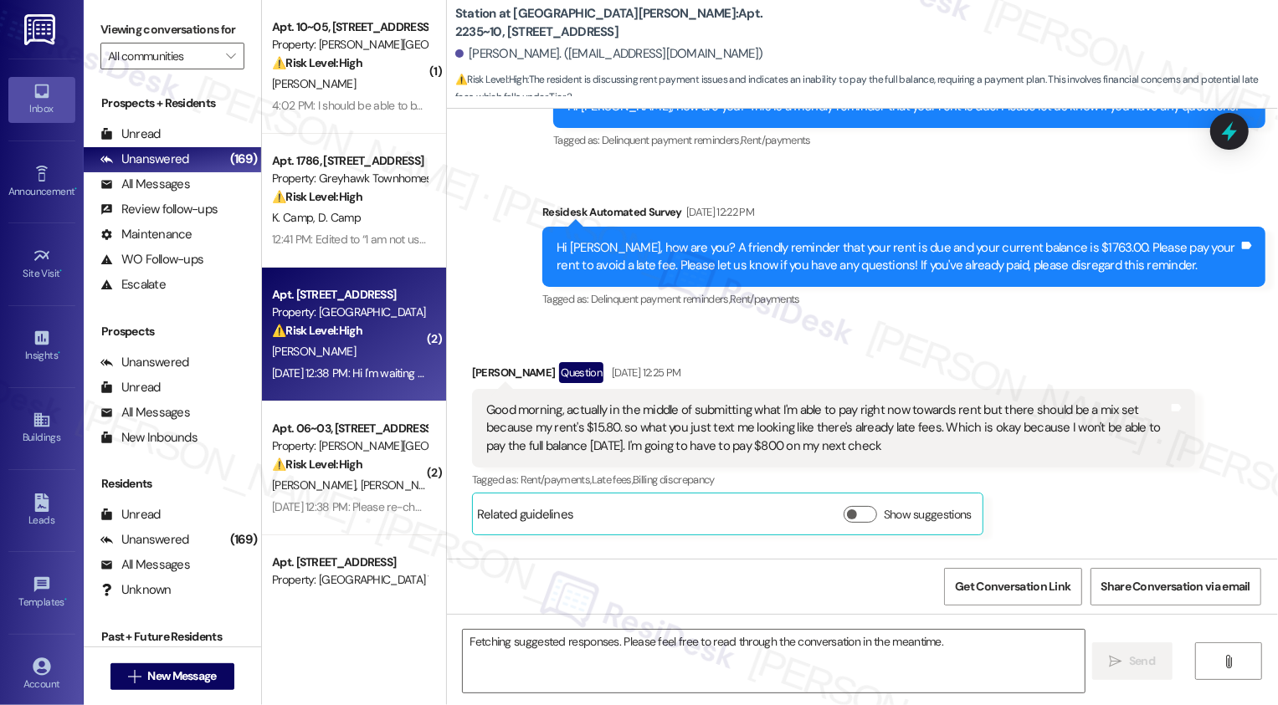
scroll to position [539, 0]
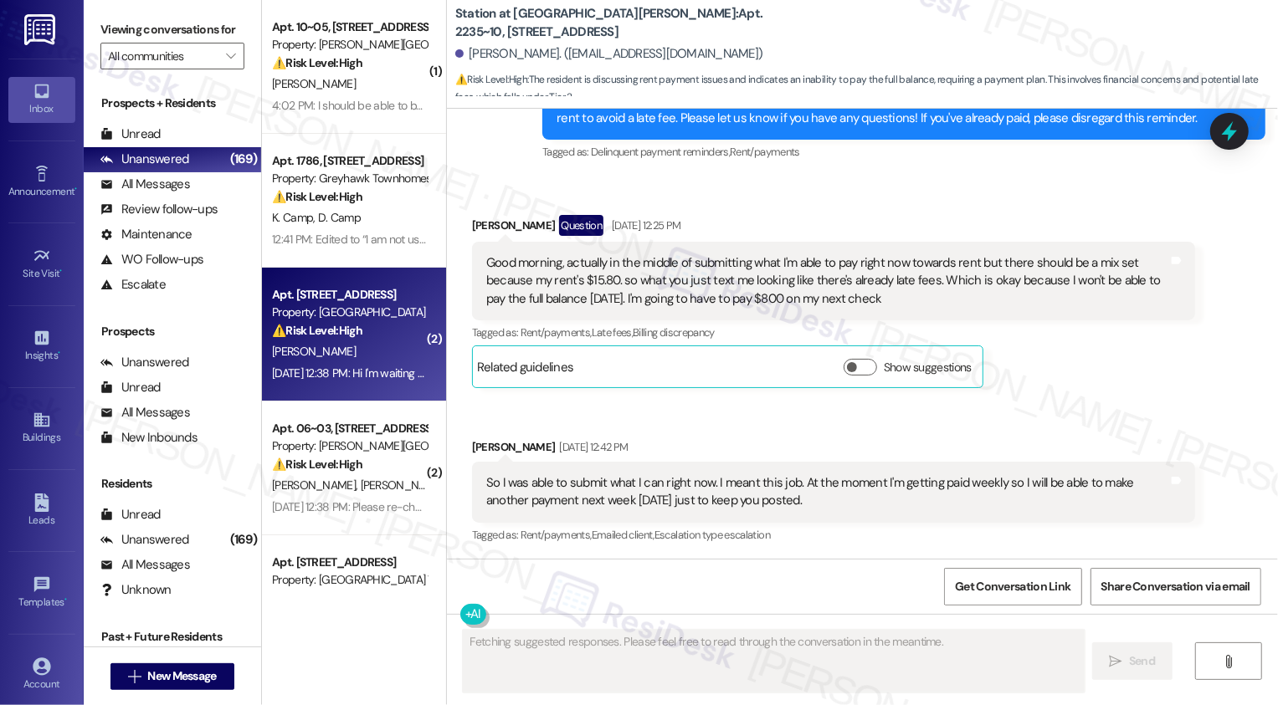
click at [351, 317] on div "Property: [GEOGRAPHIC_DATA]" at bounding box center [349, 313] width 155 height 18
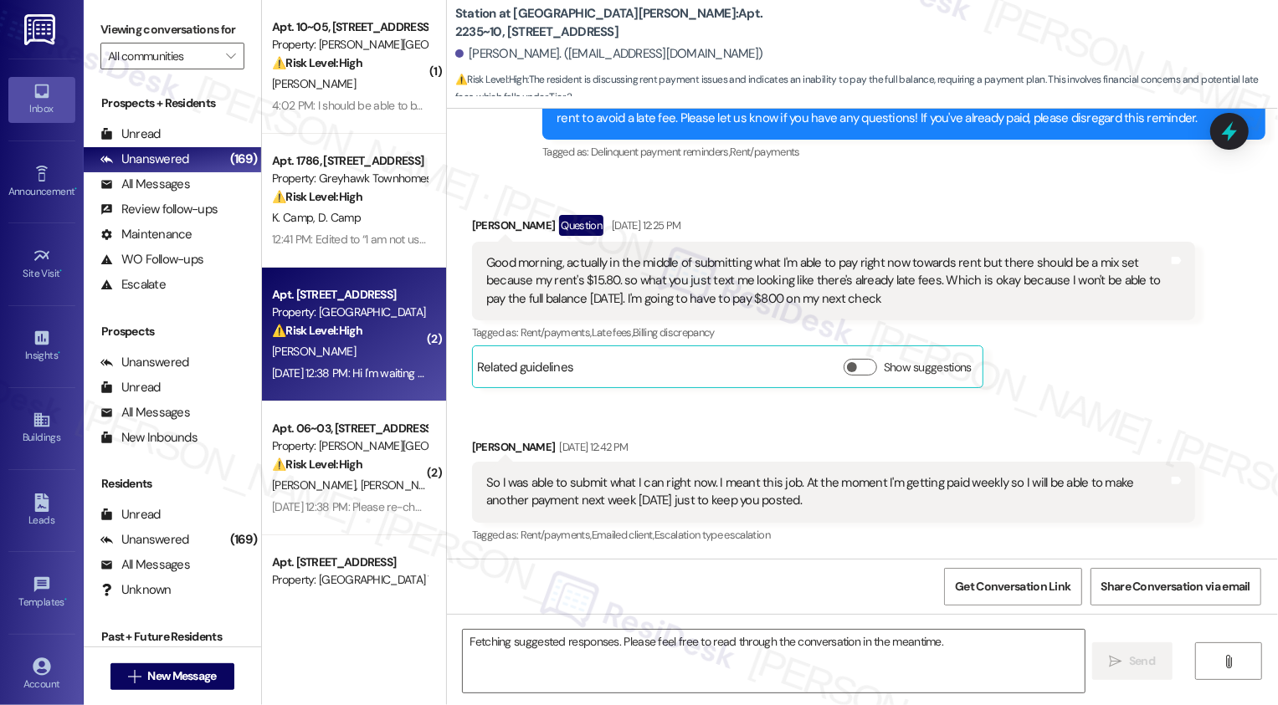
click at [351, 317] on div "Property: [GEOGRAPHIC_DATA]" at bounding box center [349, 313] width 155 height 18
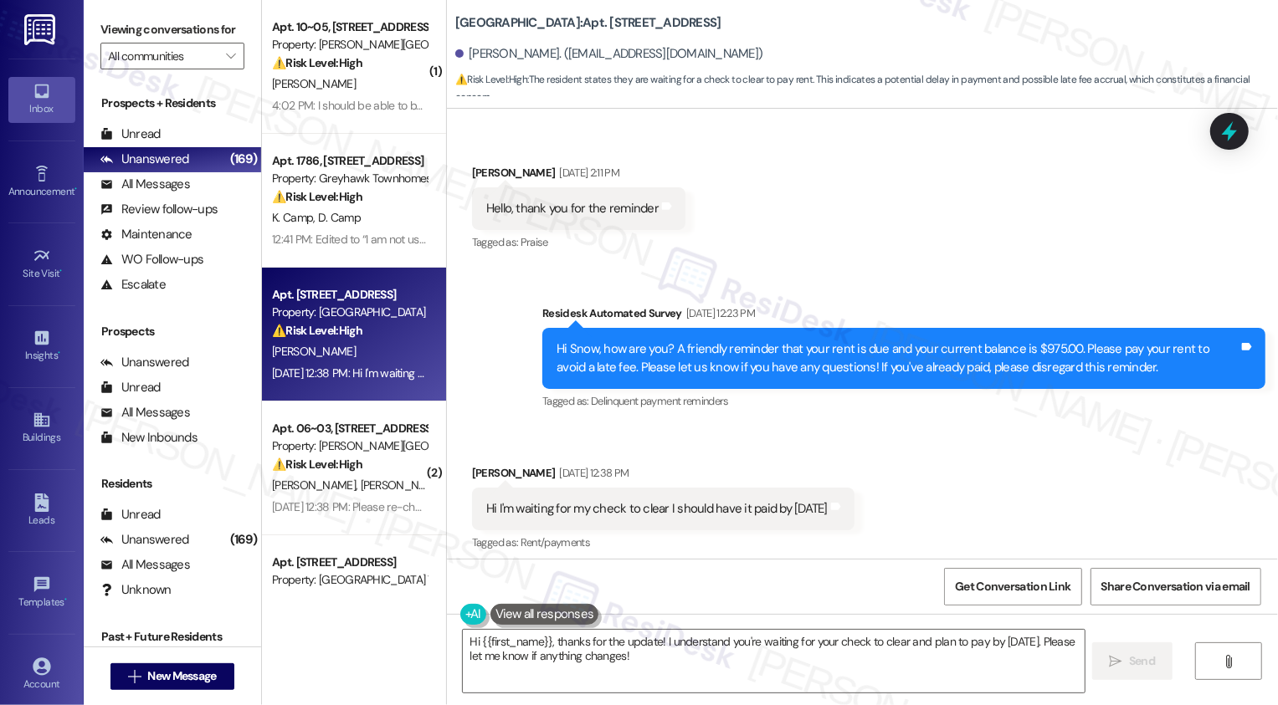
scroll to position [576, 0]
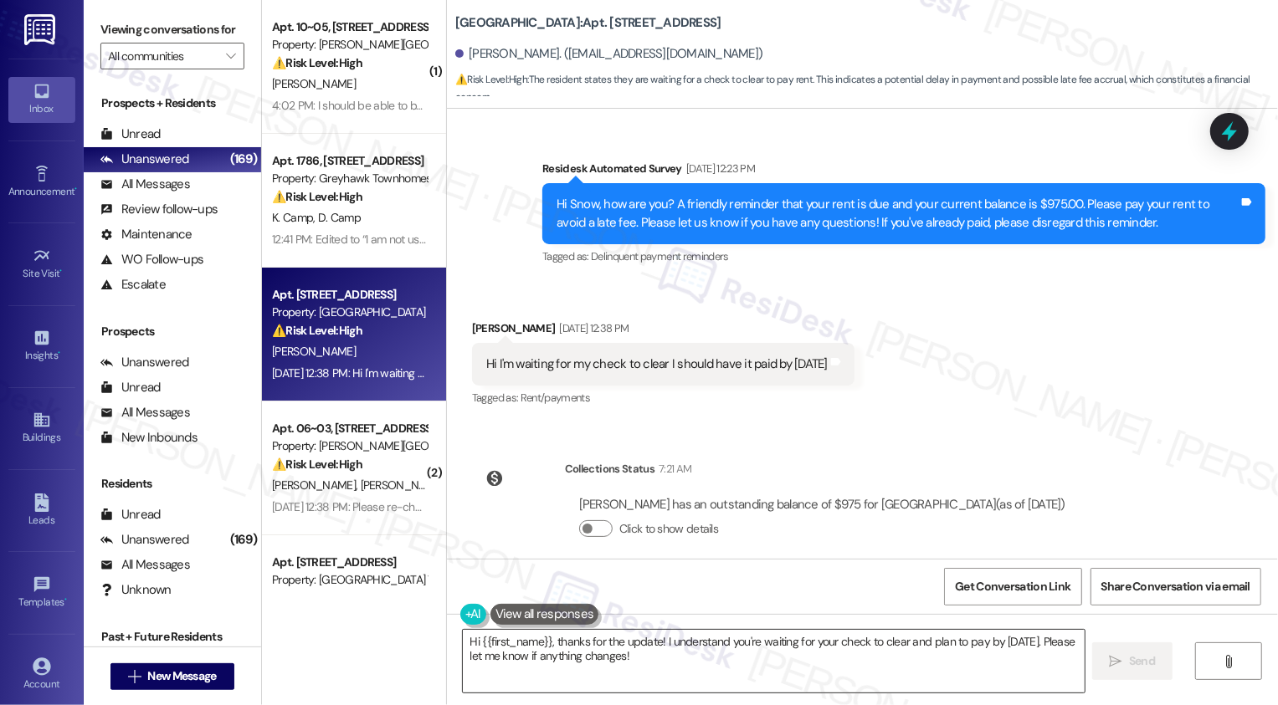
click at [724, 680] on textarea "Hi {{first_name}}, thanks for the update! I understand you're waiting for your …" at bounding box center [774, 661] width 622 height 63
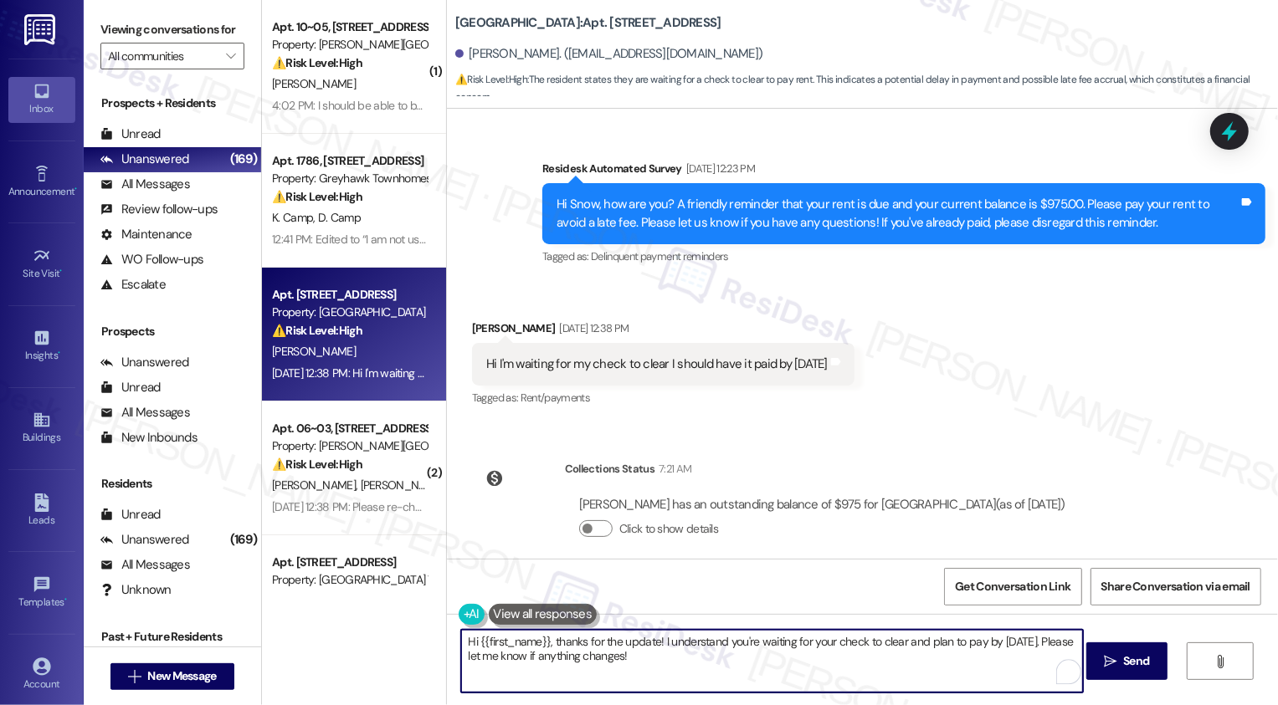
drag, startPoint x: 976, startPoint y: 638, endPoint x: 986, endPoint y: 661, distance: 24.4
click at [986, 661] on textarea "Hi {{first_name}}, thanks for the update! I understand you're waiting for your …" at bounding box center [772, 661] width 622 height 63
paste textarea "’re waiting for your check to clear and plan to make the payment [DATE]. Just a…"
type textarea "Hi {{first_name}}, thanks for the update! I understand you’re waiting for your …"
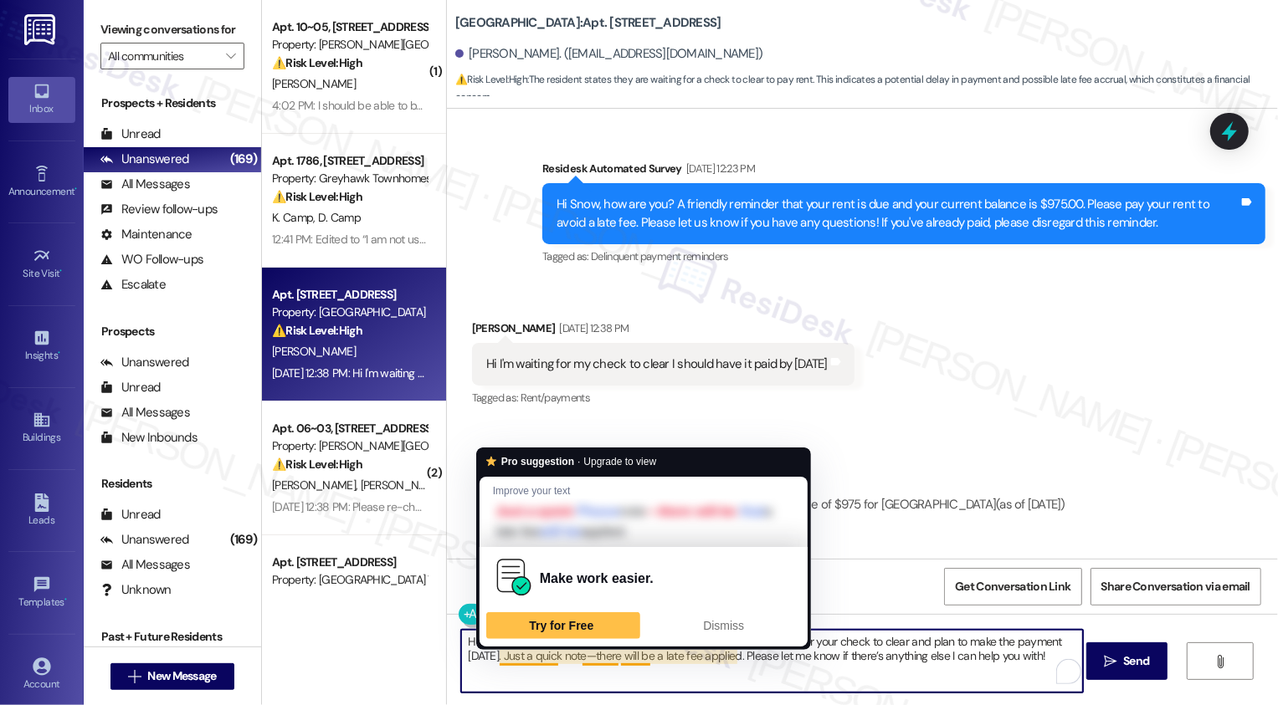
click at [603, 667] on textarea "Hi {{first_name}}, thanks for the update! I understand you’re waiting for your …" at bounding box center [772, 661] width 622 height 63
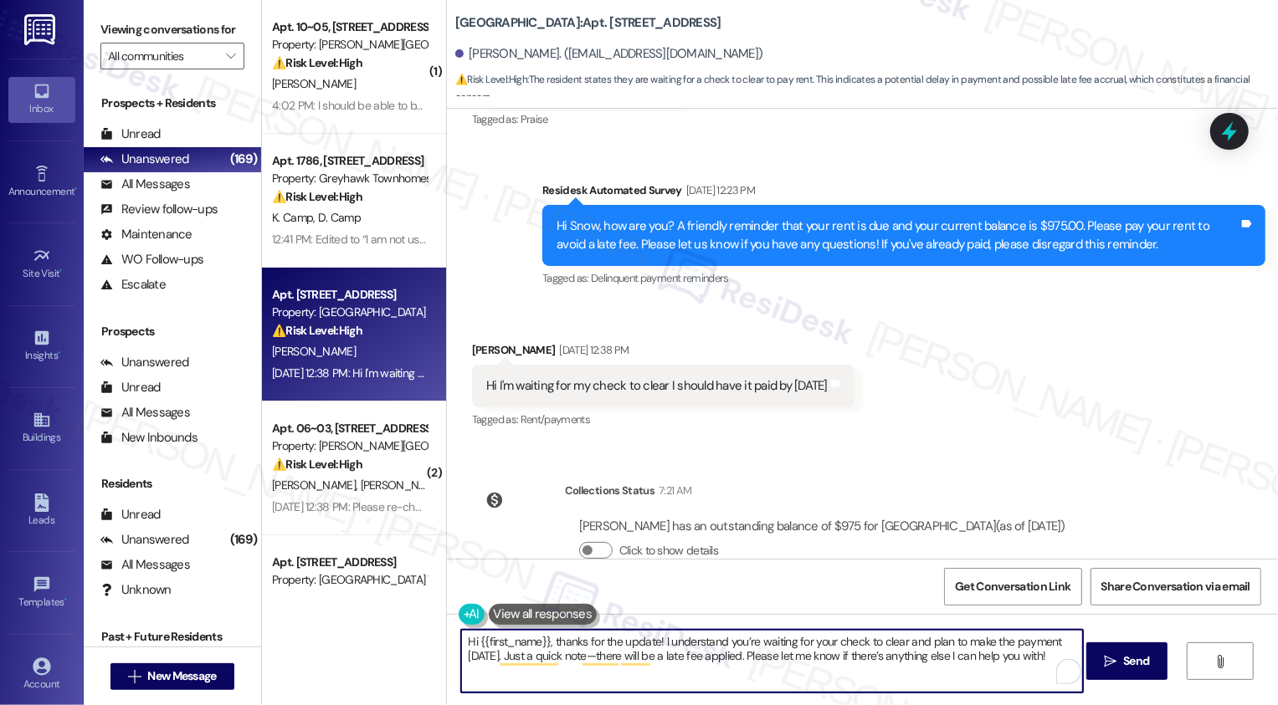
scroll to position [531, 0]
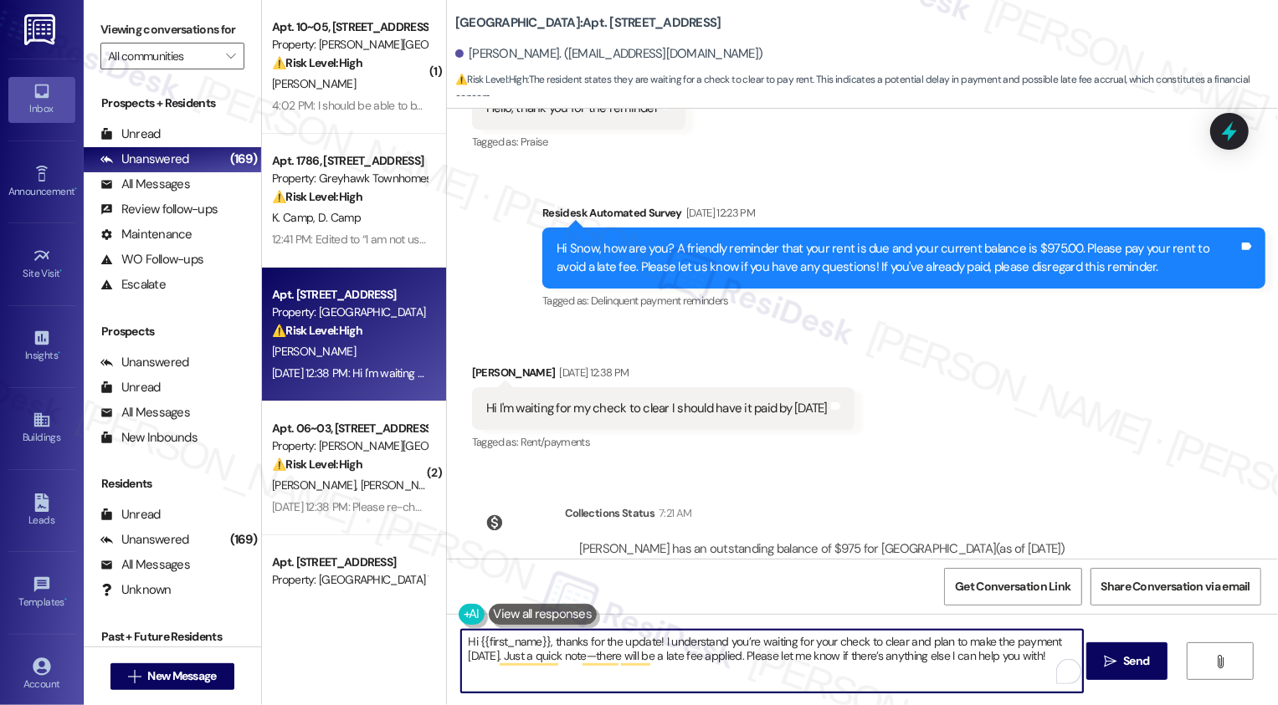
click at [543, 641] on textarea "Hi {{first_name}}, thanks for the update! I understand you’re waiting for your …" at bounding box center [772, 661] width 622 height 63
click at [462, 641] on textarea "Hi {{first_name}}, thanks for the update! I understand you’re waiting for your …" at bounding box center [772, 661] width 622 height 63
click at [690, 656] on textarea "Hi {{first_name}}, thanks for the update! I understand you’re waiting for your …" at bounding box center [772, 661] width 622 height 63
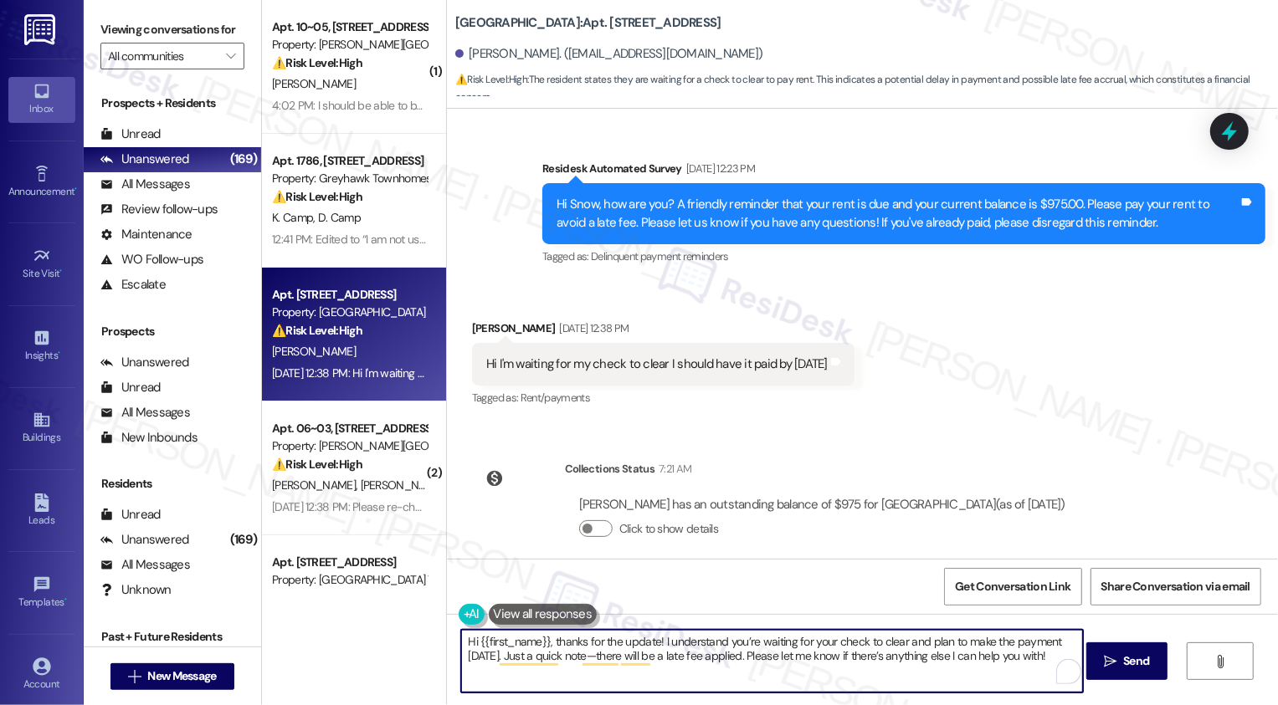
click at [799, 656] on textarea "Hi {{first_name}}, thanks for the update! I understand you’re waiting for your …" at bounding box center [772, 661] width 622 height 63
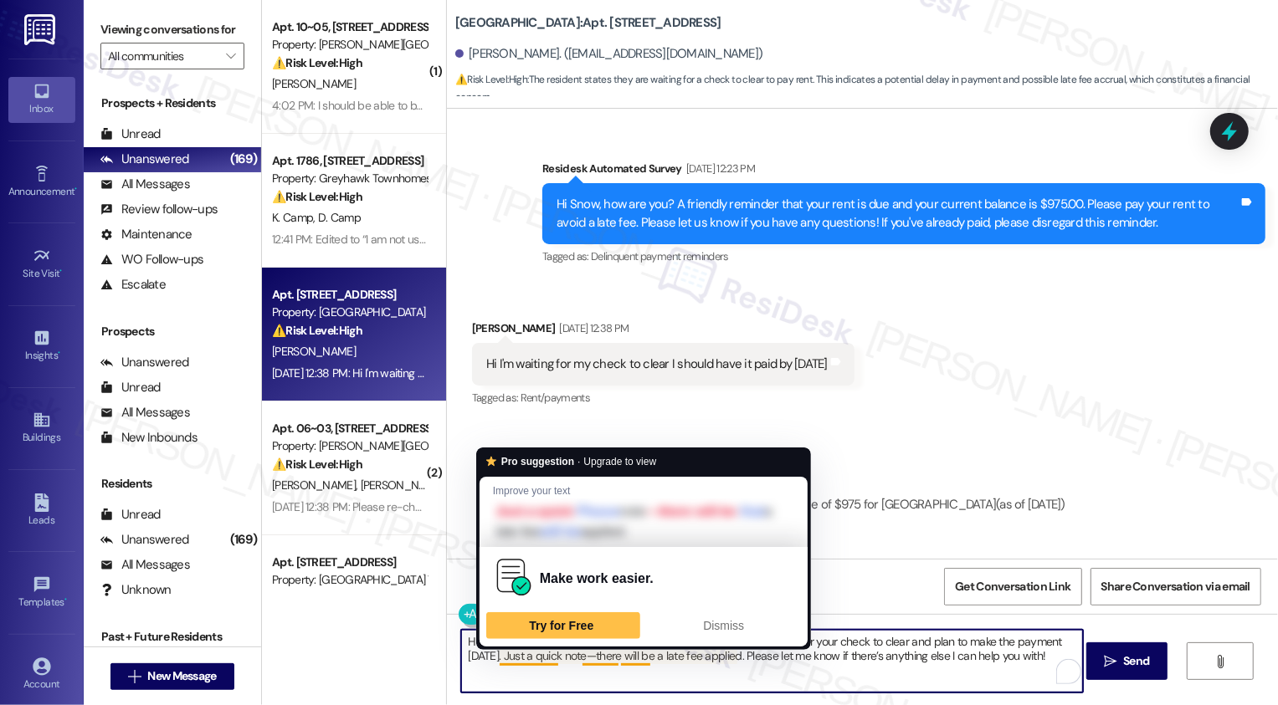
click at [629, 660] on textarea "Hi {{first_name}}, thanks for the update! I understand you’re waiting for your …" at bounding box center [772, 661] width 622 height 63
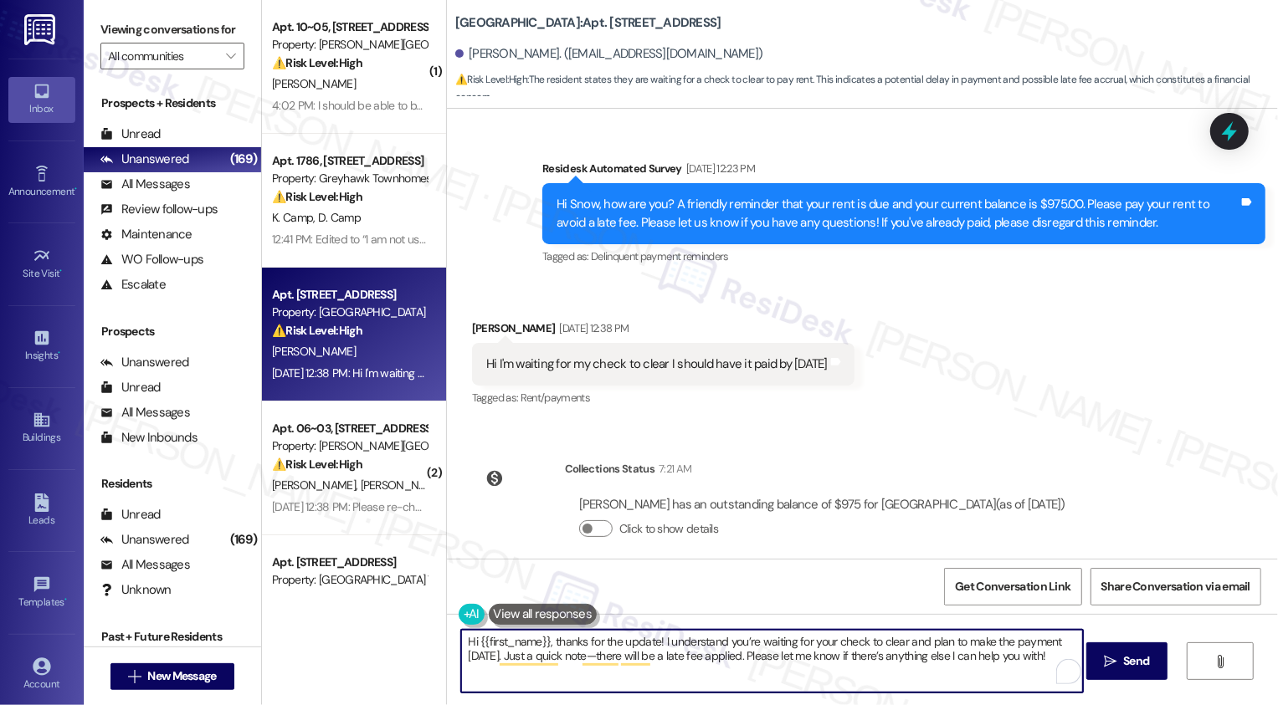
click at [759, 664] on textarea "Hi {{first_name}}, thanks for the update! I understand you’re waiting for your …" at bounding box center [772, 661] width 622 height 63
click at [886, 670] on textarea "Hi {{first_name}}, thanks for the update! I understand you’re waiting for your …" at bounding box center [772, 661] width 622 height 63
type textarea "Hi {{first_name}}, thanks for the update! I understand you’re waiting for your …"
click at [1110, 663] on icon "" at bounding box center [1110, 661] width 13 height 13
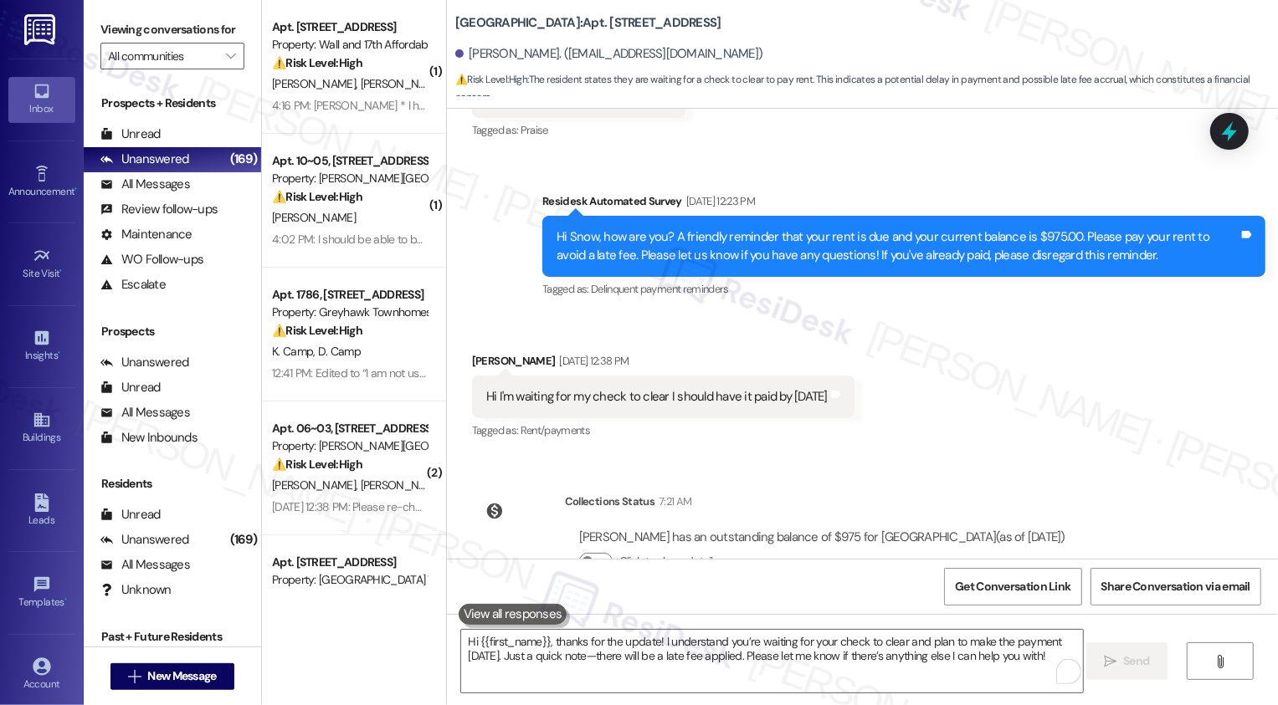
scroll to position [710, 0]
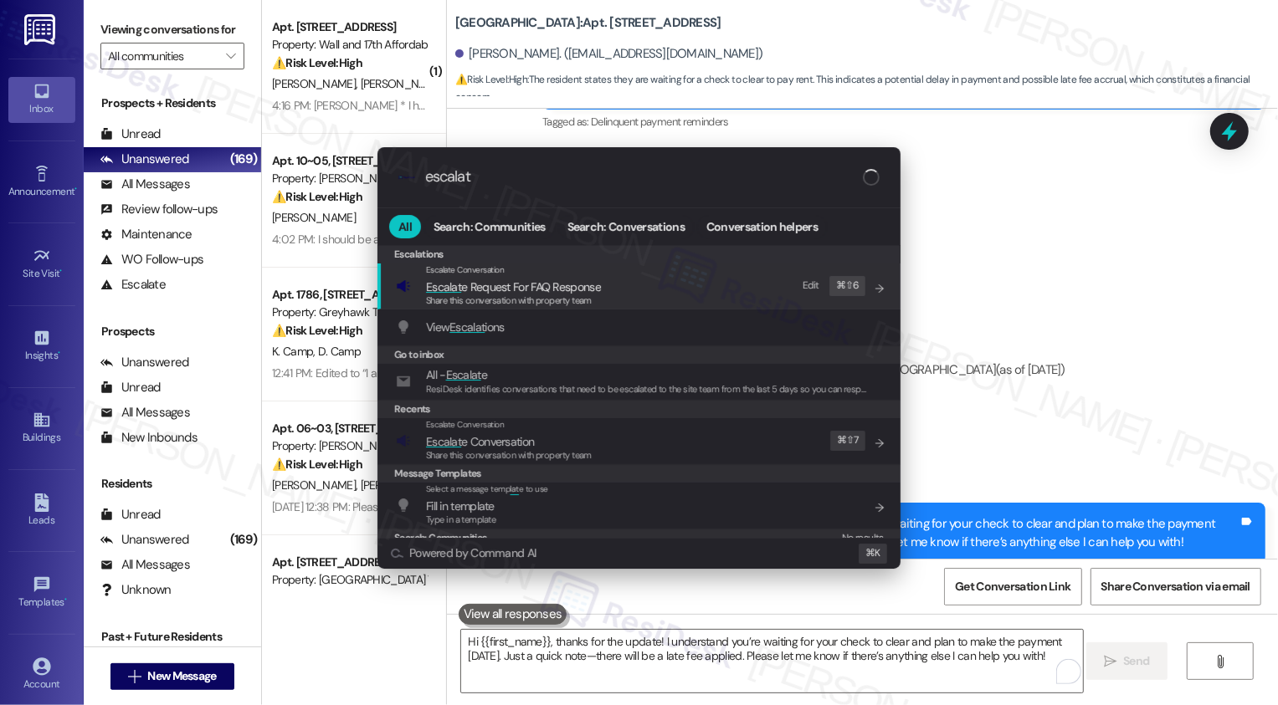
type input "escalate"
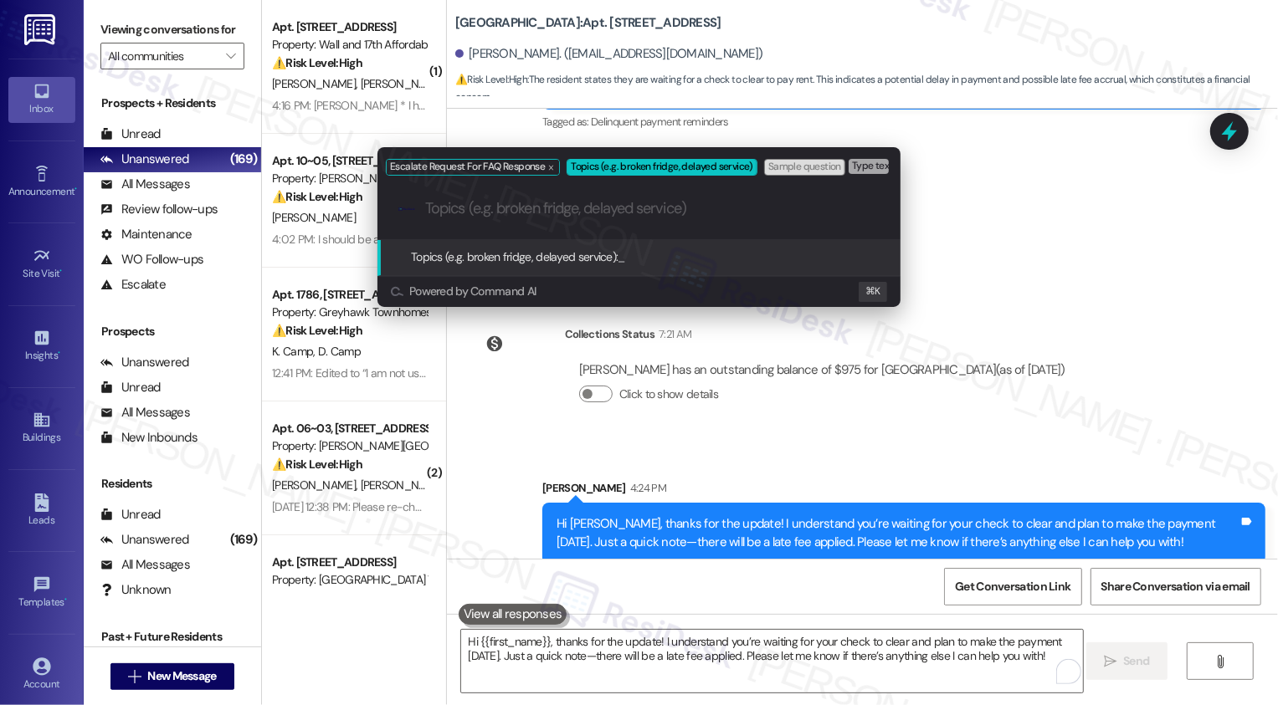
click at [1126, 469] on div "Escalate Request For FAQ Response Topics (e.g. broken fridge, delayed service) …" at bounding box center [639, 352] width 1278 height 705
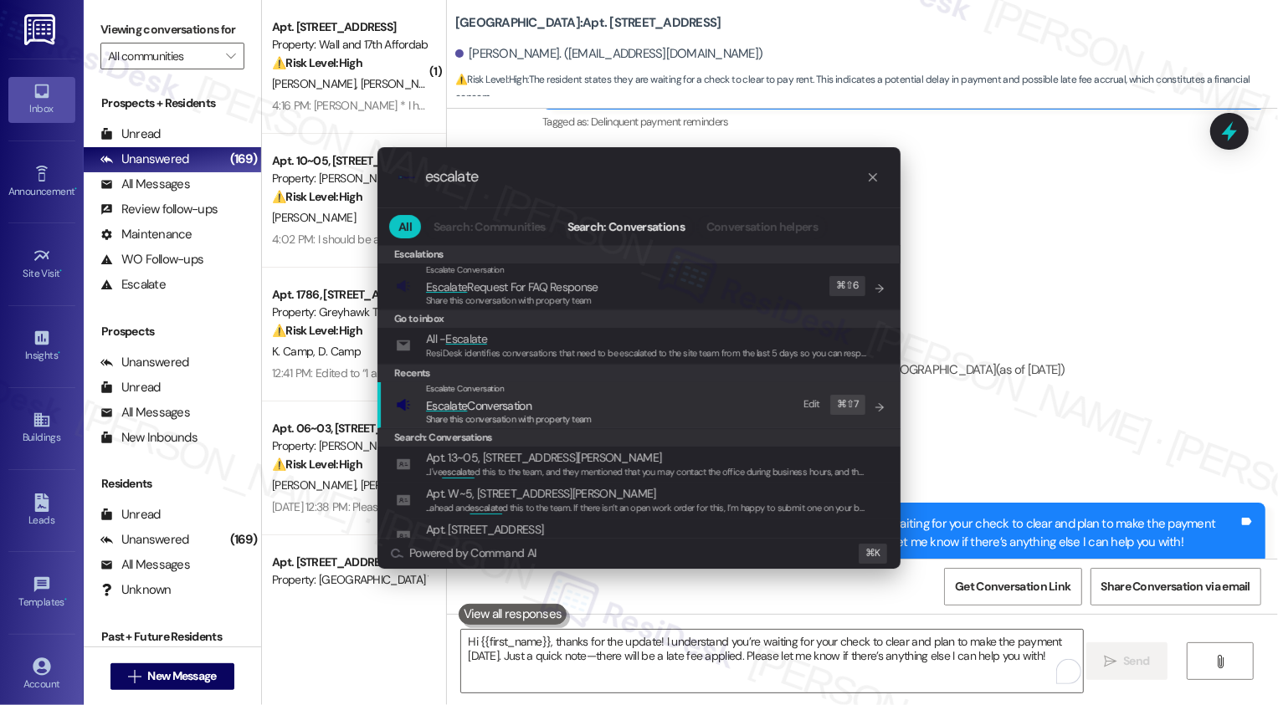
type input "escalate"
click at [504, 401] on span "Escalate Conversation" at bounding box center [478, 405] width 105 height 15
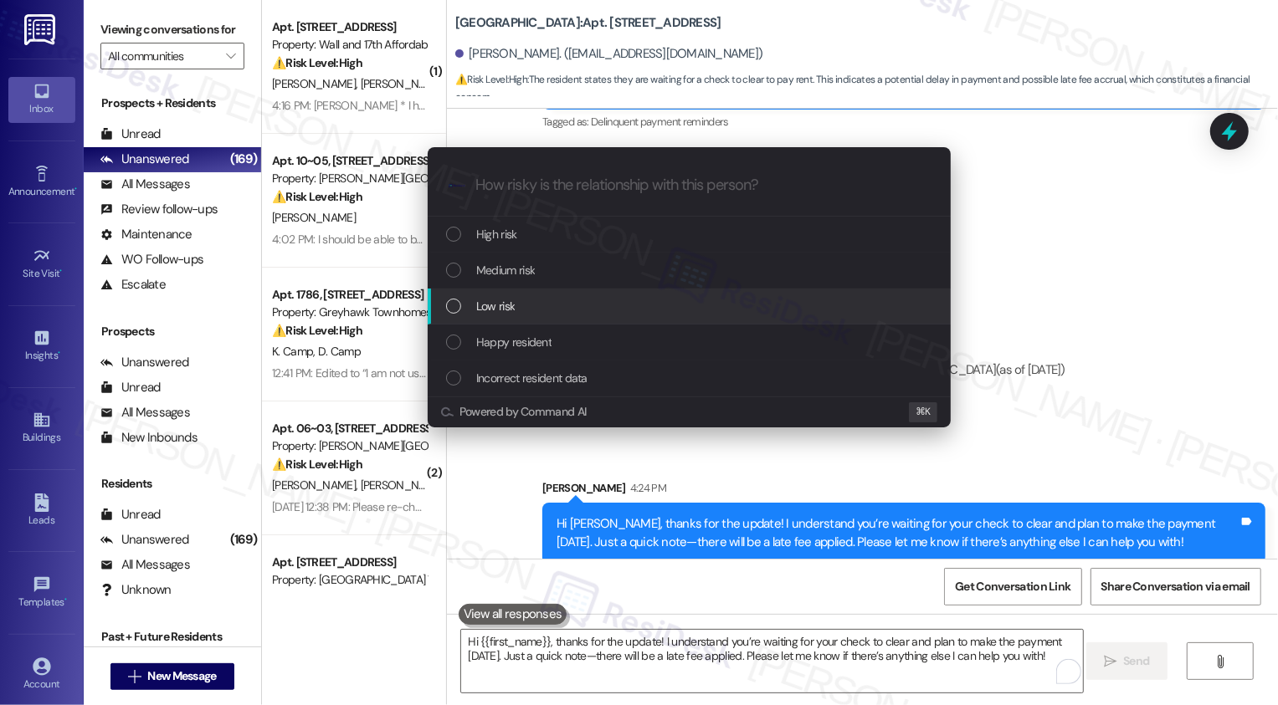
click at [483, 310] on span "Low risk" at bounding box center [495, 306] width 38 height 18
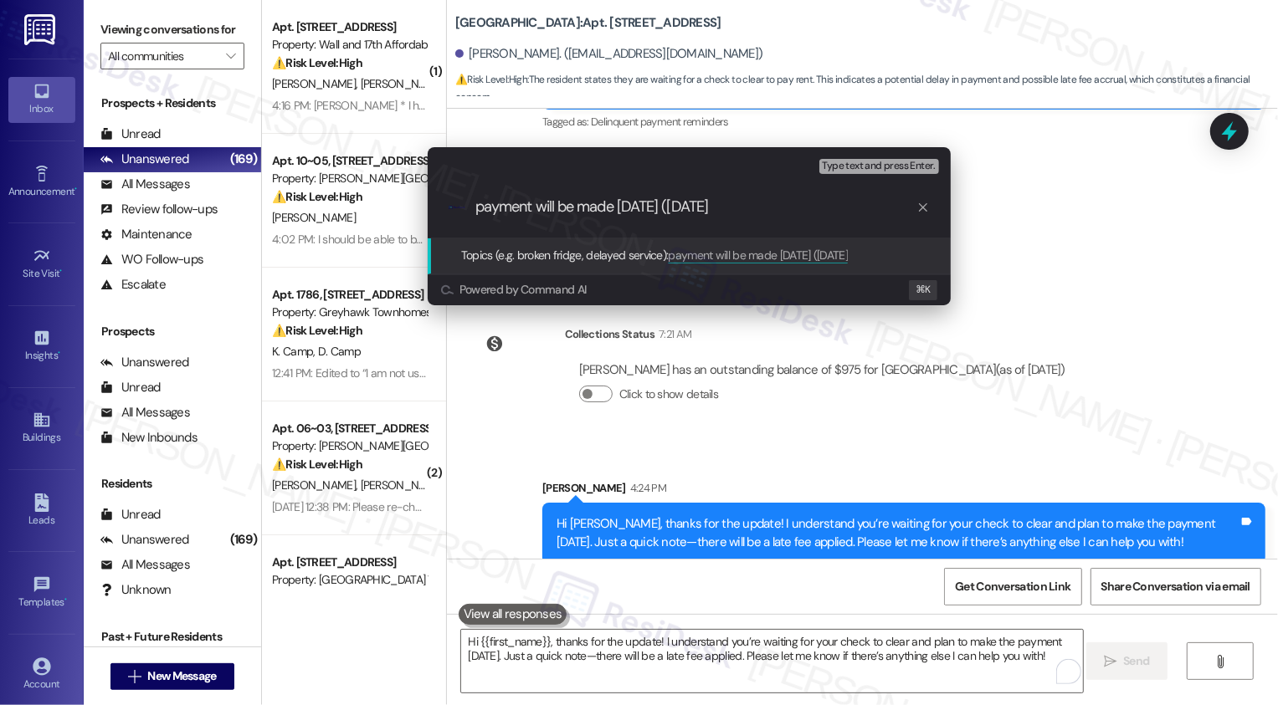
type input "payment will be made today (Sept 8)"
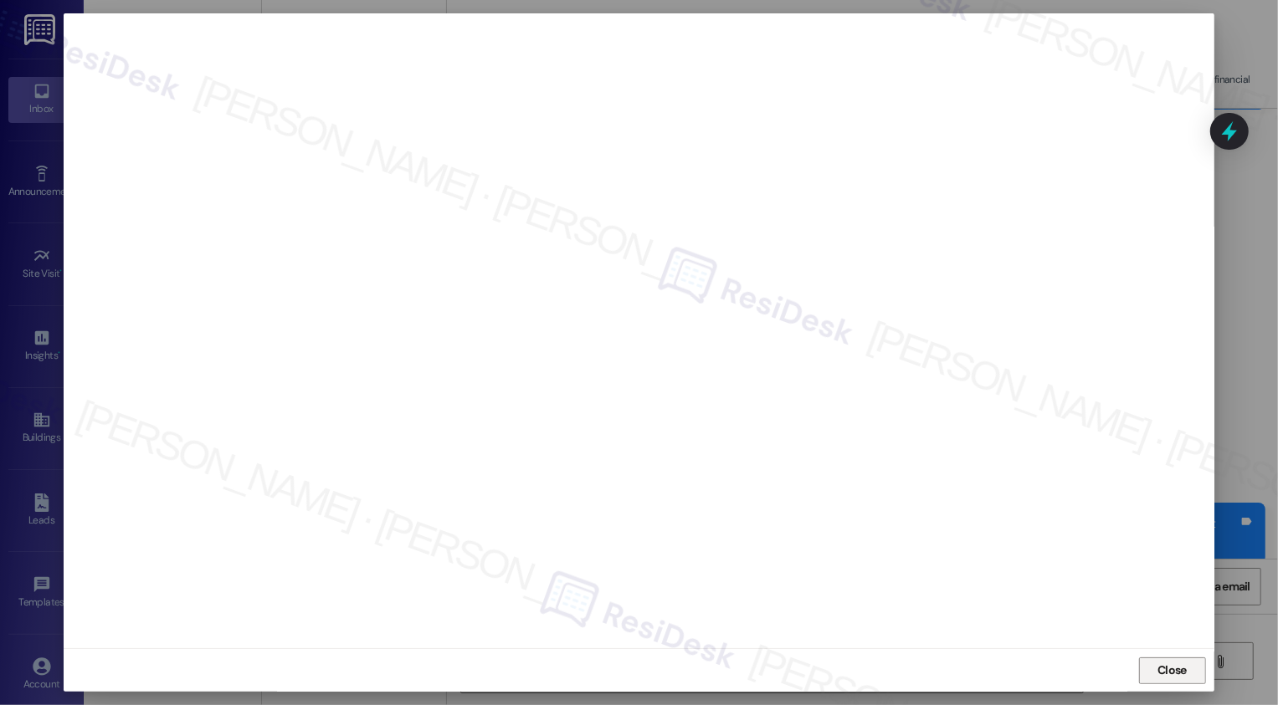
click at [1167, 674] on button "Close" at bounding box center [1172, 671] width 67 height 27
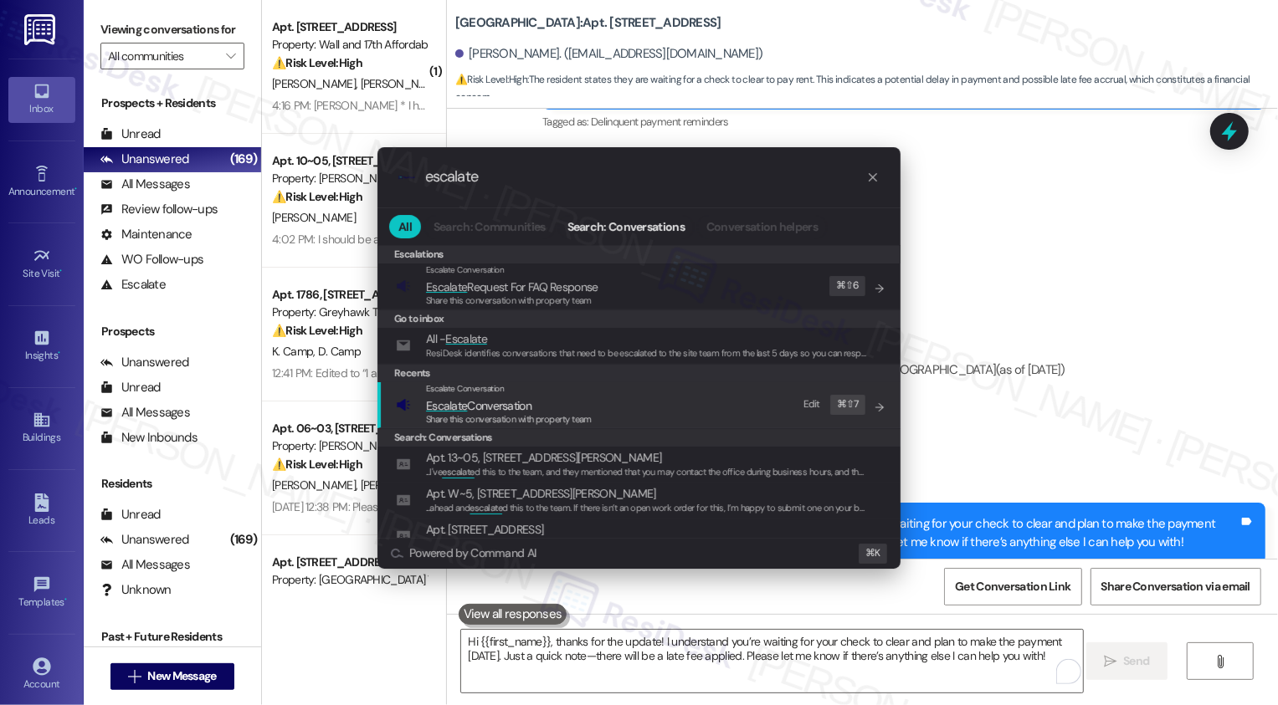
type input "escalate"
click at [575, 417] on span "Share this conversation with property team" at bounding box center [509, 419] width 166 height 12
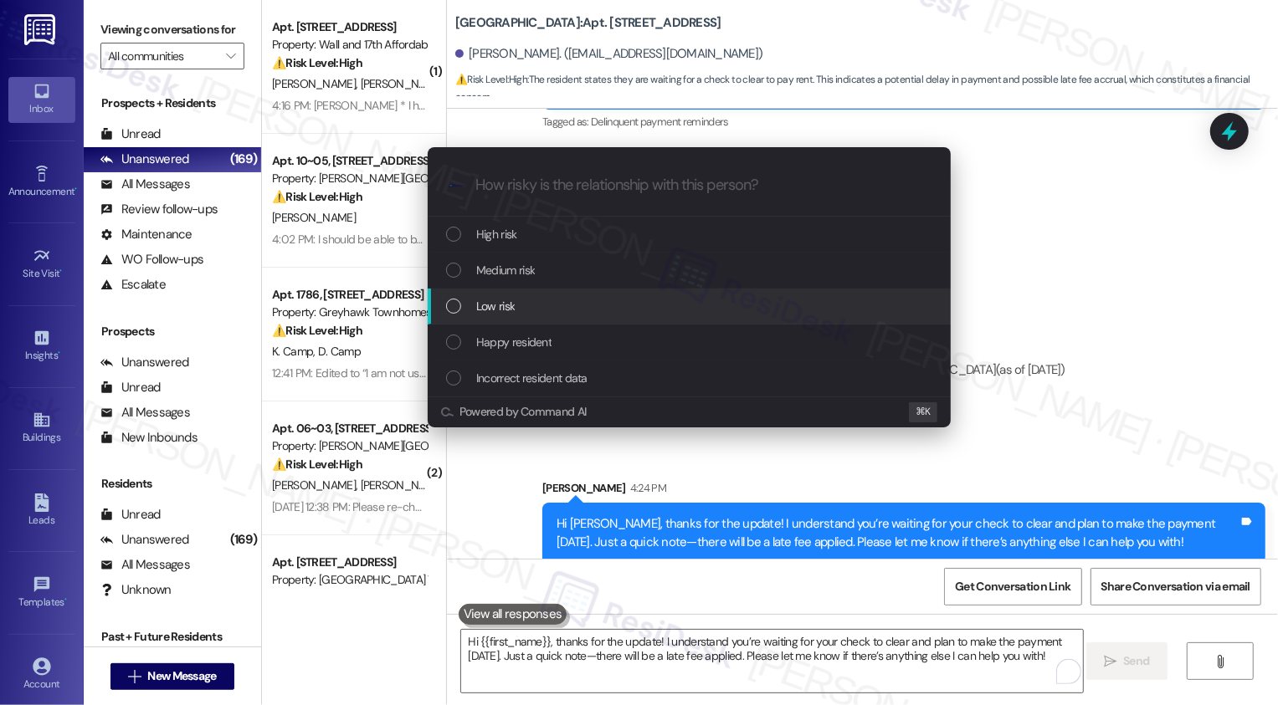
click at [495, 308] on span "Low risk" at bounding box center [495, 306] width 38 height 18
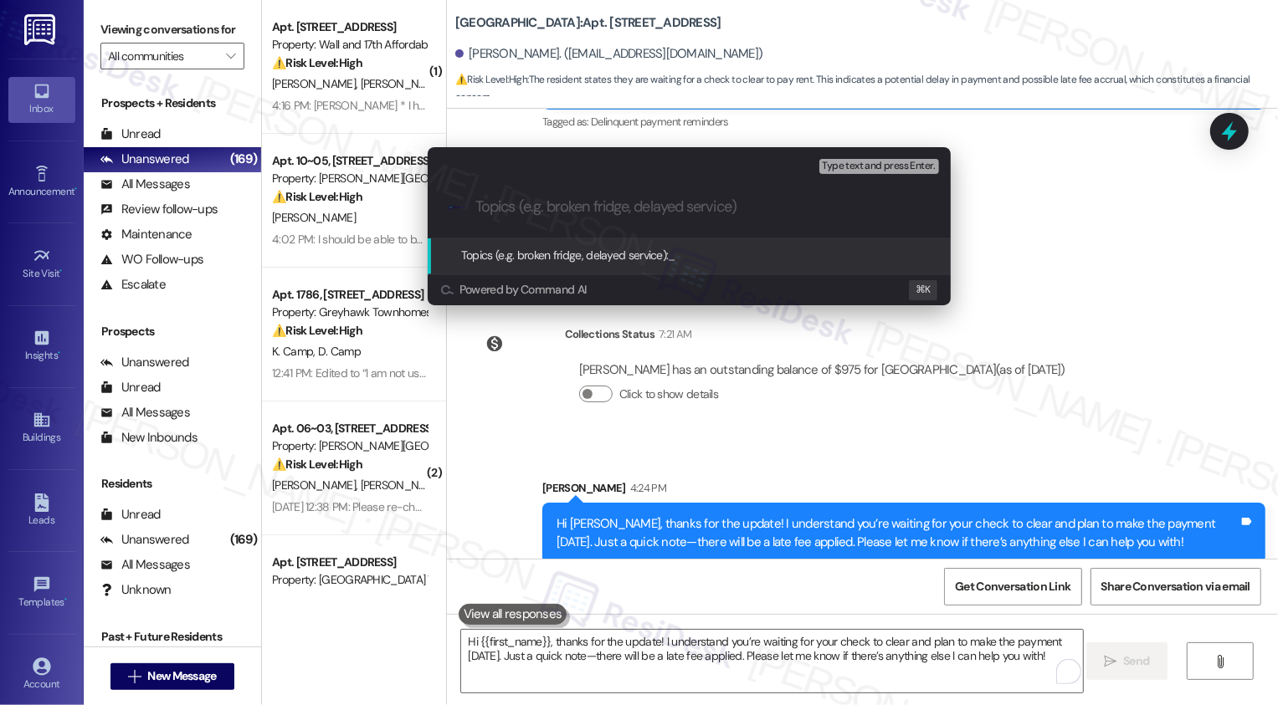
paste input "payment will be made today (Sept 8)"
drag, startPoint x: 484, startPoint y: 208, endPoint x: 381, endPoint y: 208, distance: 103.8
click at [387, 208] on div "Escalate Conversation Low risk Topics (e.g. broken fridge, delayed service) Any…" at bounding box center [639, 352] width 1278 height 705
type input "Payment will be made today (Sept 8)"
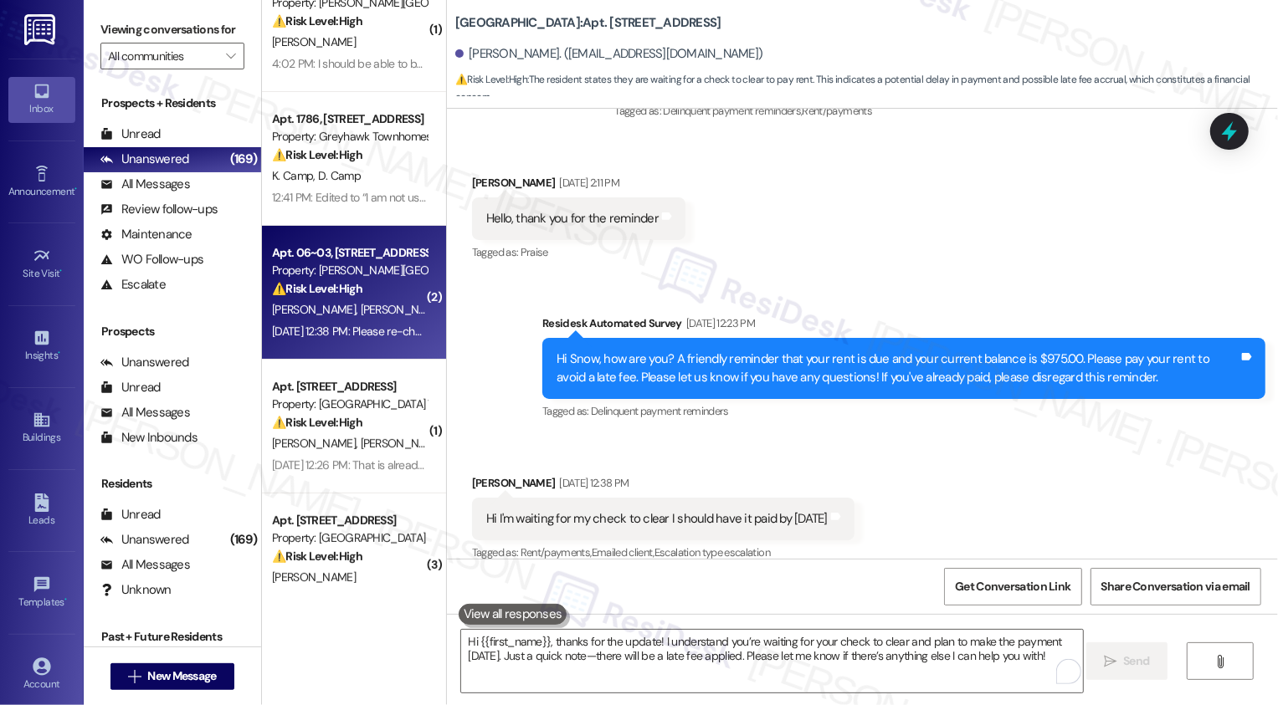
scroll to position [195, 0]
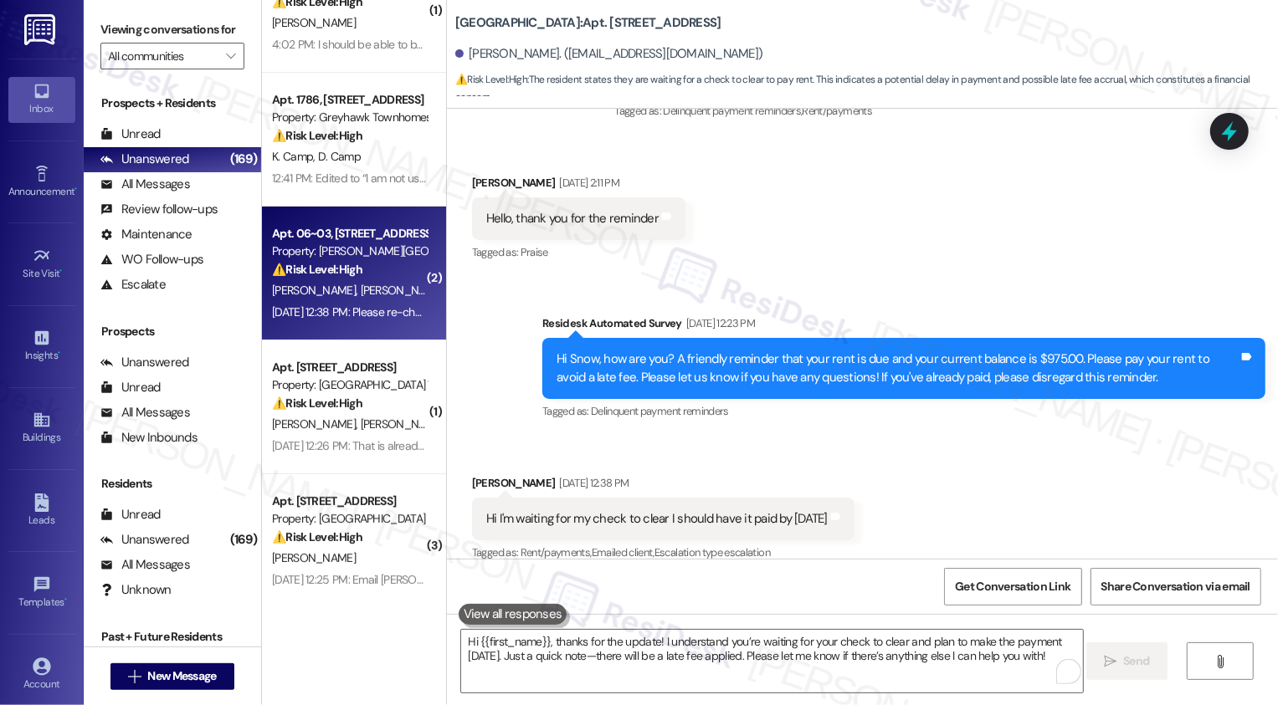
click at [375, 281] on div "A. Gudino O. Gudino" at bounding box center [349, 290] width 158 height 21
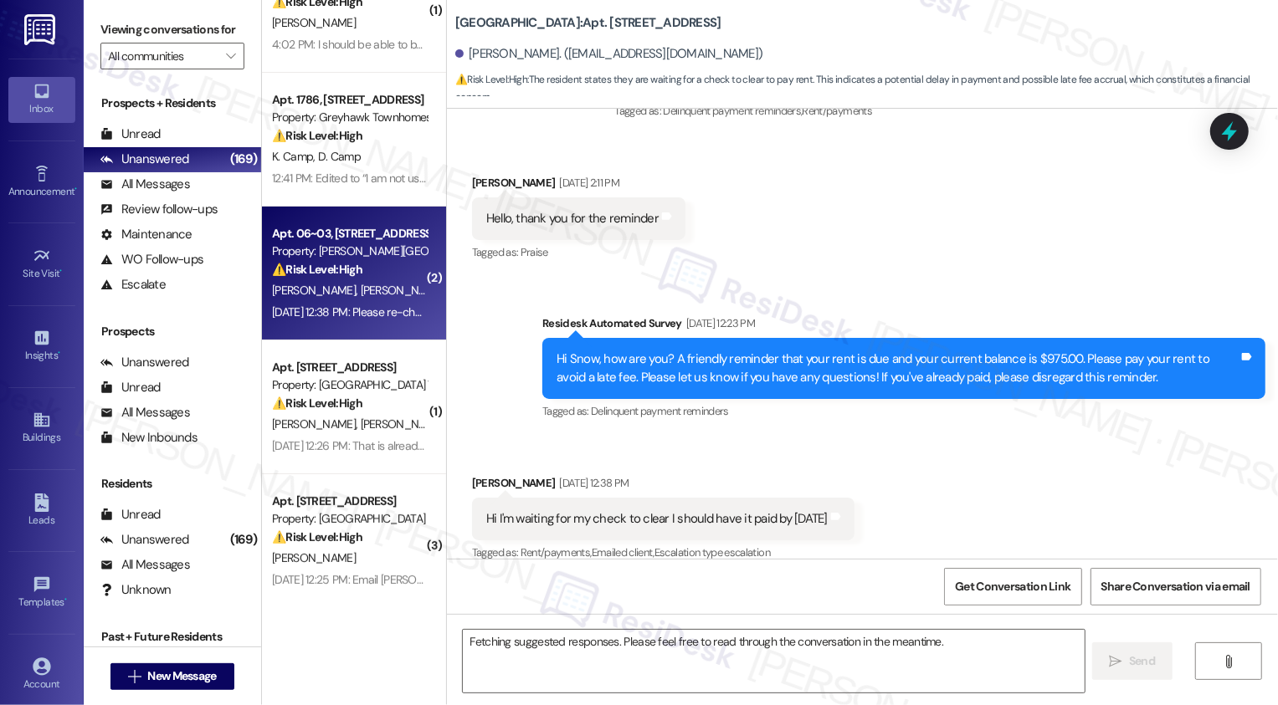
click at [375, 281] on div "A. Gudino O. Gudino" at bounding box center [349, 290] width 158 height 21
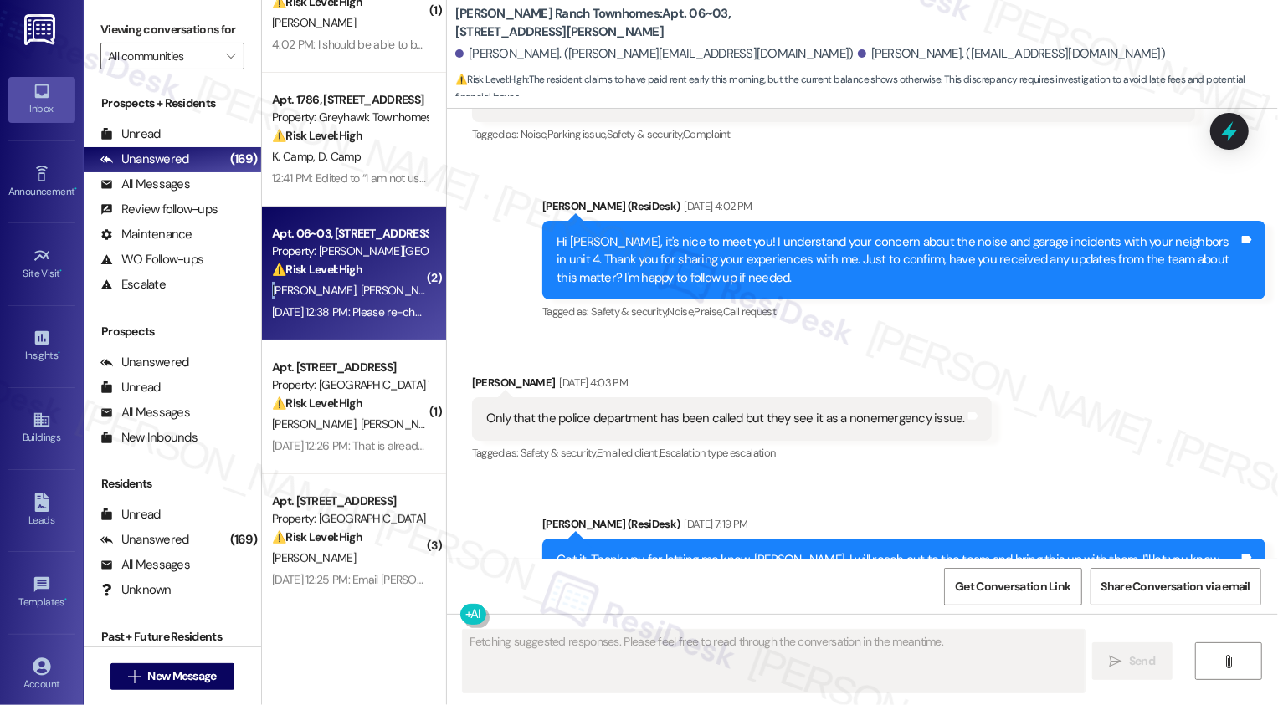
click at [375, 281] on div "A. Gudino O. Gudino" at bounding box center [349, 290] width 158 height 21
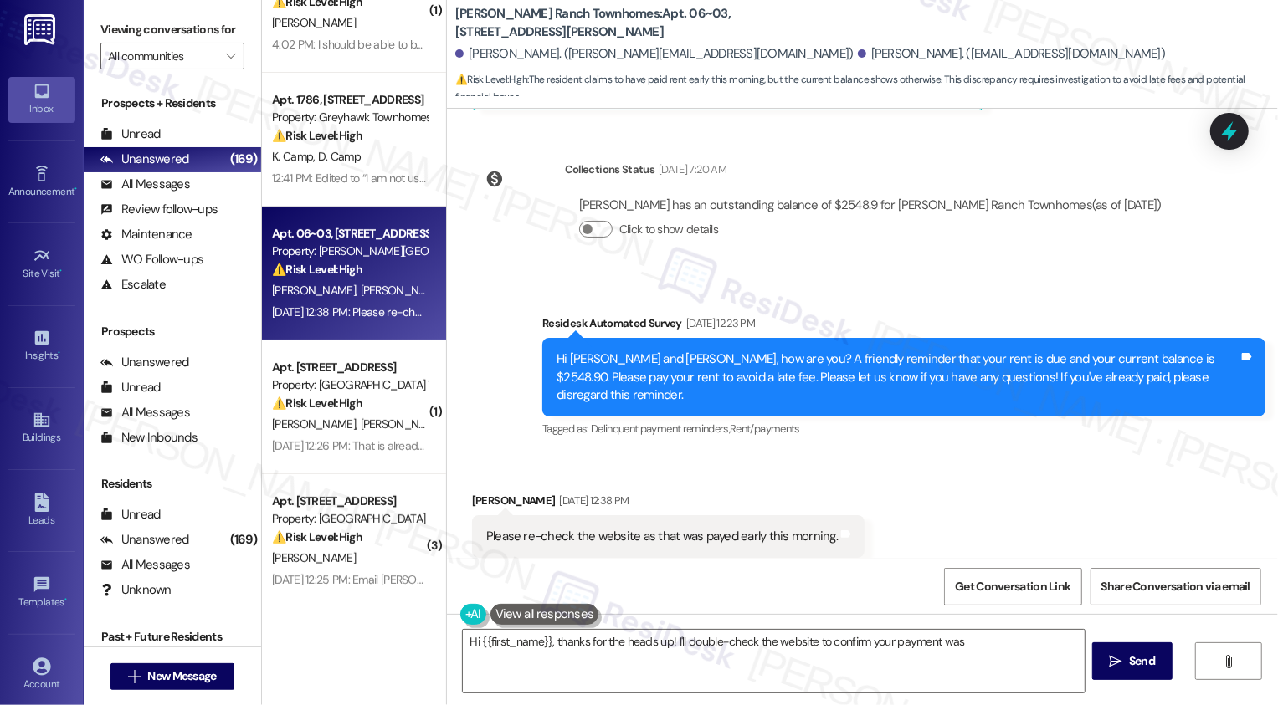
scroll to position [1916, 0]
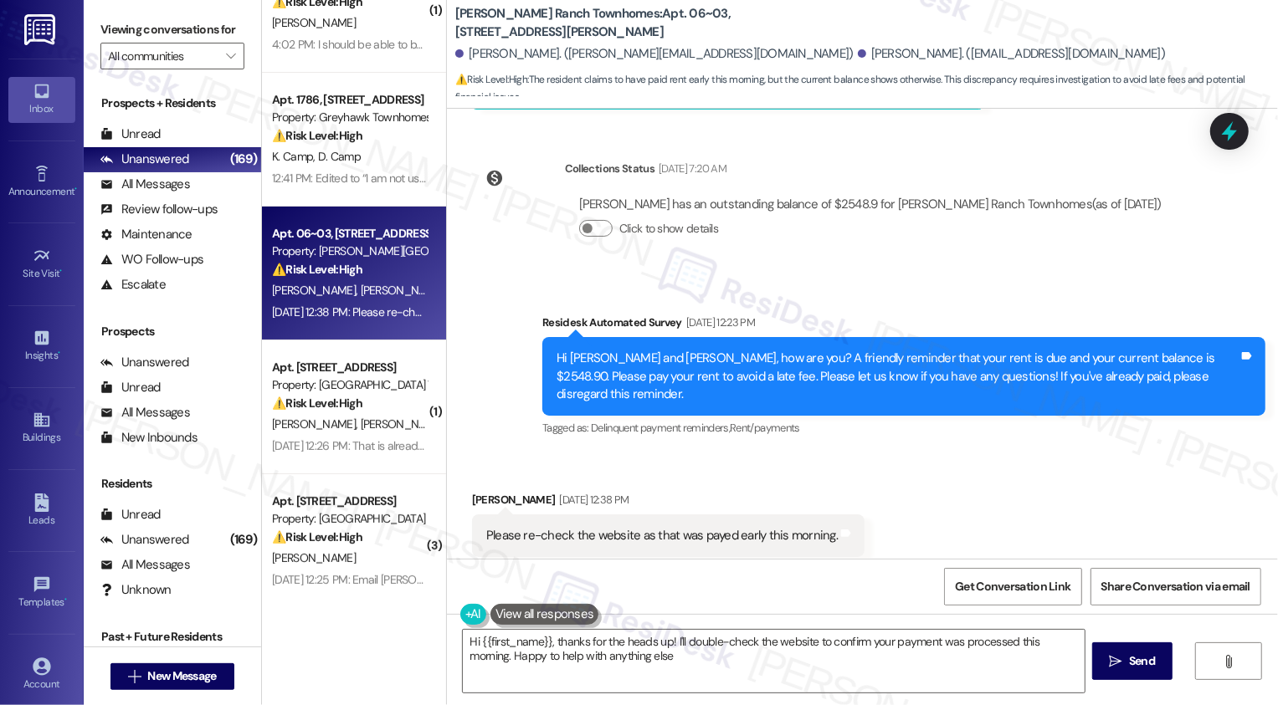
type textarea "Hi {{first_name}}, thanks for the heads up! I'll double-check the website to co…"
click at [577, 664] on textarea "Hi {{first_name}}, thanks for the heads up! I'll double-check the website to co…" at bounding box center [774, 661] width 622 height 63
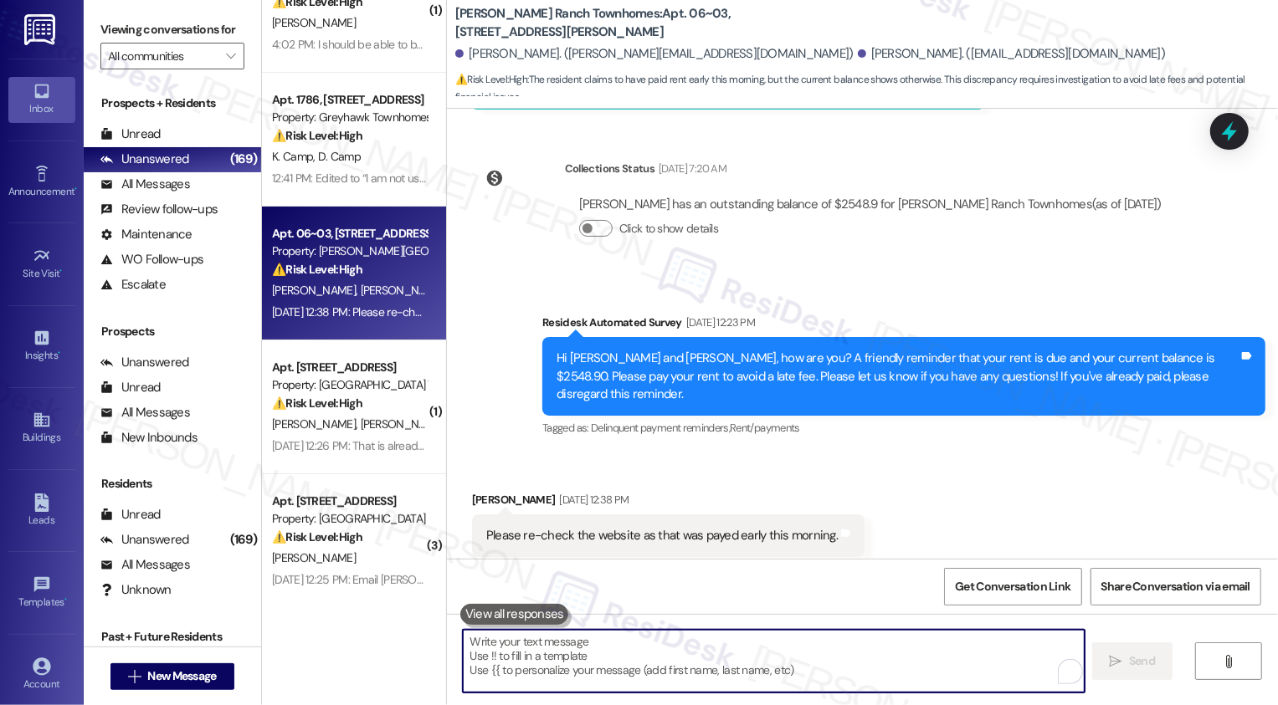
paste textarea "Thanks for the heads-up, {{first_name}}! Sometimes it just takes a little time …"
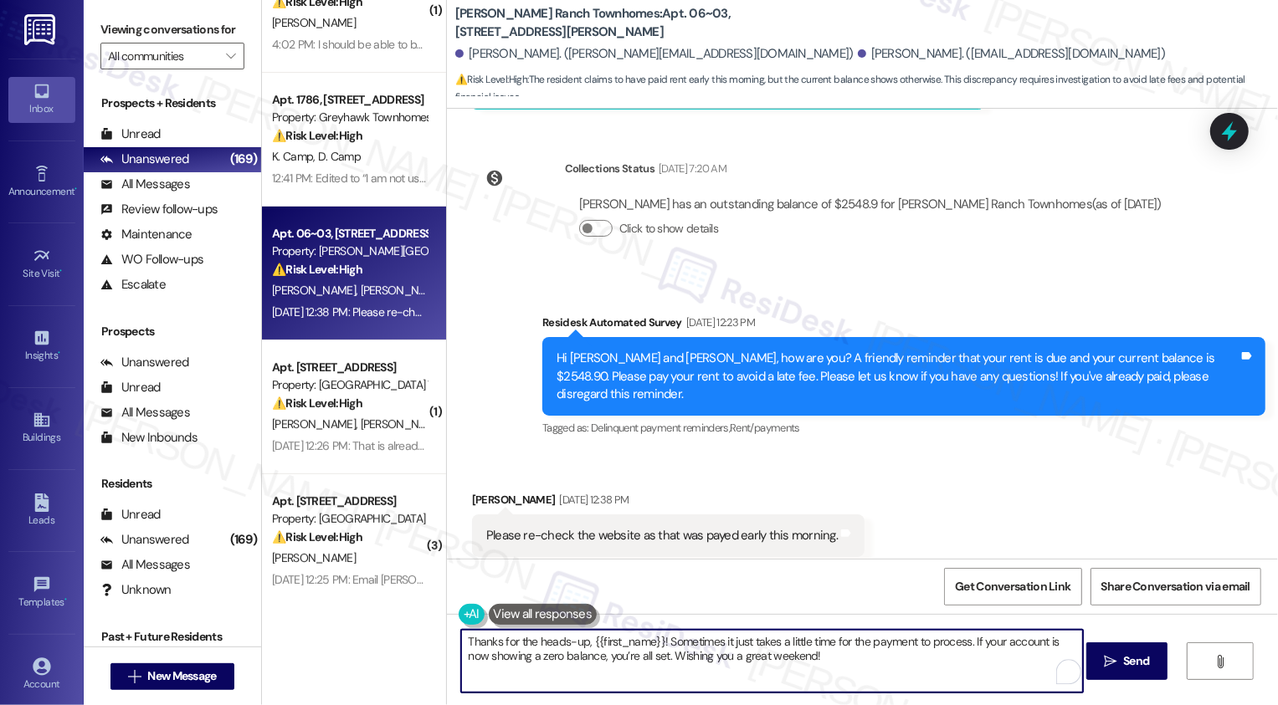
click at [620, 640] on textarea "Thanks for the heads-up, {{first_name}}! Sometimes it just takes a little time …" at bounding box center [772, 661] width 622 height 63
click at [759, 651] on textarea "Thanks for the heads-up, Angela! Sometimes it just takes a little time for the …" at bounding box center [772, 661] width 622 height 63
click at [833, 648] on textarea "Thanks for the heads-up, Angela! Sometimes it just takes a little time for the …" at bounding box center [772, 661] width 622 height 63
click at [561, 661] on textarea "Thanks for the heads-up, Angela! Sometimes it just takes a little time for the …" at bounding box center [772, 661] width 622 height 63
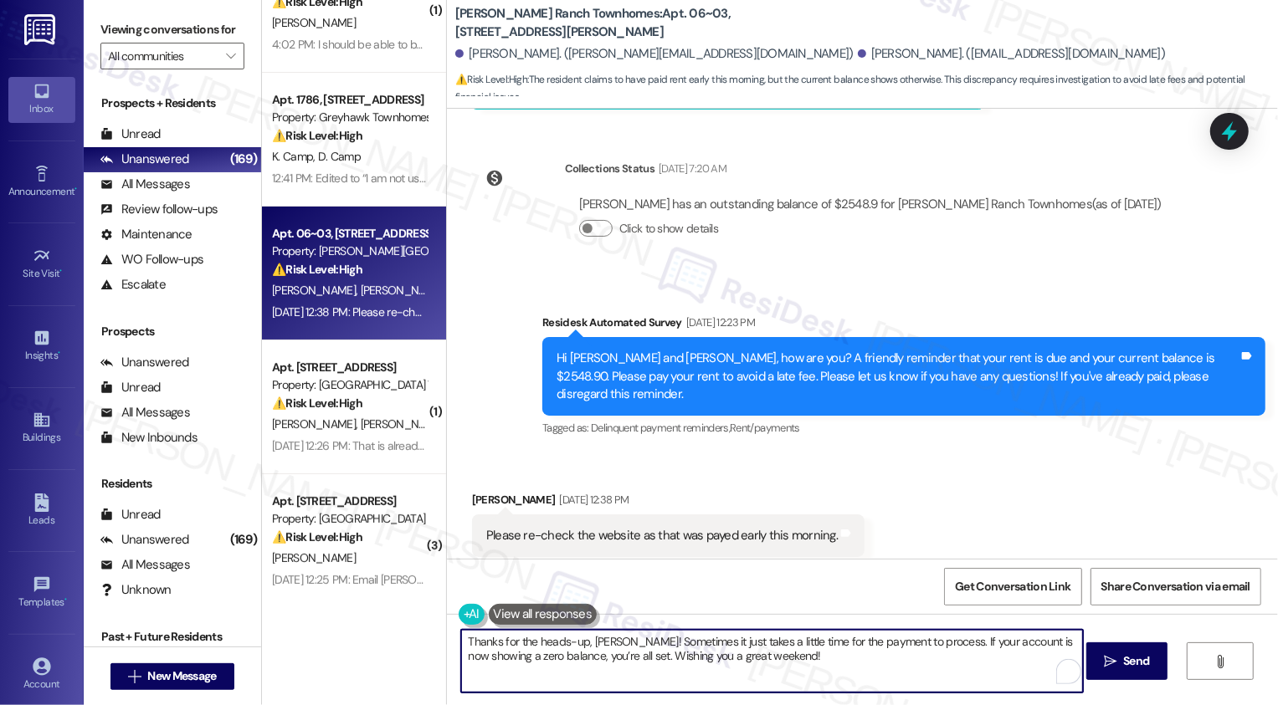
click at [561, 661] on textarea "Thanks for the heads-up, Angela! Sometimes it just takes a little time for the …" at bounding box center [772, 661] width 622 height 63
click at [1031, 643] on textarea "Thanks for the heads-up, Angela! Sometimes it just takes a little time for the …" at bounding box center [772, 661] width 622 height 63
click at [706, 656] on textarea "Thanks for the heads-up, Angela! Sometimes it just takes a little time for the …" at bounding box center [772, 661] width 622 height 63
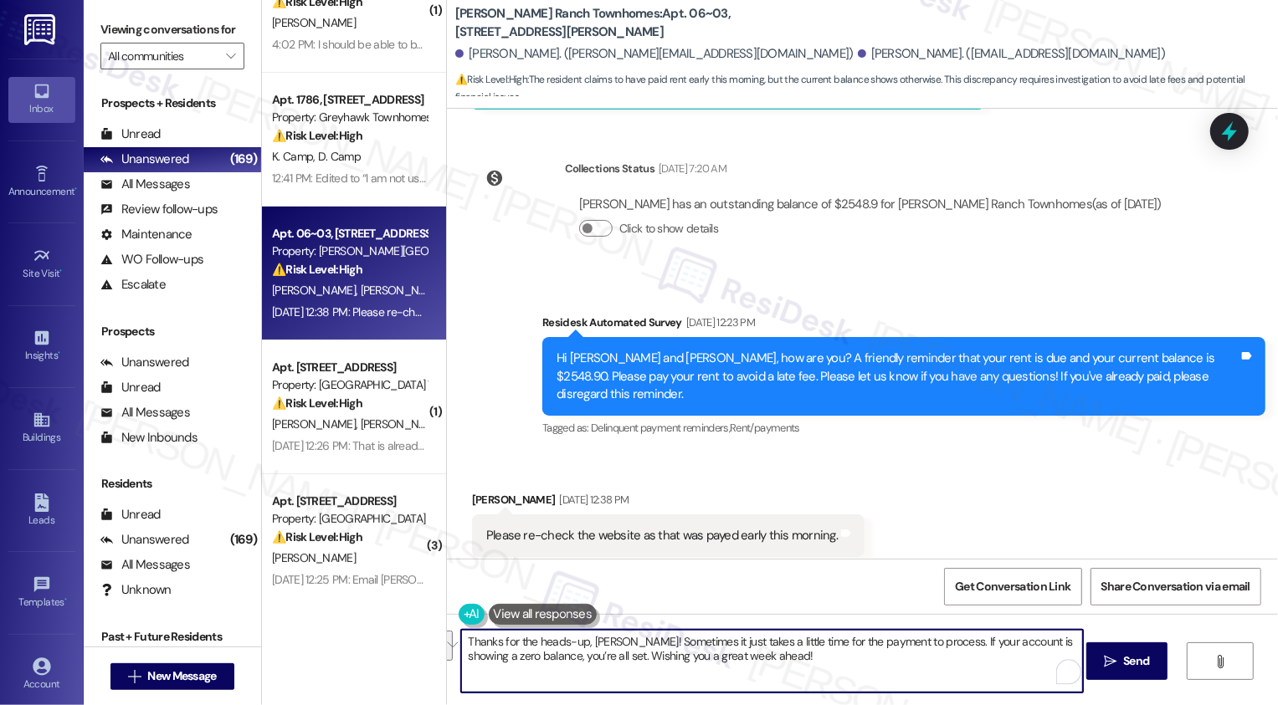
click at [700, 658] on textarea "Thanks for the heads-up, Angela! Sometimes it just takes a little time for the …" at bounding box center [772, 661] width 622 height 63
click at [821, 666] on textarea "Thanks for the heads-up, Angela! Sometimes it just takes a little time for the …" at bounding box center [772, 661] width 622 height 63
type textarea "Thanks for the heads-up, Angela! Sometimes it just takes a little time for the …"
click at [1125, 681] on div "Thanks for the heads-up, Angela! Sometimes it just takes a little time for the …" at bounding box center [862, 677] width 831 height 126
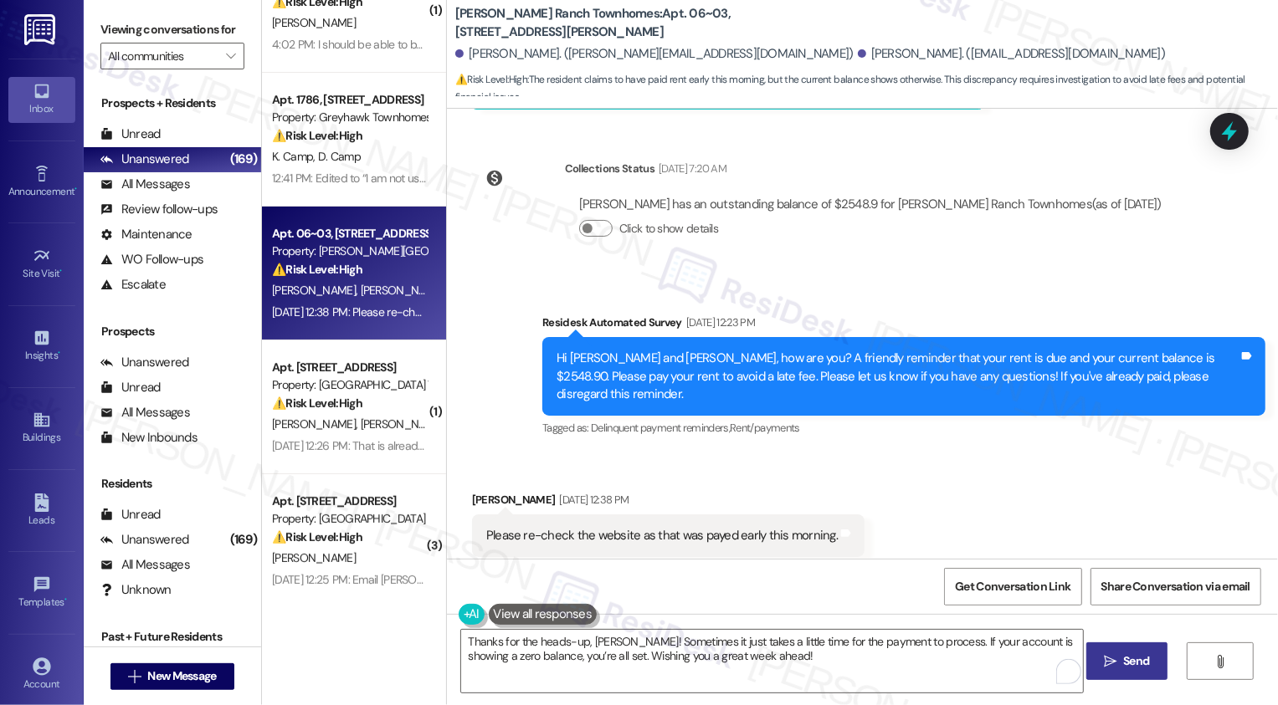
click at [1122, 673] on button " Send" at bounding box center [1126, 662] width 81 height 38
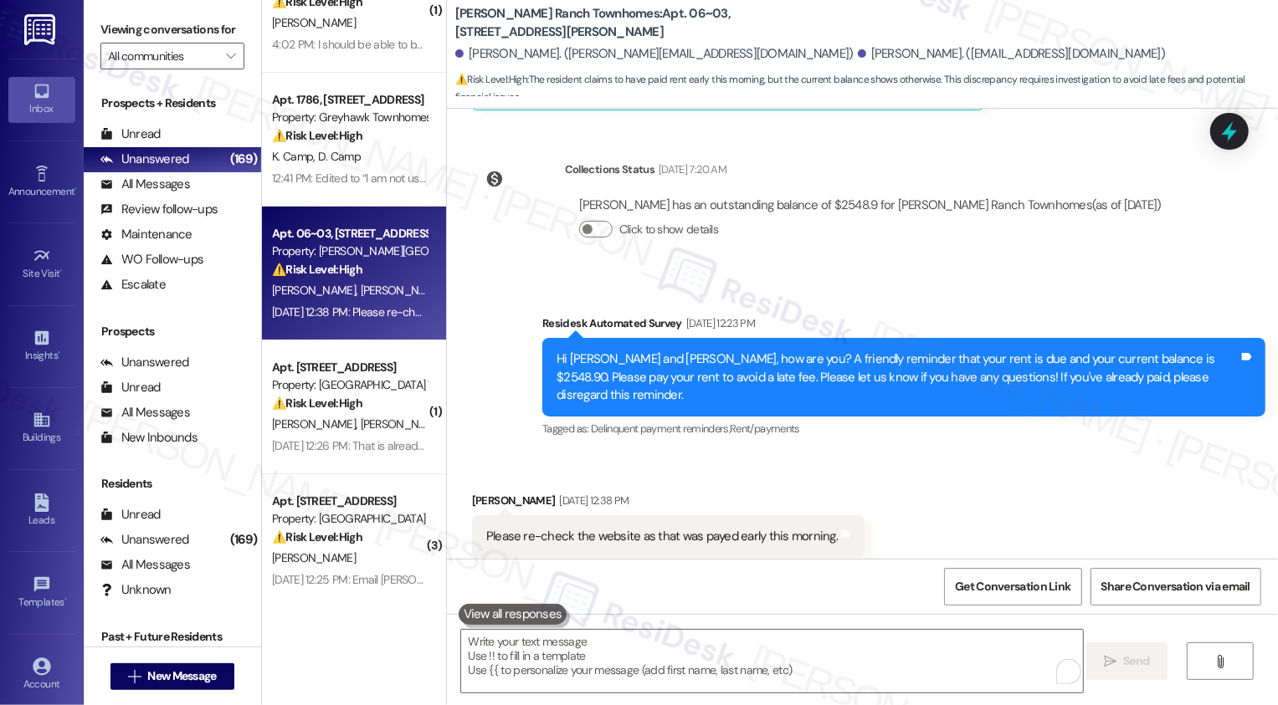
scroll to position [2050, 0]
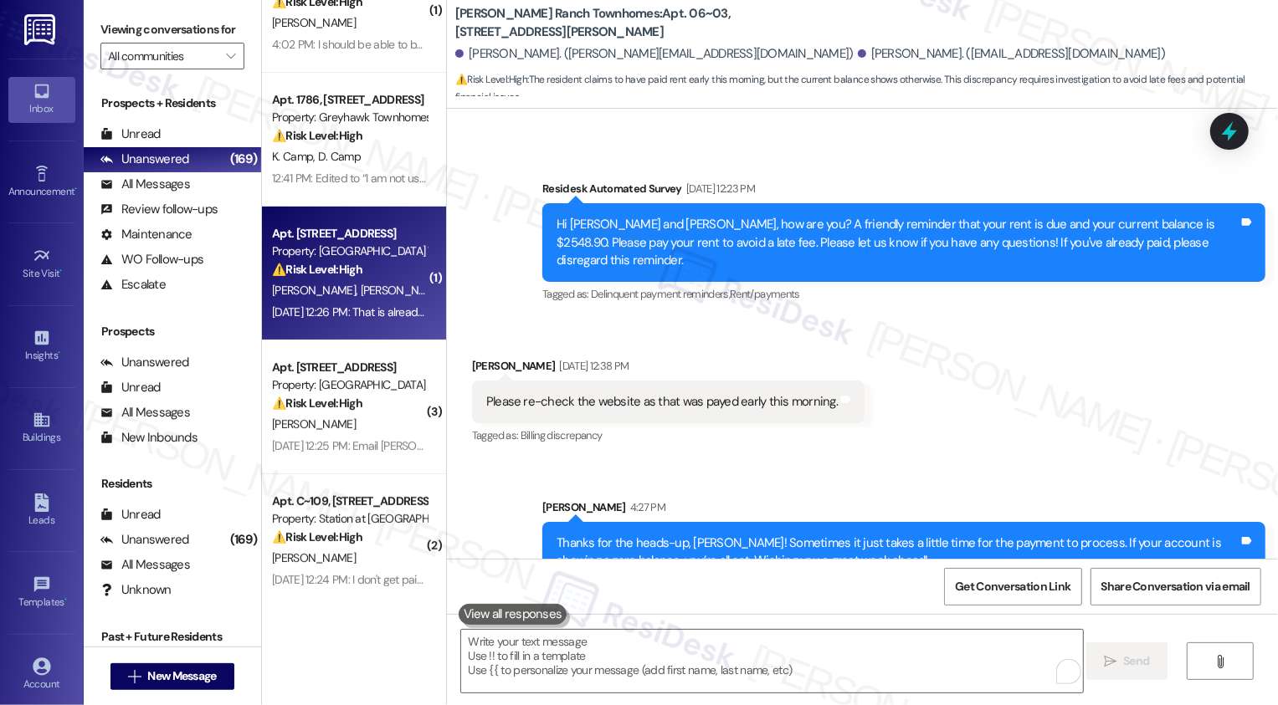
click at [311, 250] on div "Property: [GEOGRAPHIC_DATA] Townhomes" at bounding box center [349, 252] width 155 height 18
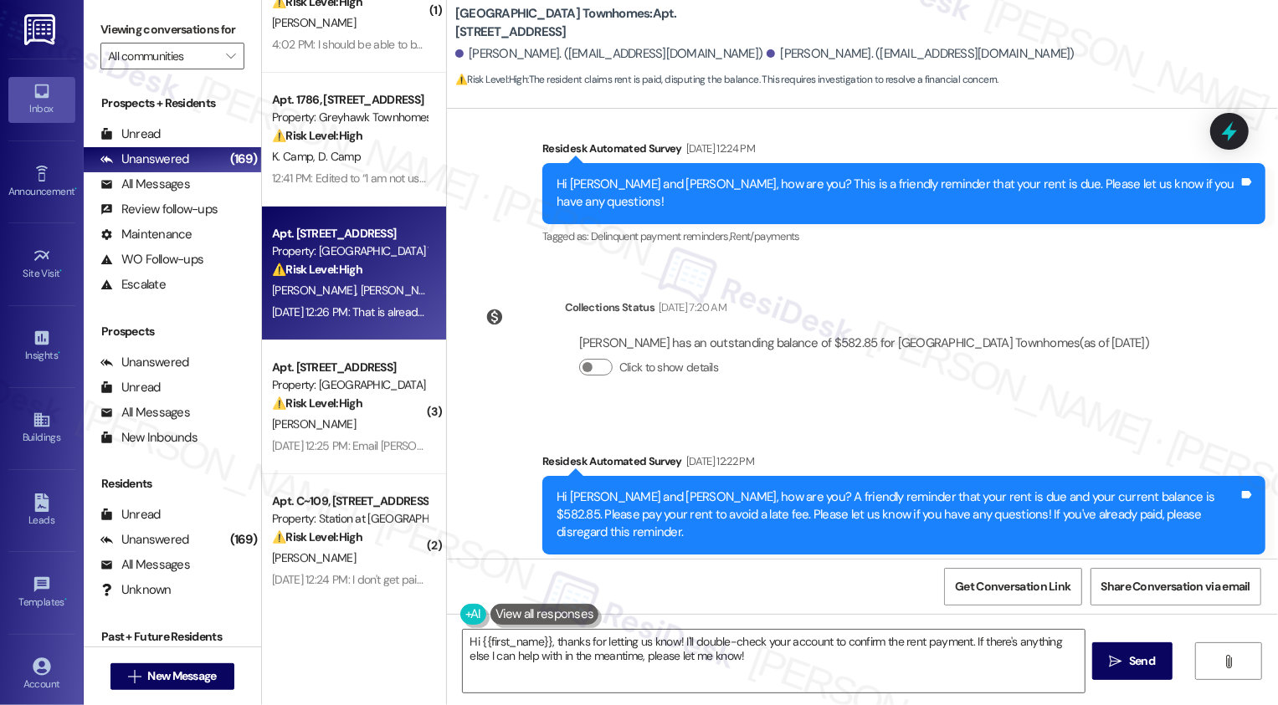
scroll to position [937, 0]
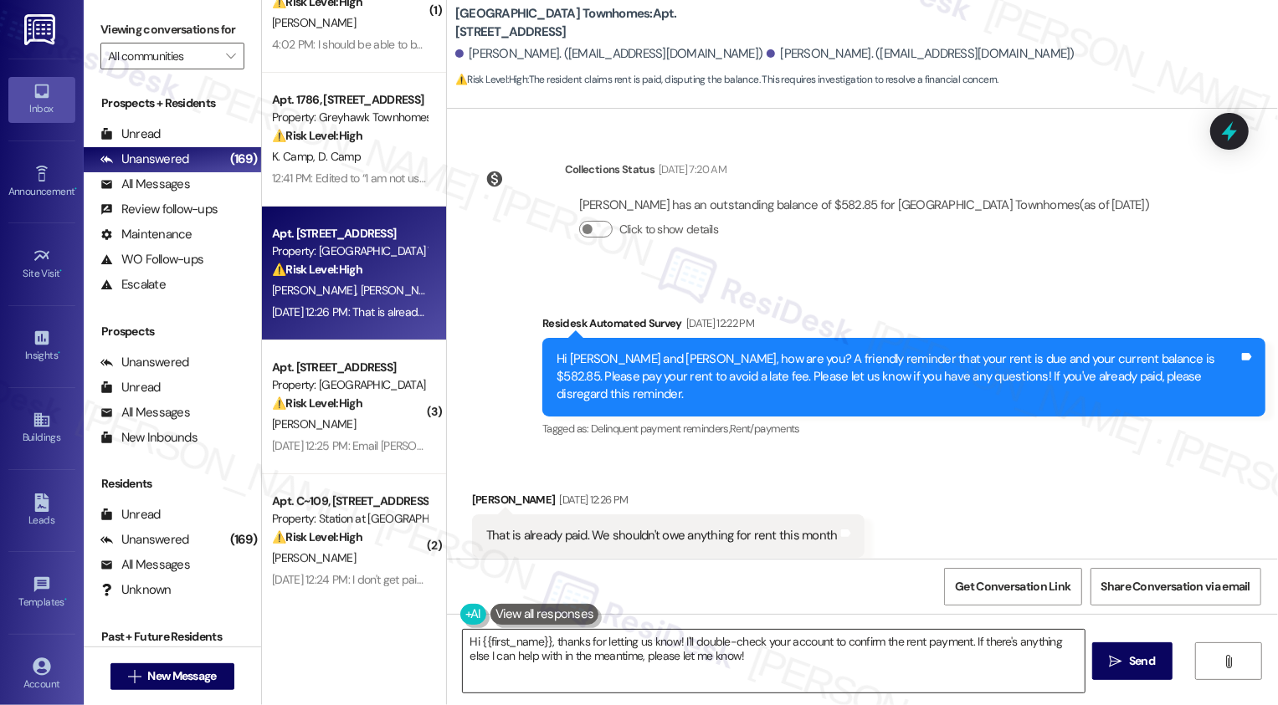
click at [688, 657] on textarea "Hi {{first_name}}, thanks for letting us know! I'll double-check your account t…" at bounding box center [774, 661] width 622 height 63
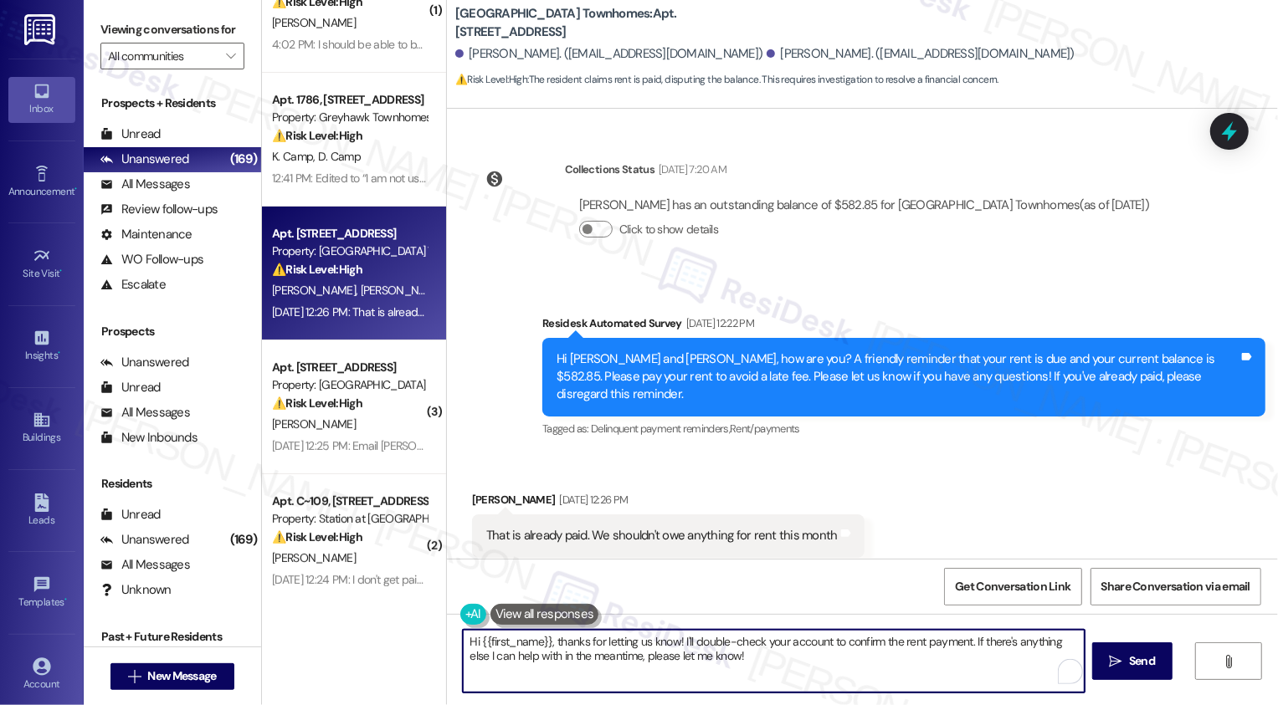
paste textarea "Thanks for the heads-up, Angela! Sometimes it just takes a little time for the …"
click at [483, 491] on div "Mercedes Anderson Sep 05, 2025 at 12:26 PM" at bounding box center [668, 502] width 392 height 23
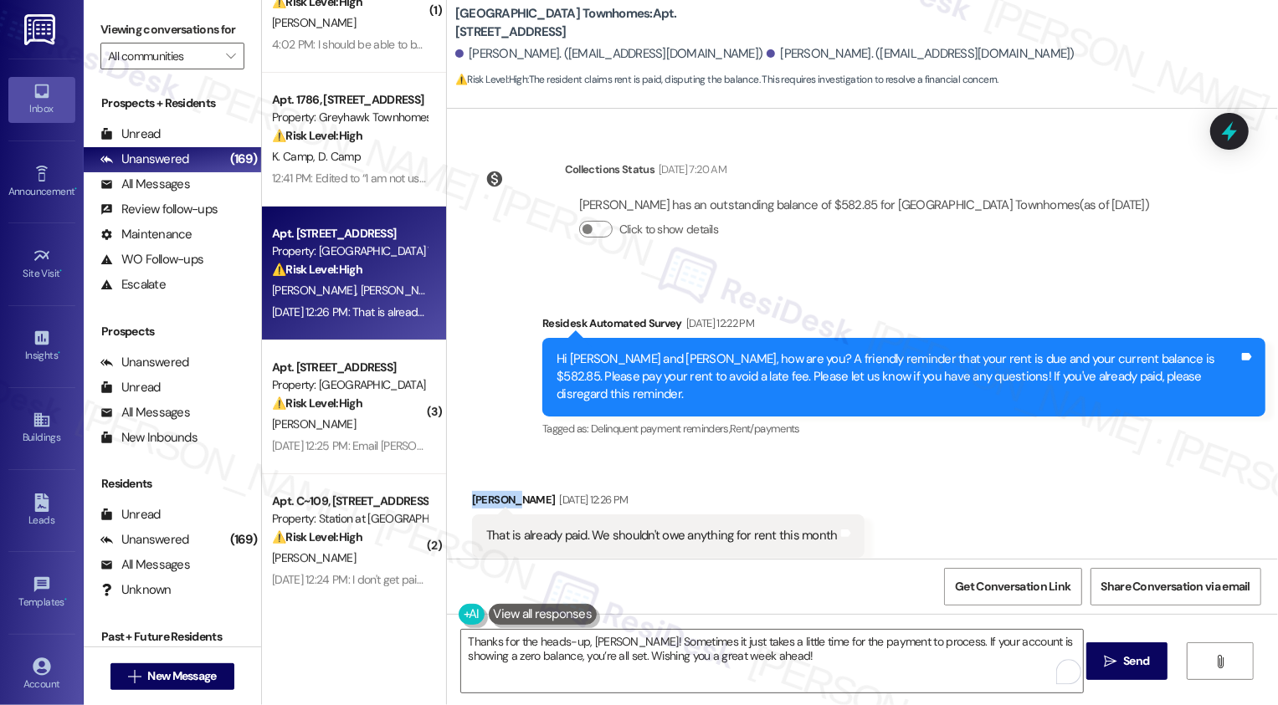
copy div "Mercedes"
click at [605, 643] on textarea "Thanks for the heads-up, Angela! Sometimes it just takes a little time for the …" at bounding box center [772, 661] width 622 height 63
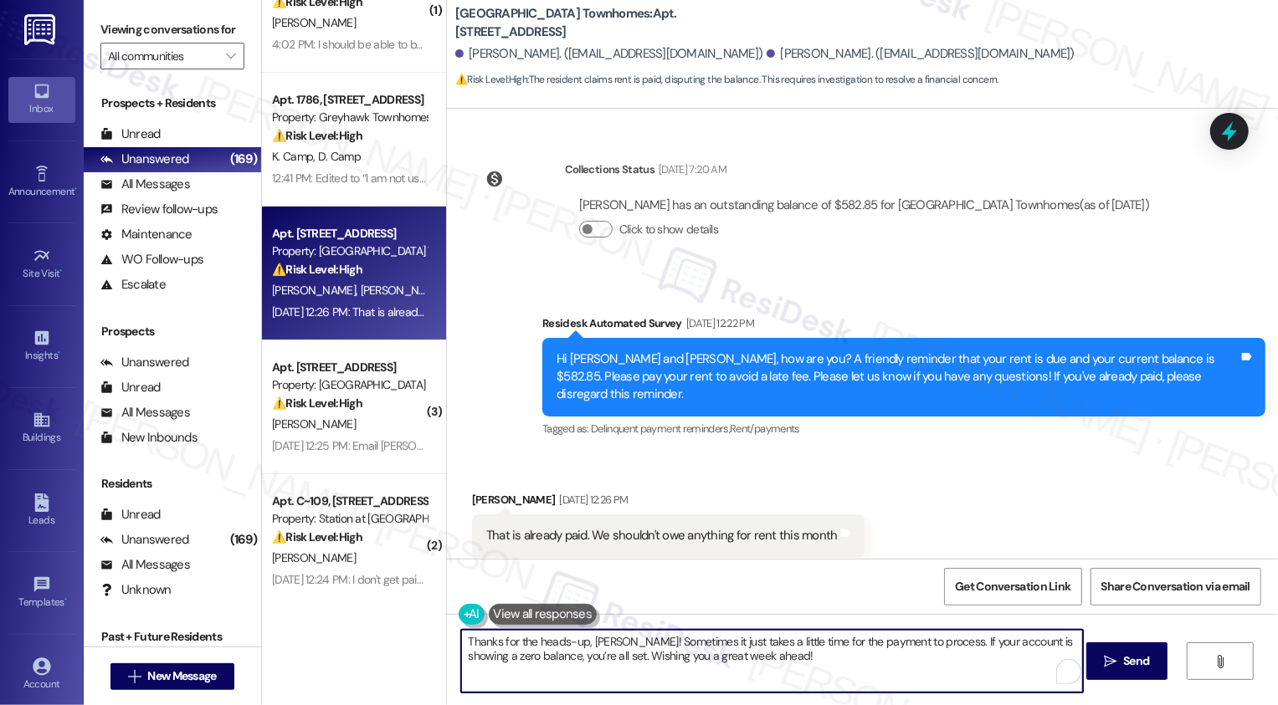
paste textarea "Mercedes"
click at [597, 661] on textarea "Thanks for the heads-up, Mercedes! Sometimes it just takes a little time for th…" at bounding box center [772, 661] width 622 height 63
click at [803, 673] on textarea "Thanks for the heads-up, Mercedes! Sometimes it just takes a little time for th…" at bounding box center [772, 661] width 622 height 63
click at [904, 657] on textarea "Thanks for the heads-up, Mercedes! Sometimes it just takes a little time for th…" at bounding box center [772, 661] width 622 height 63
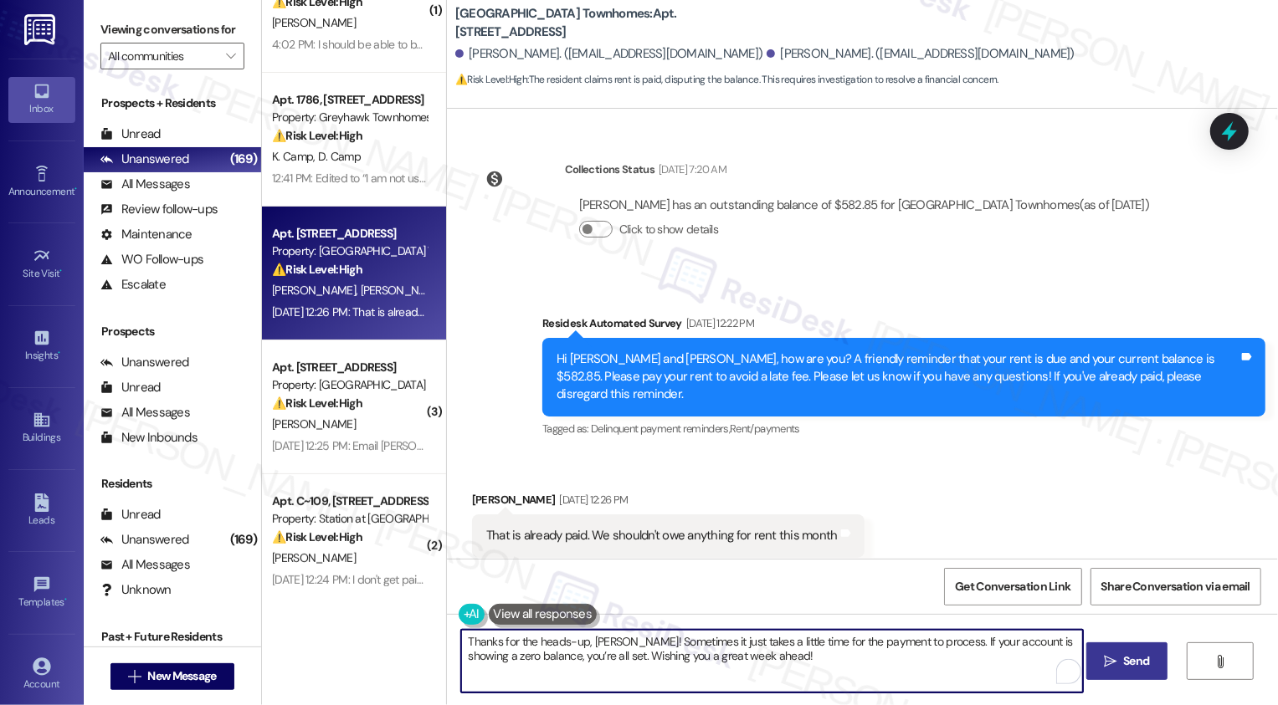
type textarea "Thanks for the heads-up, Mercedes! Sometimes it just takes a little time for th…"
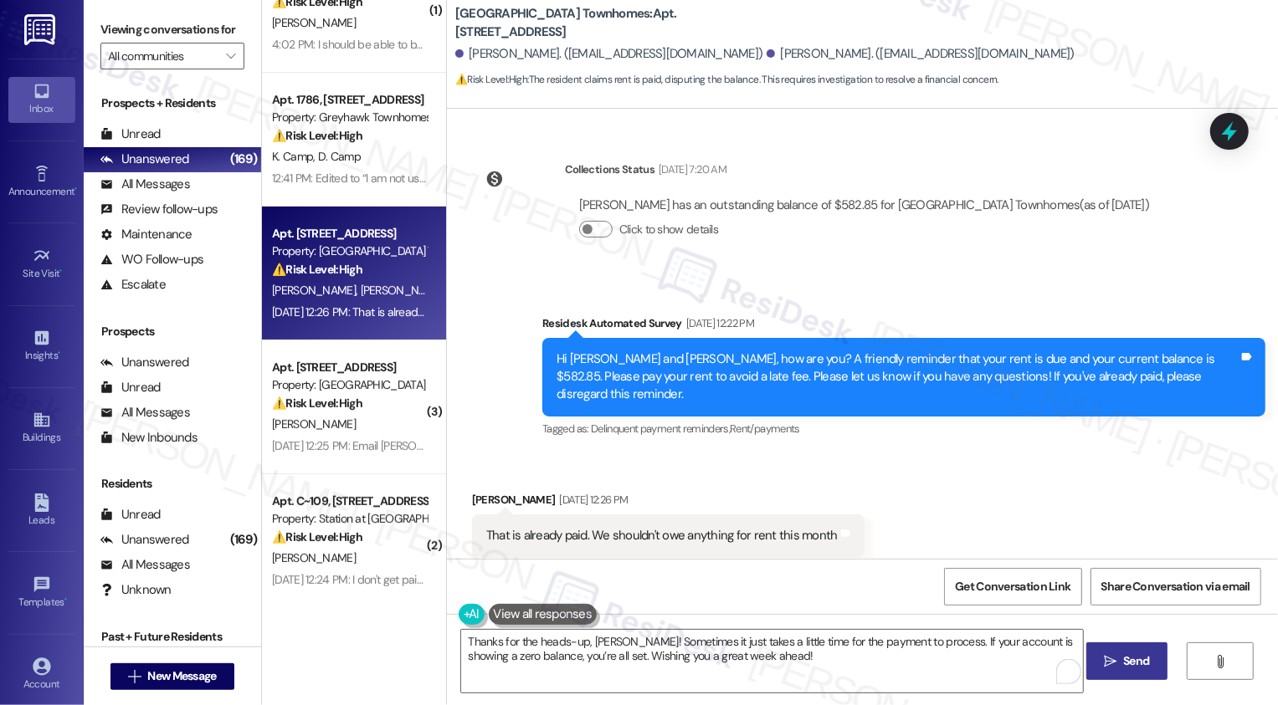
click at [1131, 657] on span "Send" at bounding box center [1136, 662] width 26 height 18
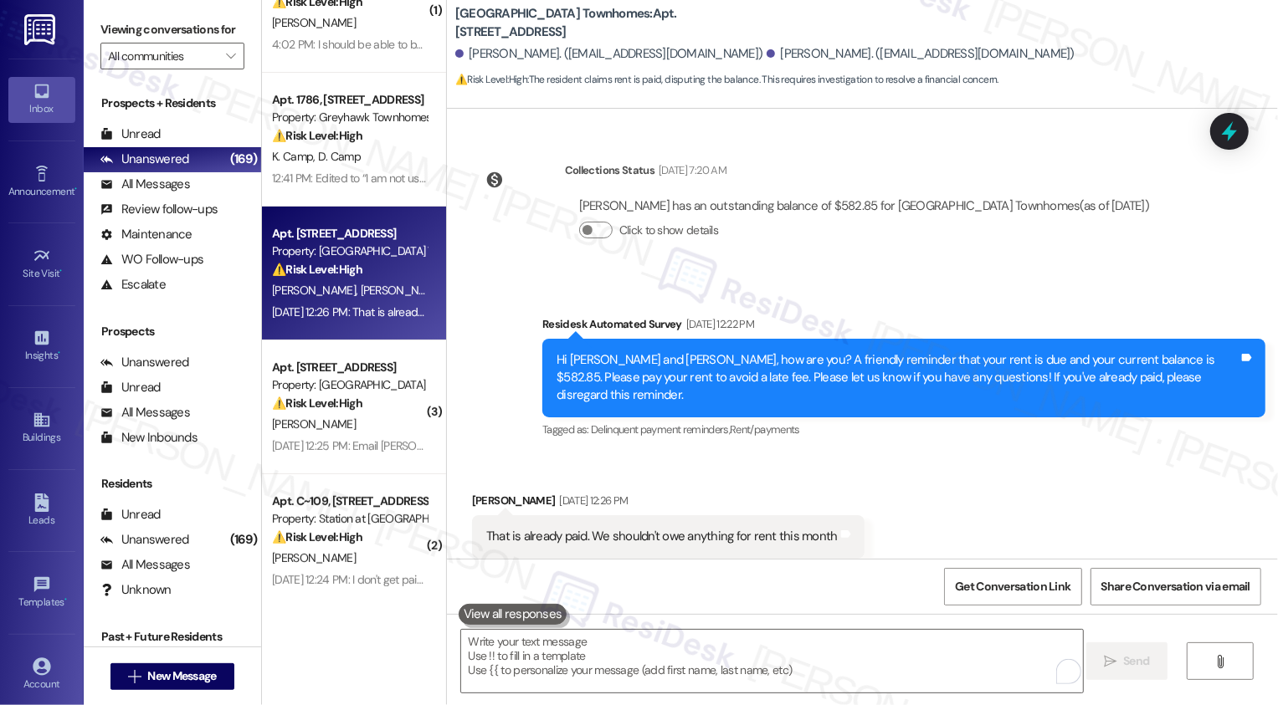
scroll to position [1072, 0]
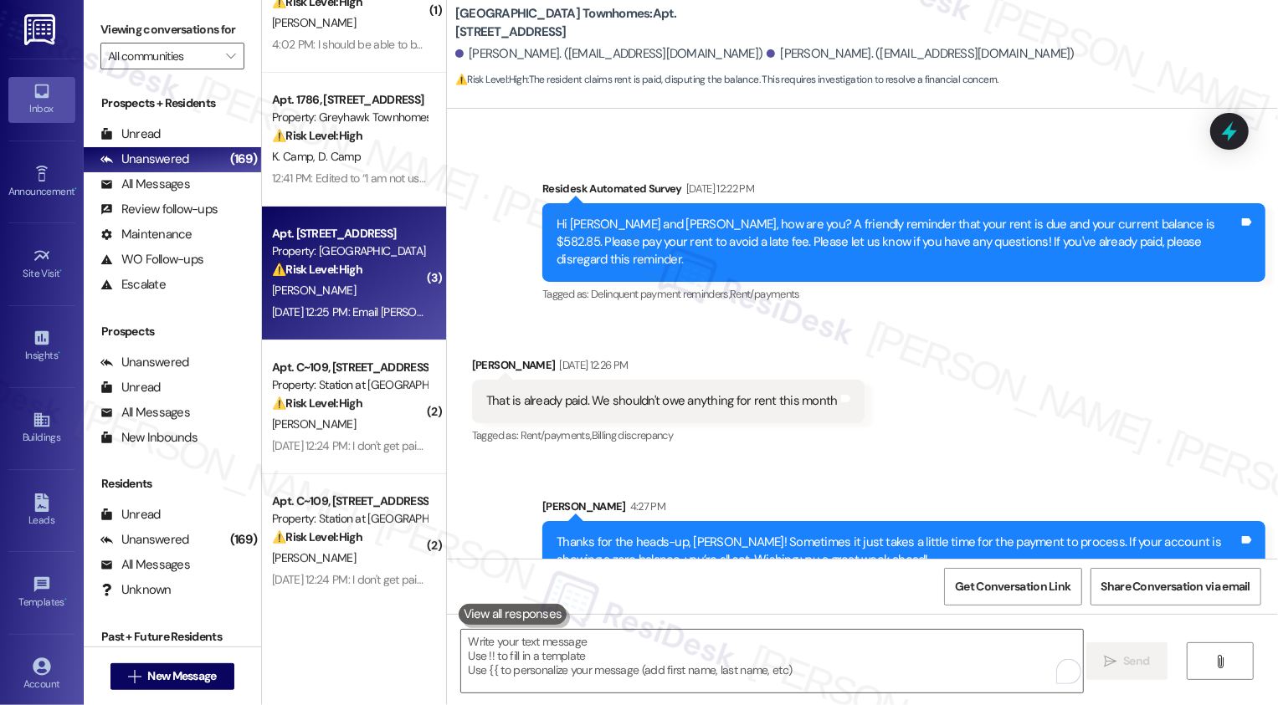
click at [372, 249] on div "Property: [GEOGRAPHIC_DATA]" at bounding box center [349, 252] width 155 height 18
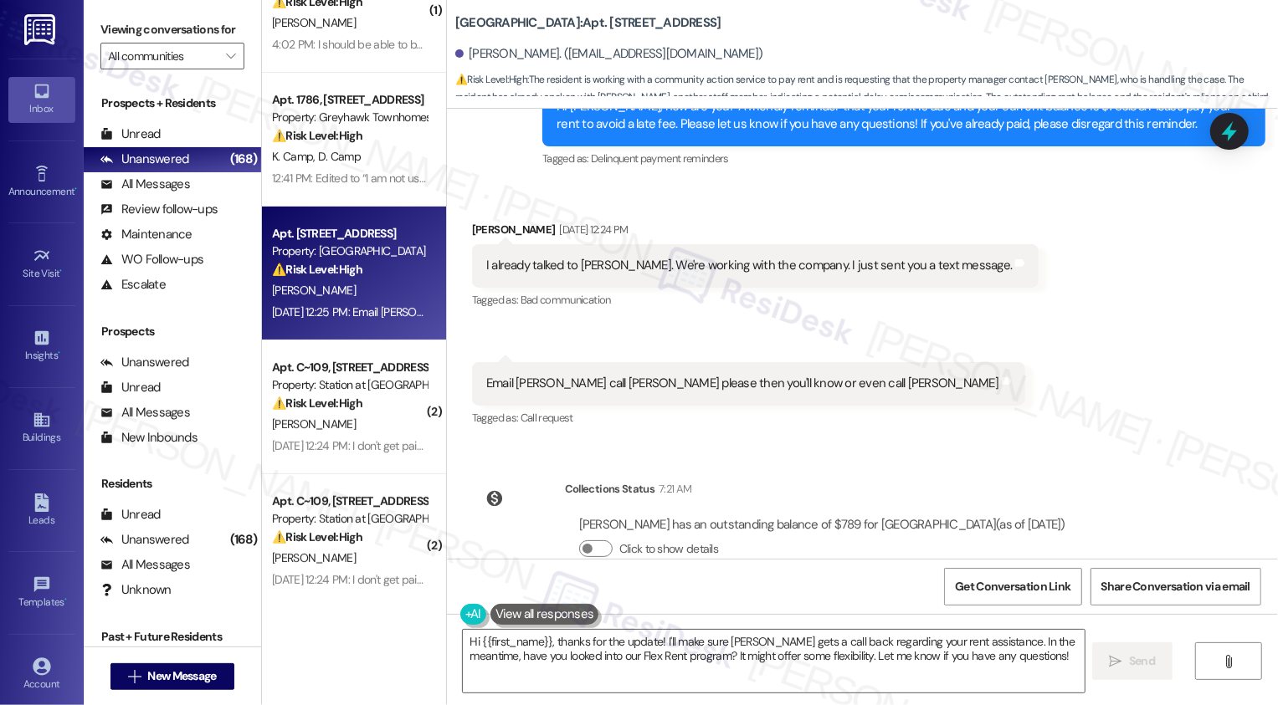
scroll to position [616, 0]
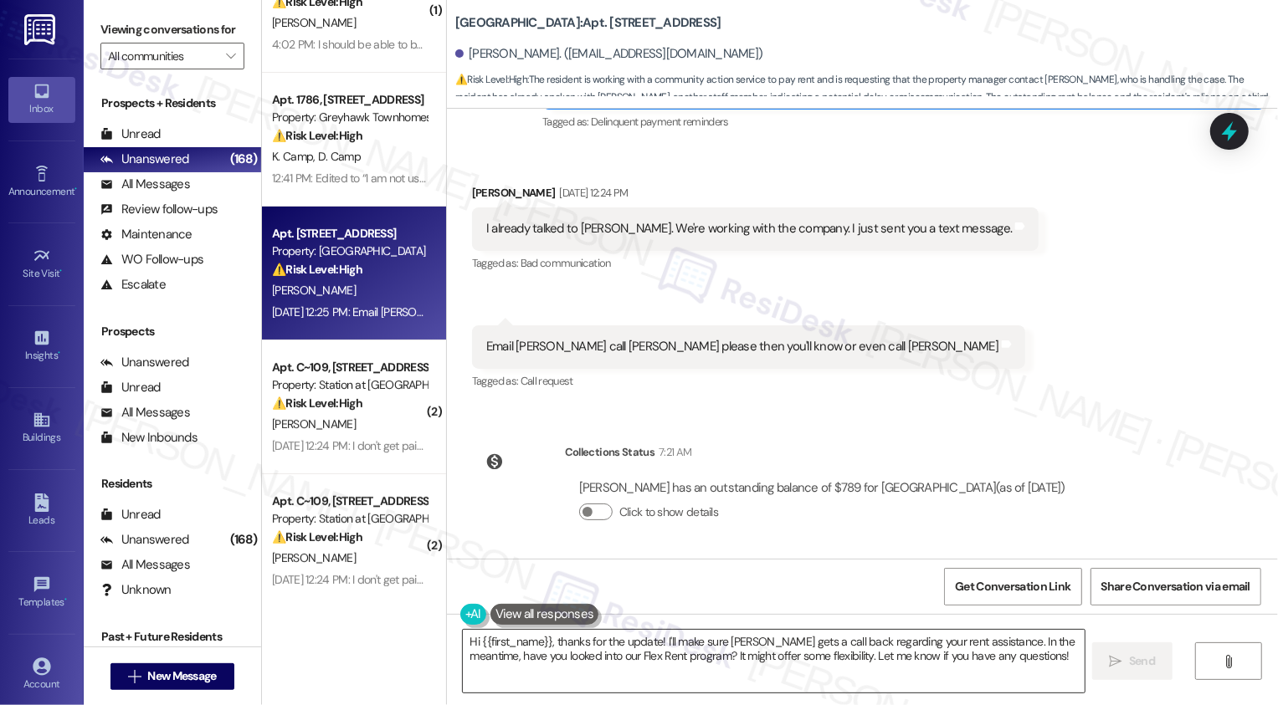
click at [627, 654] on textarea "Hi {{first_name}}, thanks for the update! I'll make sure Davis gets a call back…" at bounding box center [774, 661] width 622 height 63
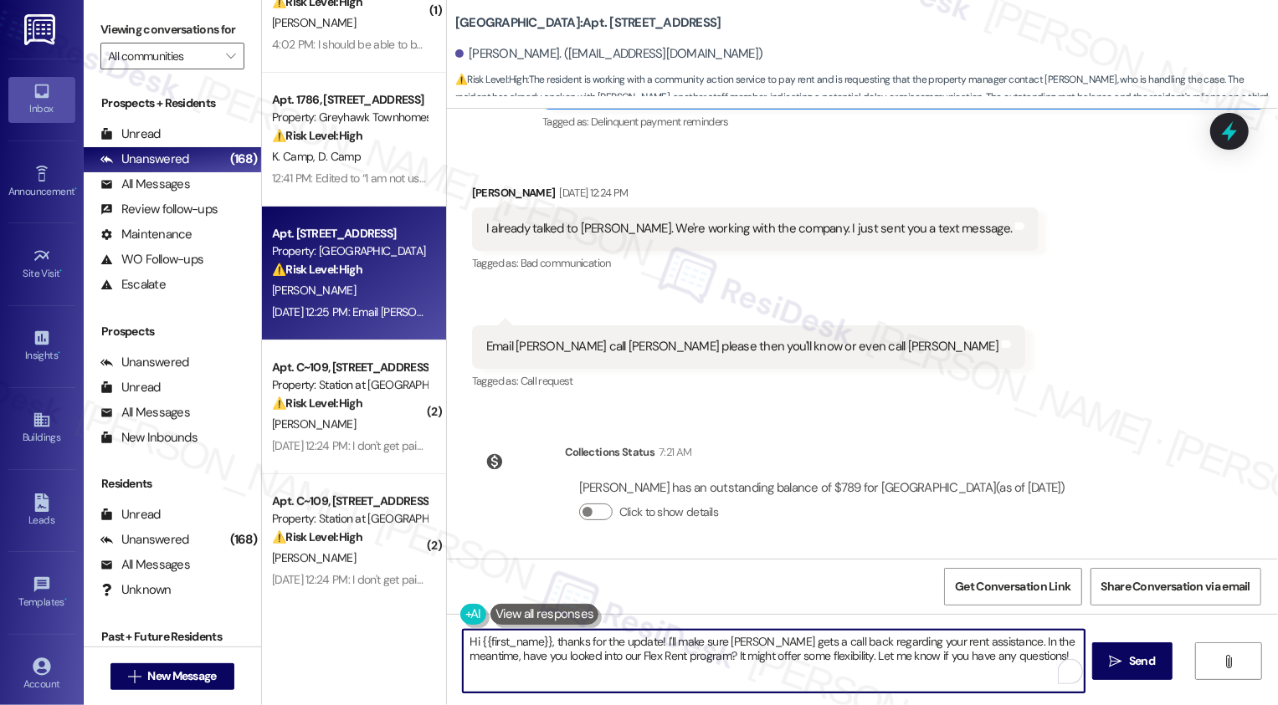
click at [720, 644] on textarea "Hi {{first_name}}, thanks for the update! I'll make sure Davis gets a call back…" at bounding box center [774, 661] width 622 height 63
drag, startPoint x: 654, startPoint y: 639, endPoint x: 764, endPoint y: 684, distance: 118.6
click at [764, 684] on textarea "Hi {{first_name}}, thanks for the update! I'll make sure Davis gets a call back…" at bounding box center [772, 661] width 622 height 63
click at [553, 656] on textarea "Hi {{first_name}}, thanks for the update! I'm glad to hear that Adam is already…" at bounding box center [772, 661] width 622 height 63
click at [581, 655] on textarea "Hi {{first_name}}, thanks for the update! I'm glad to hear that Adam is already…" at bounding box center [772, 661] width 622 height 63
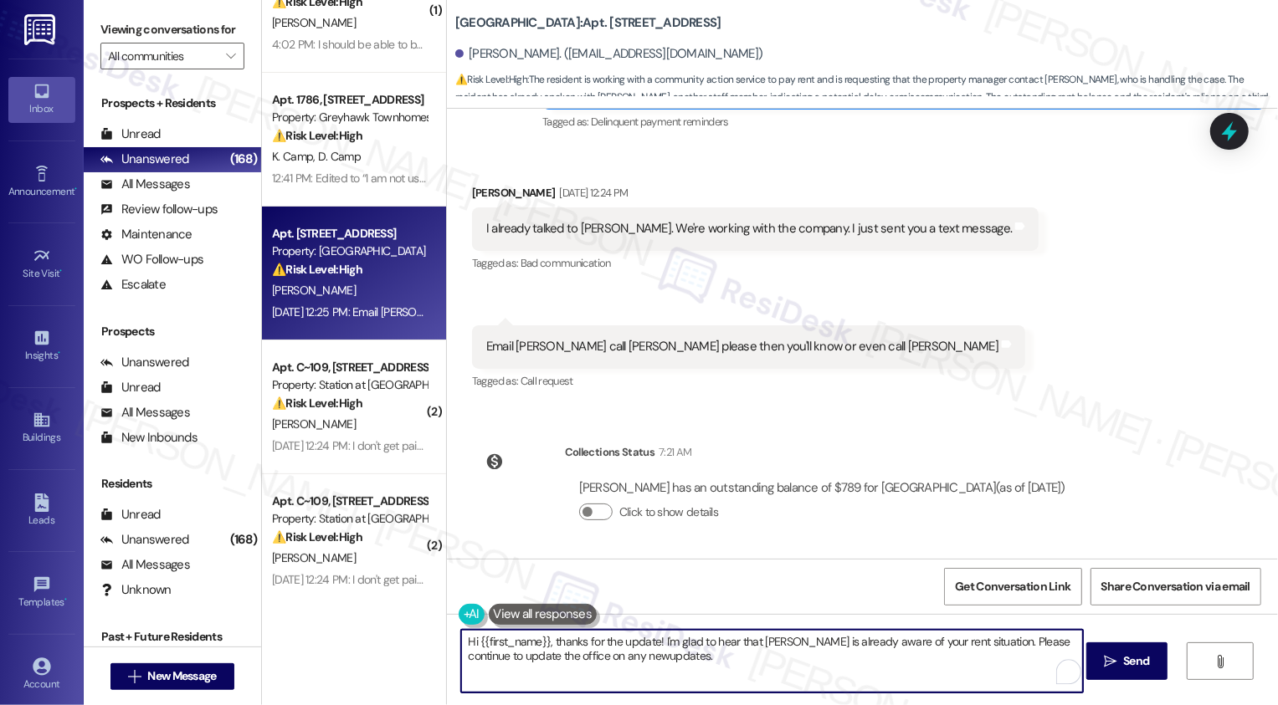
type textarea "Hi {{first_name}}, thanks for the update! I'm glad to hear that Adam is already…"
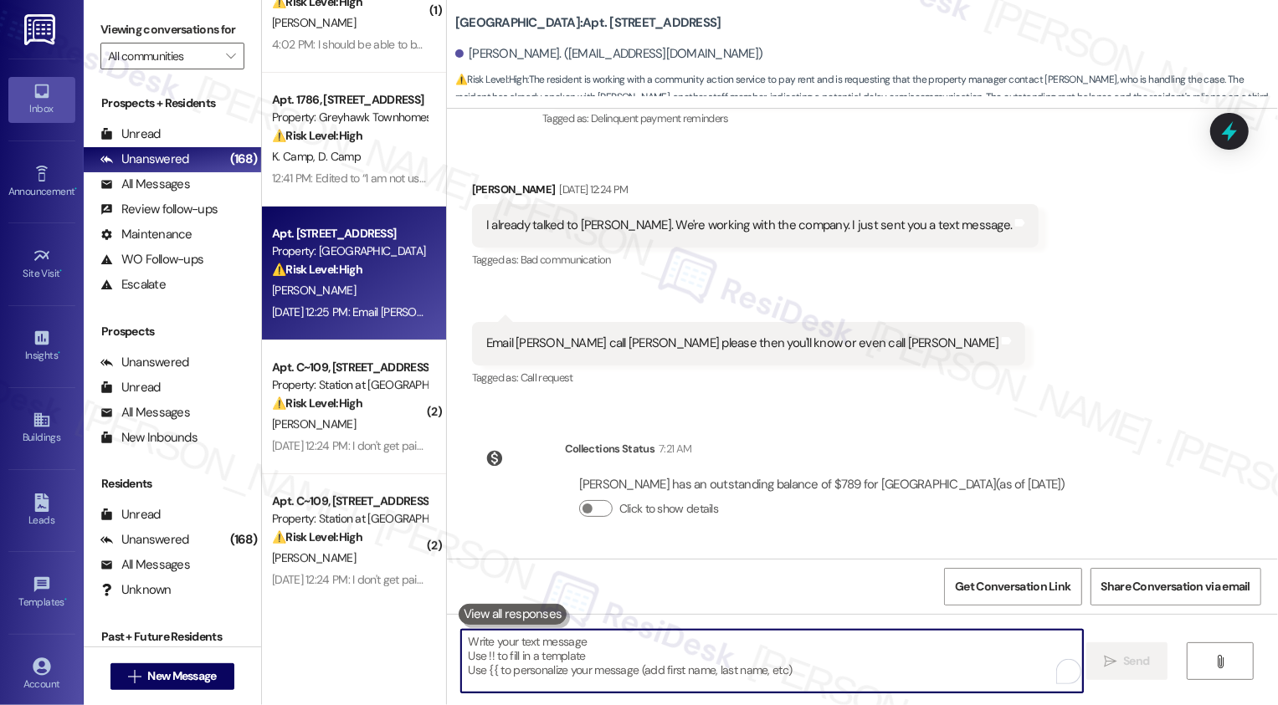
scroll to position [751, 0]
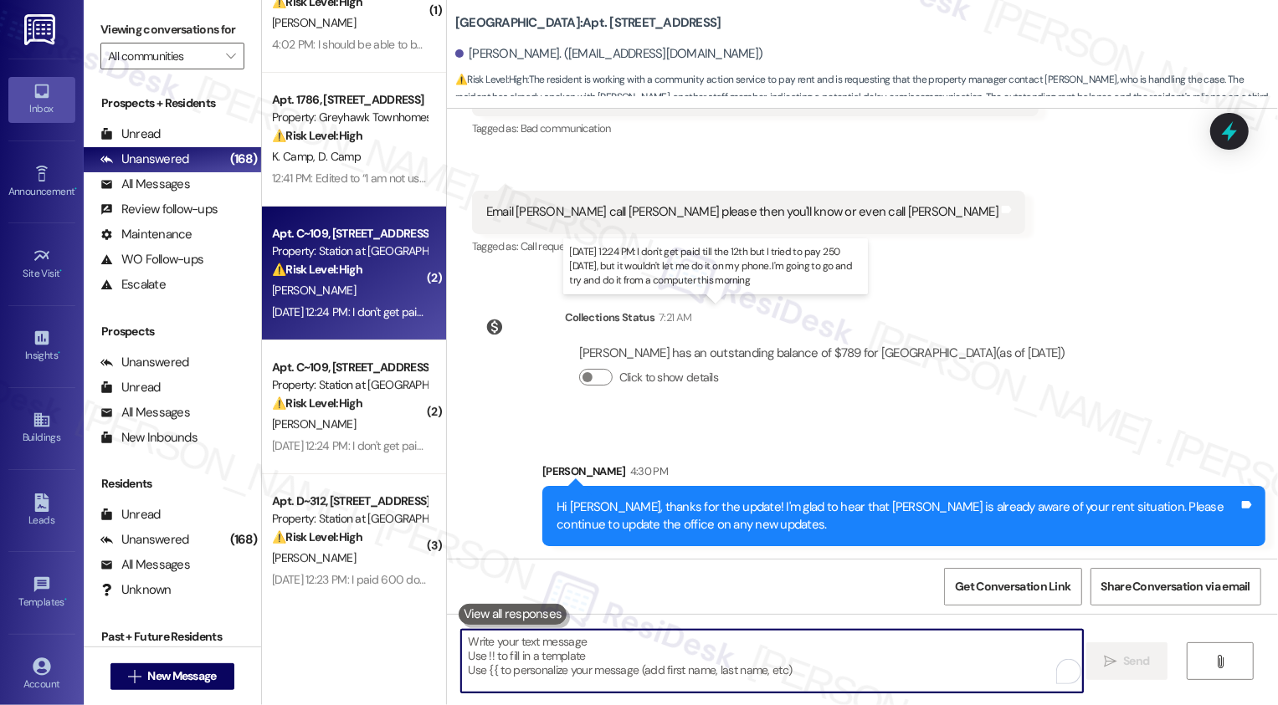
click at [343, 315] on div "Sep 05, 2025 at 12:24 PM: I don't get paid till the 12th but I tried to pay 250…" at bounding box center [694, 312] width 845 height 15
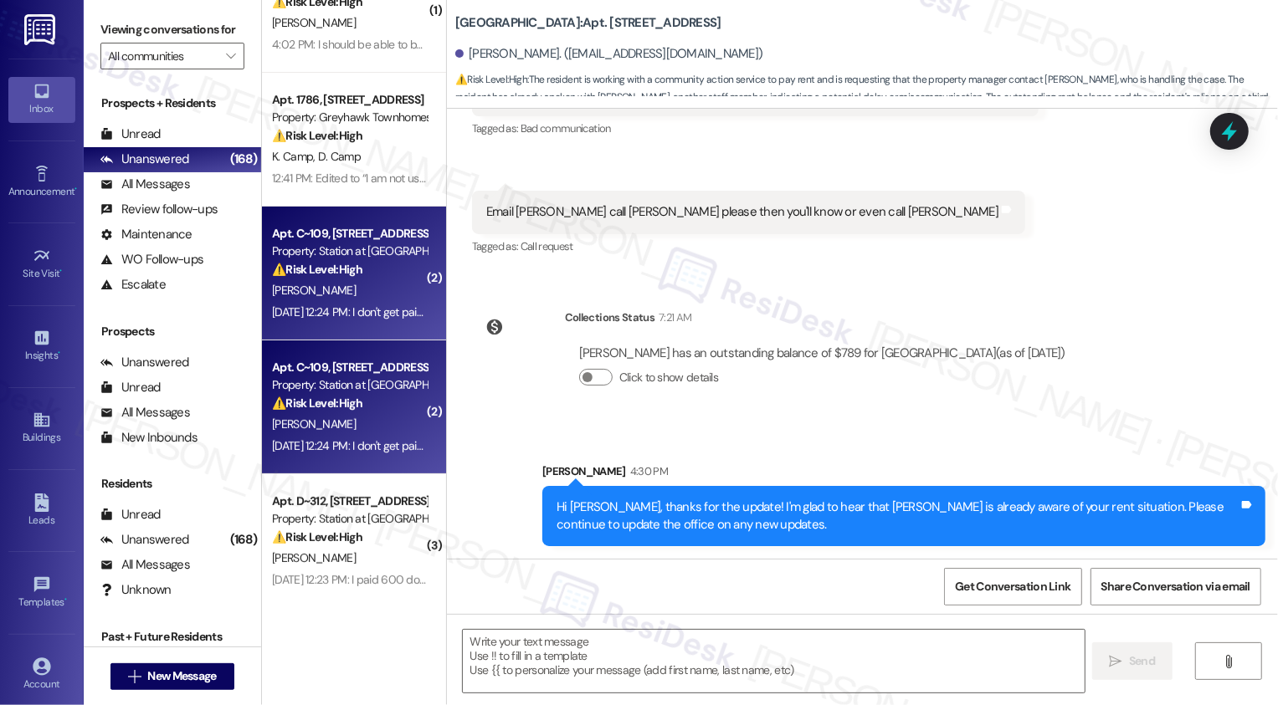
click at [343, 315] on div "Sep 05, 2025 at 12:24 PM: I don't get paid till the 12th but I tried to pay 250…" at bounding box center [694, 312] width 845 height 15
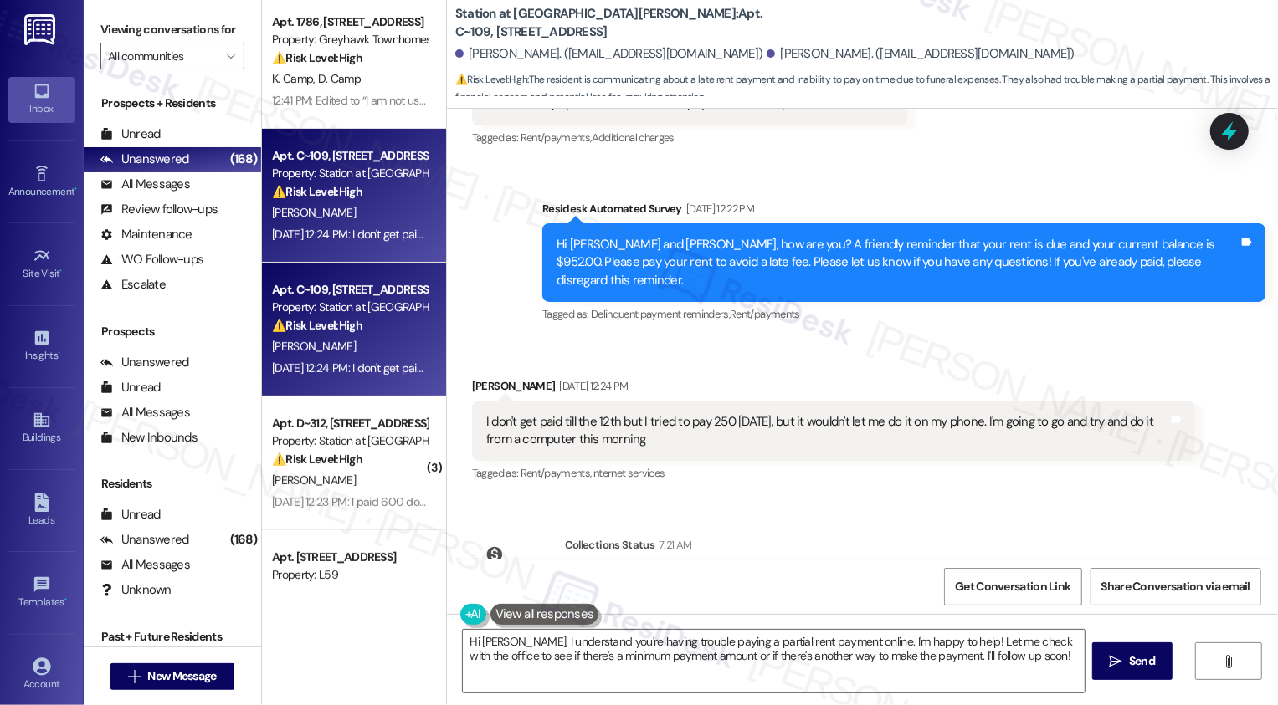
scroll to position [2412, 0]
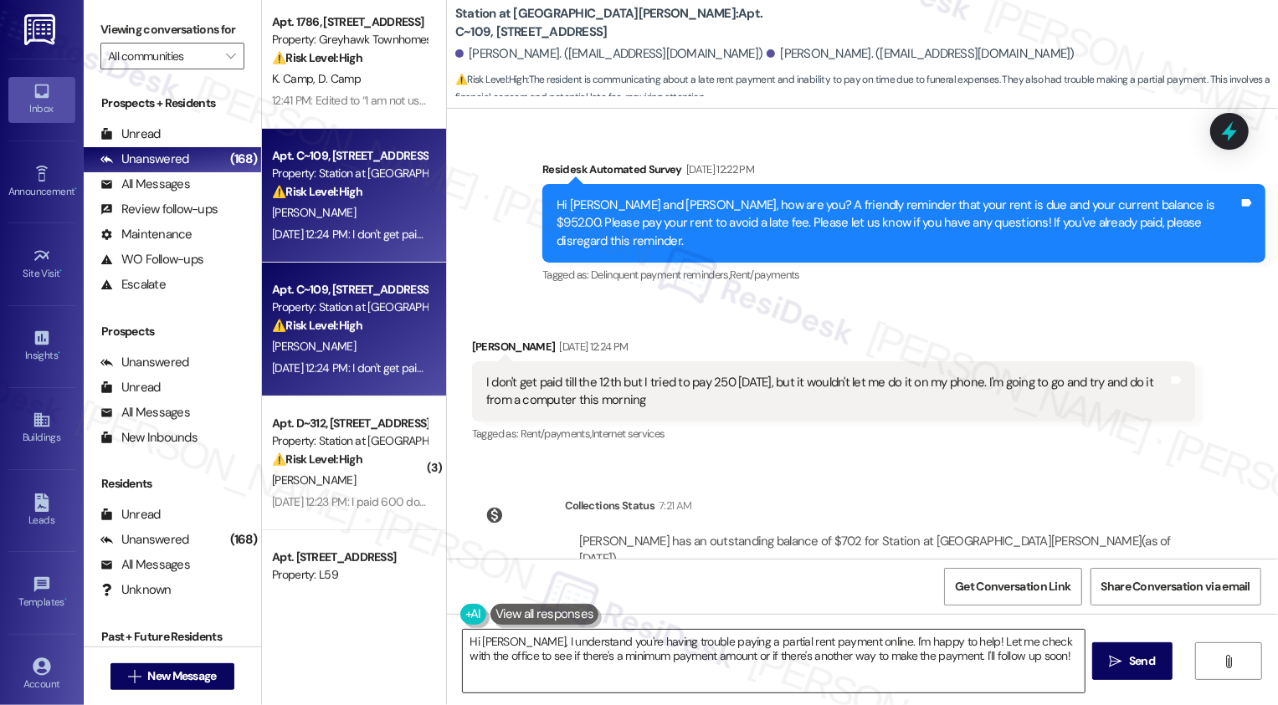
click at [557, 663] on textarea "Hi Darin, I understand you're having trouble paying a partial rent payment onli…" at bounding box center [774, 661] width 622 height 63
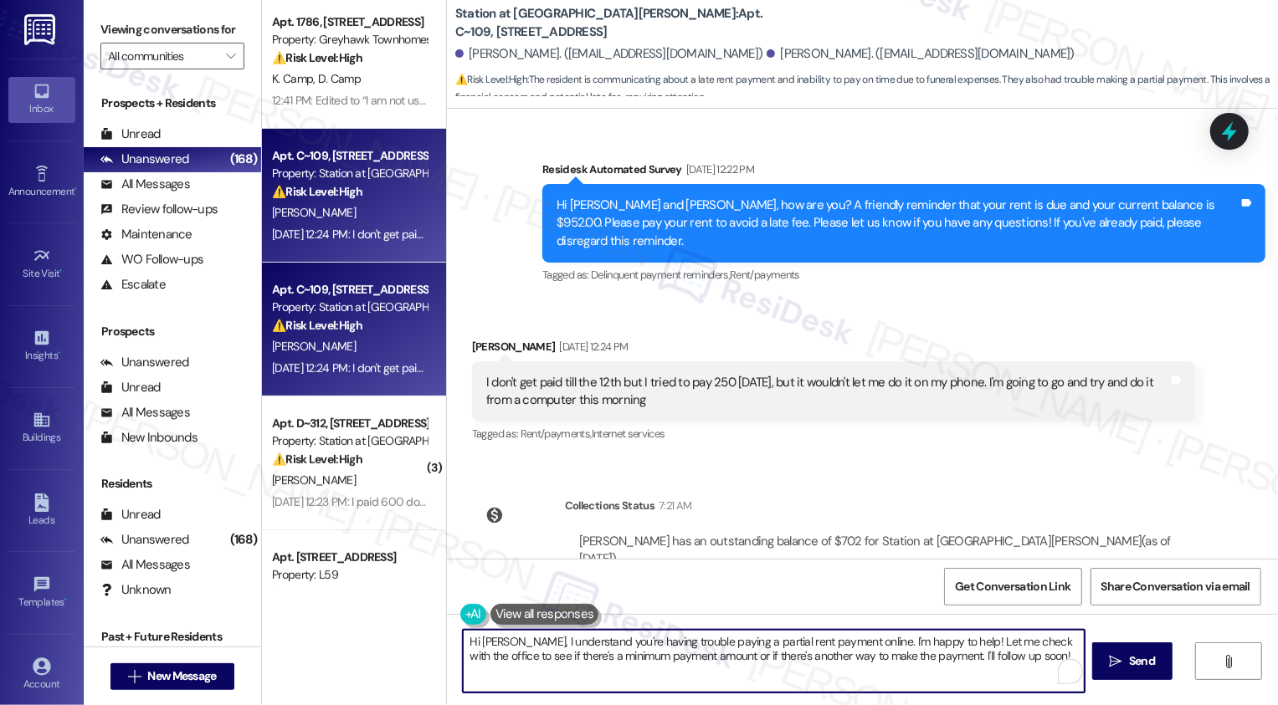
click at [684, 651] on textarea "Hi Darin, I understand you're having trouble paying a partial rent payment onli…" at bounding box center [774, 661] width 622 height 63
click at [775, 648] on textarea "Hi Darin, I understand you're having trouble paying a partial rent payment onli…" at bounding box center [774, 661] width 622 height 63
click at [618, 639] on textarea "Hi Darin, I understand you're having trouble paying a partial rent payment onli…" at bounding box center [772, 661] width 622 height 63
click at [648, 641] on textarea "Hi Darin, I understand you're having trouble paying a partial rent payment onli…" at bounding box center [772, 661] width 622 height 63
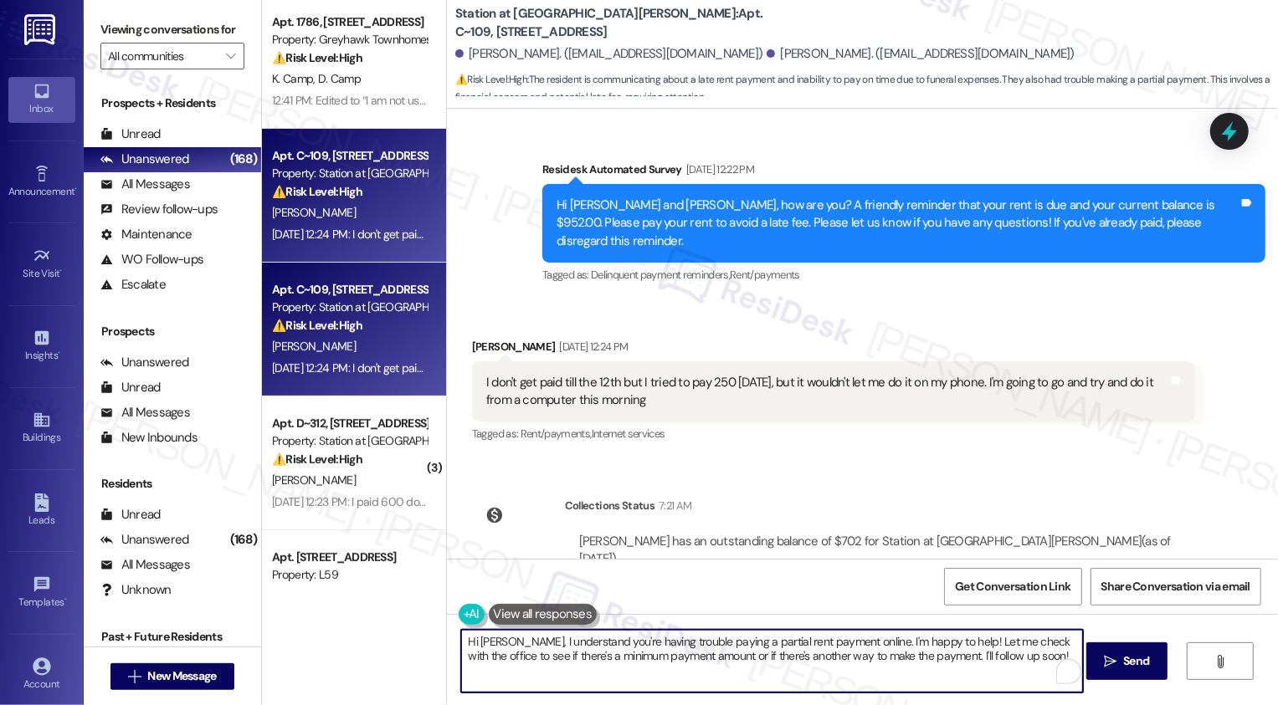
click at [648, 641] on textarea "Hi Darin, I understand you're having trouble paying a partial rent payment onli…" at bounding box center [772, 661] width 622 height 63
drag, startPoint x: 496, startPoint y: 637, endPoint x: 582, endPoint y: 679, distance: 96.2
click at [582, 679] on textarea "Hi Darin, I understand you're having trouble paying a partial rent payment onli…" at bounding box center [772, 661] width 622 height 63
click at [674, 668] on textarea "Hi Darin, I hope you had a wonderful weekend! Thanks for letting me know about …" at bounding box center [772, 661] width 622 height 63
click at [930, 653] on textarea "Hi Darin, I hope you had a wonderful weekend! Thanks for letting me know about …" at bounding box center [772, 661] width 622 height 63
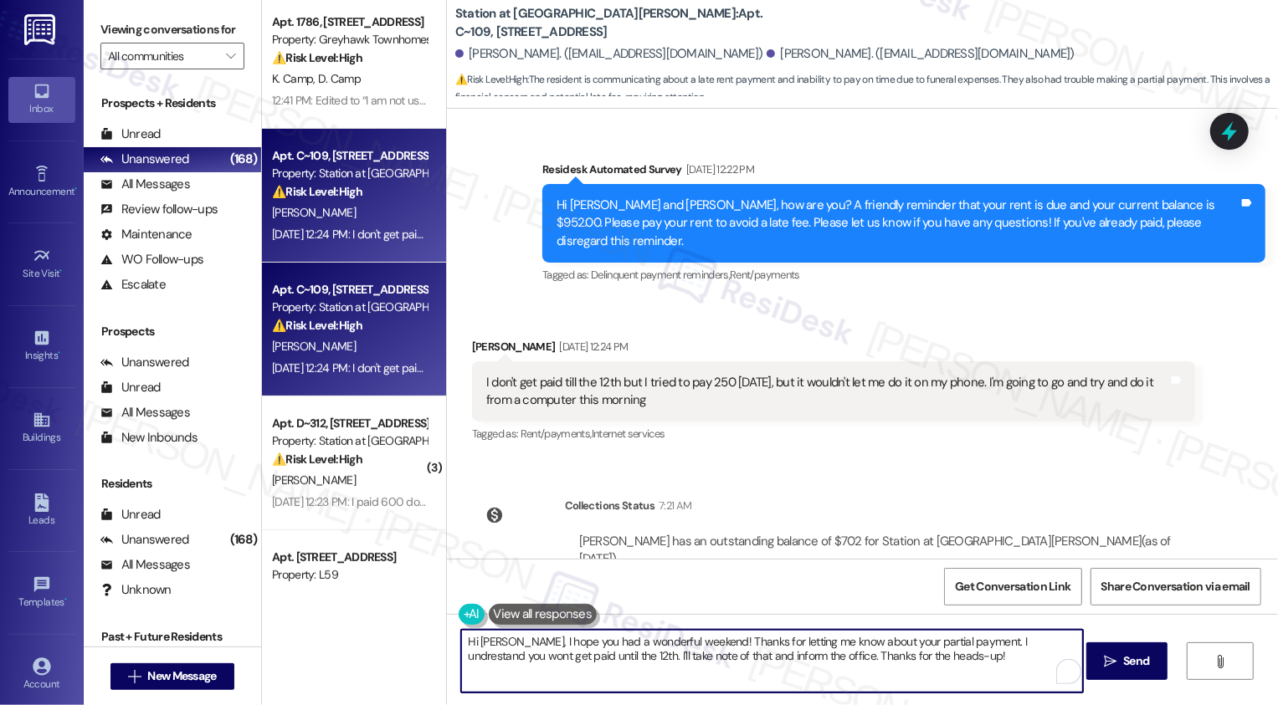
click at [989, 643] on textarea "Hi Darin, I hope you had a wonderful weekend! Thanks for letting me know about …" at bounding box center [772, 661] width 622 height 63
type textarea "Hi Darin, I hope you had a wonderful weekend! Thanks for letting me know about …"
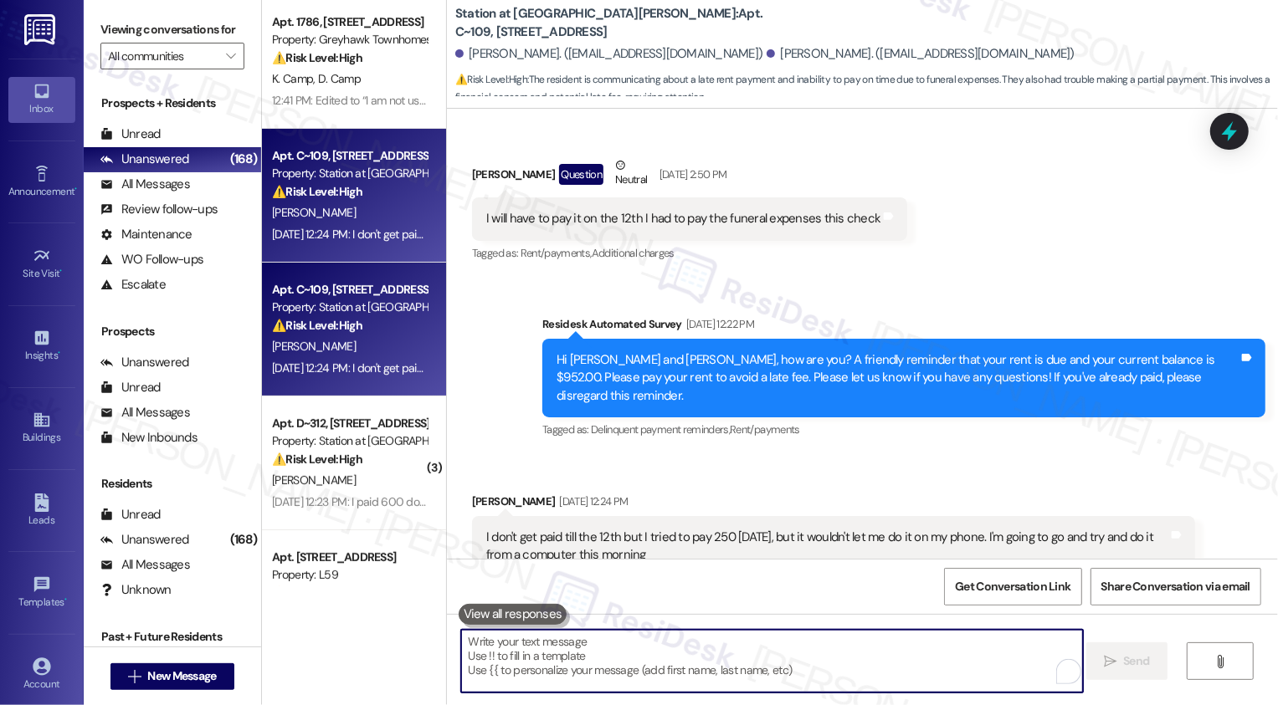
scroll to position [2547, 0]
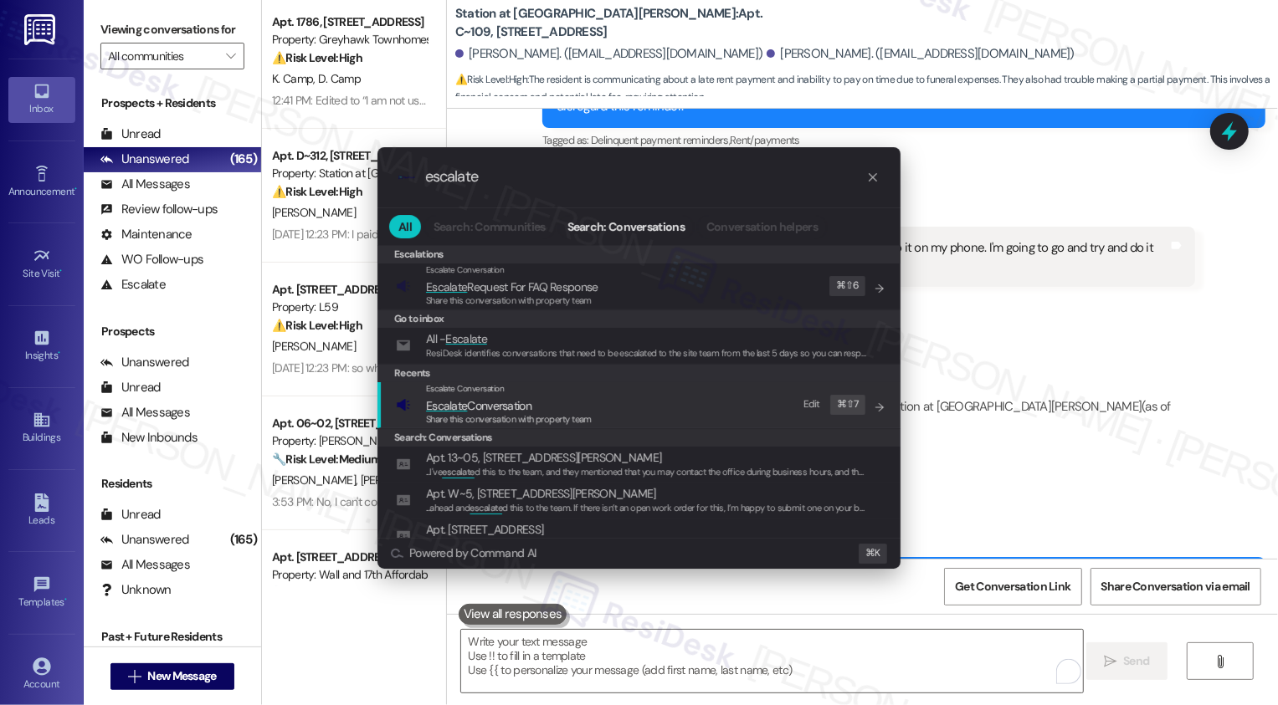
type input "escalate"
click at [493, 411] on span "Escalate Conversation" at bounding box center [478, 405] width 105 height 15
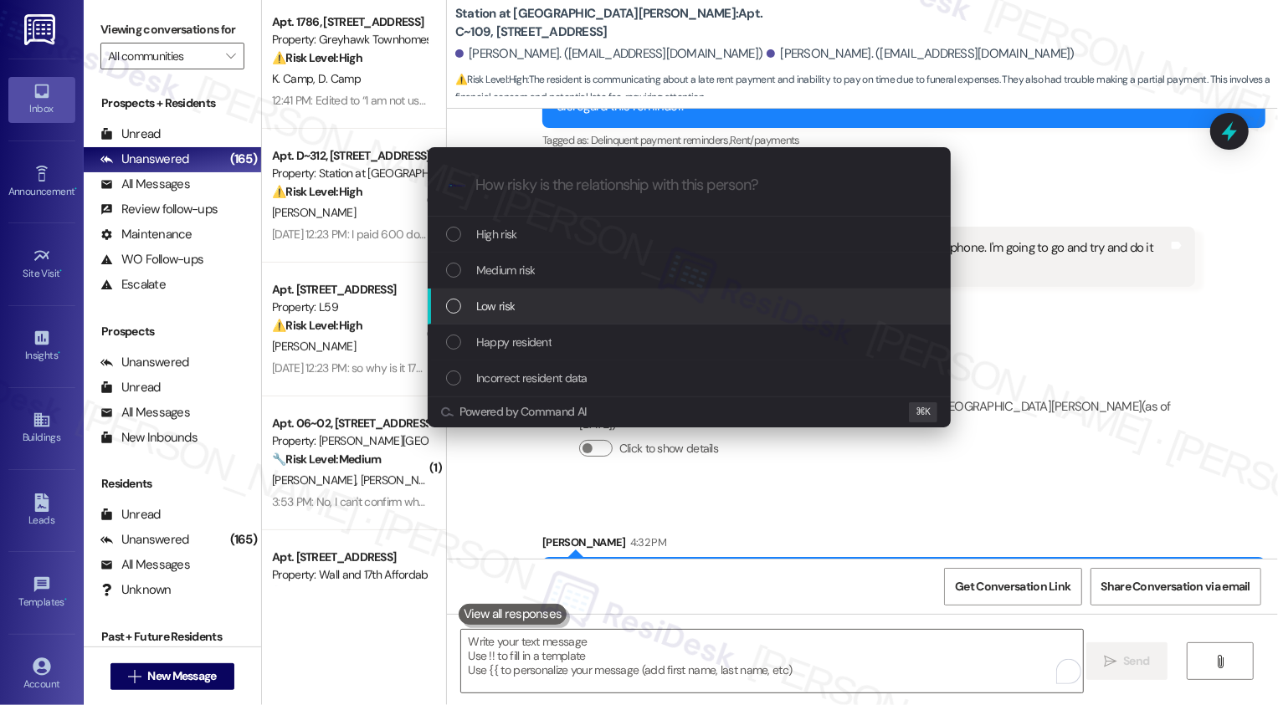
click at [490, 305] on span "Low risk" at bounding box center [495, 306] width 38 height 18
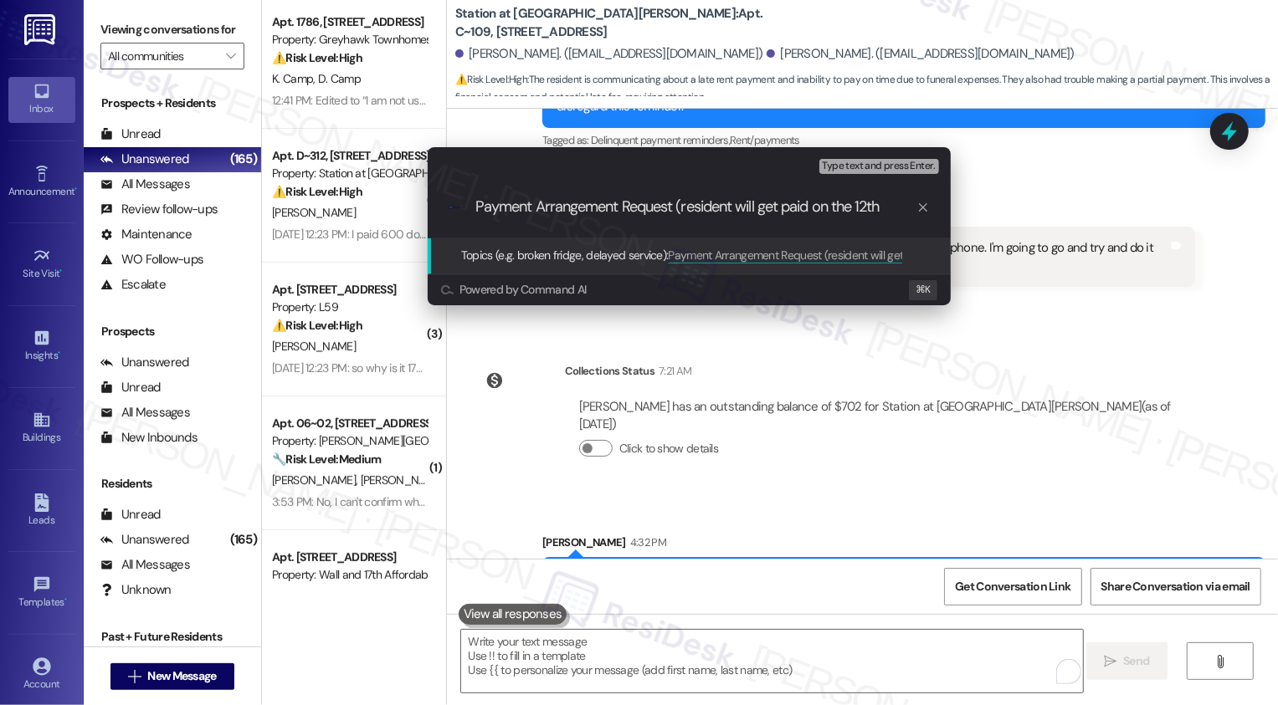
type input "Payment Arrangement Request (resident will get paid on the 12th)"
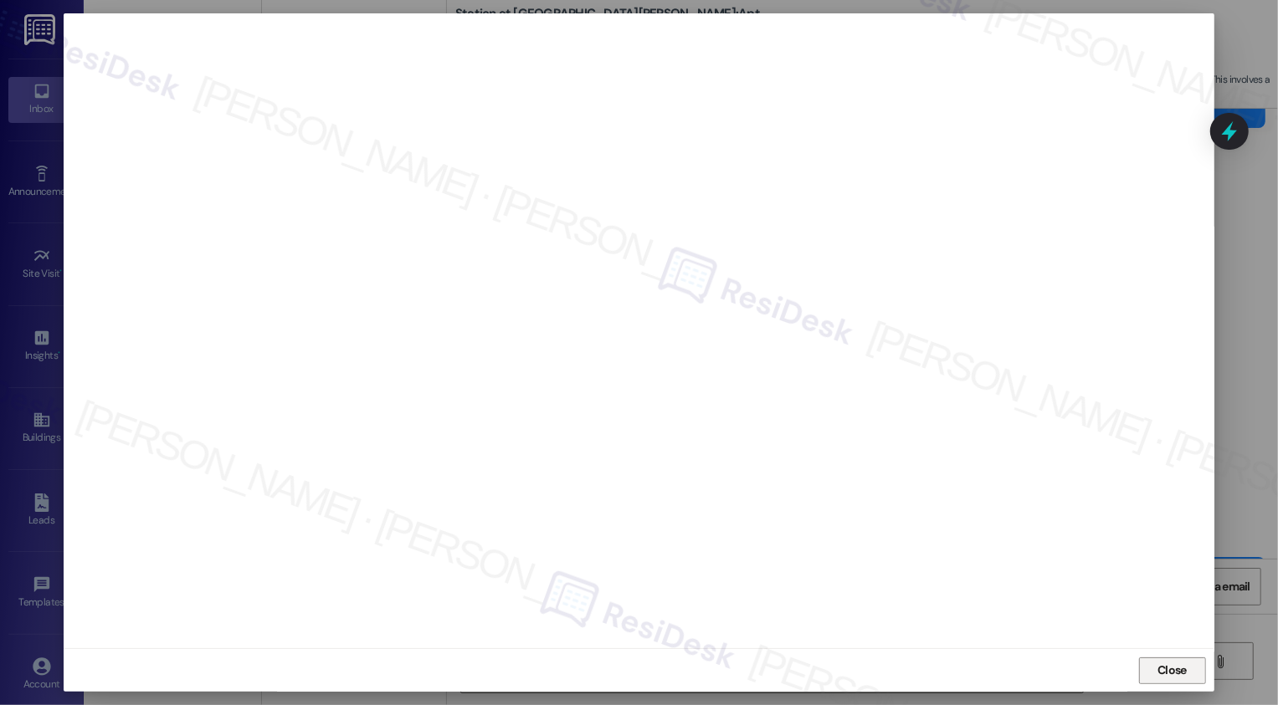
click at [1178, 677] on button "Close" at bounding box center [1172, 671] width 67 height 27
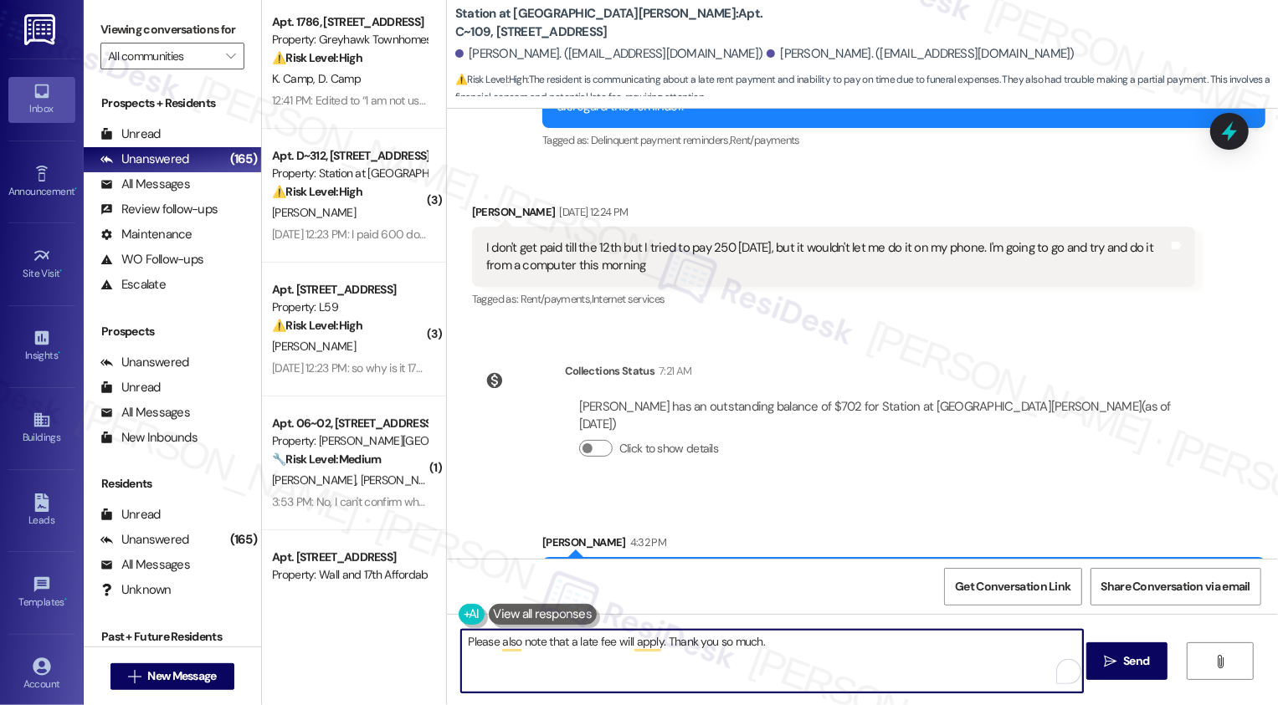
click at [611, 626] on div "Please also note that a late fee will apply. Thank you so much.  Send " at bounding box center [862, 677] width 831 height 126
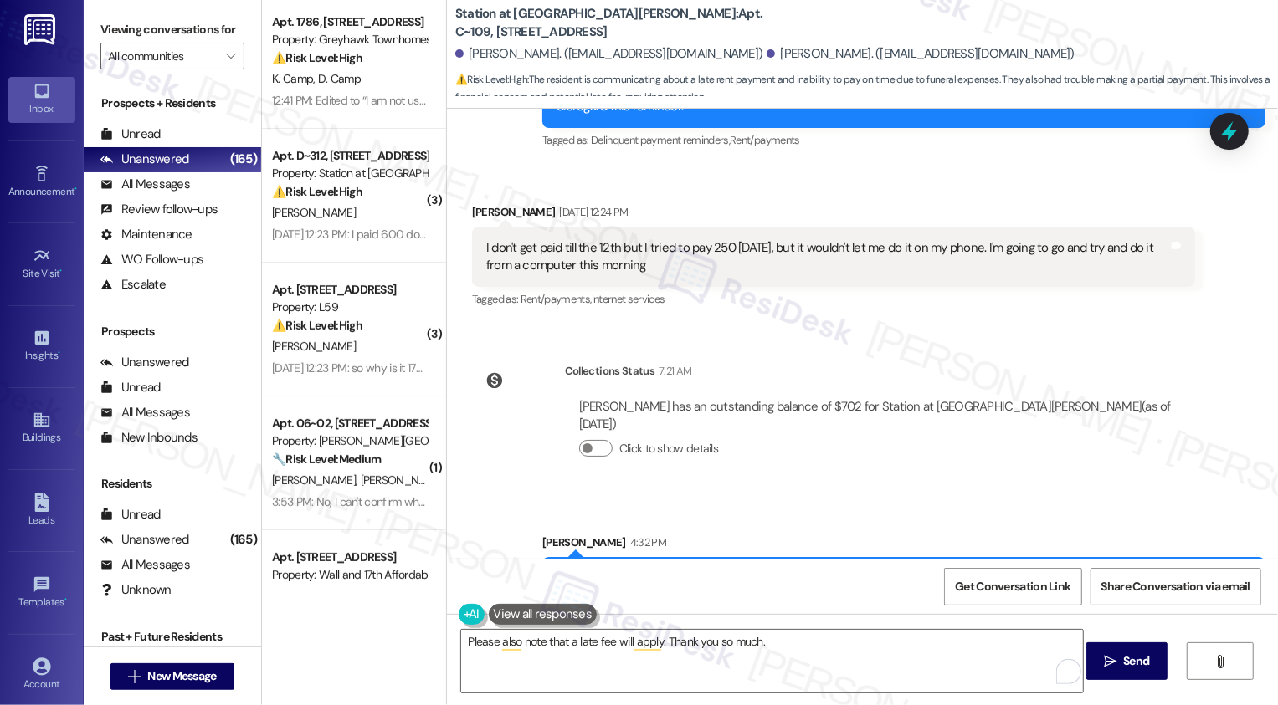
click at [611, 626] on div "Please also note that a late fee will apply. Thank you so much.  Send " at bounding box center [862, 677] width 831 height 126
click at [616, 641] on textarea "Please also note that a late fee will apply. Thank you so much." at bounding box center [772, 661] width 622 height 63
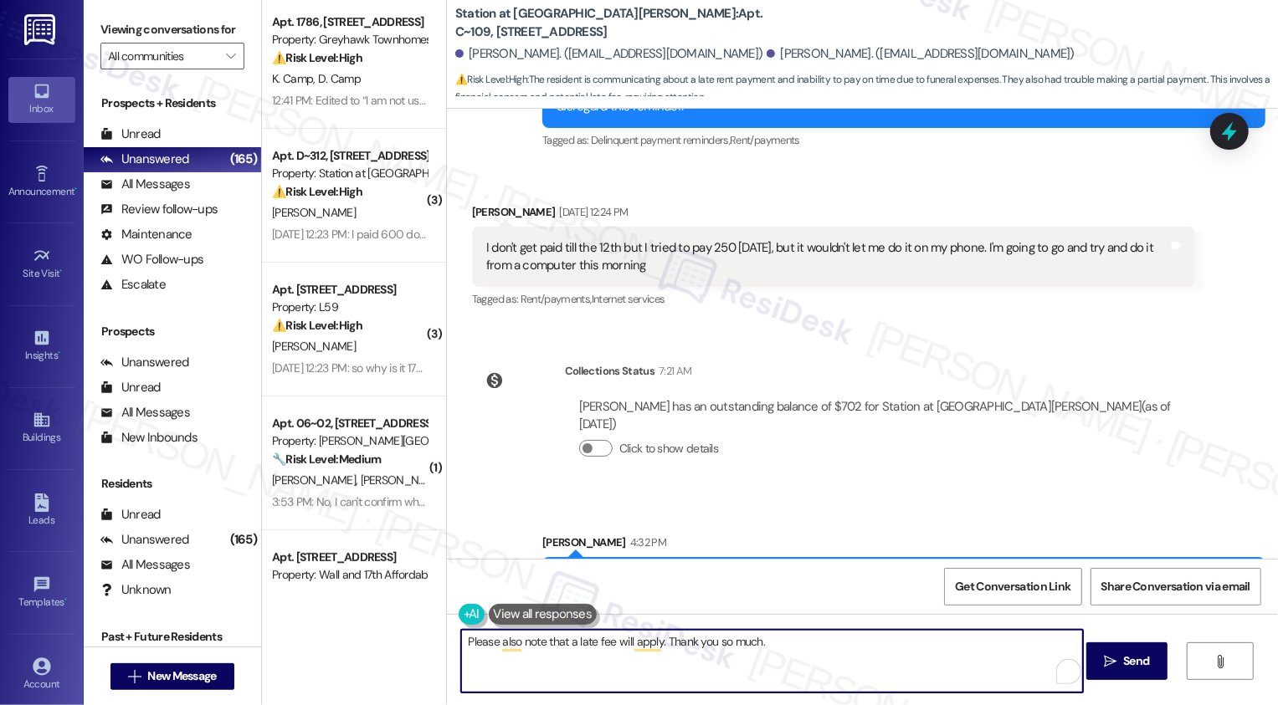
click at [616, 641] on textarea "Please also note that a late fee will apply. Thank you so much." at bounding box center [772, 661] width 622 height 63
type textarea "Please also note that a late fee will apply. Thank you so much."
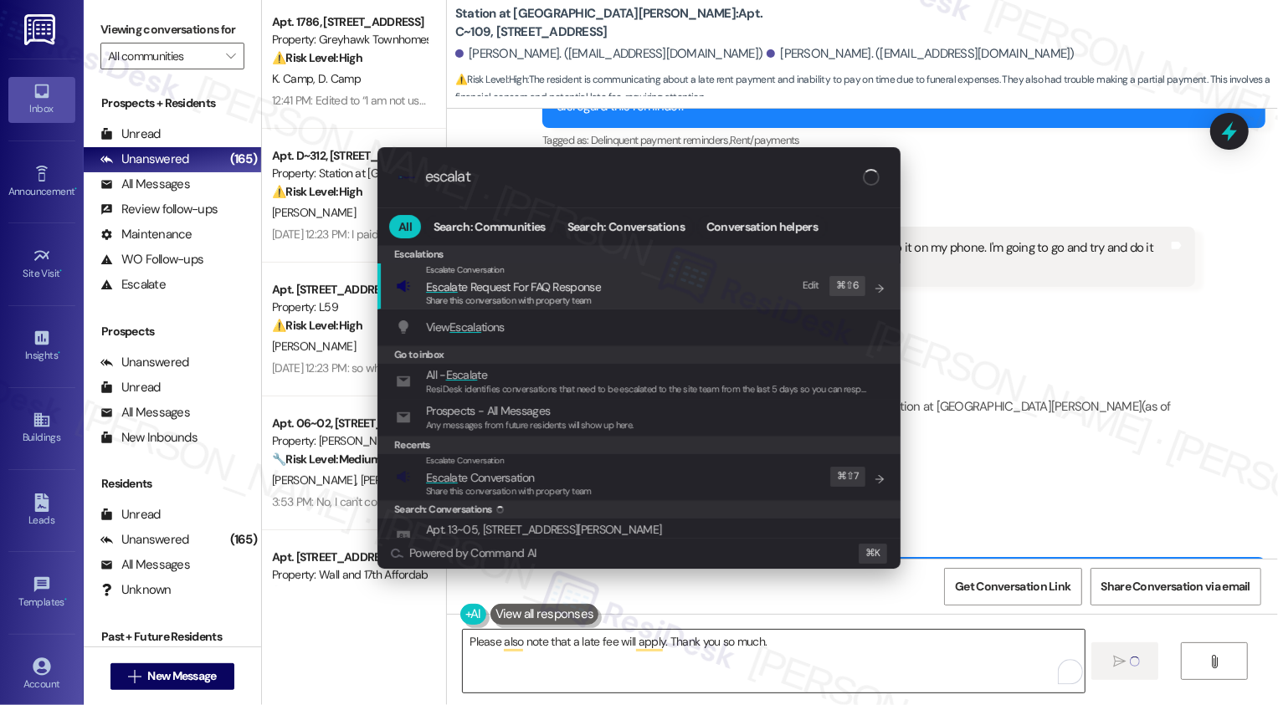
type input "escalate"
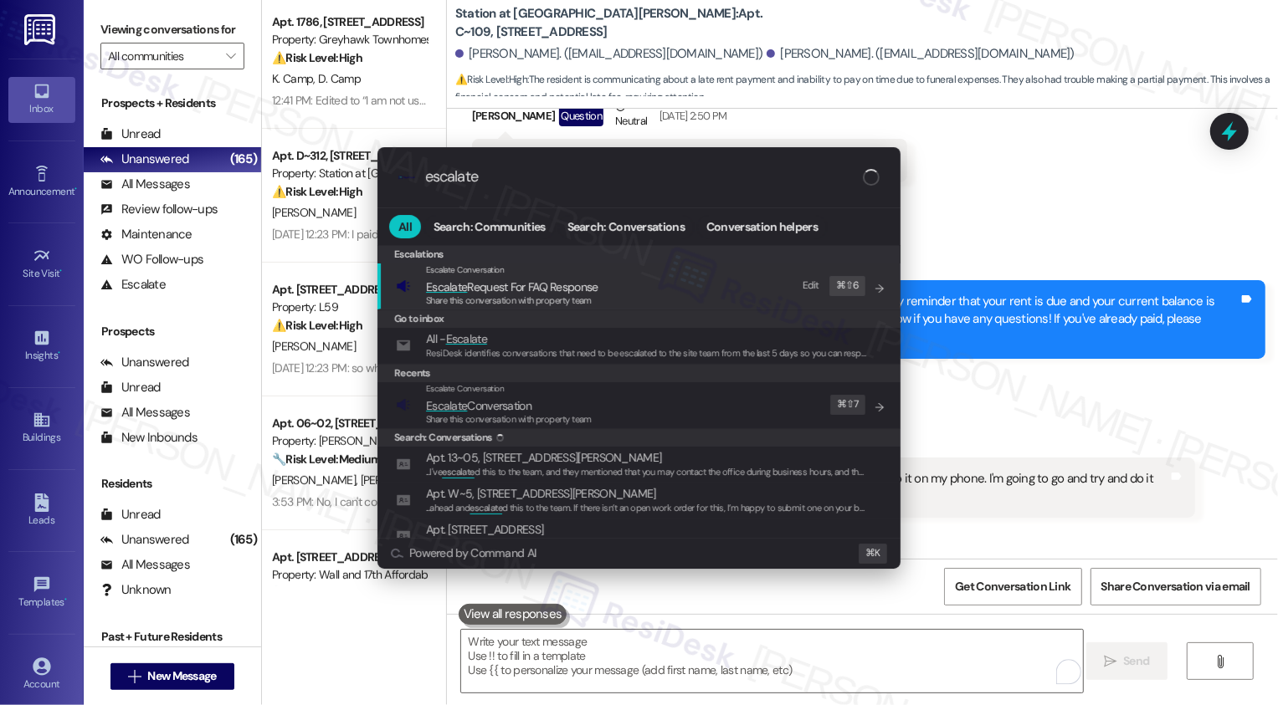
scroll to position [2258, 0]
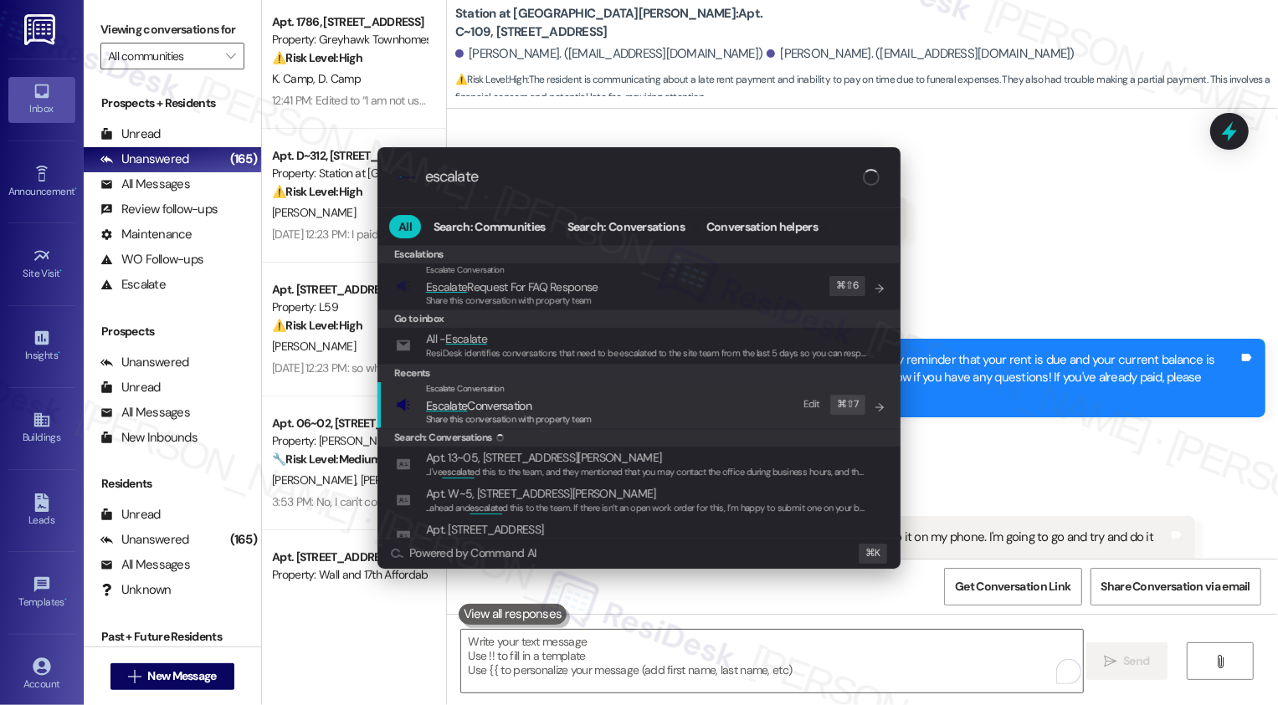
type input "escalate"
click at [497, 410] on span "Escalate Conversation" at bounding box center [478, 405] width 105 height 15
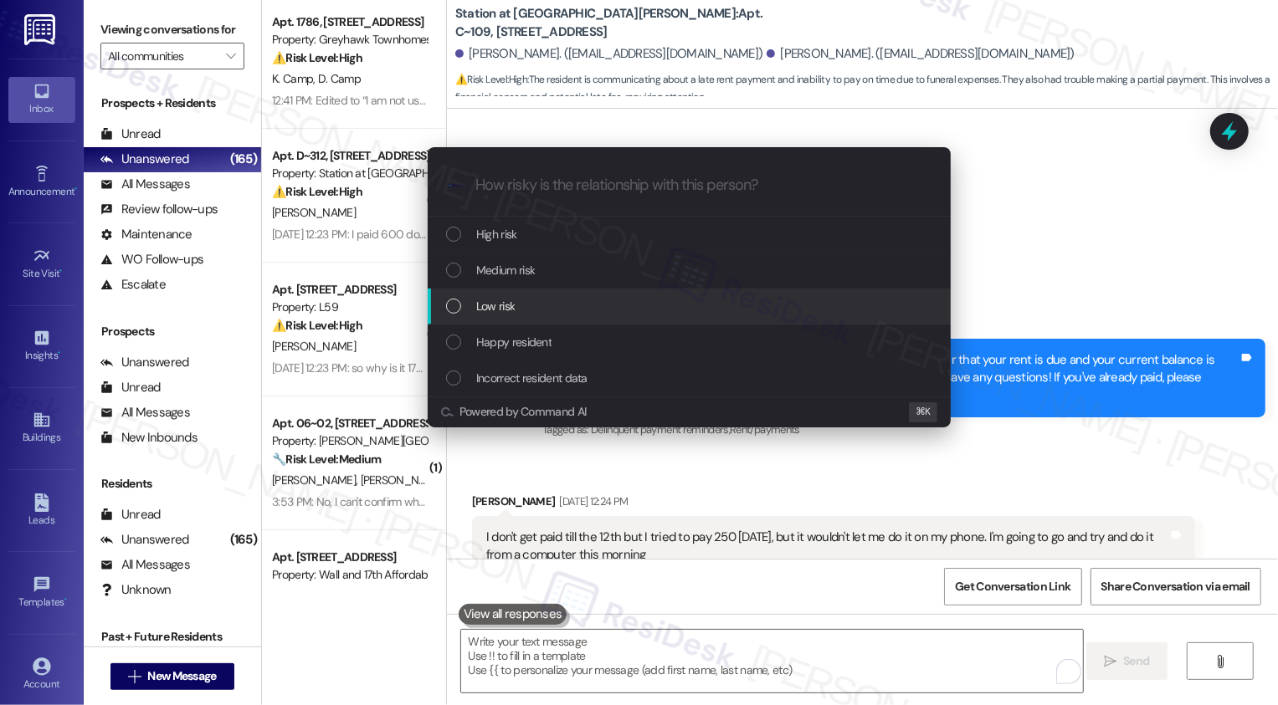
click at [516, 305] on div "Low risk" at bounding box center [690, 306] width 489 height 18
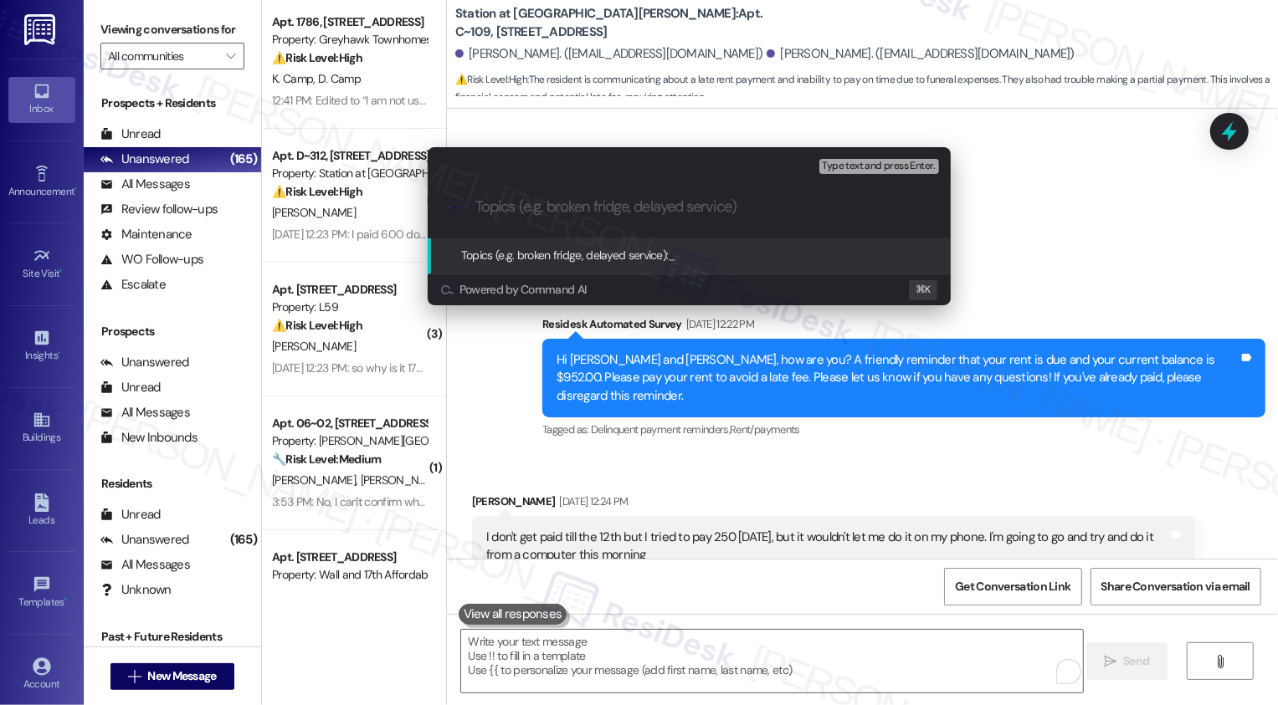
paste input "Payment Arrangement Request (resident will get paid on the 12th)"
drag, startPoint x: 761, startPoint y: 208, endPoint x: 812, endPoint y: 200, distance: 51.6
click at [812, 202] on input "Payment Arrangement Request (resident will get paid on the 12th)" at bounding box center [695, 207] width 441 height 18
type input "Payment Arrangement Request (resident will pay on the 12th)"
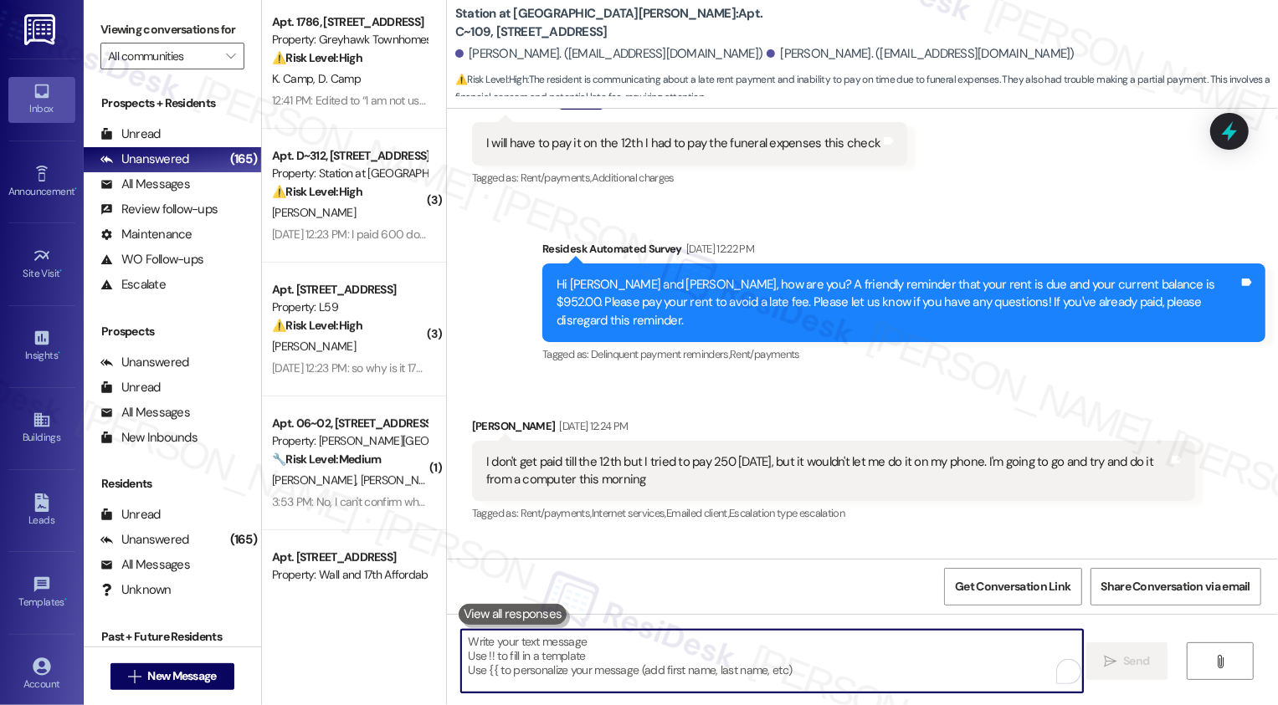
scroll to position [2288, 0]
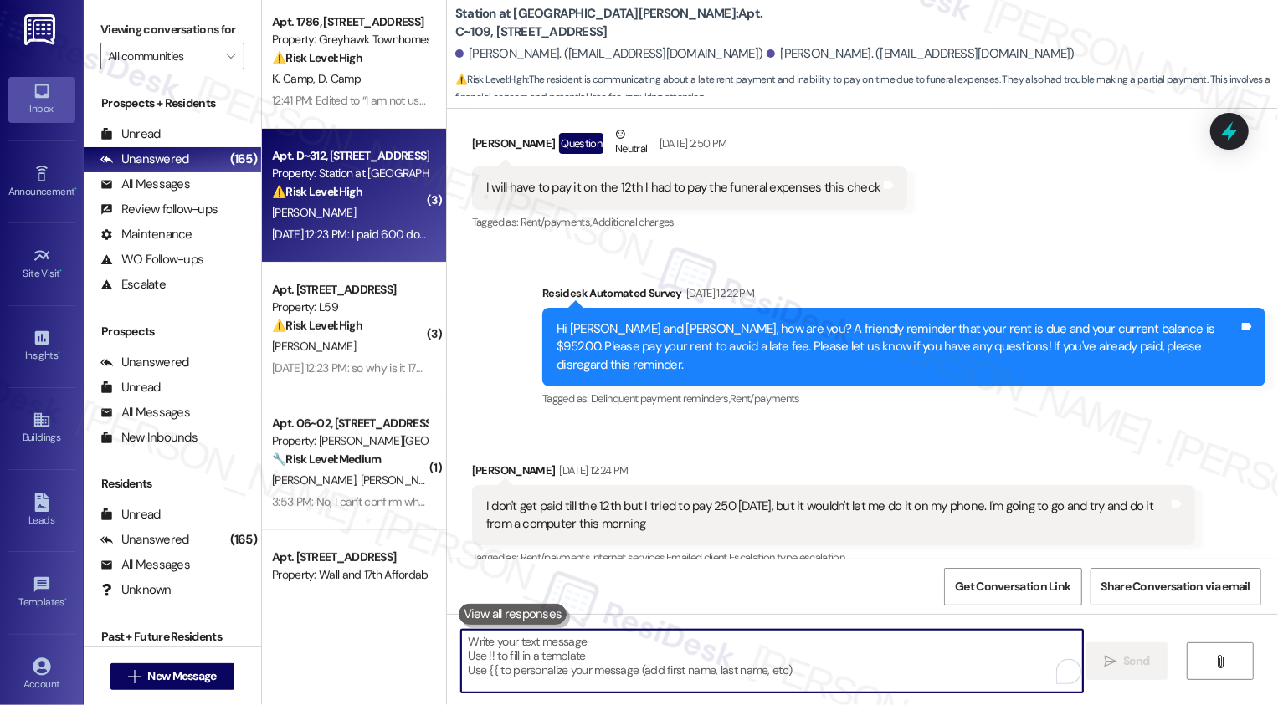
click at [410, 202] on div "T. Cochran" at bounding box center [349, 212] width 158 height 21
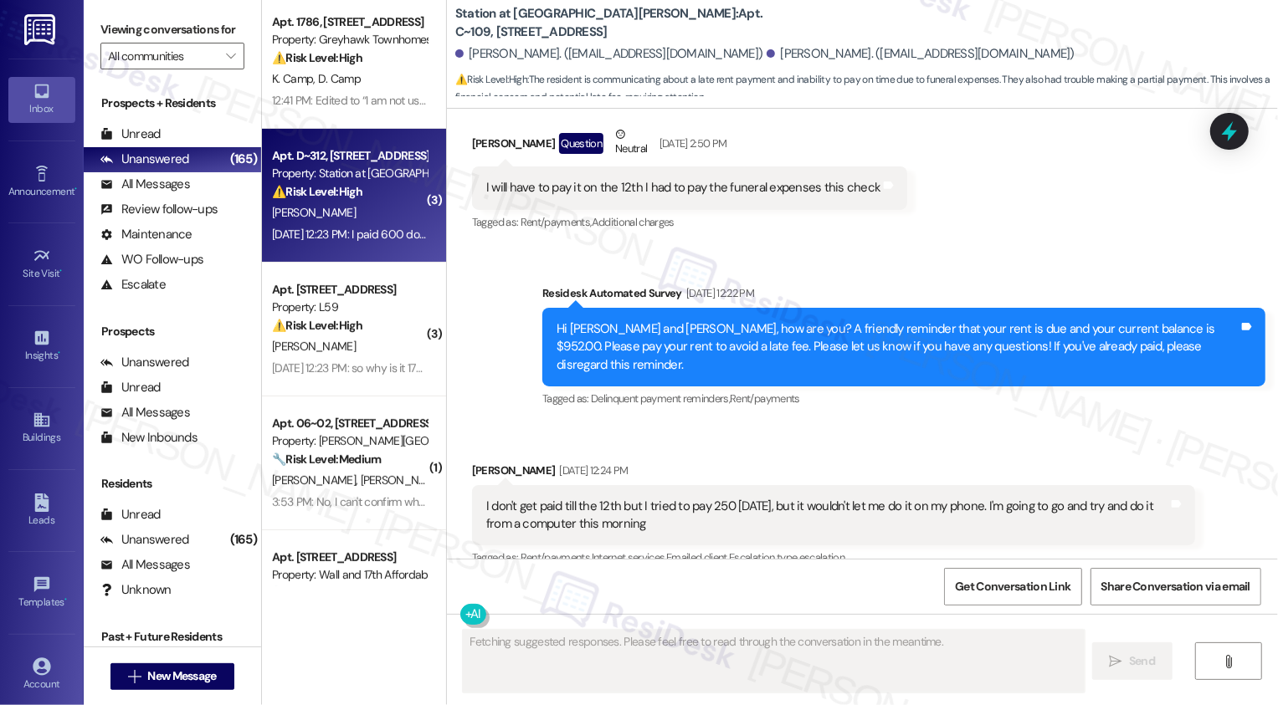
click at [410, 202] on div "T. Cochran" at bounding box center [349, 212] width 158 height 21
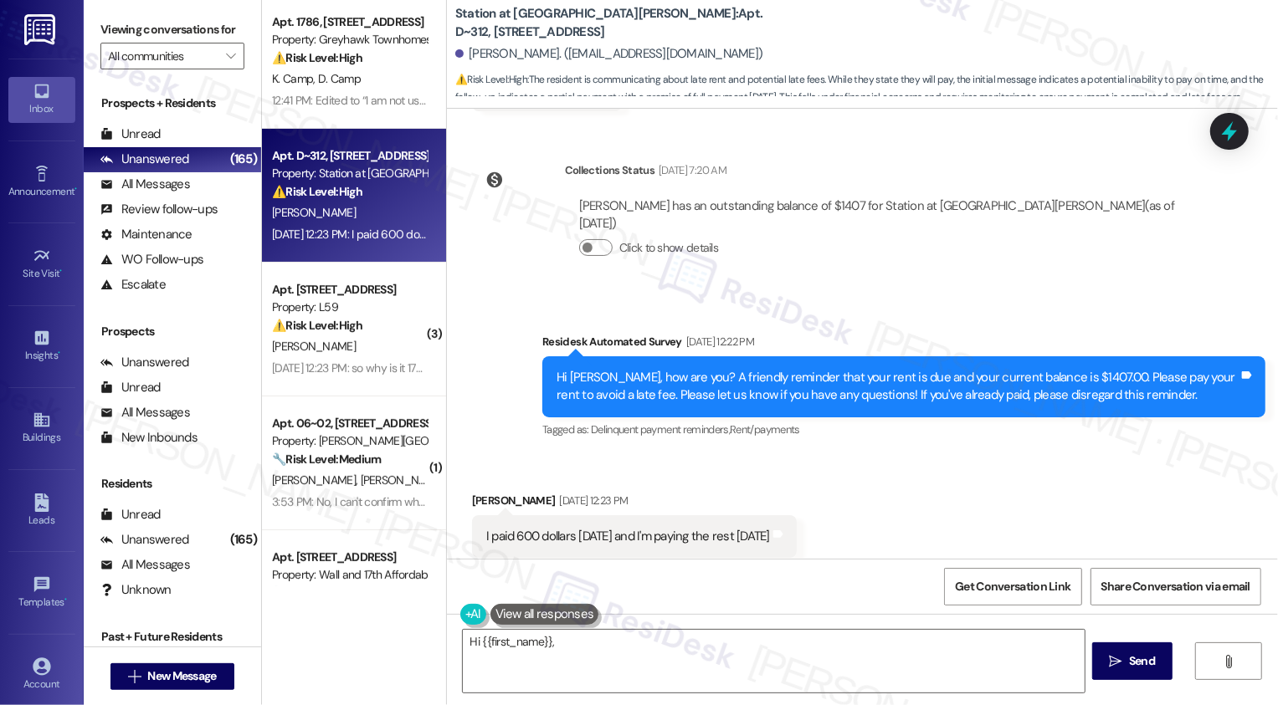
click at [410, 202] on div "T. Cochran" at bounding box center [349, 212] width 158 height 21
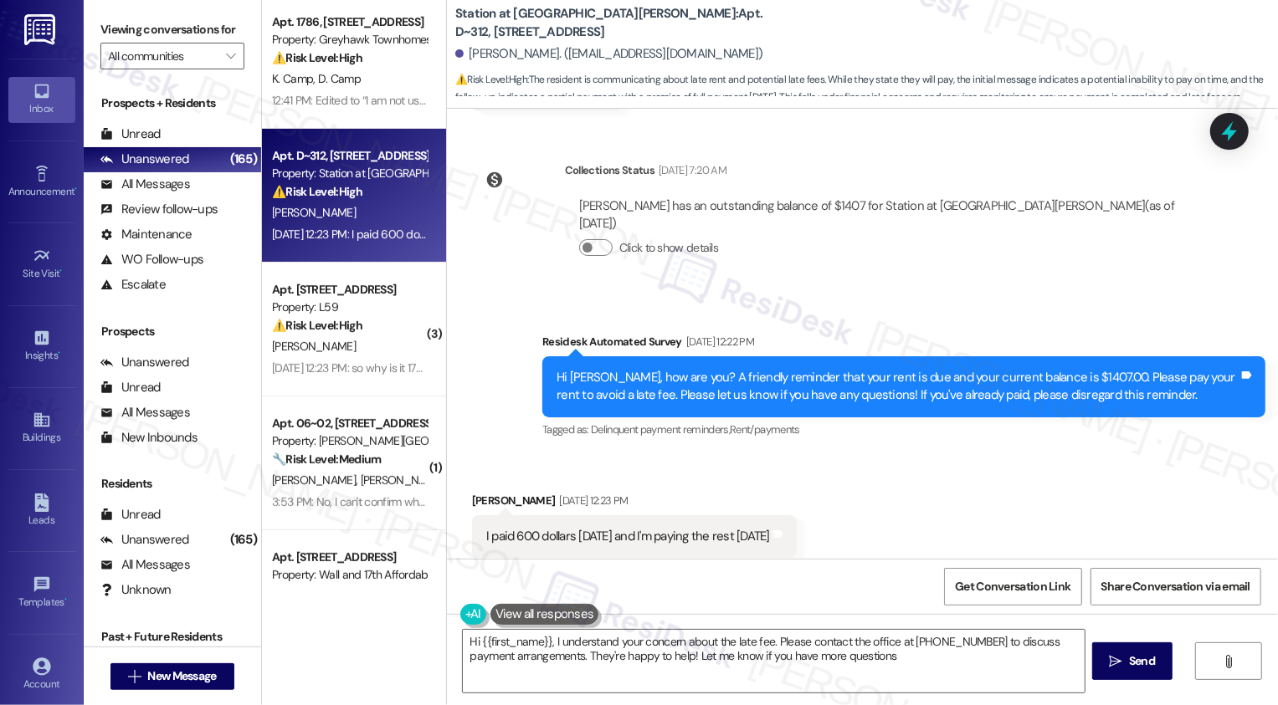
type textarea "Hi {{first_name}}, I understand your concern about the late fee. Please contact…"
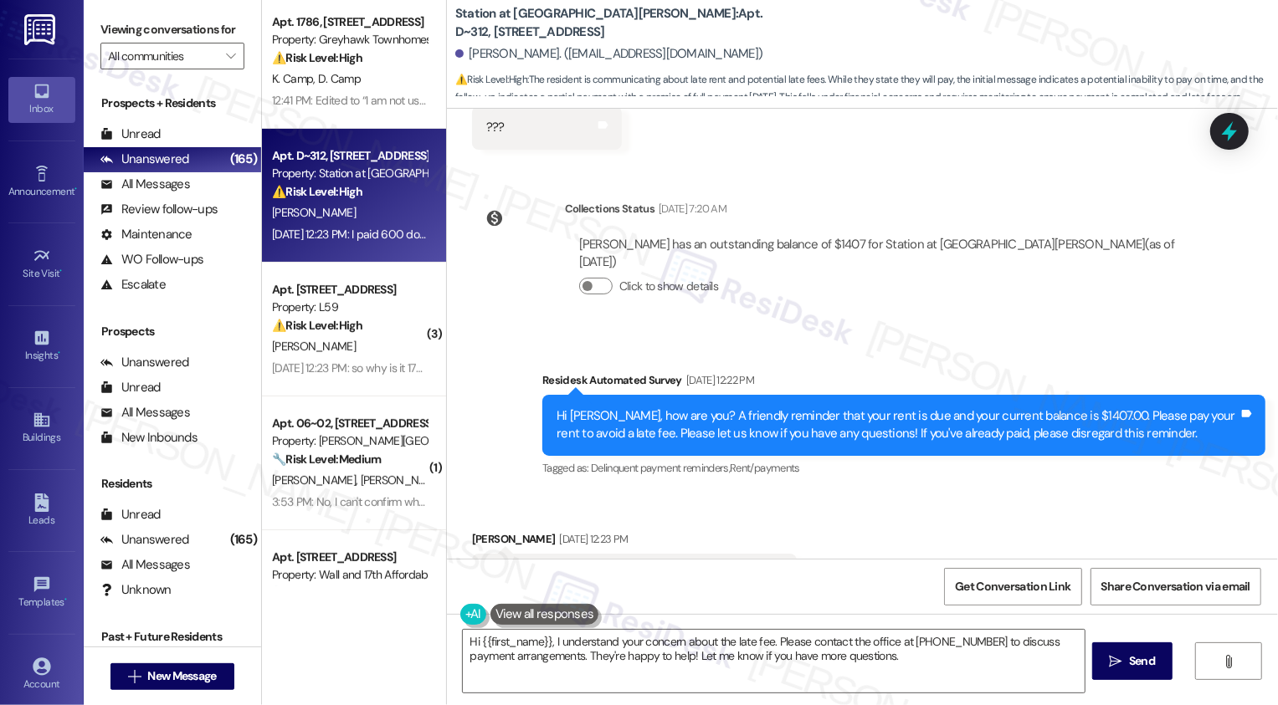
scroll to position [753, 0]
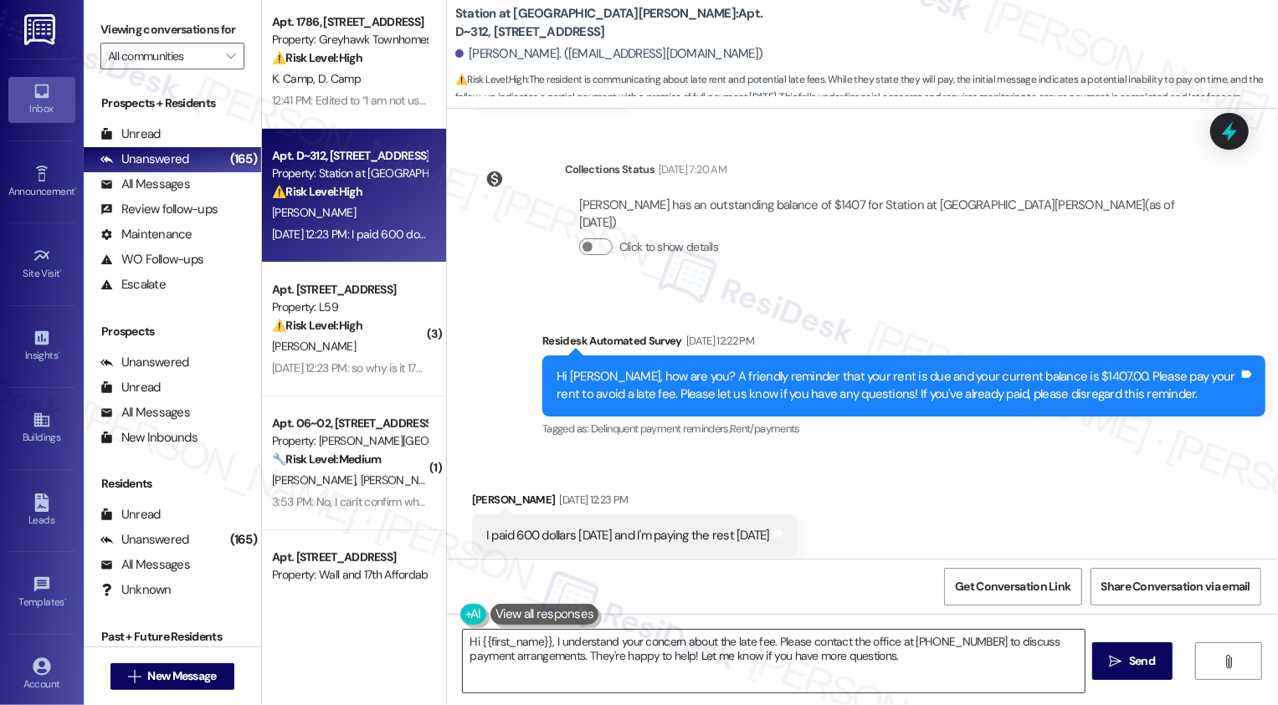
click at [622, 655] on textarea "Hi {{first_name}}, I understand your concern about the late fee. Please contact…" at bounding box center [774, 661] width 622 height 63
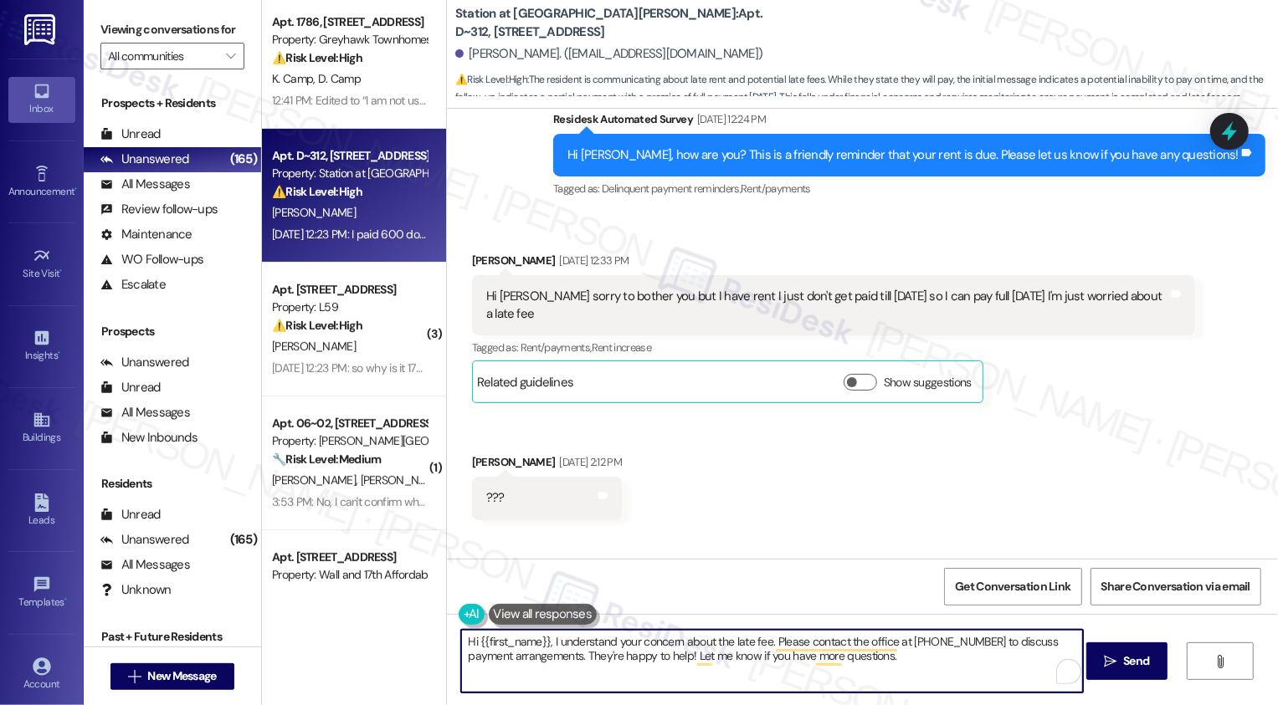
scroll to position [351, 0]
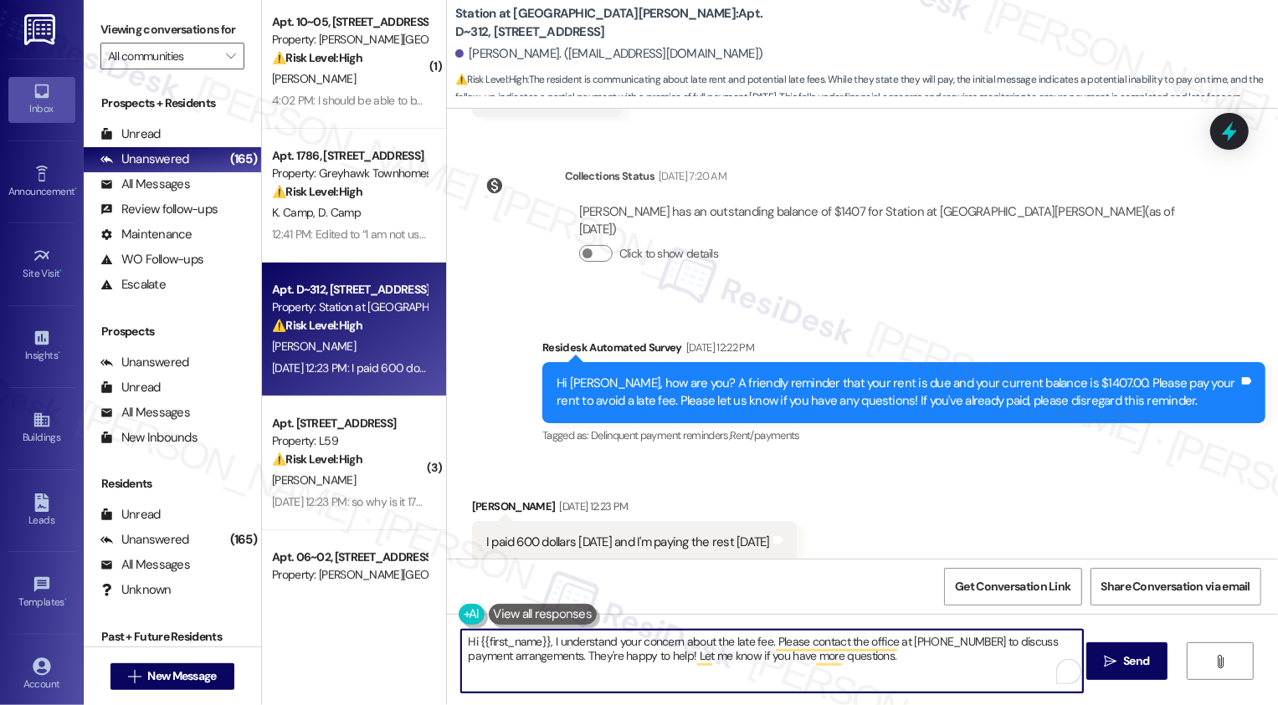
scroll to position [753, 0]
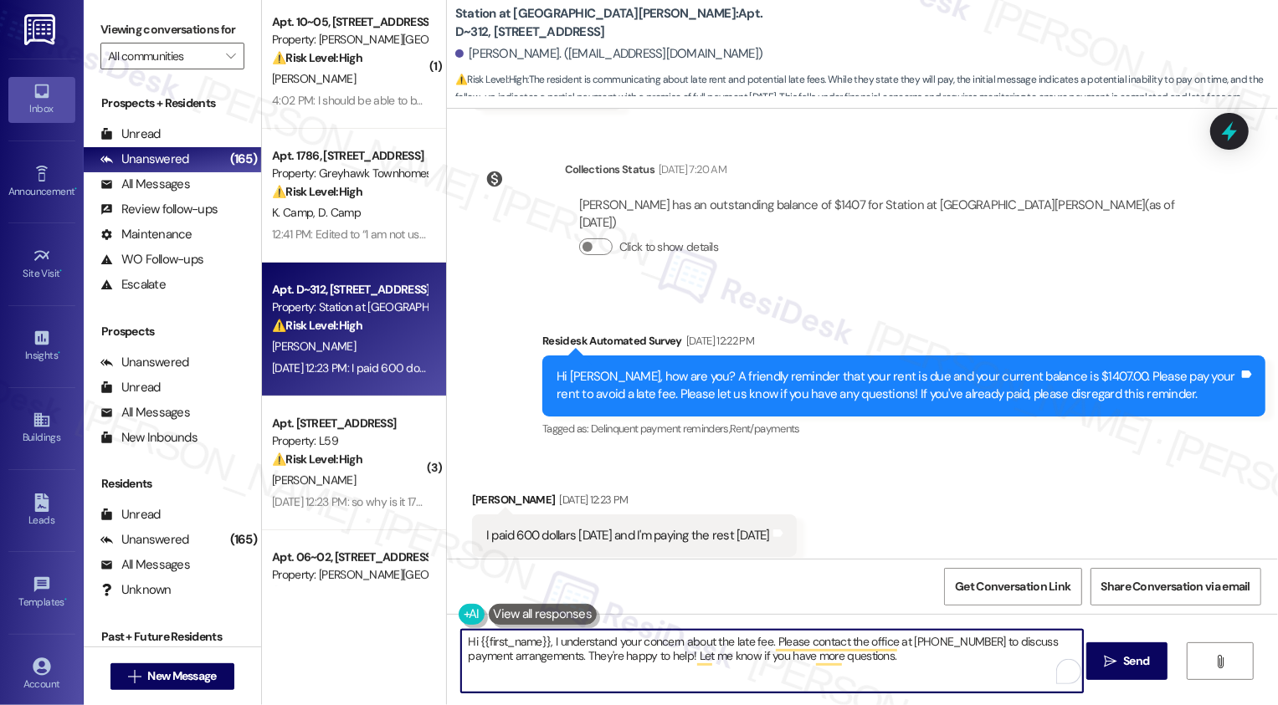
click at [636, 644] on textarea "Hi {{first_name}}, I understand your concern about the late fee. Please contact…" at bounding box center [772, 661] width 622 height 63
click at [764, 647] on textarea "Hi {{first_name}}, I understand your concern about the late fee. Please contact…" at bounding box center [772, 661] width 622 height 63
click at [575, 639] on textarea "Hi {{first_name}}, I understand your concern about the late fee. Please contact…" at bounding box center [772, 661] width 622 height 63
drag, startPoint x: 542, startPoint y: 641, endPoint x: 885, endPoint y: 679, distance: 345.1
click at [885, 679] on textarea "Hi {{first_name}}, I understand your concern about the late fee. Please contact…" at bounding box center [772, 661] width 622 height 63
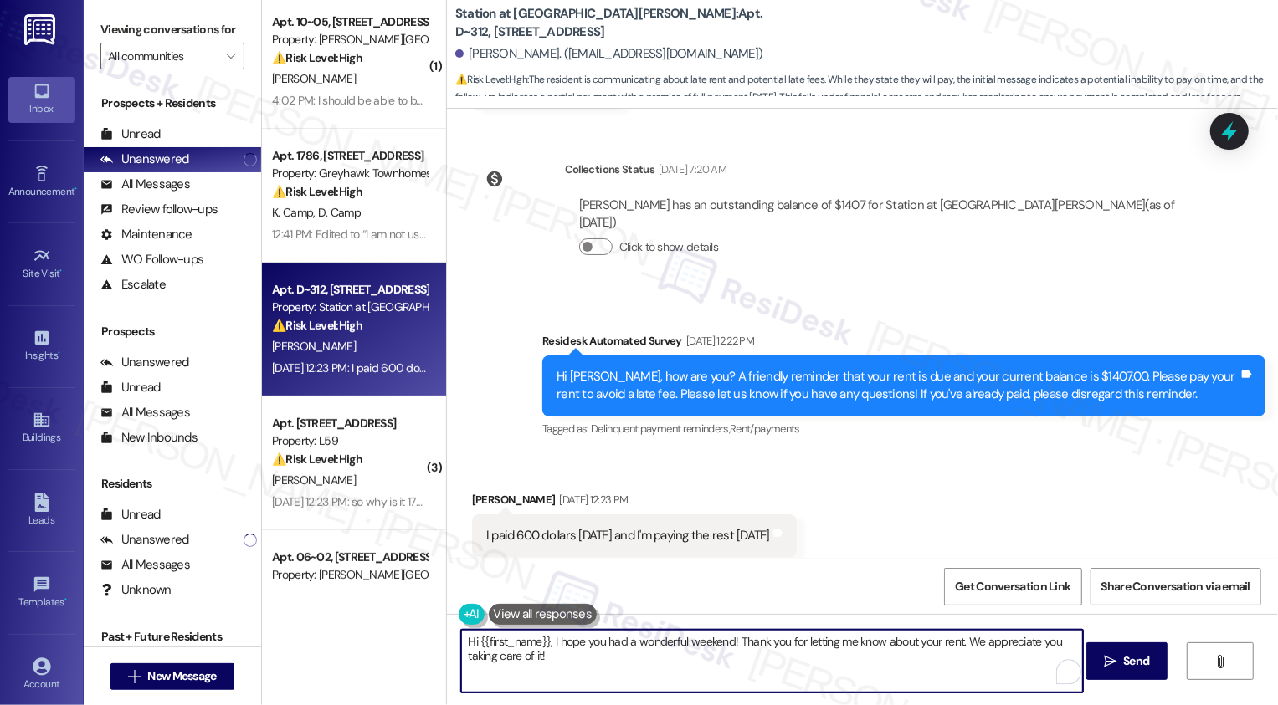
click at [832, 660] on textarea "Hi {{first_name}}, I hope you had a wonderful weekend! Thank you for letting me…" at bounding box center [772, 661] width 622 height 63
type textarea "Hi {{first_name}}, I hope you had a wonderful weekend! Thank you for letting me…"
click at [1135, 665] on span "Send" at bounding box center [1136, 662] width 26 height 18
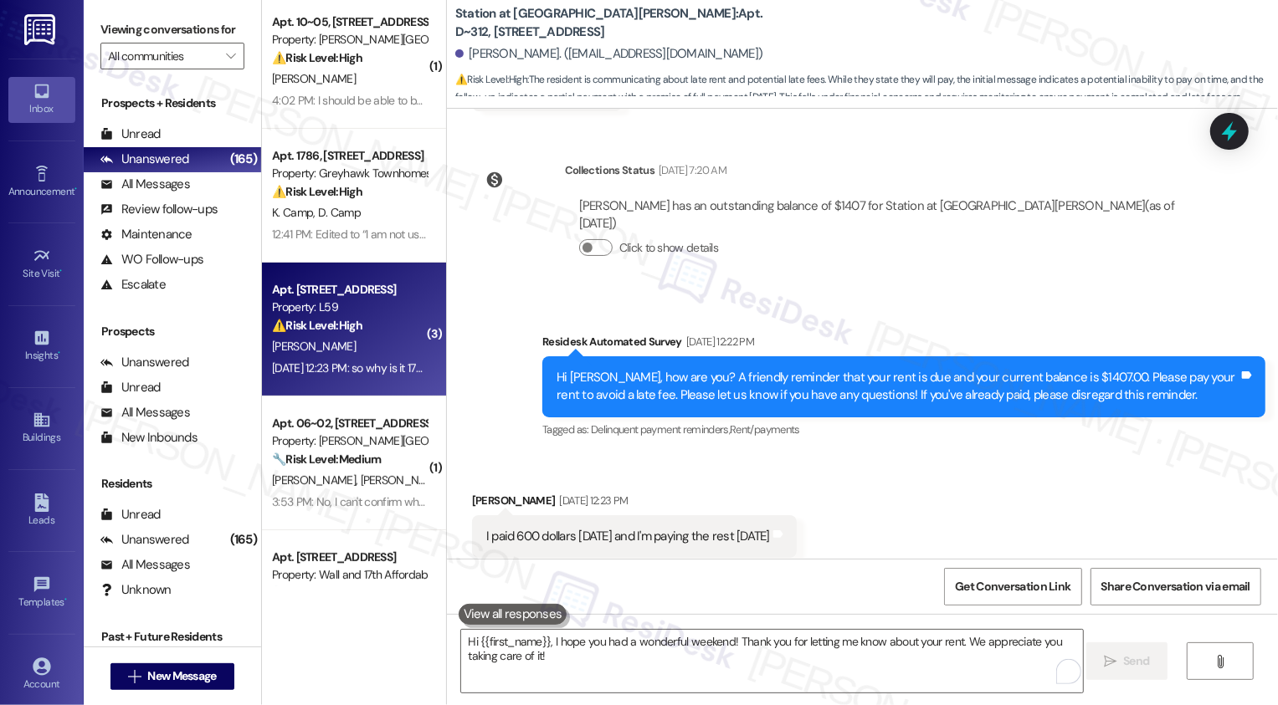
scroll to position [320, 0]
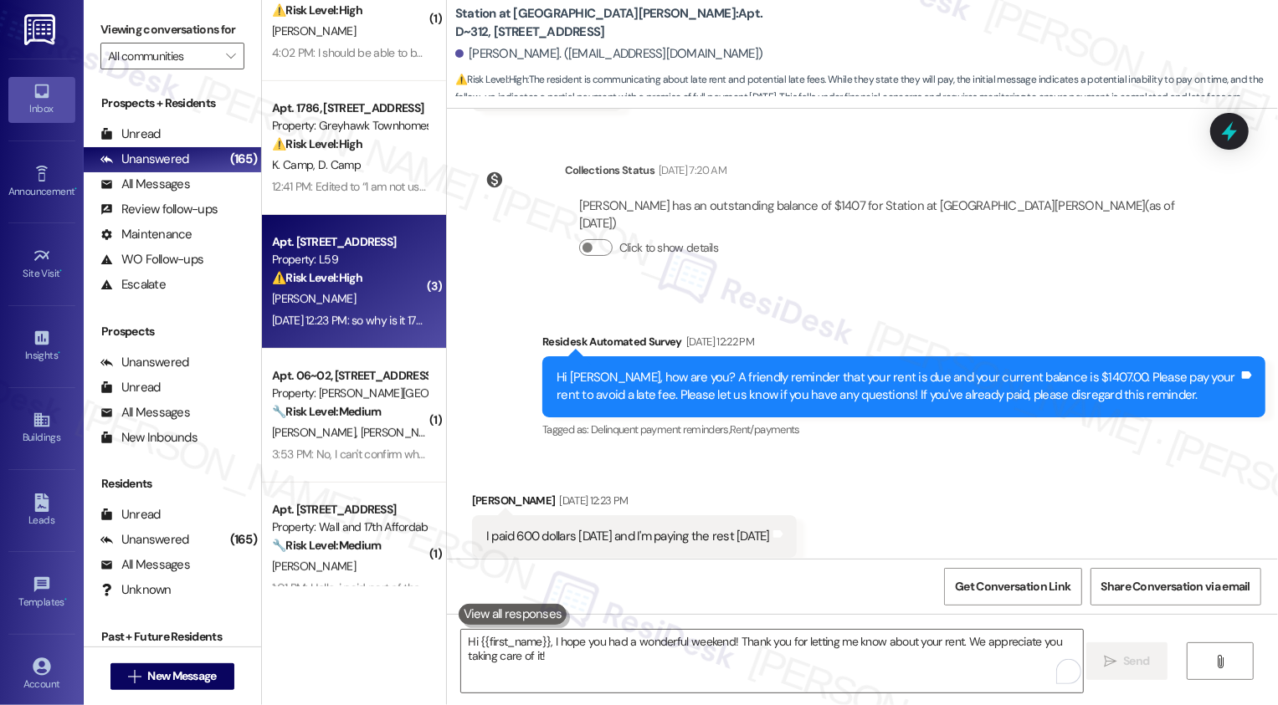
click at [363, 279] on div "⚠️ Risk Level: High The resident is questioning the rent amount and late fee, i…" at bounding box center [349, 278] width 155 height 18
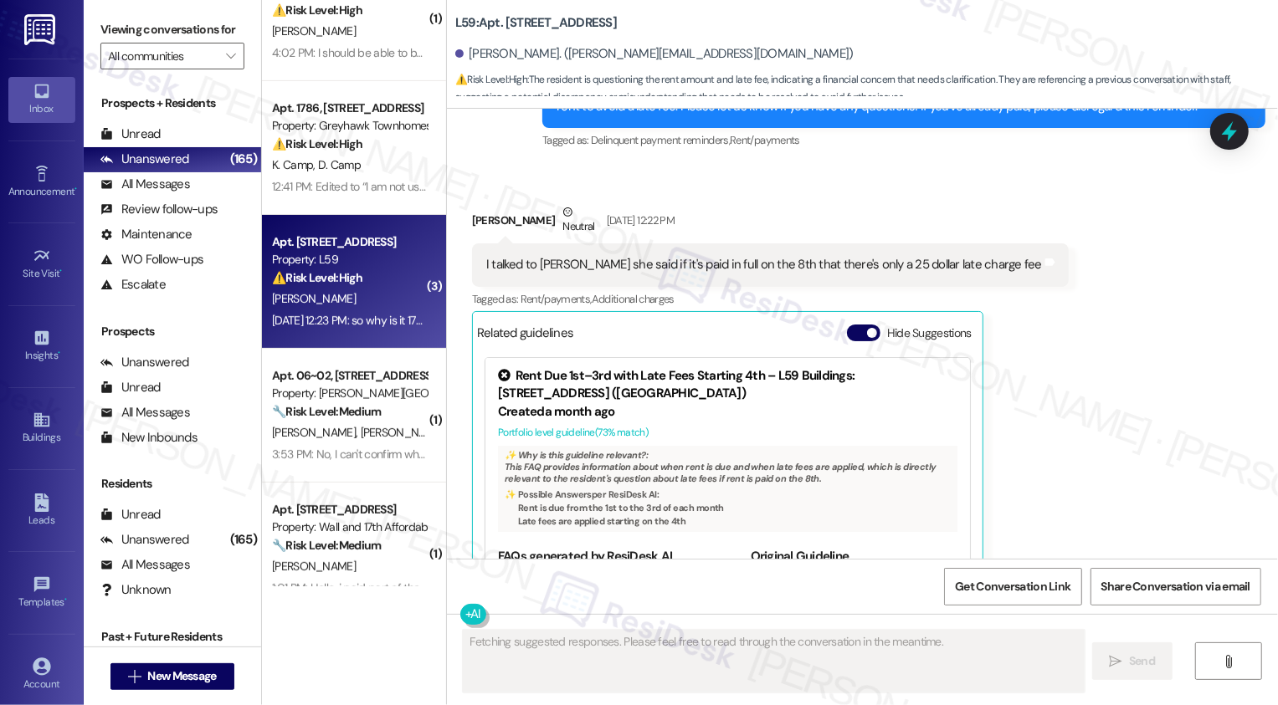
scroll to position [752, 0]
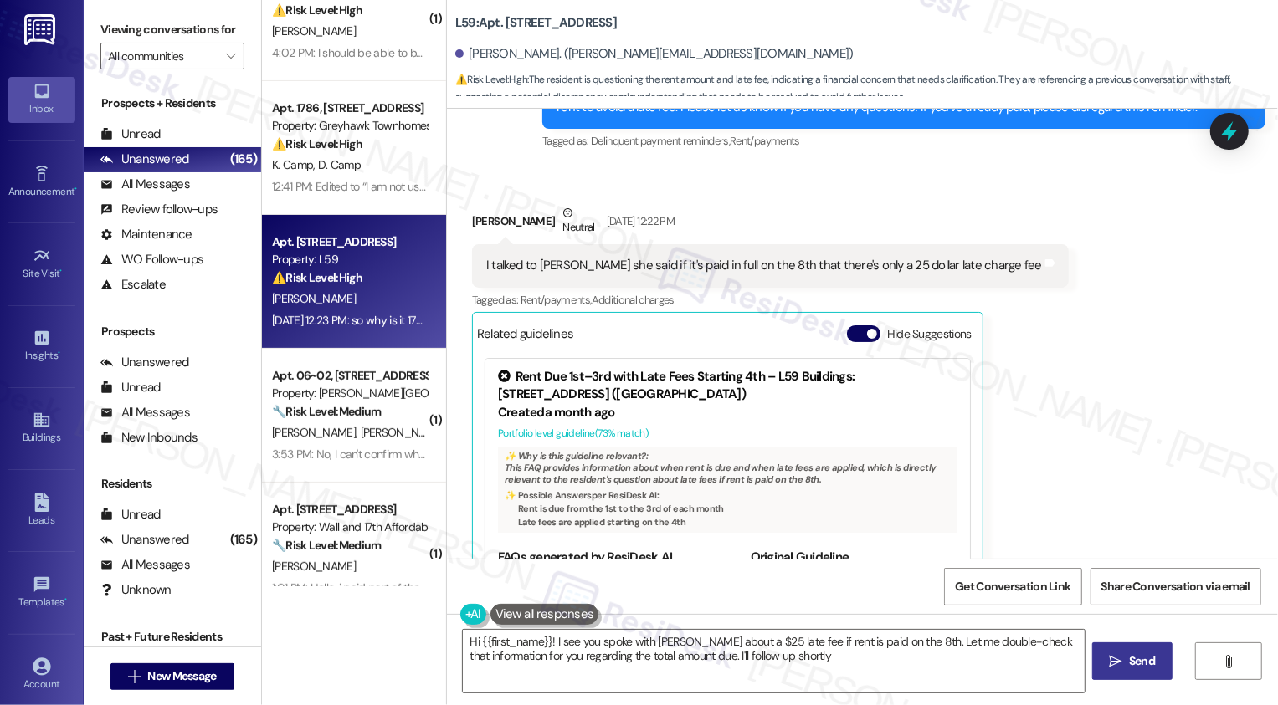
type textarea "Hi {{first_name}}! I see you spoke with Bailey about a $25 late fee if rent is …"
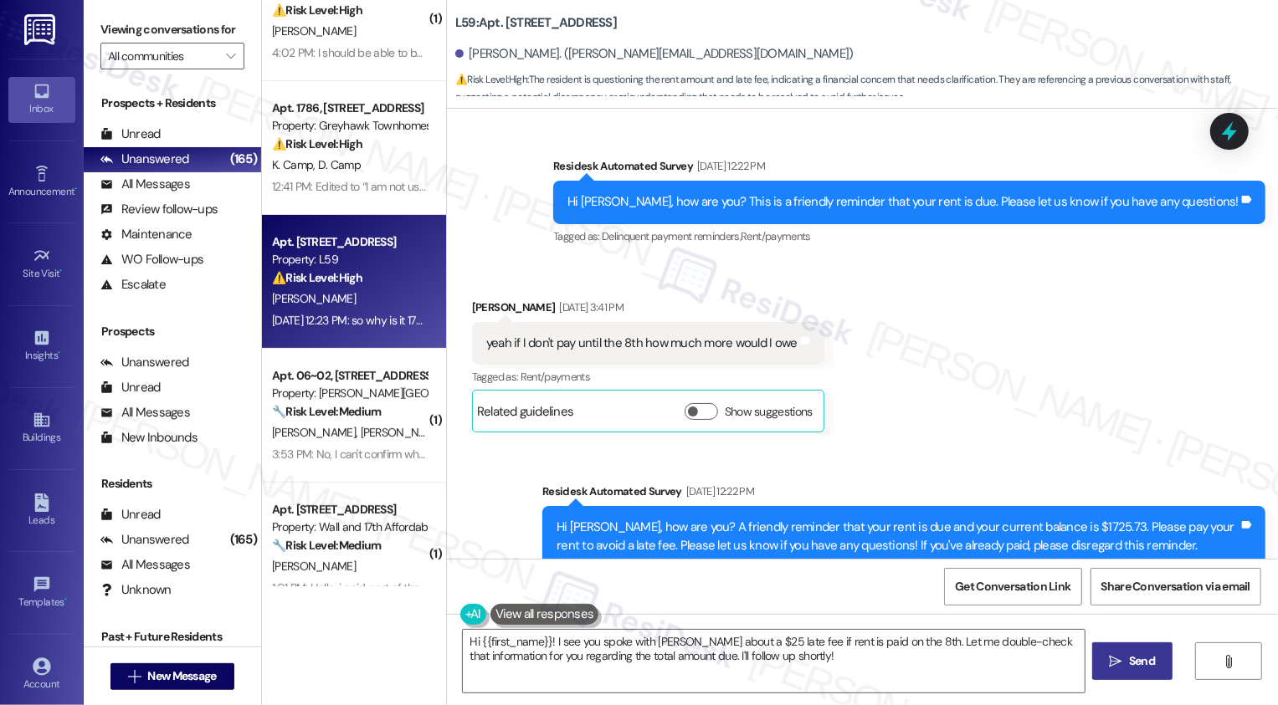
scroll to position [305, 0]
